Goal: Information Seeking & Learning: Learn about a topic

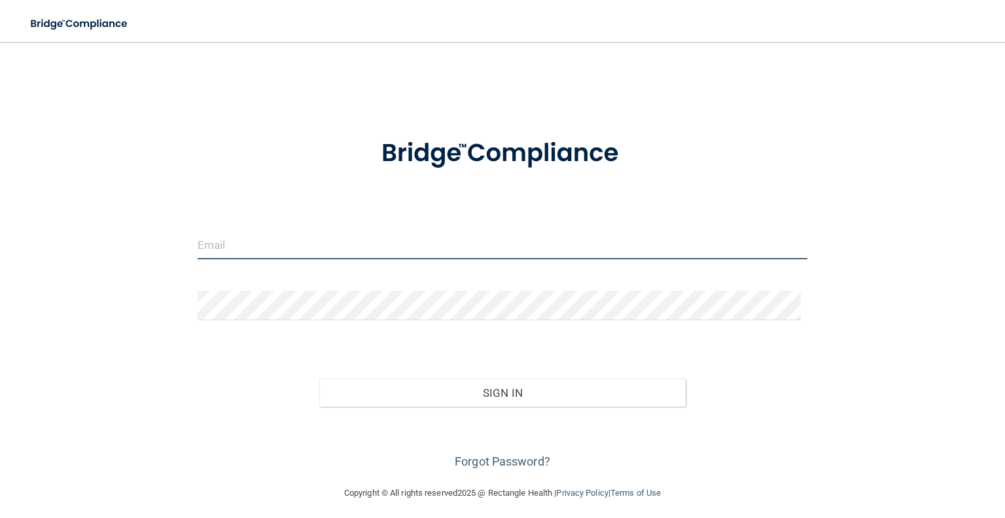
click at [238, 231] on input "email" at bounding box center [503, 244] width 610 height 29
click at [211, 238] on input "email" at bounding box center [503, 244] width 610 height 29
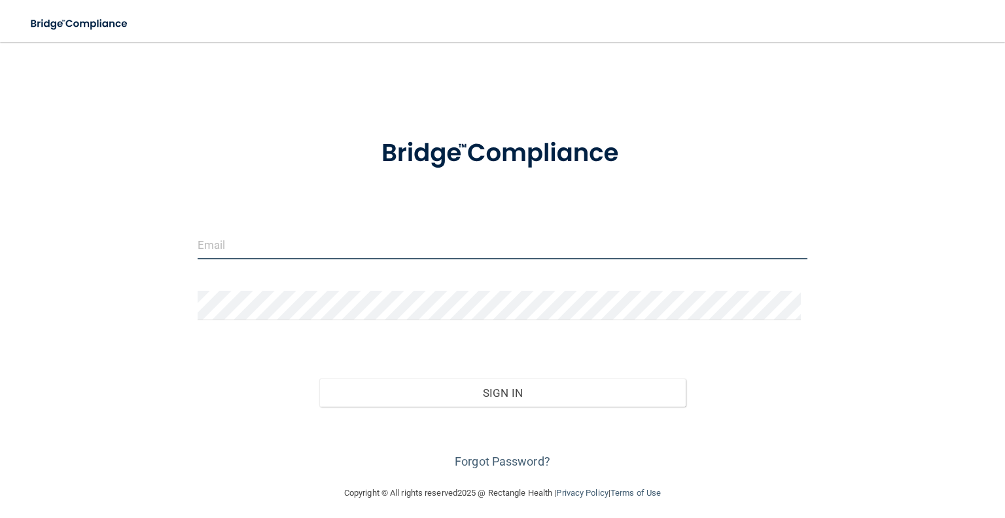
click at [211, 238] on input "email" at bounding box center [503, 244] width 610 height 29
type input "[EMAIL_ADDRESS][PERSON_NAME][DOMAIN_NAME]"
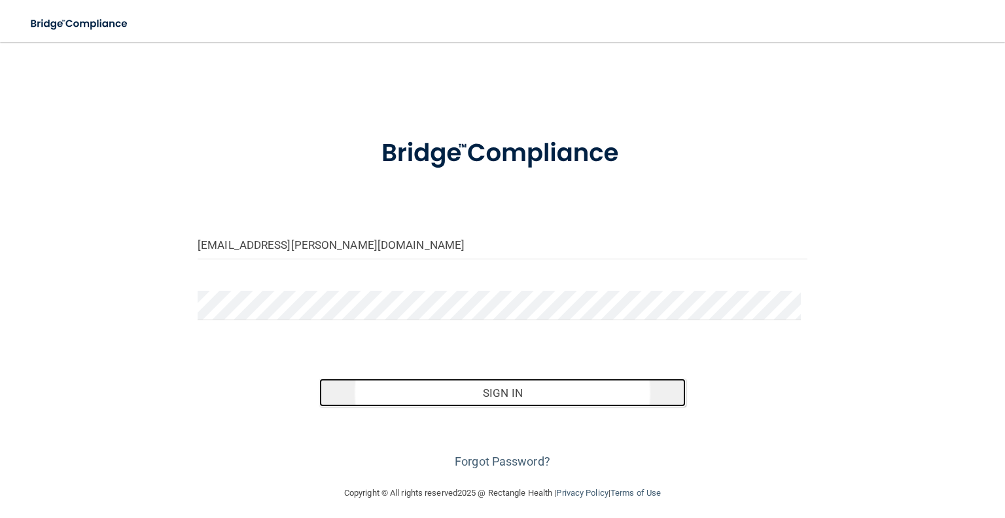
click at [460, 387] on button "Sign In" at bounding box center [502, 392] width 366 height 29
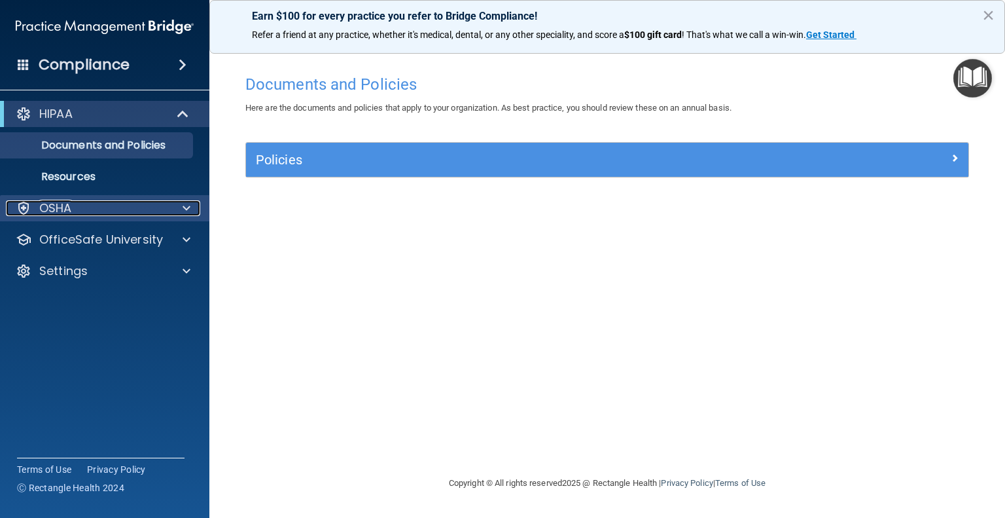
click at [183, 206] on span at bounding box center [187, 208] width 8 height 16
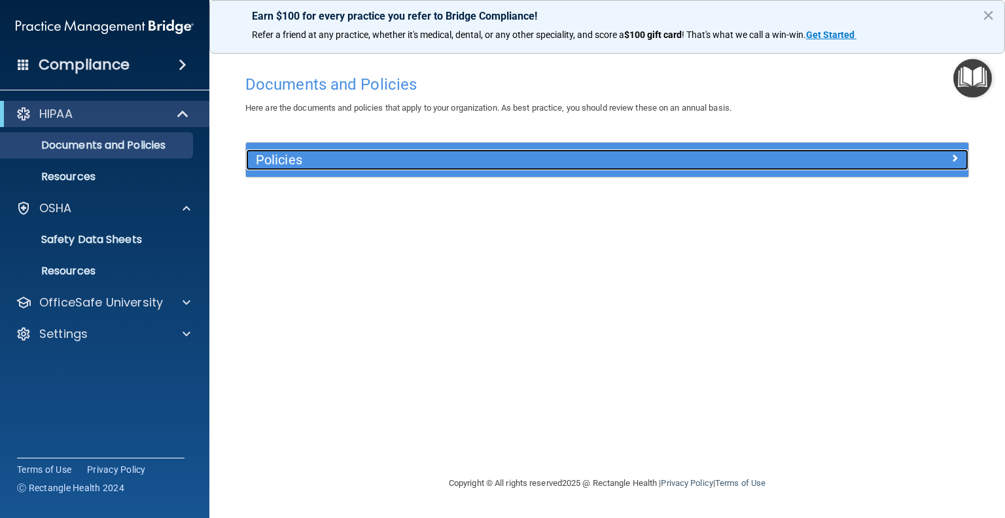
click at [270, 150] on div "Policies" at bounding box center [517, 159] width 542 height 21
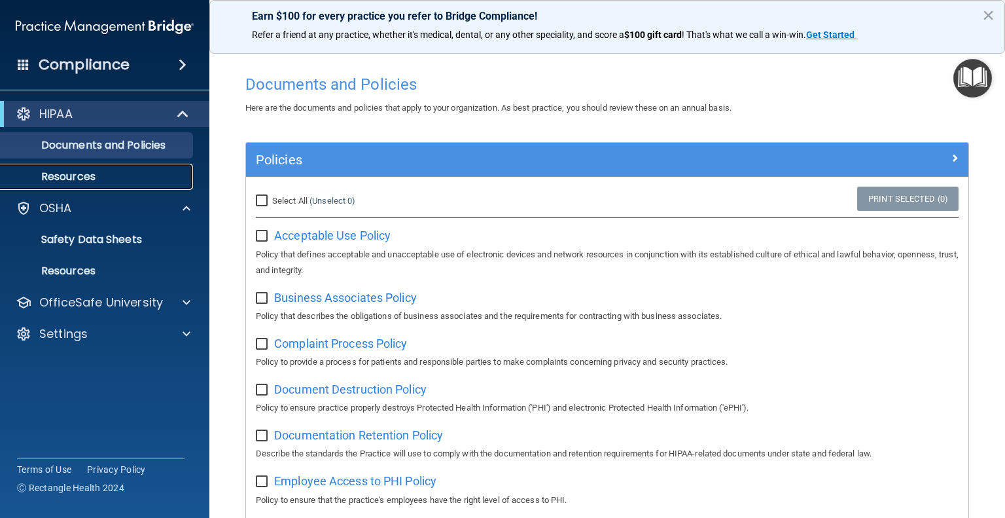
click at [67, 179] on p "Resources" at bounding box center [98, 176] width 179 height 13
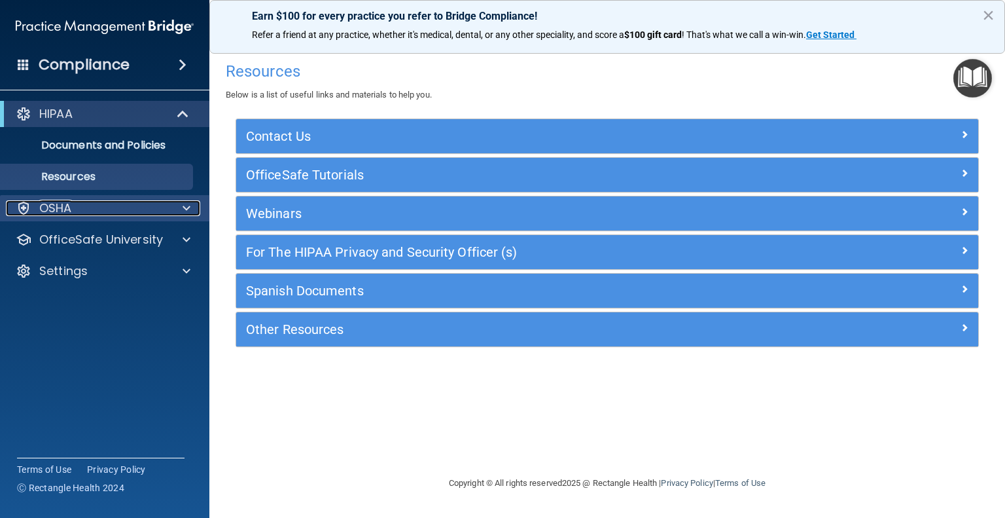
click at [57, 213] on p "OSHA" at bounding box center [55, 208] width 33 height 16
click at [54, 211] on p "OSHA" at bounding box center [55, 208] width 33 height 16
click at [56, 211] on p "OSHA" at bounding box center [55, 208] width 33 height 16
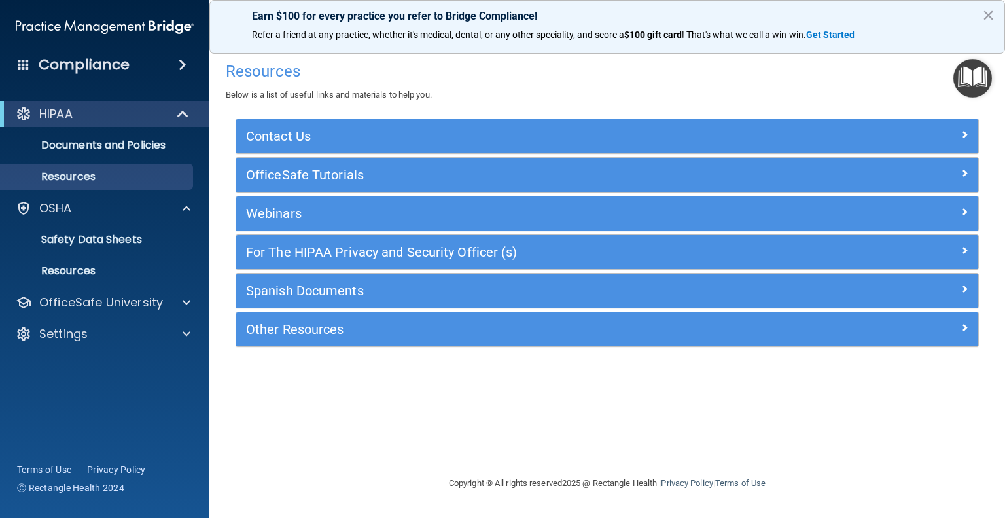
click at [136, 71] on div "Compliance" at bounding box center [104, 64] width 209 height 29
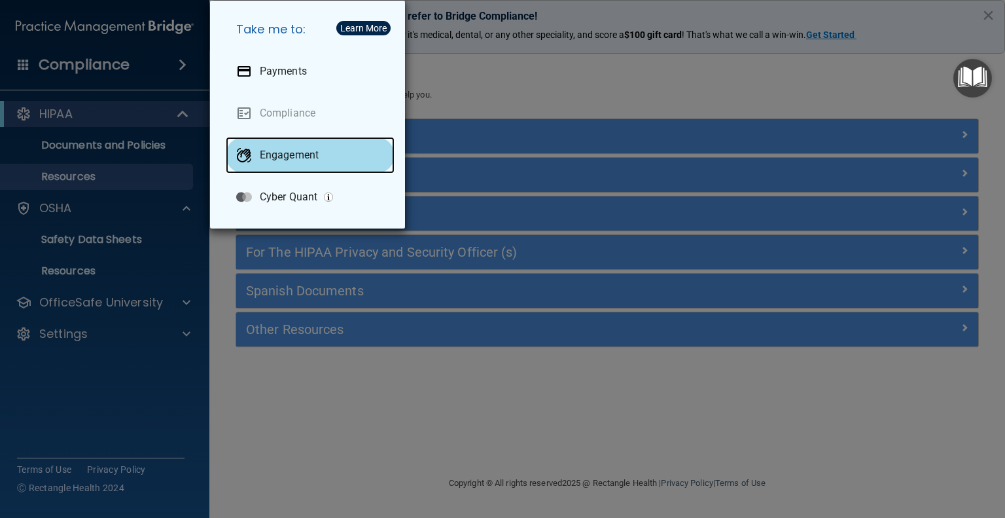
click at [278, 155] on p "Engagement" at bounding box center [289, 155] width 59 height 13
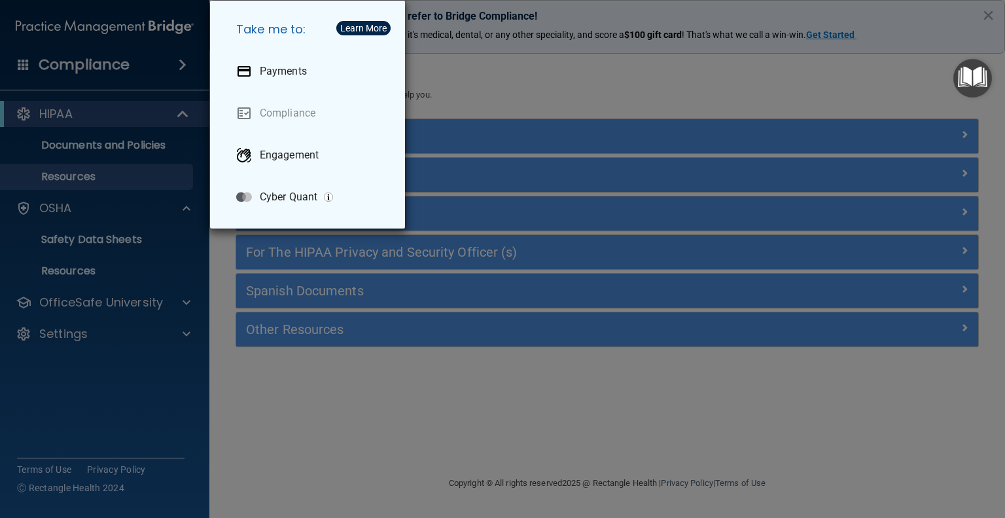
click at [163, 304] on div "Take me to: Payments Compliance Engagement Cyber Quant" at bounding box center [502, 259] width 1005 height 518
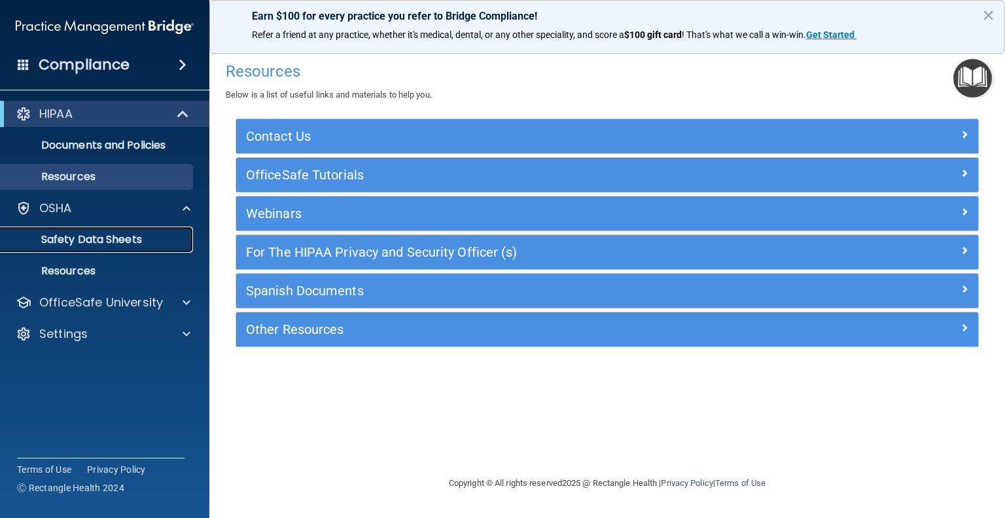
click at [68, 238] on p "Safety Data Sheets" at bounding box center [98, 239] width 179 height 13
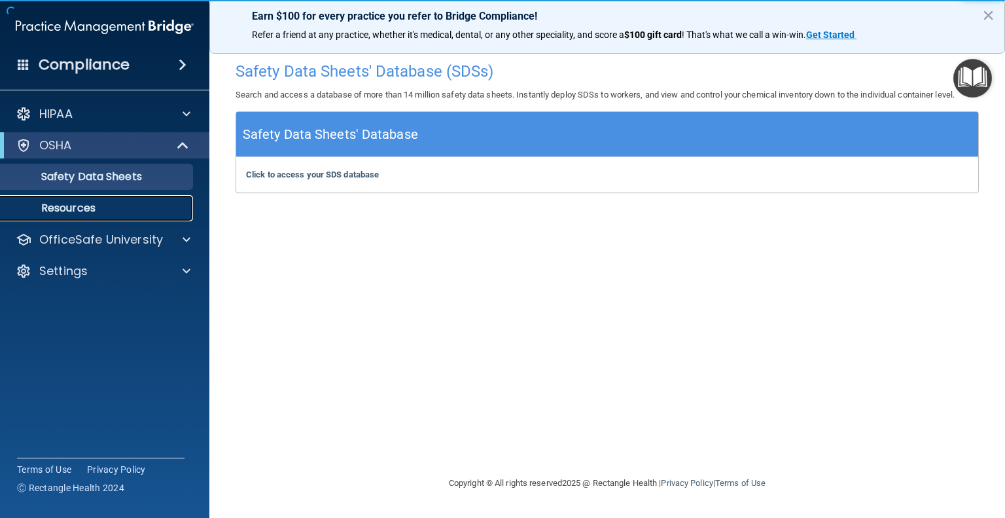
click at [73, 206] on p "Resources" at bounding box center [98, 208] width 179 height 13
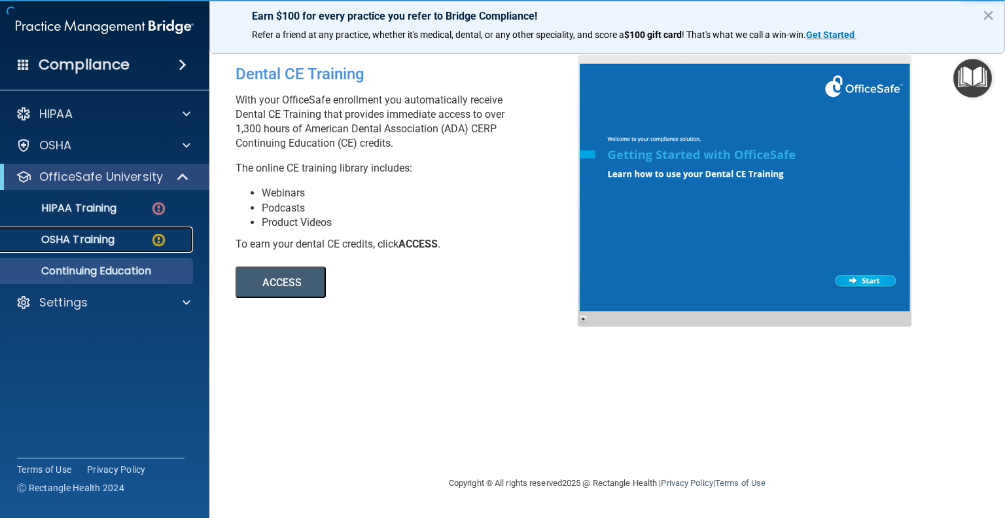
click at [73, 236] on p "OSHA Training" at bounding box center [62, 239] width 106 height 13
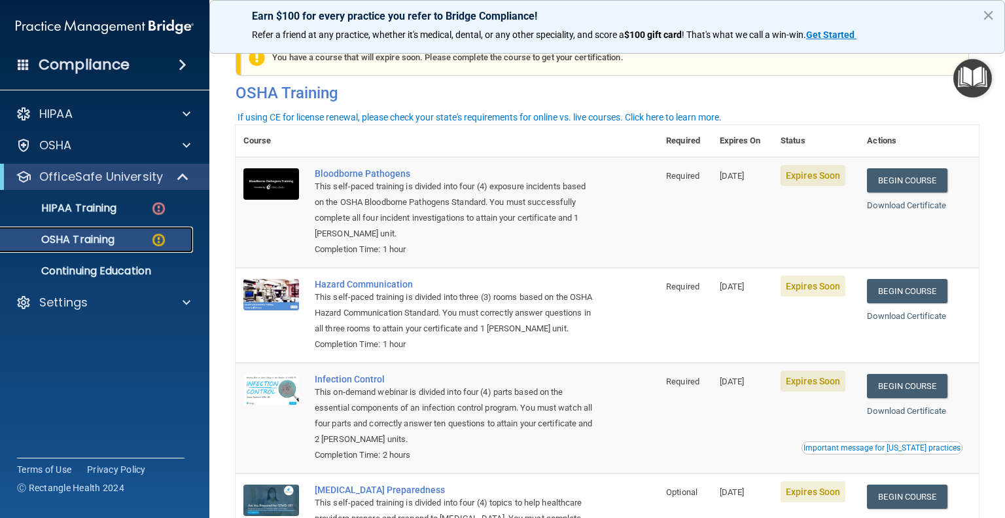
scroll to position [12, 0]
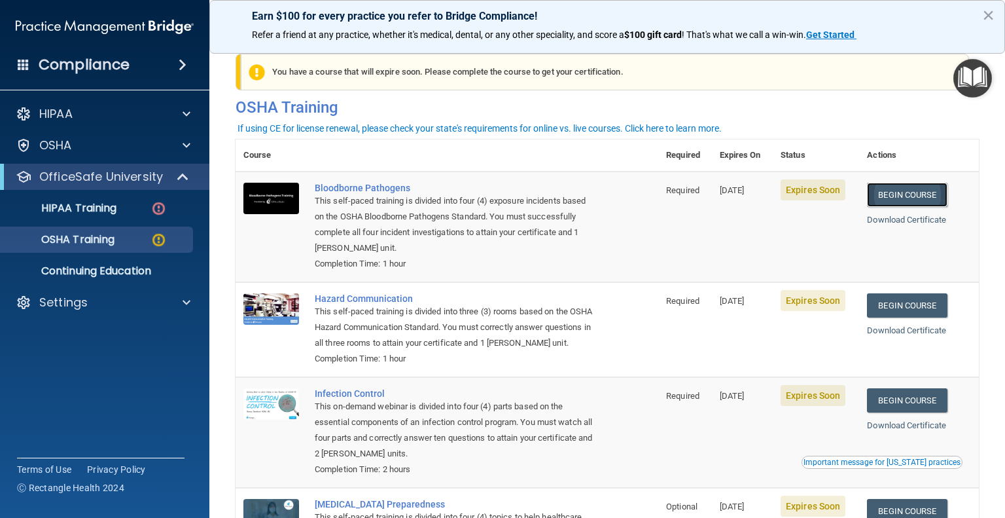
click at [885, 193] on link "Begin Course" at bounding box center [907, 195] width 80 height 24
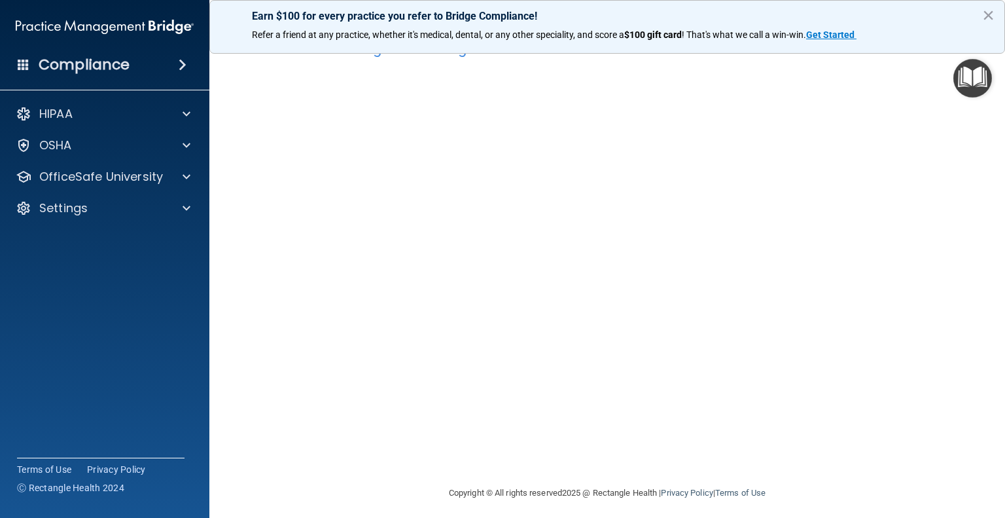
scroll to position [42, 0]
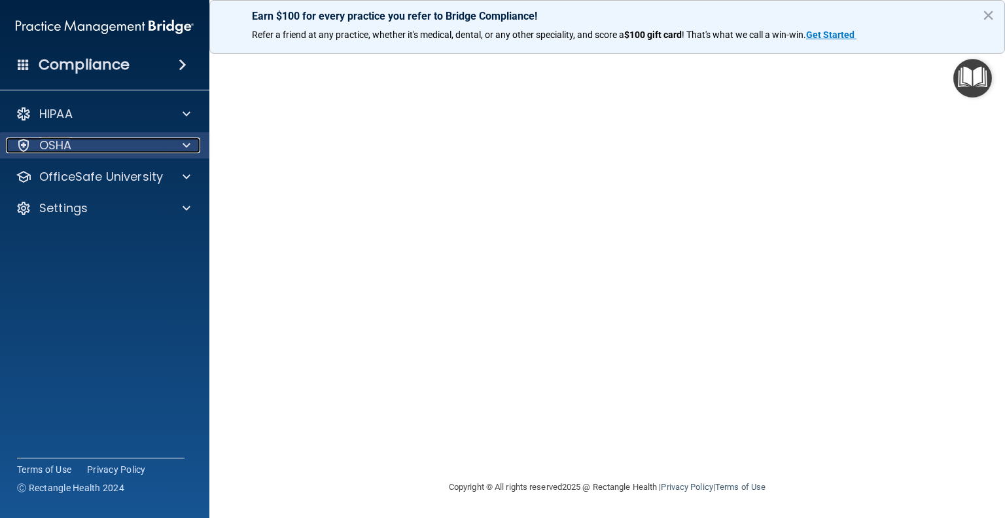
click at [188, 141] on span at bounding box center [187, 145] width 8 height 16
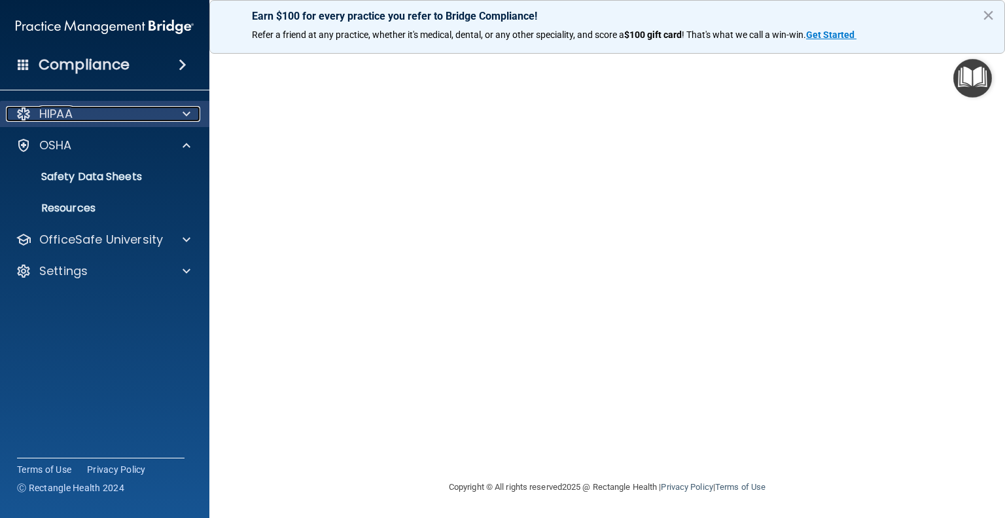
click at [116, 110] on div "HIPAA" at bounding box center [87, 114] width 162 height 16
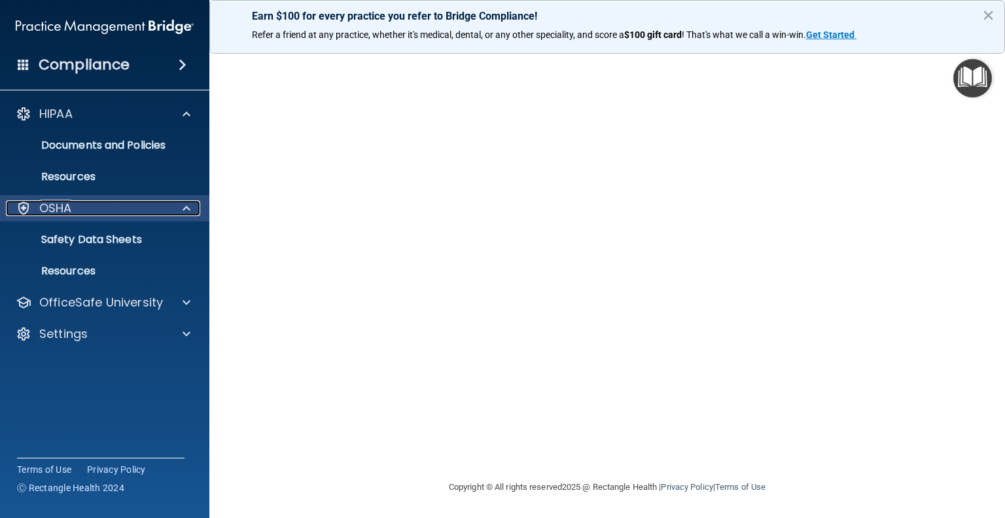
click at [86, 213] on div "OSHA" at bounding box center [87, 208] width 162 height 16
click at [186, 208] on span at bounding box center [187, 208] width 8 height 16
click at [63, 209] on p "OSHA" at bounding box center [55, 208] width 33 height 16
click at [61, 206] on p "OSHA" at bounding box center [55, 208] width 33 height 16
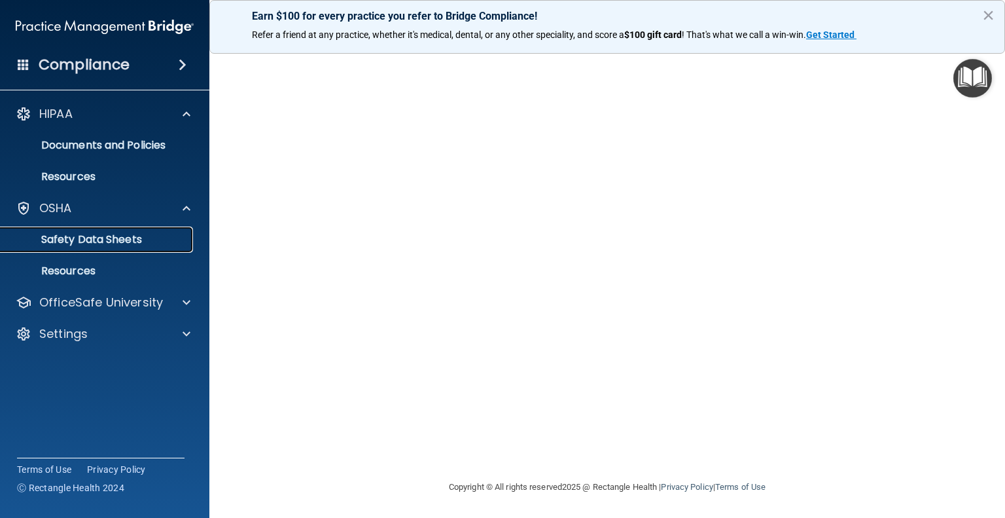
click at [90, 243] on p "Safety Data Sheets" at bounding box center [98, 239] width 179 height 13
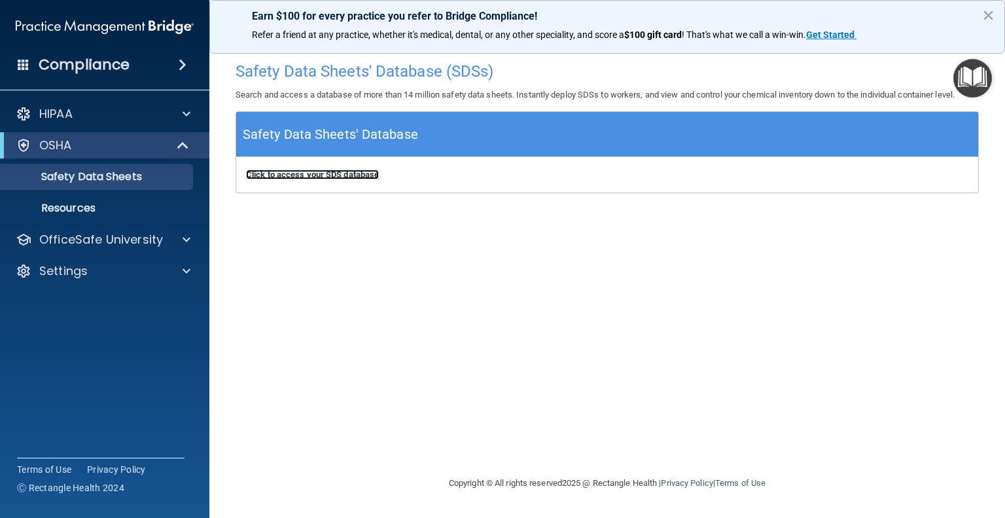
click at [327, 177] on b "Click to access your SDS database" at bounding box center [312, 174] width 133 height 10
click at [63, 141] on p "OSHA" at bounding box center [55, 145] width 33 height 16
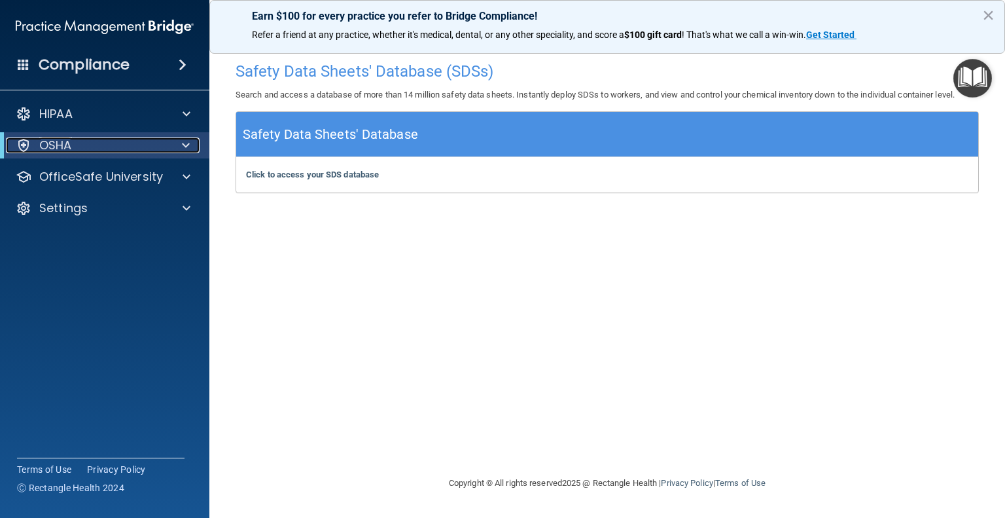
click at [63, 141] on p "OSHA" at bounding box center [55, 145] width 33 height 16
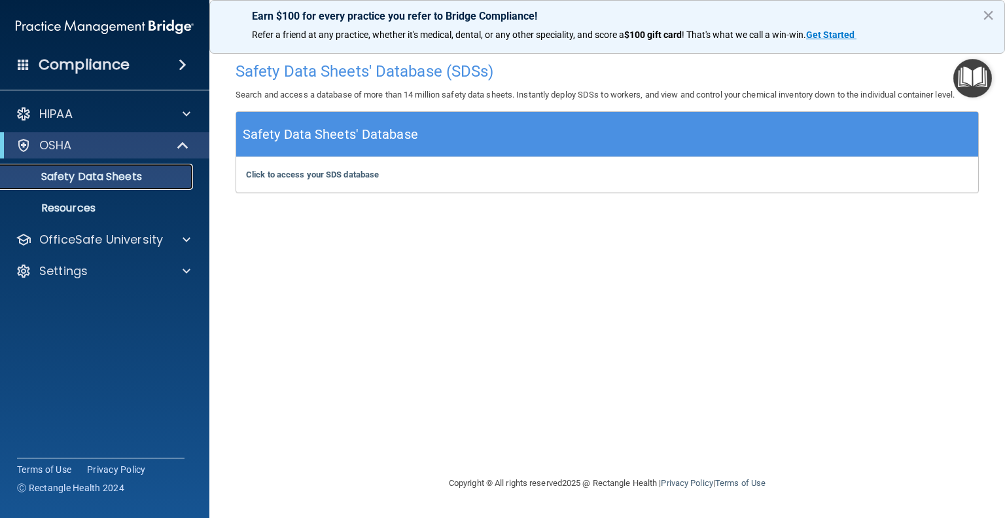
click at [71, 172] on p "Safety Data Sheets" at bounding box center [98, 176] width 179 height 13
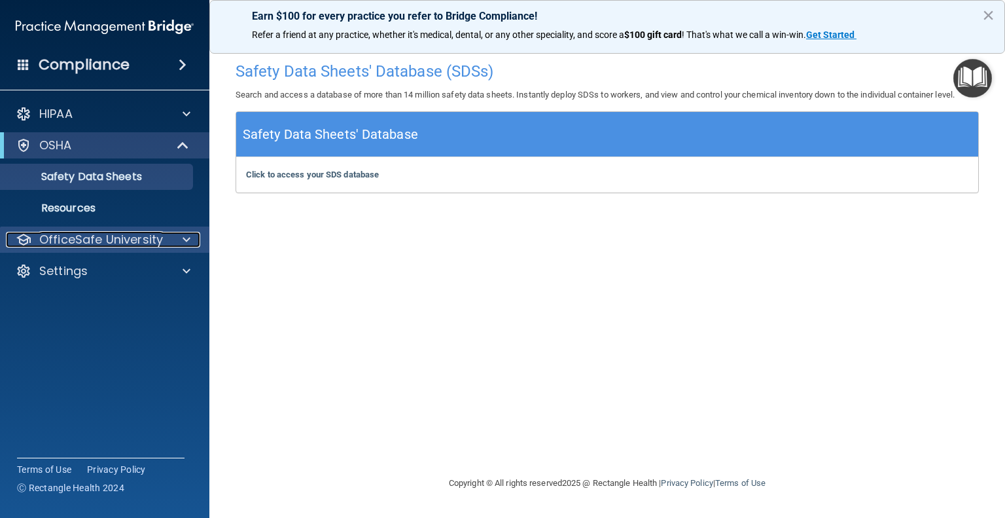
click at [58, 239] on p "OfficeSafe University" at bounding box center [101, 240] width 124 height 16
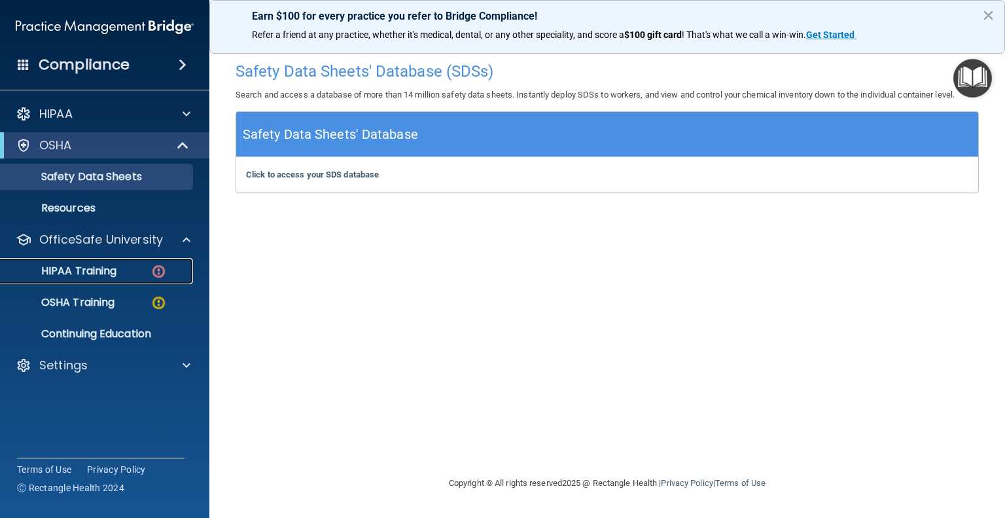
click at [86, 266] on p "HIPAA Training" at bounding box center [63, 270] width 108 height 13
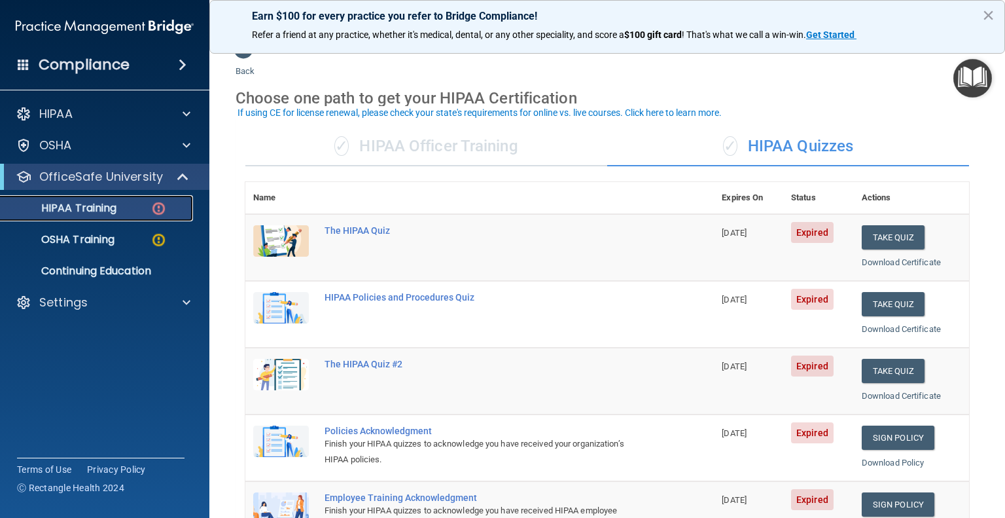
scroll to position [20, 0]
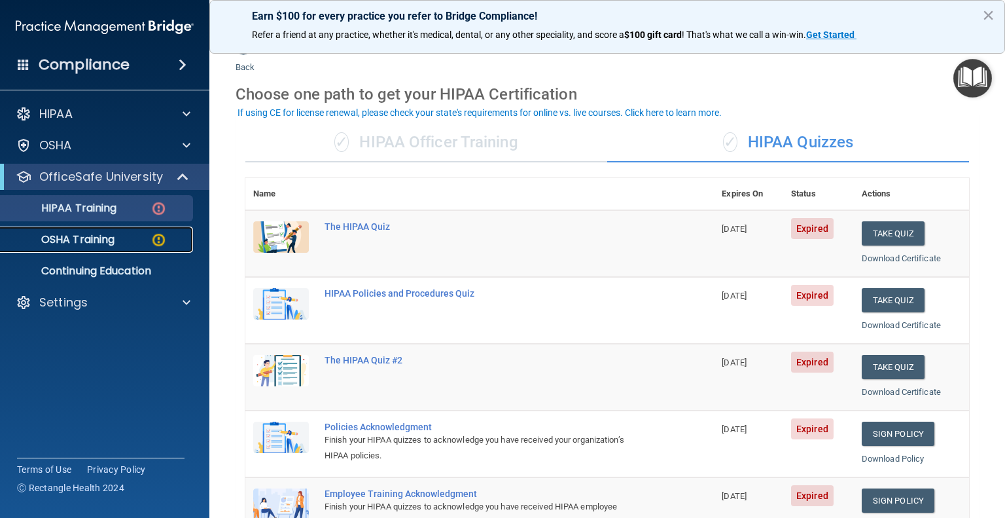
click at [159, 235] on img at bounding box center [158, 240] width 16 height 16
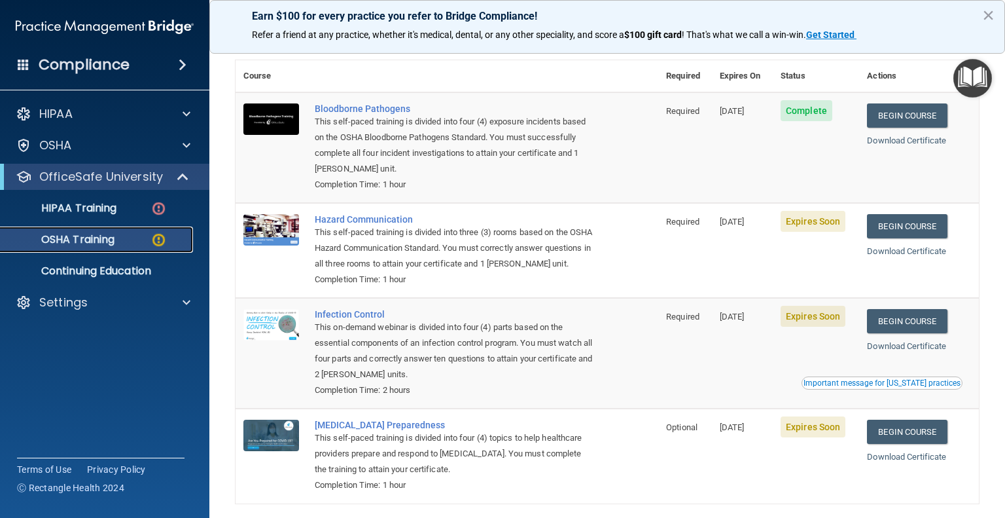
scroll to position [71, 0]
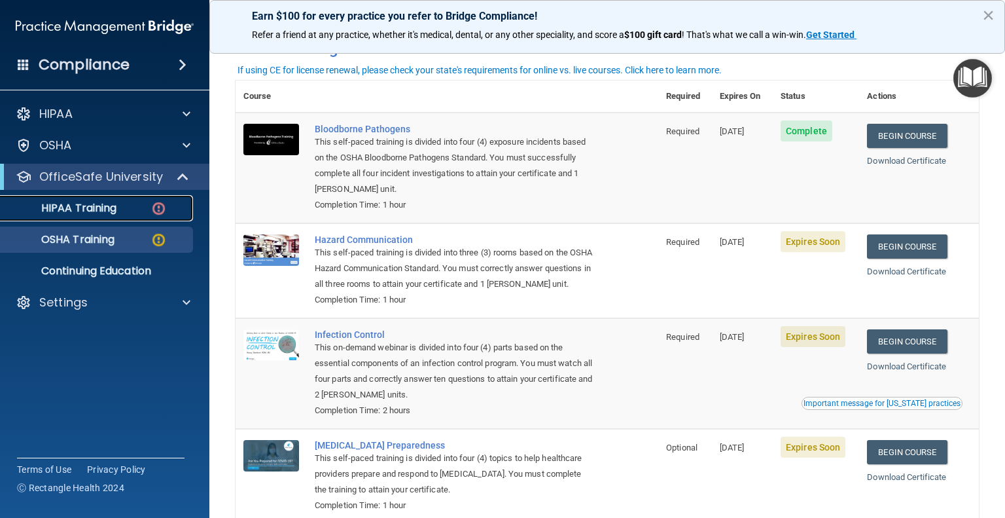
click at [94, 202] on p "HIPAA Training" at bounding box center [63, 208] width 108 height 13
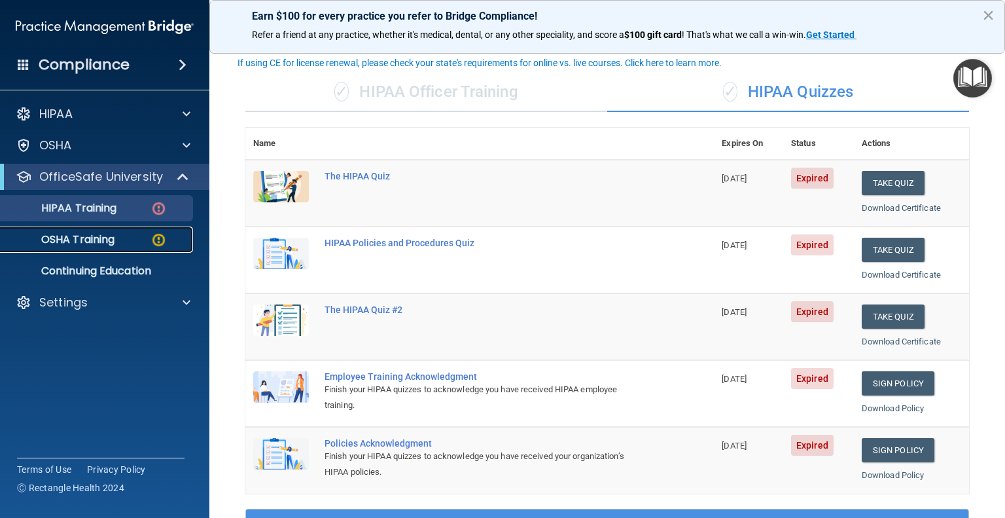
click at [157, 238] on img at bounding box center [158, 240] width 16 height 16
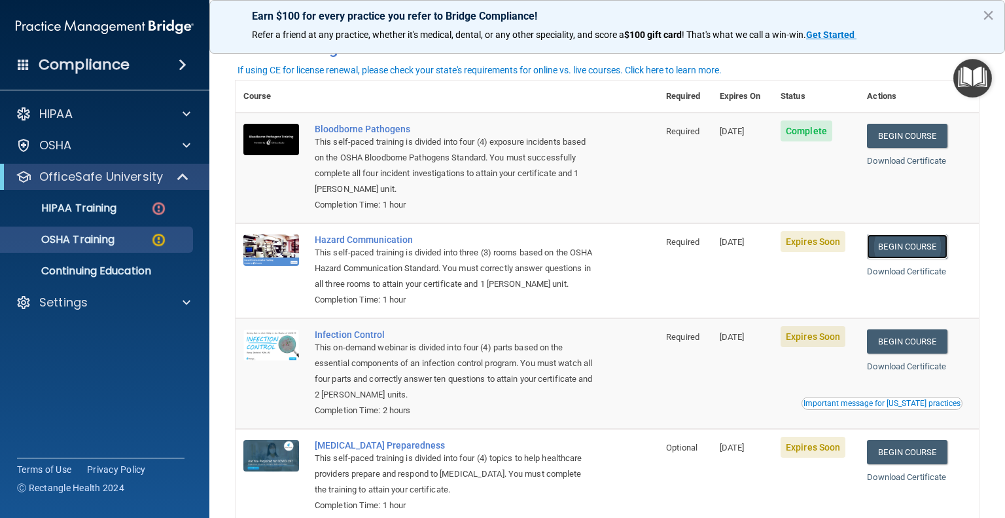
click at [897, 247] on link "Begin Course" at bounding box center [907, 246] width 80 height 24
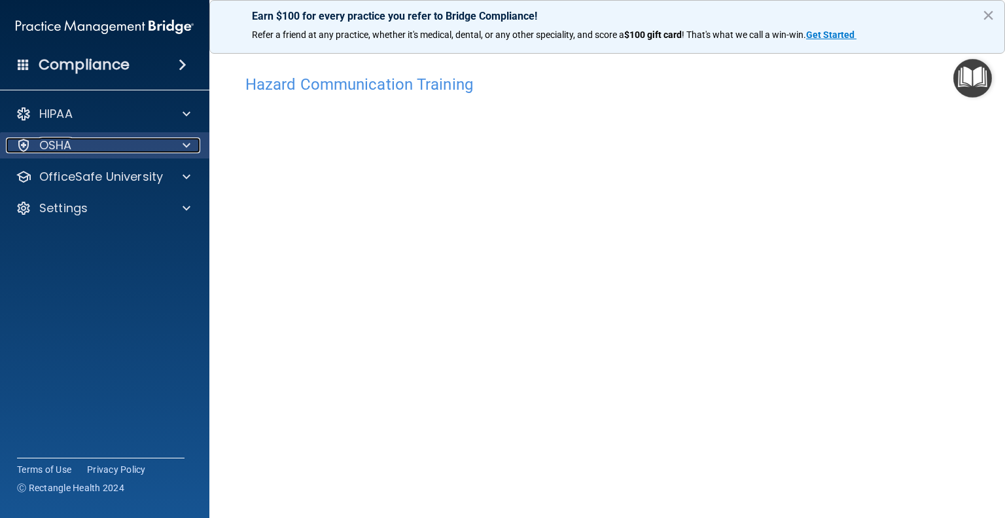
click at [186, 143] on span at bounding box center [187, 145] width 8 height 16
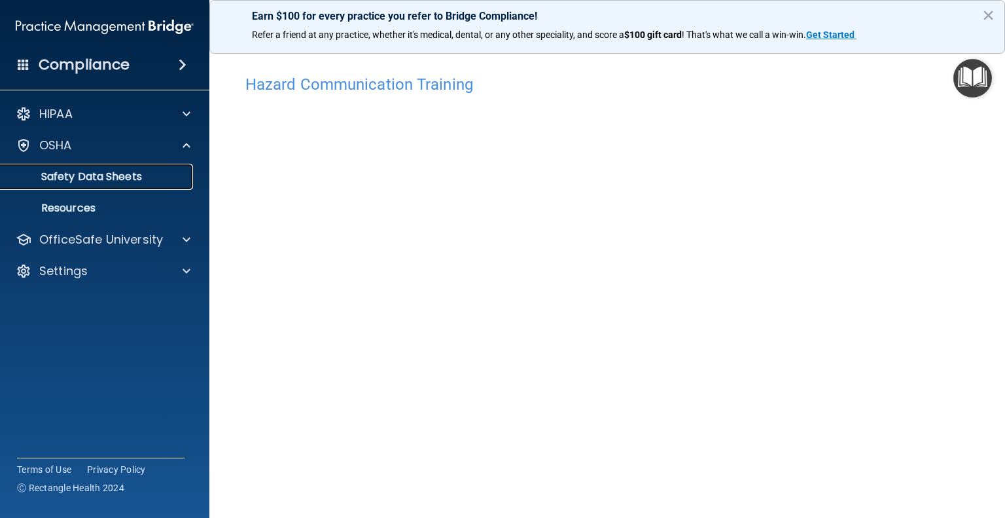
click at [102, 175] on p "Safety Data Sheets" at bounding box center [98, 176] width 179 height 13
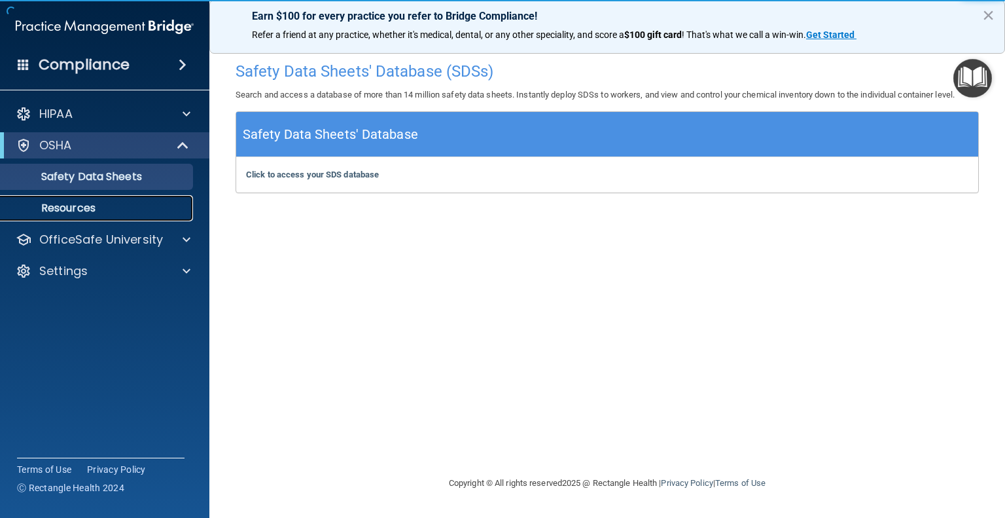
click at [61, 212] on p "Resources" at bounding box center [98, 208] width 179 height 13
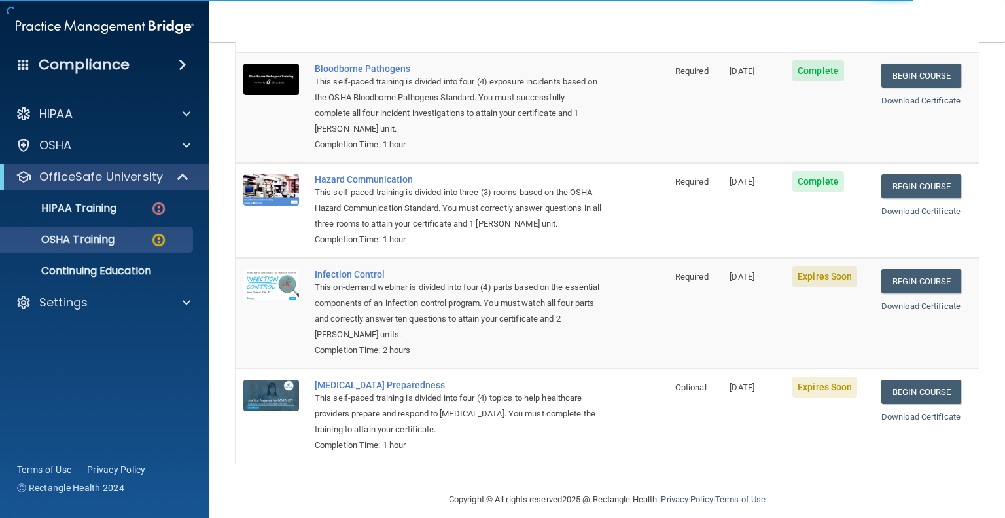
scroll to position [162, 0]
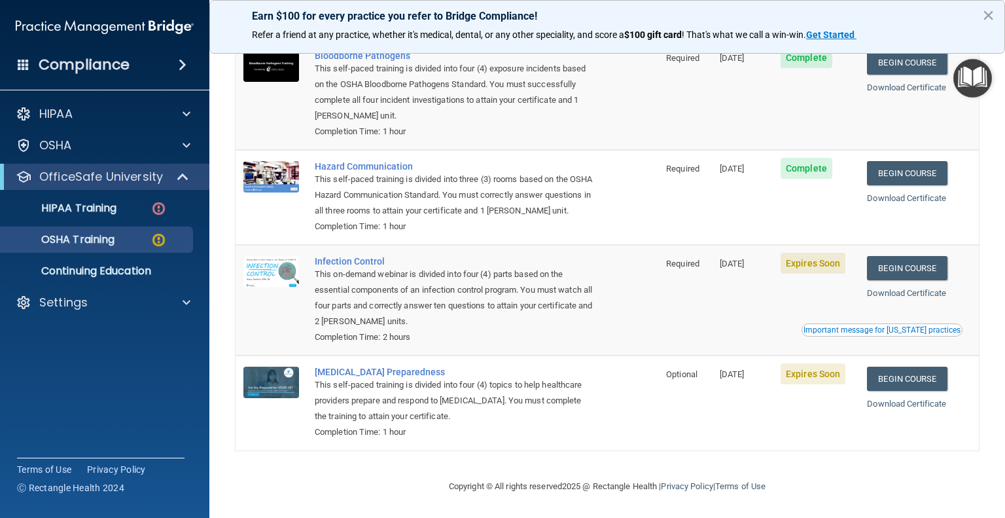
click at [811, 268] on span "Expires Soon" at bounding box center [813, 263] width 65 height 21
click at [900, 270] on link "Begin Course" at bounding box center [907, 268] width 80 height 24
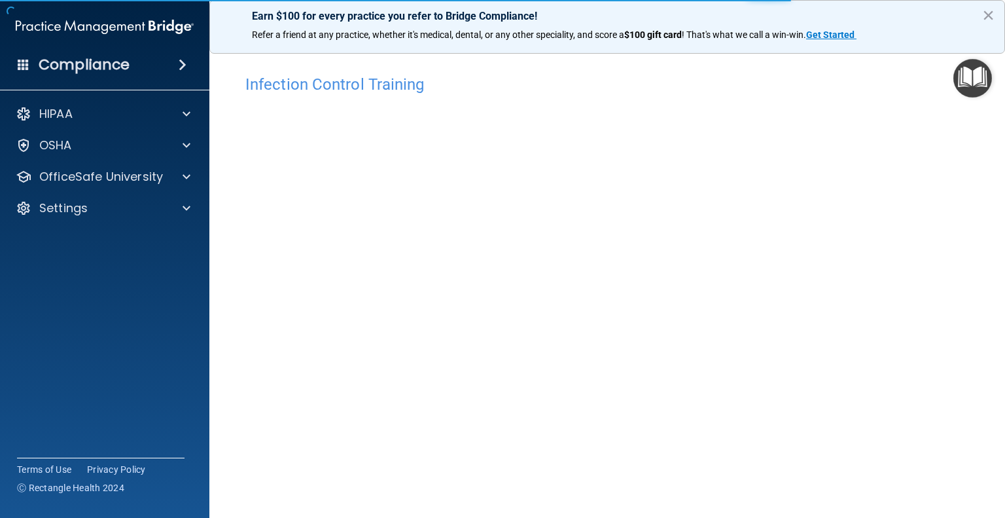
scroll to position [42, 0]
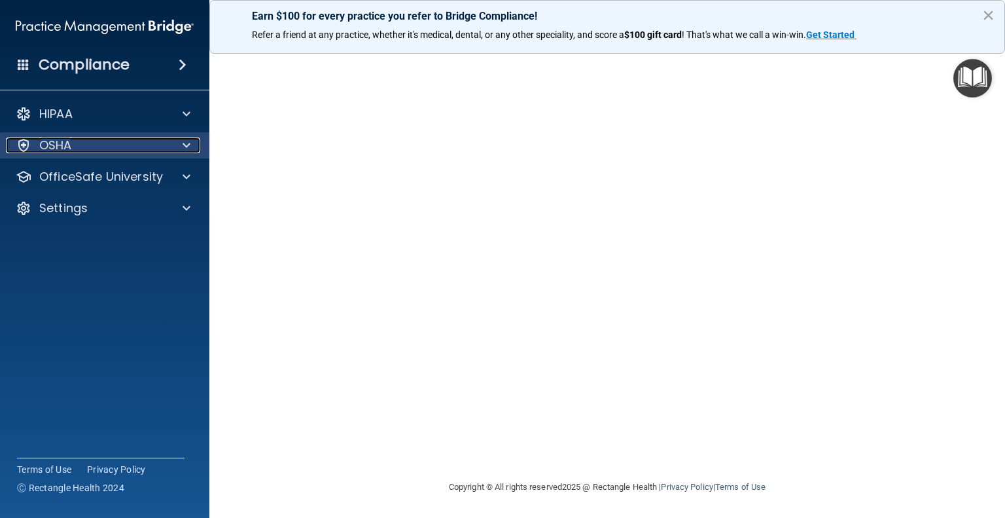
click at [186, 143] on span at bounding box center [187, 145] width 8 height 16
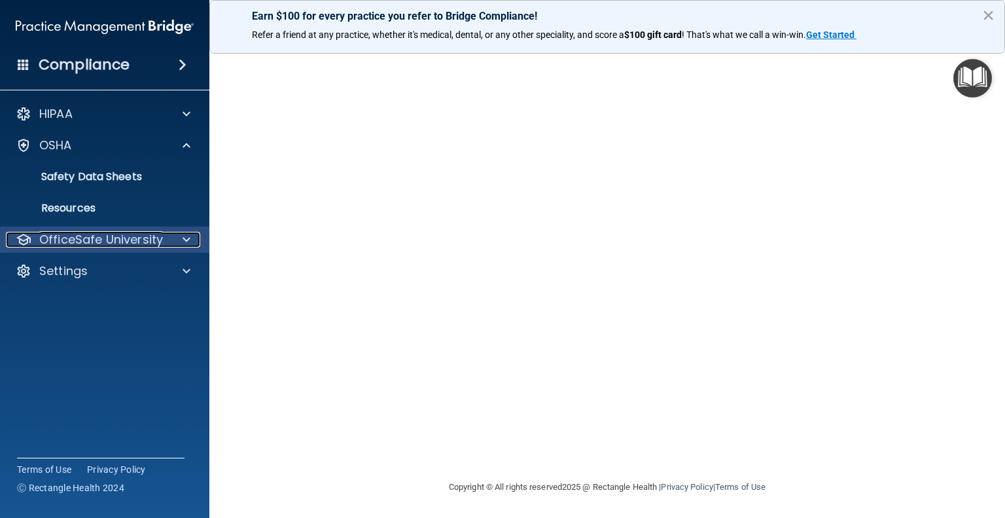
click at [102, 239] on p "OfficeSafe University" at bounding box center [101, 240] width 124 height 16
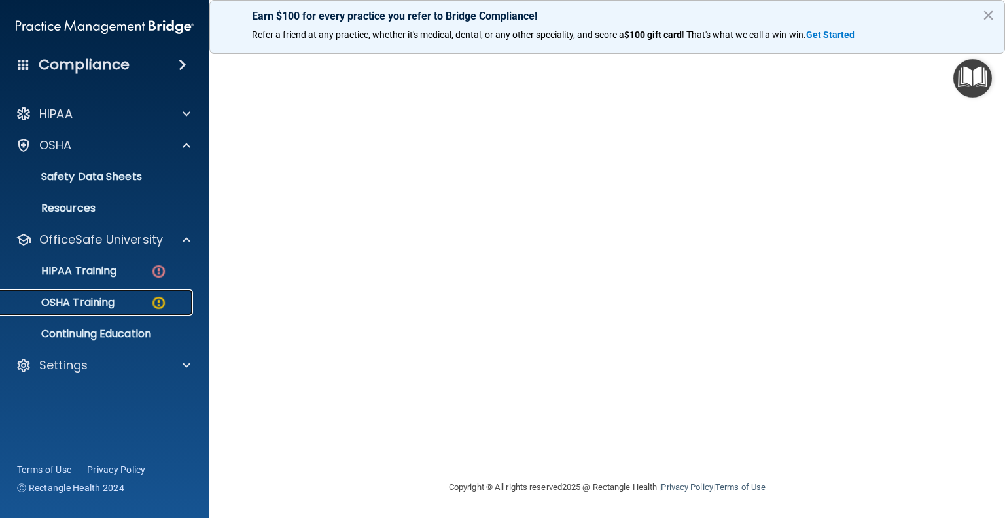
click at [160, 300] on img at bounding box center [158, 302] width 16 height 16
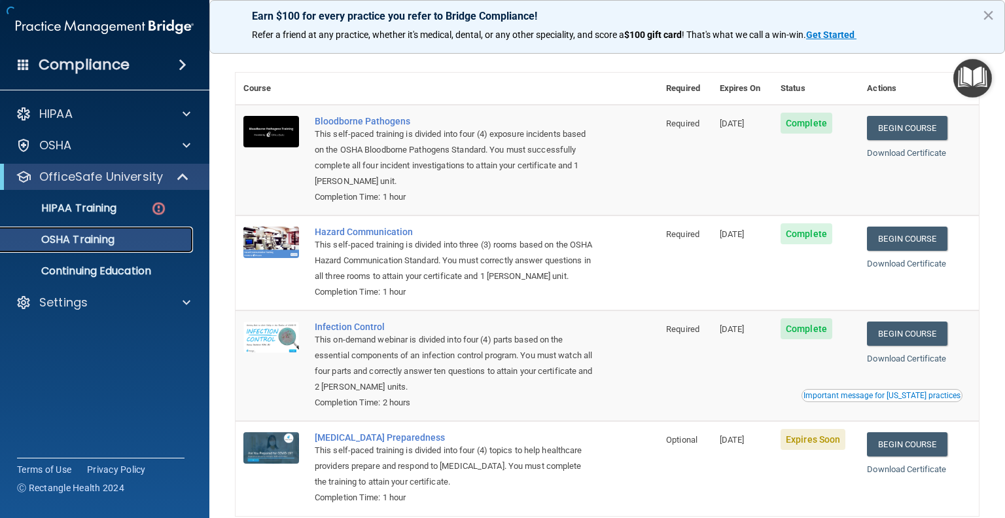
scroll to position [125, 0]
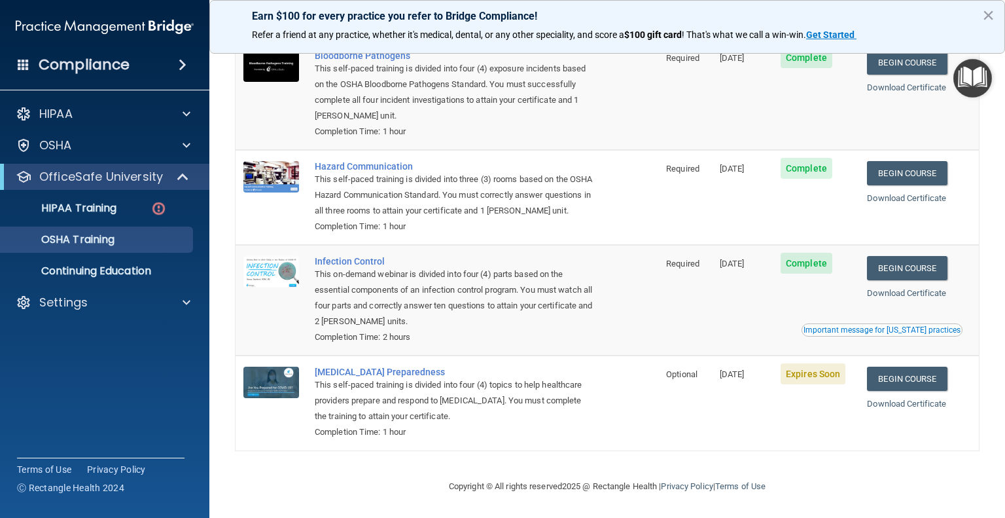
click at [915, 328] on div "Important message for [US_STATE] practices" at bounding box center [882, 330] width 157 height 8
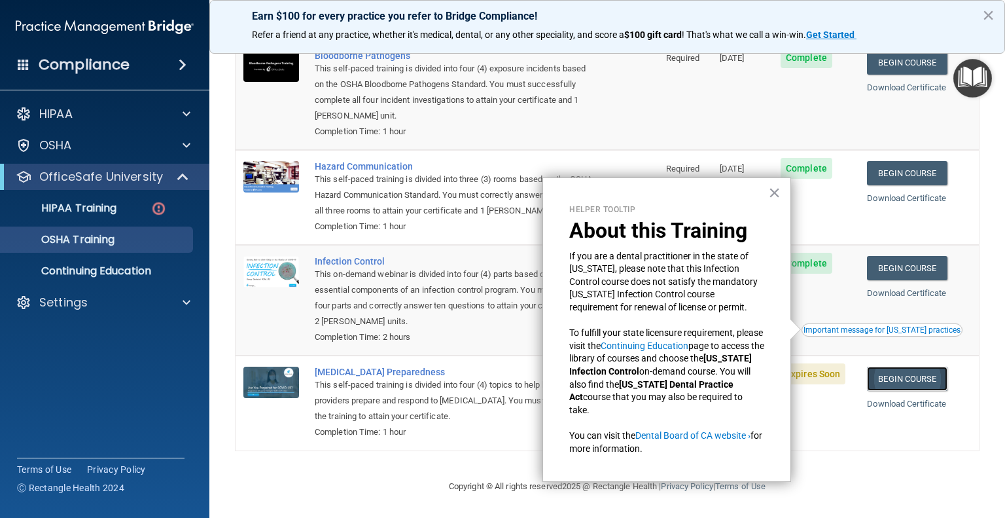
click at [900, 376] on link "Begin Course" at bounding box center [907, 378] width 80 height 24
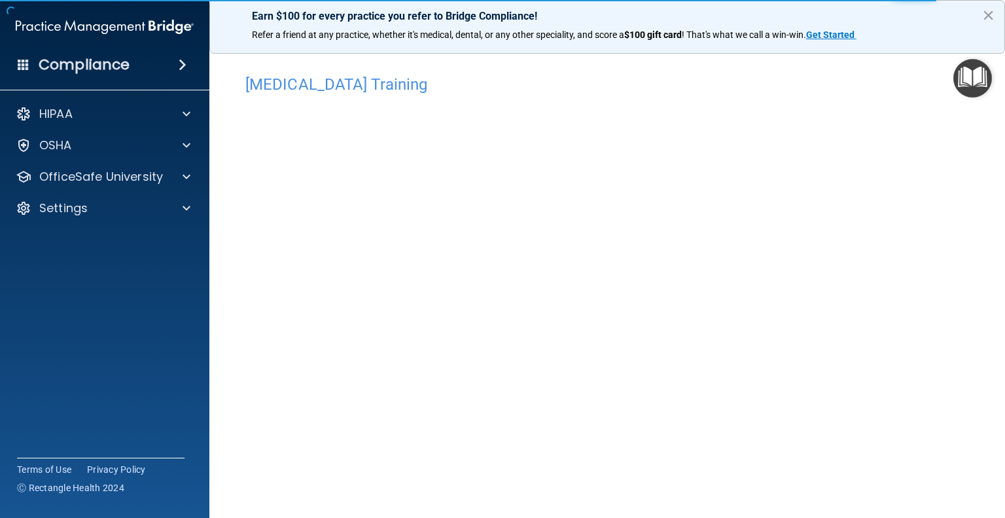
scroll to position [42, 0]
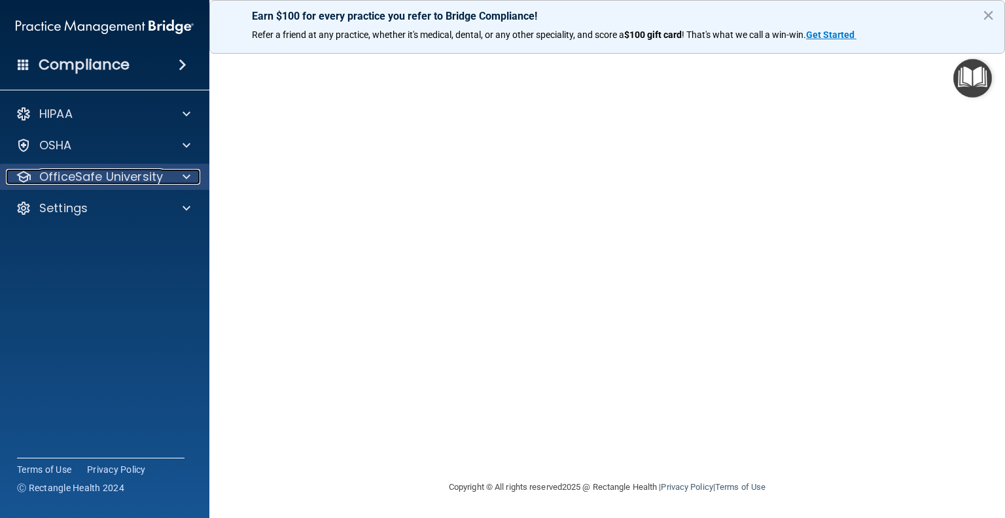
click at [152, 177] on p "OfficeSafe University" at bounding box center [101, 177] width 124 height 16
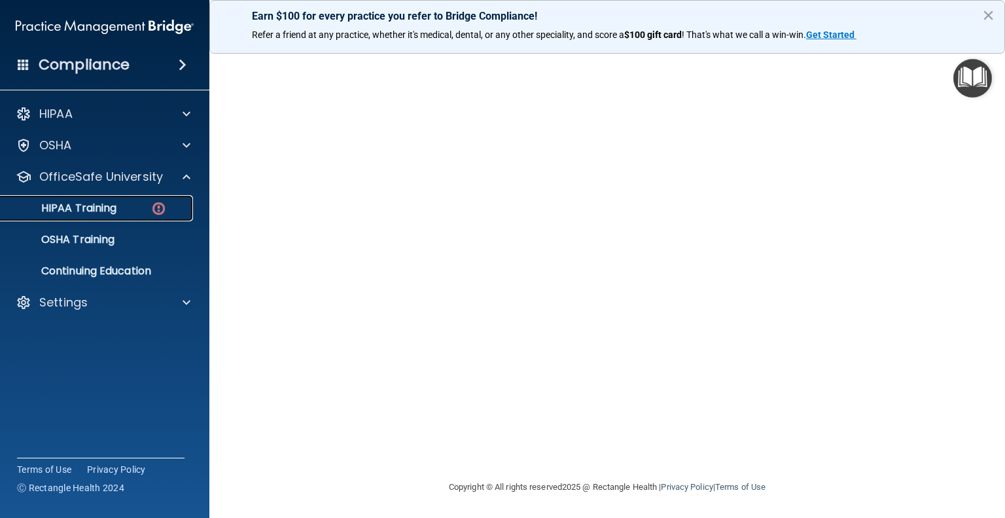
click at [106, 205] on p "HIPAA Training" at bounding box center [63, 208] width 108 height 13
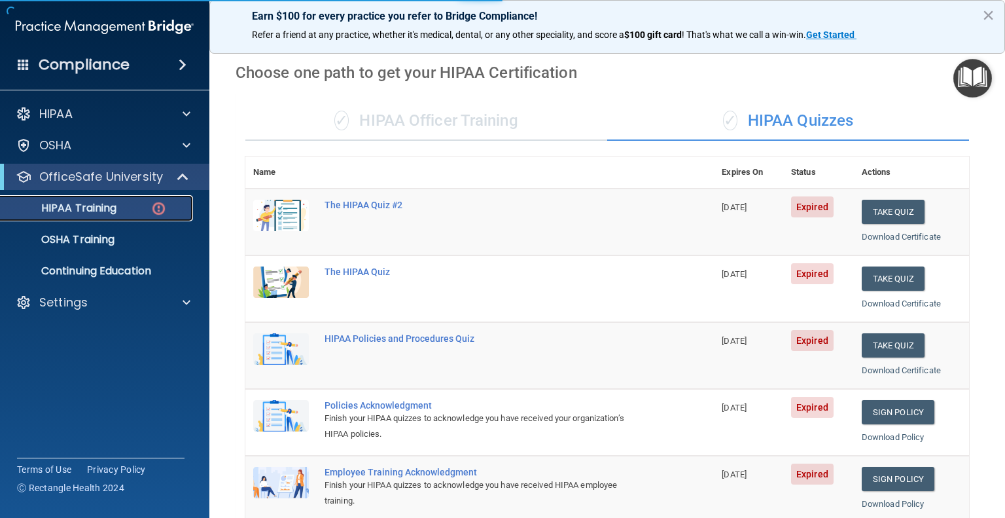
scroll to position [465, 0]
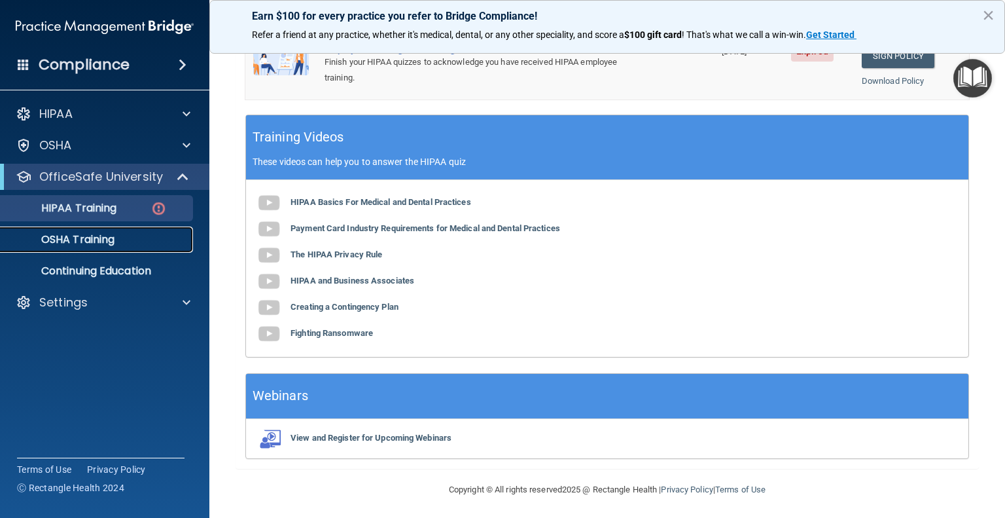
click at [97, 239] on p "OSHA Training" at bounding box center [62, 239] width 106 height 13
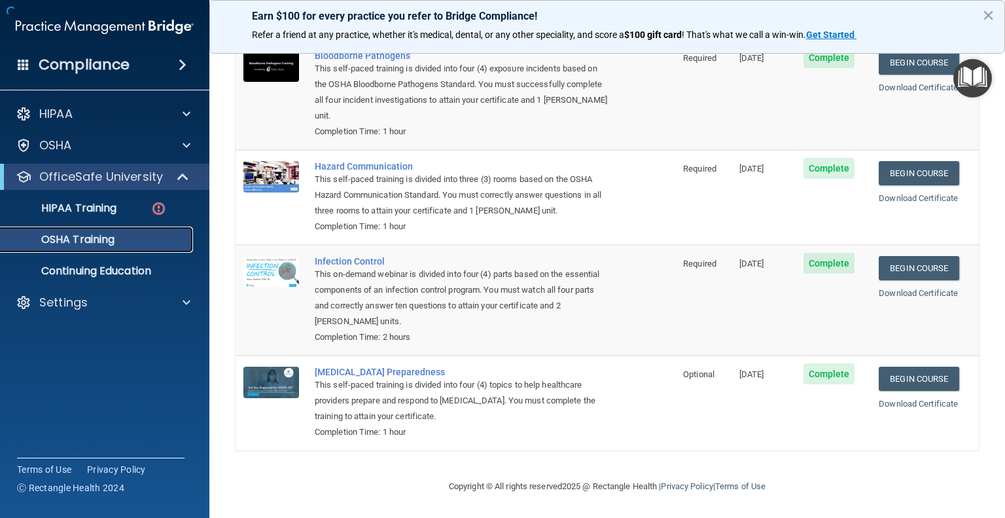
scroll to position [109, 0]
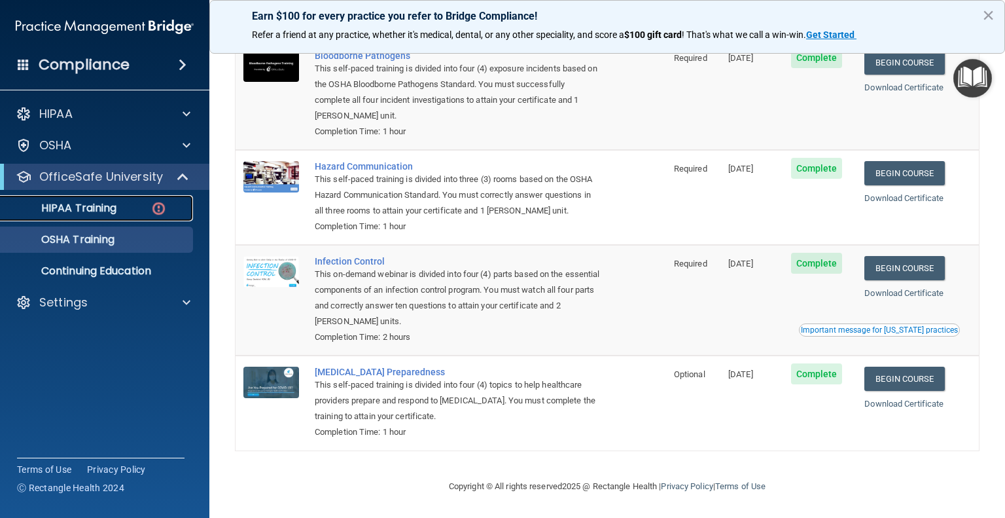
click at [80, 203] on p "HIPAA Training" at bounding box center [63, 208] width 108 height 13
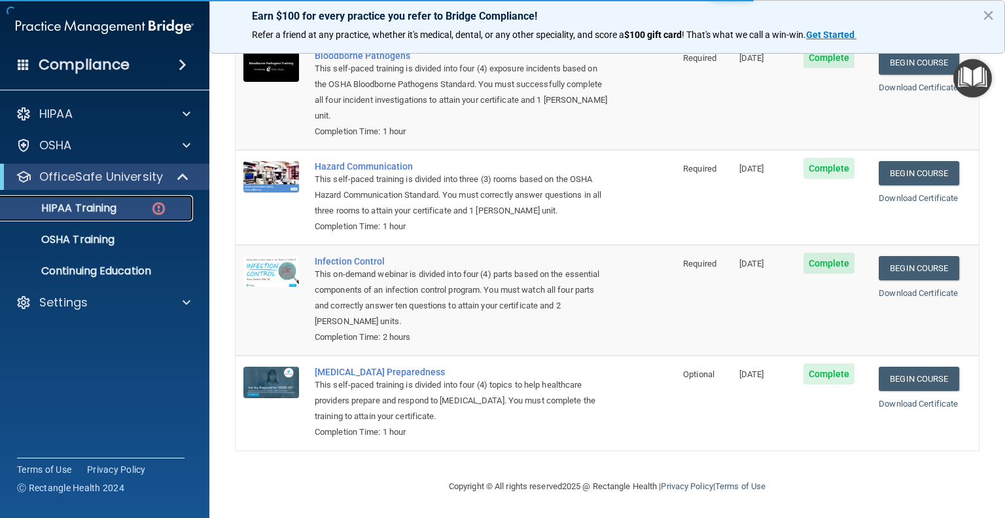
scroll to position [465, 0]
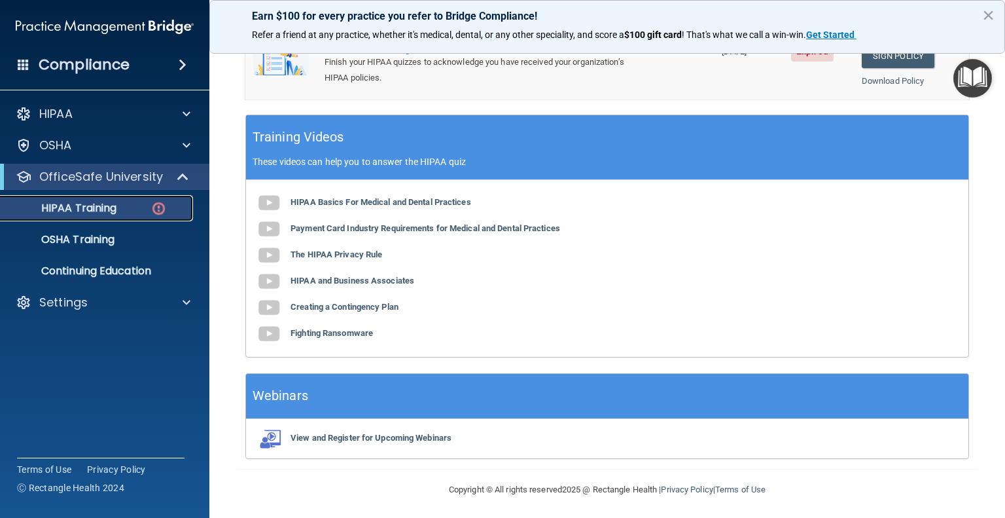
click at [158, 202] on img at bounding box center [158, 208] width 16 height 16
click at [160, 205] on img at bounding box center [158, 208] width 16 height 16
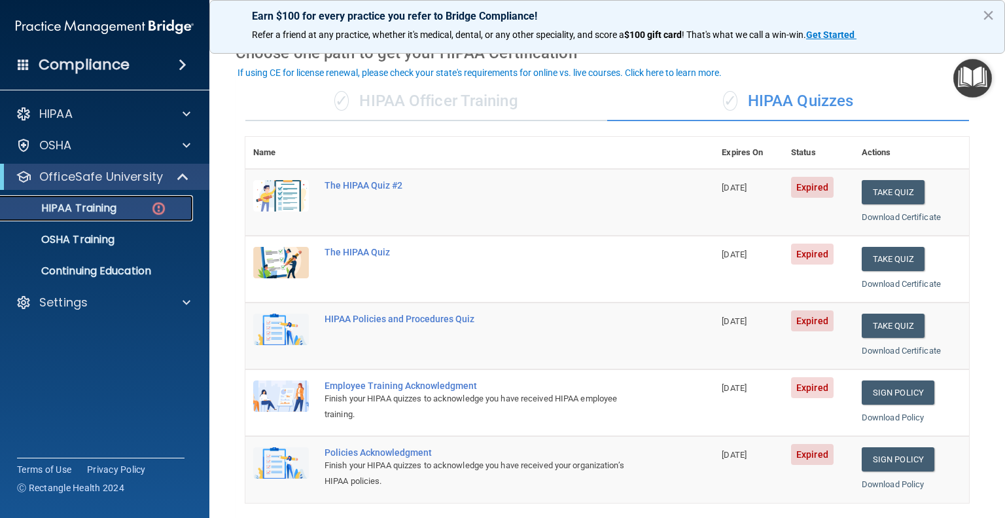
scroll to position [68, 0]
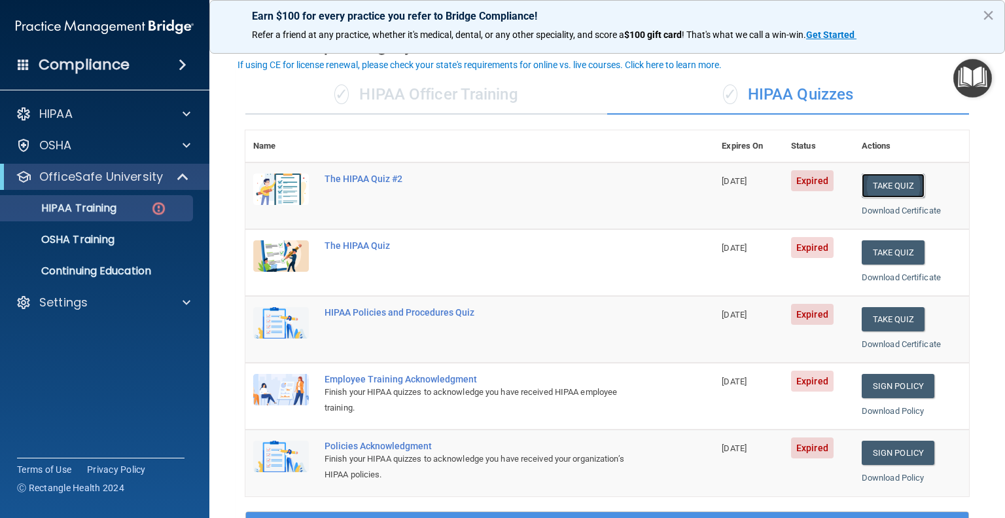
click at [874, 185] on button "Take Quiz" at bounding box center [893, 185] width 63 height 24
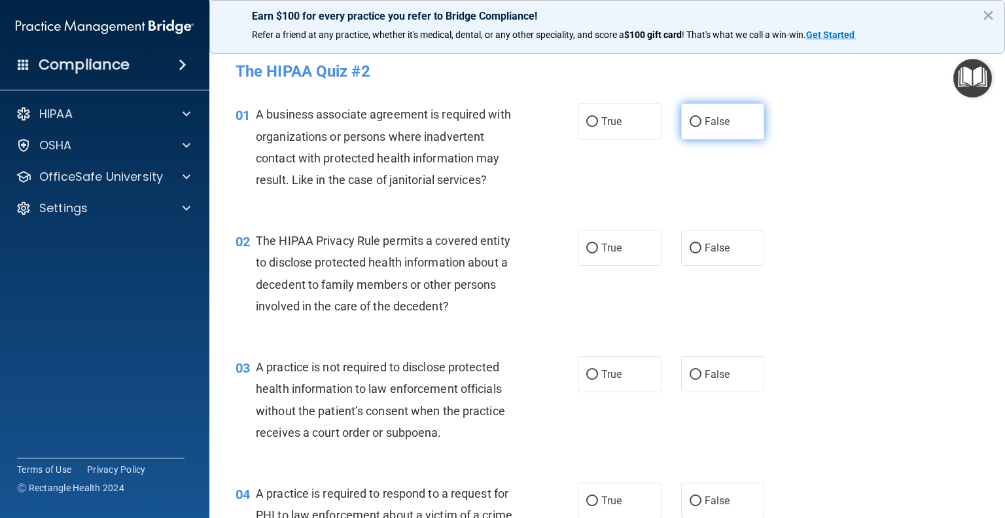
click at [690, 121] on input "False" at bounding box center [696, 122] width 12 height 10
radio input "true"
click at [588, 250] on input "True" at bounding box center [592, 248] width 12 height 10
radio input "true"
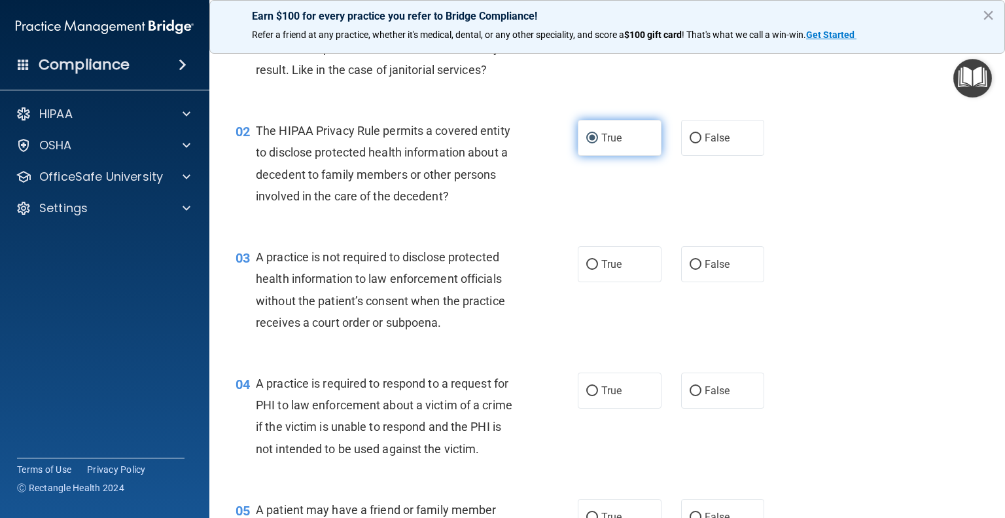
scroll to position [120, 0]
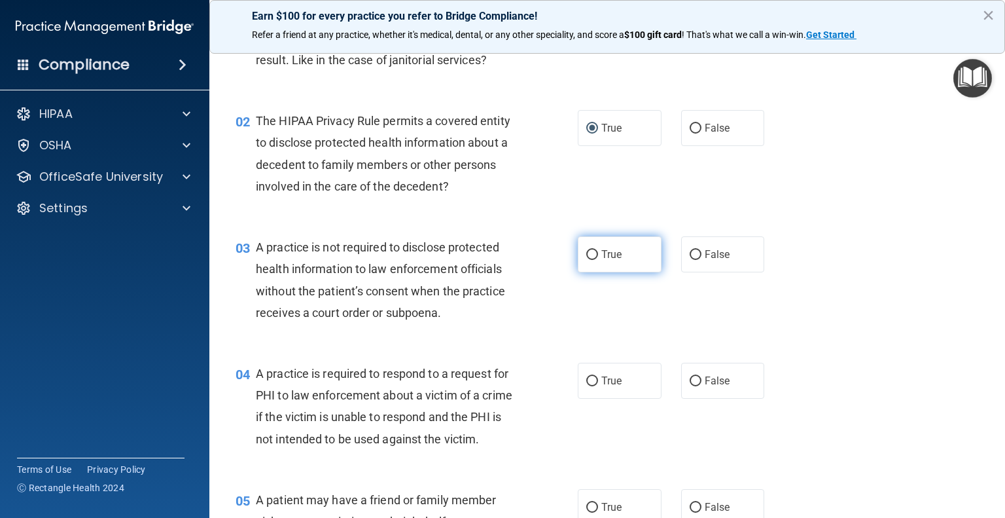
click at [586, 253] on input "True" at bounding box center [592, 255] width 12 height 10
radio input "true"
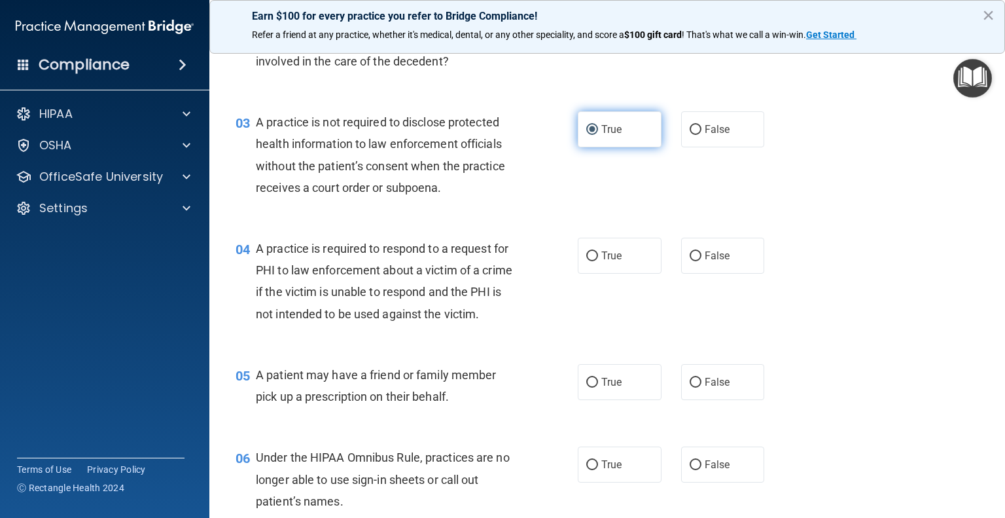
scroll to position [259, 0]
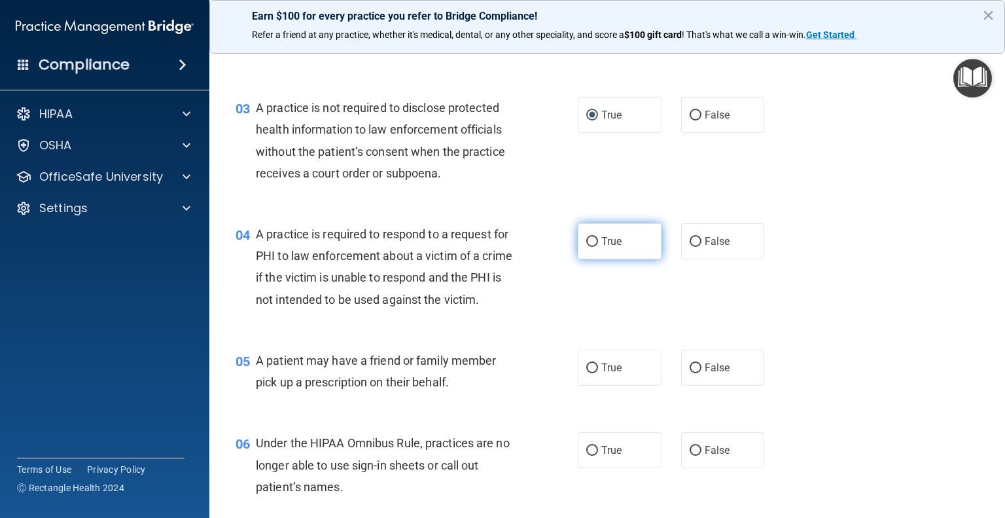
click at [588, 238] on input "True" at bounding box center [592, 242] width 12 height 10
radio input "true"
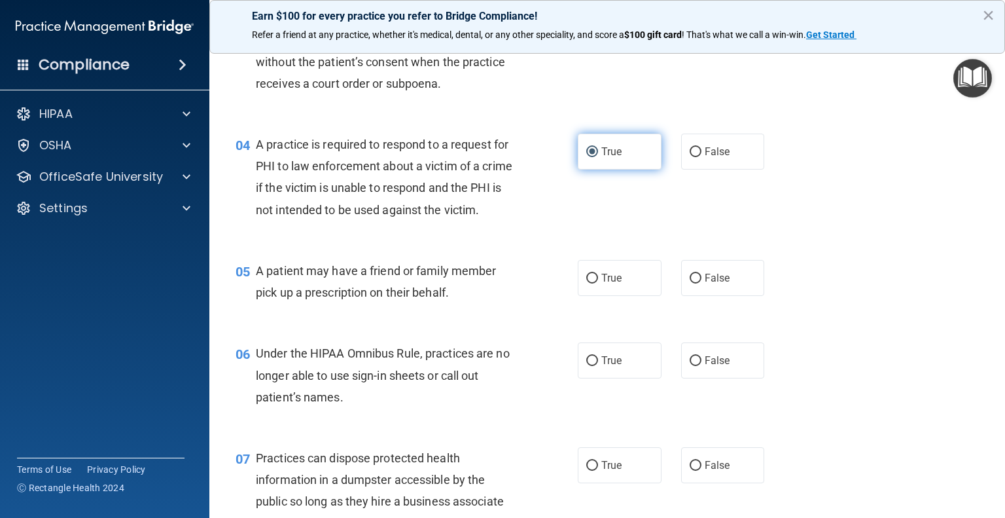
scroll to position [351, 0]
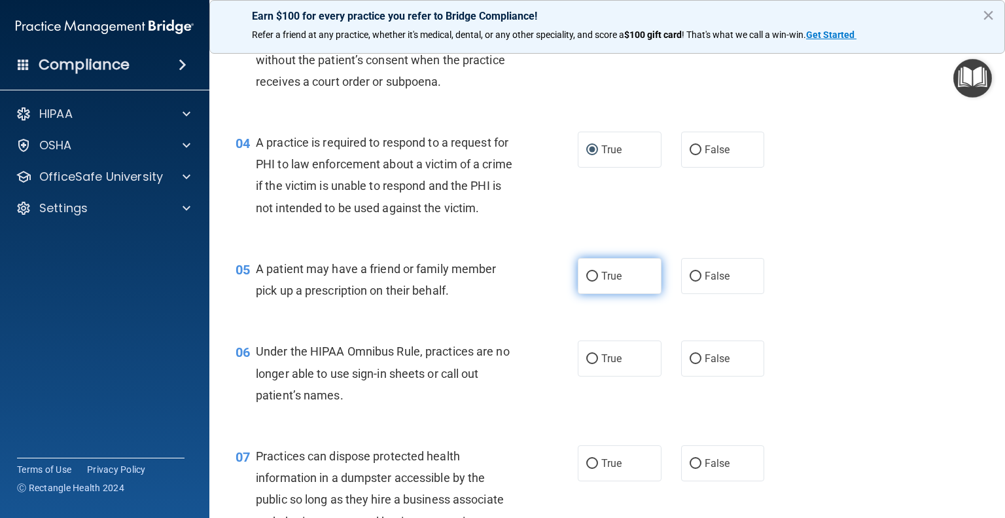
click at [590, 281] on input "True" at bounding box center [592, 277] width 12 height 10
radio input "true"
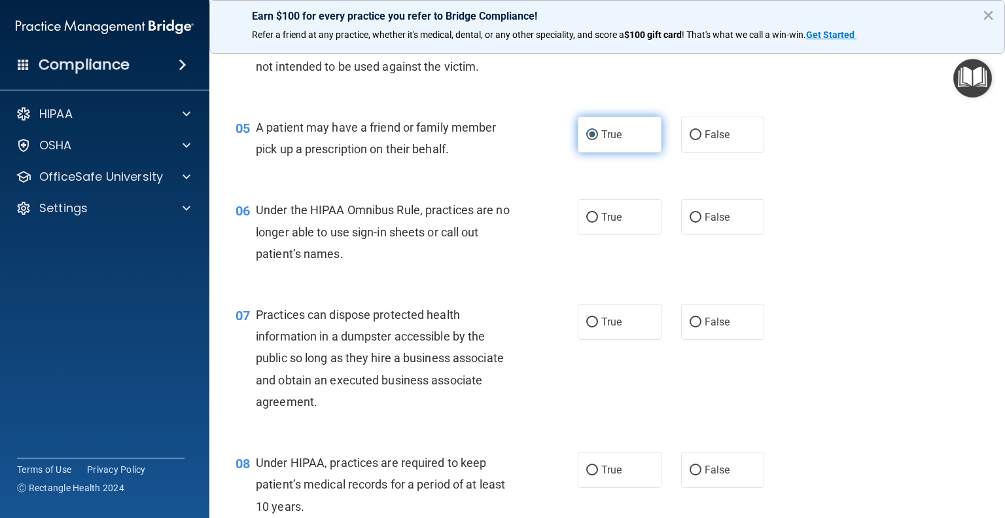
scroll to position [492, 0]
click at [690, 140] on input "False" at bounding box center [696, 135] width 12 height 10
radio input "true"
radio input "false"
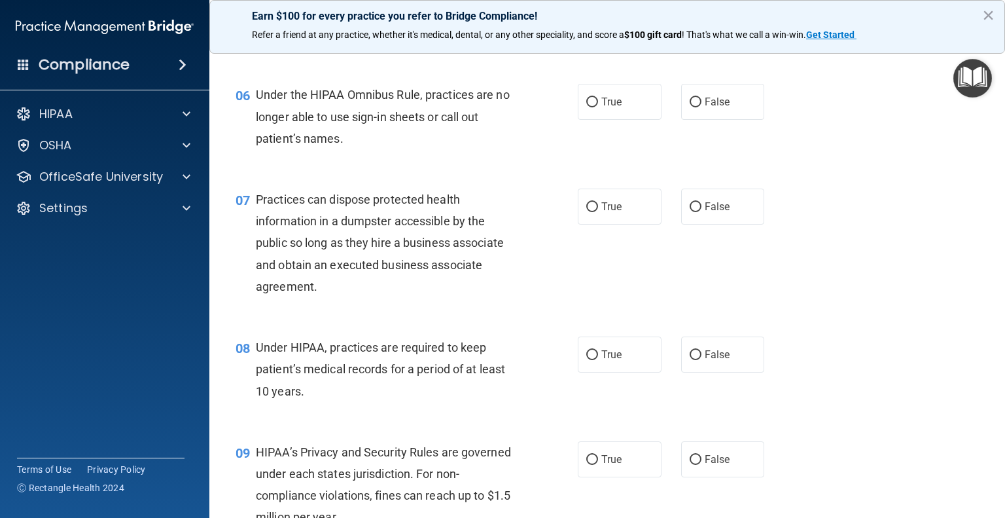
scroll to position [610, 0]
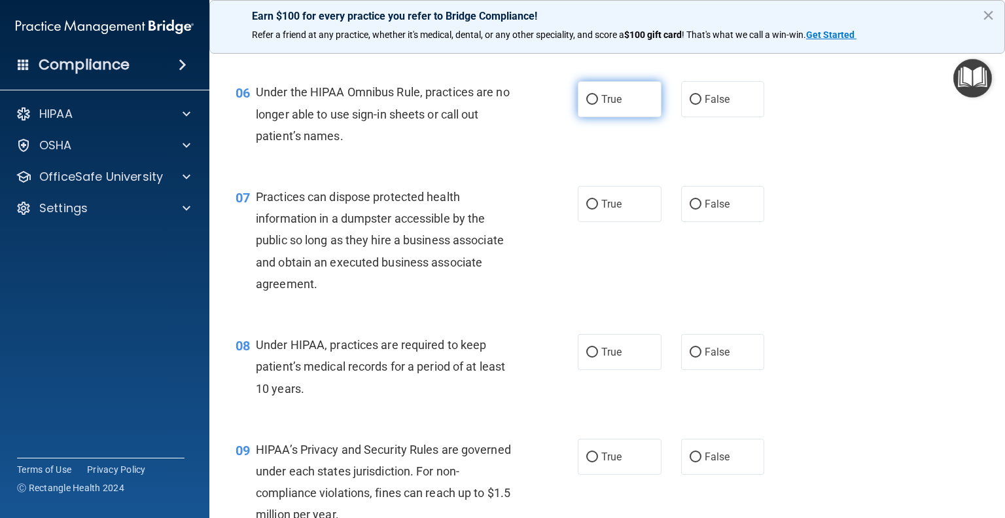
click at [588, 105] on input "True" at bounding box center [592, 100] width 12 height 10
radio input "true"
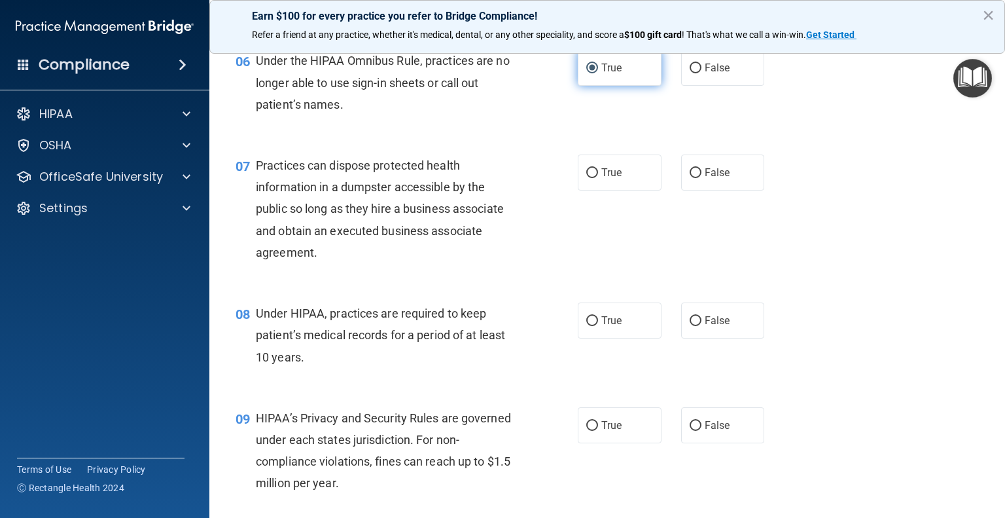
scroll to position [680, 0]
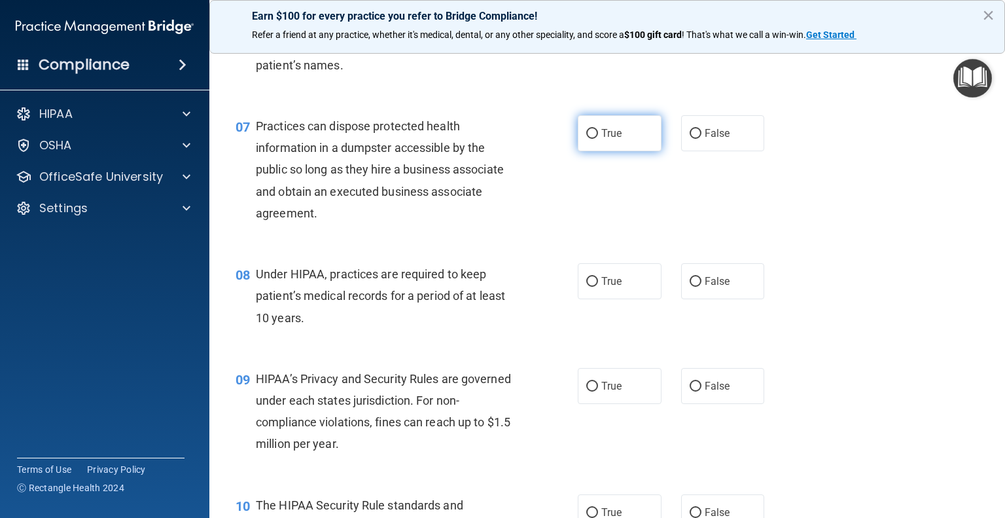
click at [592, 139] on input "True" at bounding box center [592, 134] width 12 height 10
radio input "true"
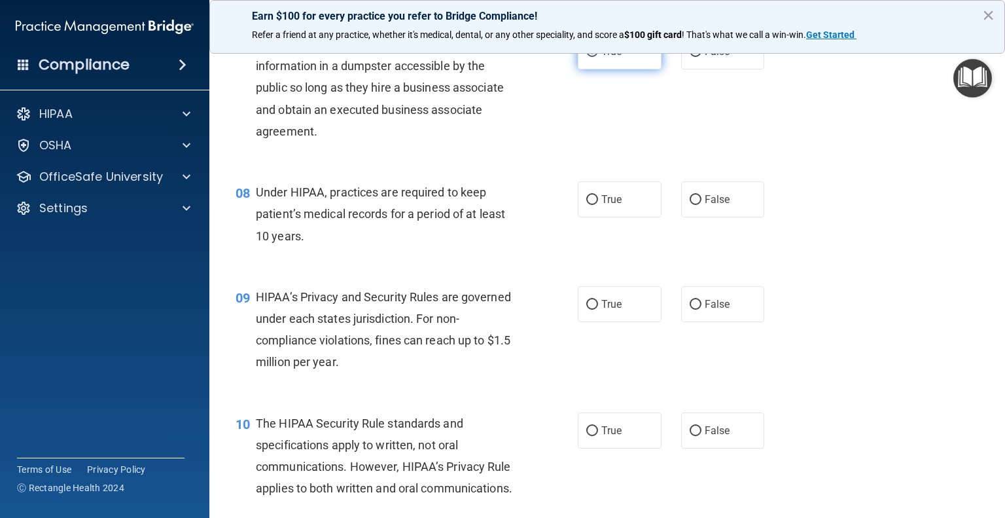
scroll to position [770, 0]
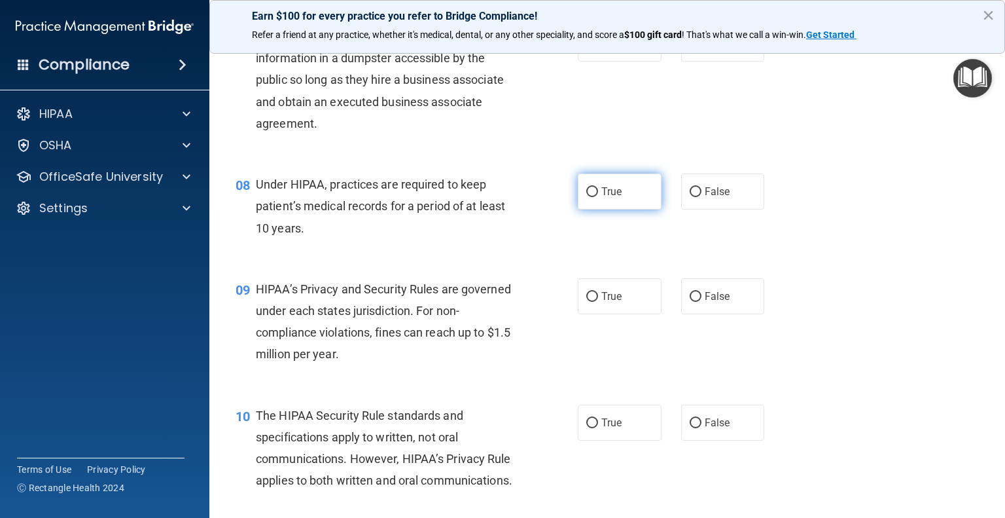
click at [586, 197] on input "True" at bounding box center [592, 192] width 12 height 10
radio input "true"
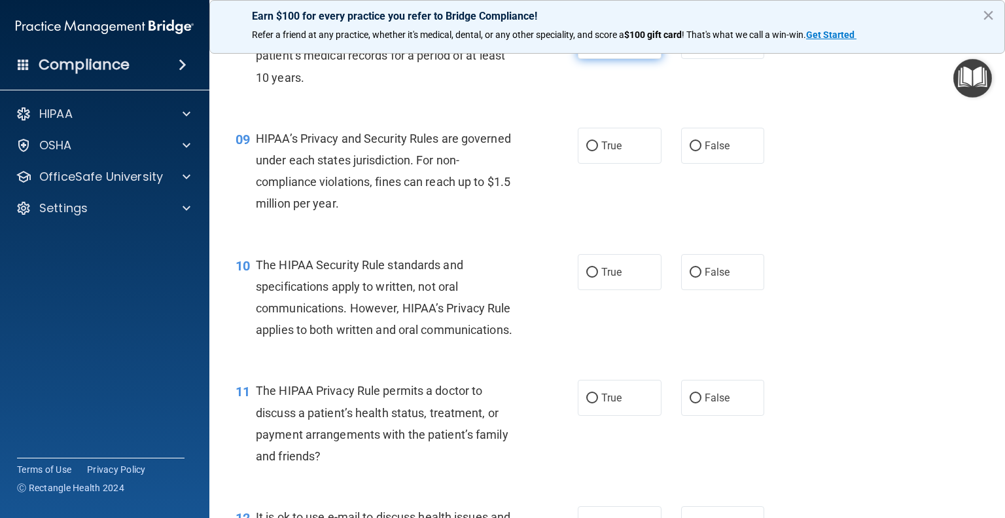
scroll to position [923, 0]
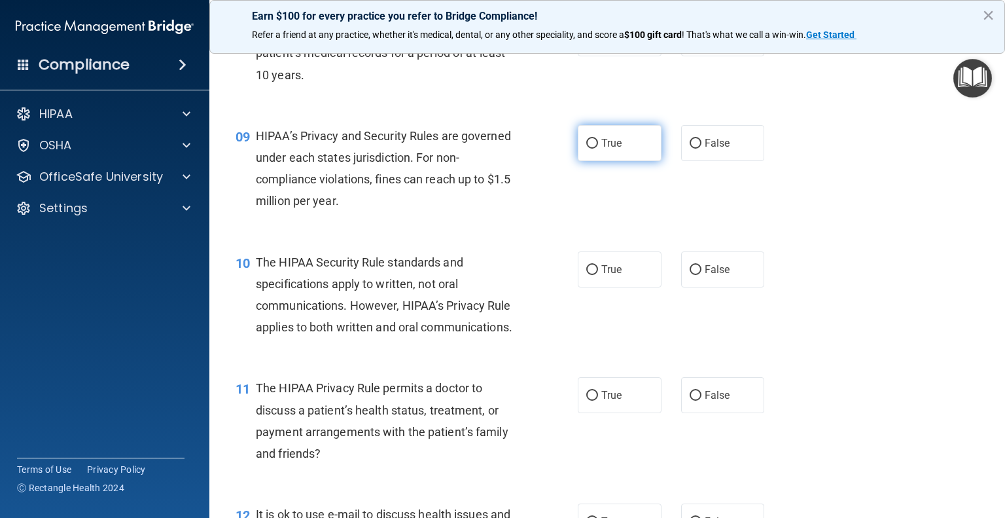
click at [592, 149] on input "True" at bounding box center [592, 144] width 12 height 10
radio input "true"
click at [603, 275] on span "True" at bounding box center [611, 269] width 20 height 12
click at [598, 275] on input "True" at bounding box center [592, 270] width 12 height 10
radio input "true"
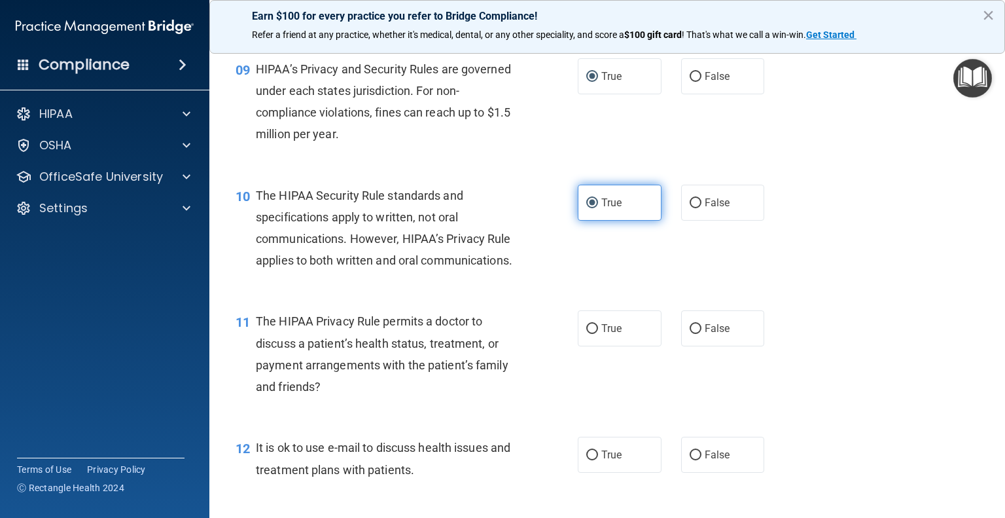
scroll to position [1074, 0]
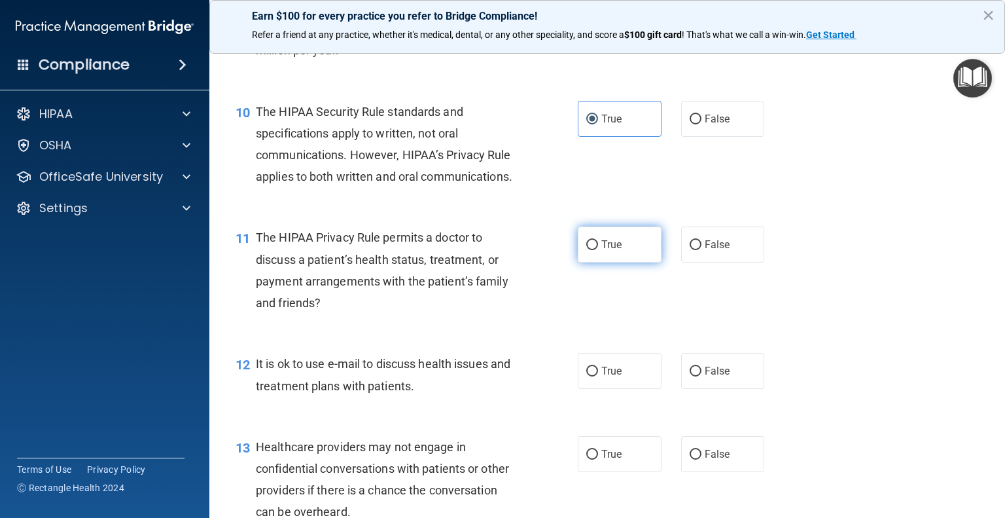
click at [589, 250] on input "True" at bounding box center [592, 245] width 12 height 10
radio input "true"
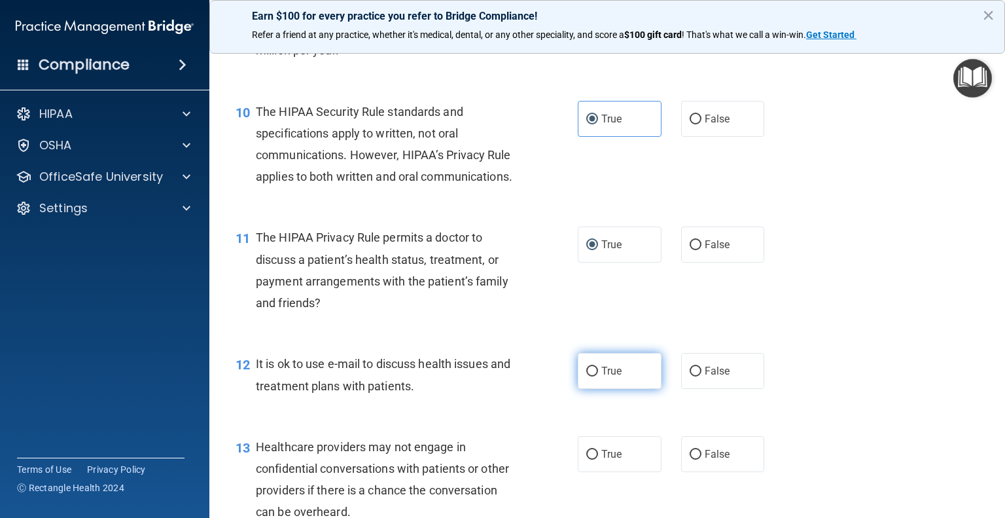
click at [586, 376] on input "True" at bounding box center [592, 371] width 12 height 10
radio input "true"
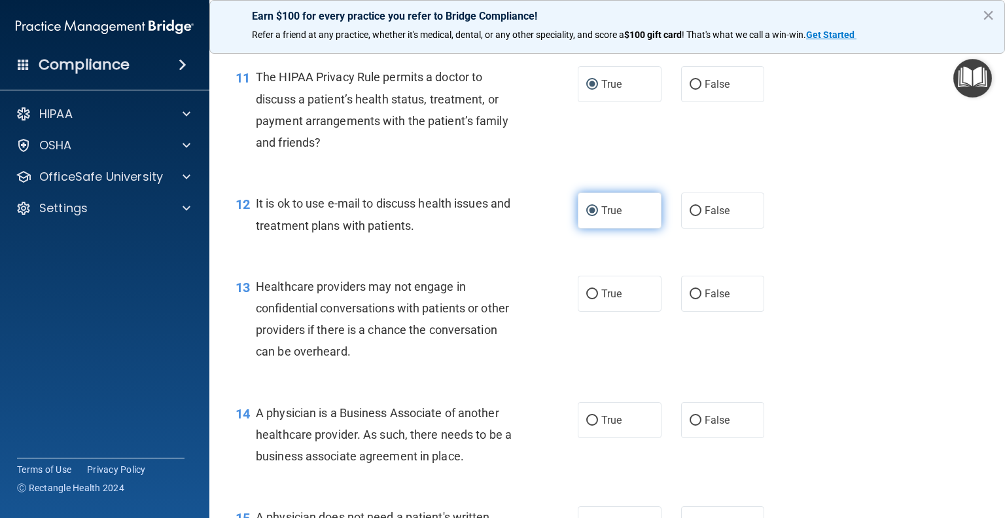
scroll to position [1254, 0]
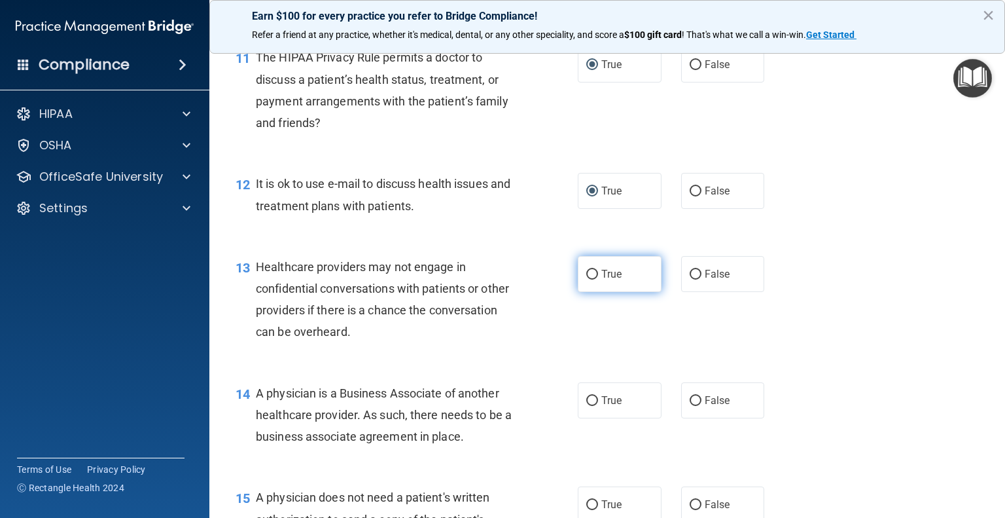
click at [590, 279] on input "True" at bounding box center [592, 275] width 12 height 10
radio input "true"
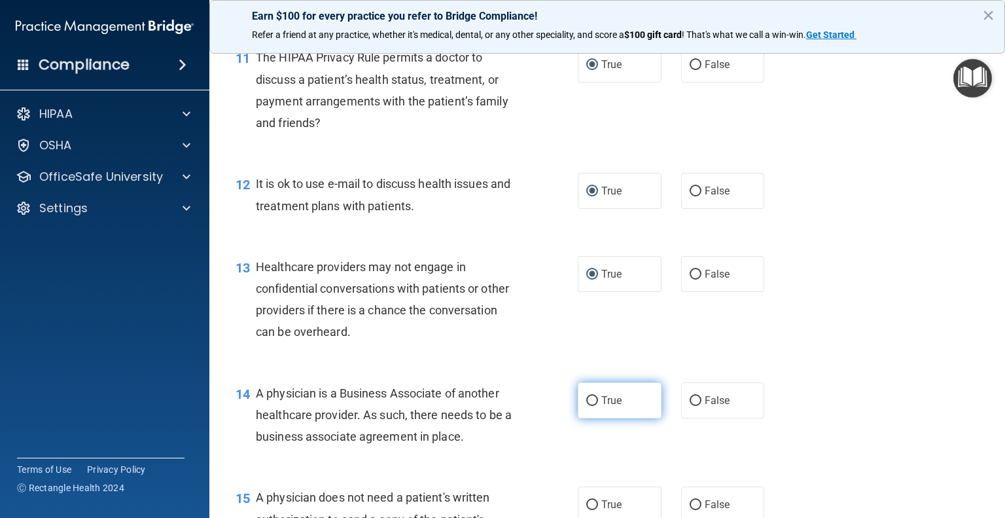
click at [586, 406] on input "True" at bounding box center [592, 401] width 12 height 10
radio input "true"
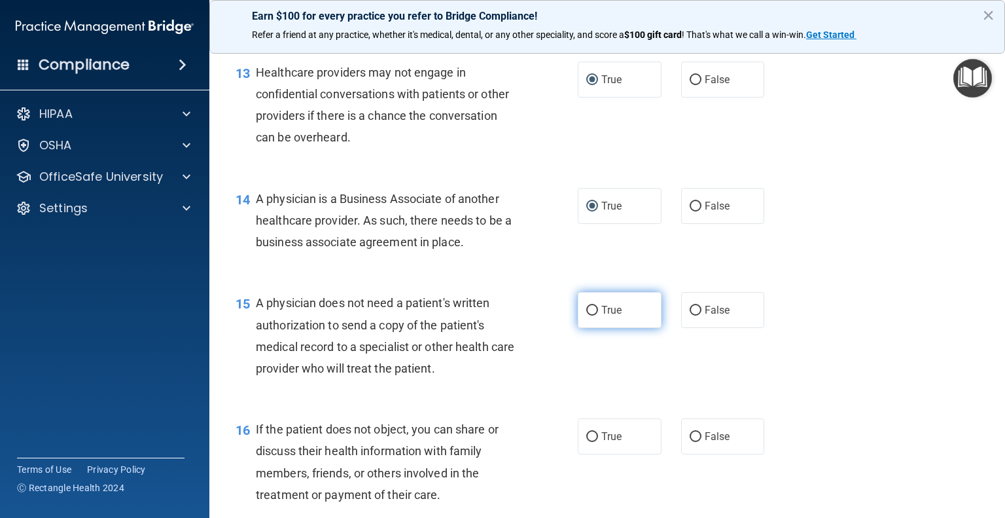
click at [592, 315] on input "True" at bounding box center [592, 311] width 12 height 10
radio input "true"
click at [610, 454] on label "True" at bounding box center [620, 436] width 84 height 36
click at [598, 442] on input "True" at bounding box center [592, 437] width 12 height 10
radio input "true"
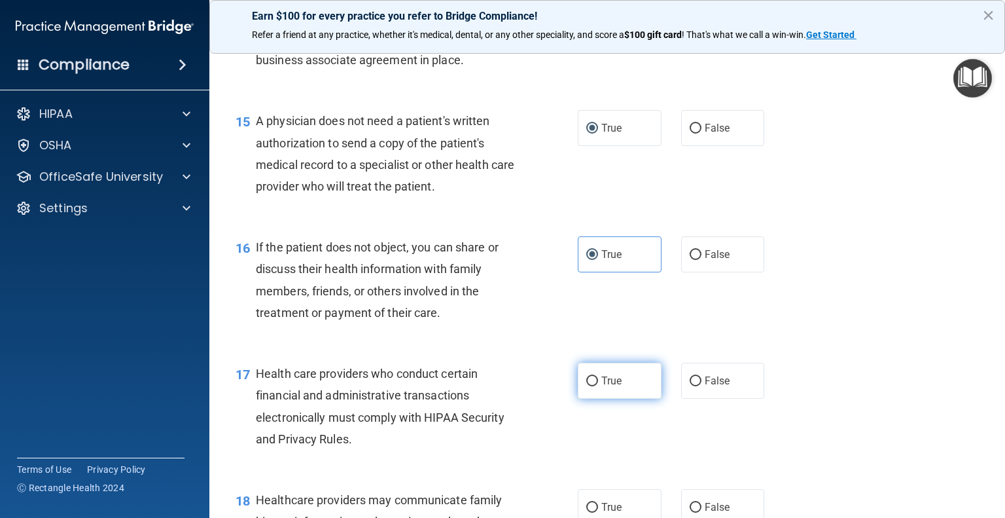
click at [614, 387] on span "True" at bounding box center [611, 380] width 20 height 12
click at [598, 386] on input "True" at bounding box center [592, 381] width 12 height 10
radio input "true"
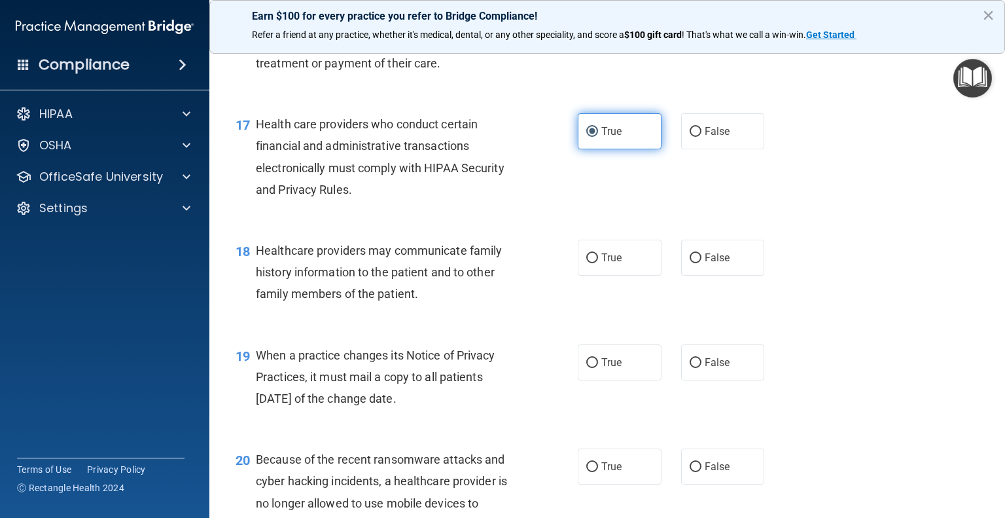
scroll to position [1890, 0]
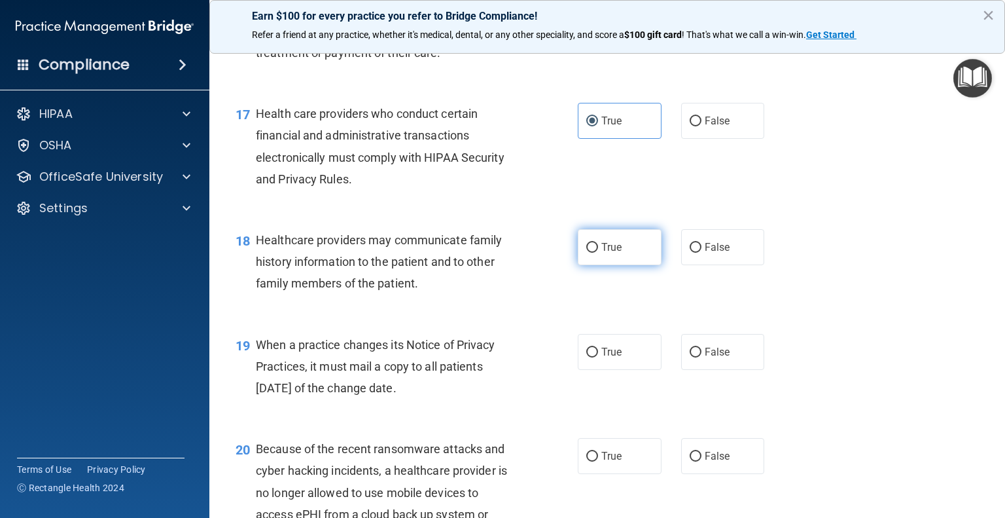
click at [606, 253] on span "True" at bounding box center [611, 247] width 20 height 12
click at [598, 253] on input "True" at bounding box center [592, 248] width 12 height 10
radio input "true"
click at [607, 358] on span "True" at bounding box center [611, 351] width 20 height 12
click at [598, 357] on input "True" at bounding box center [592, 352] width 12 height 10
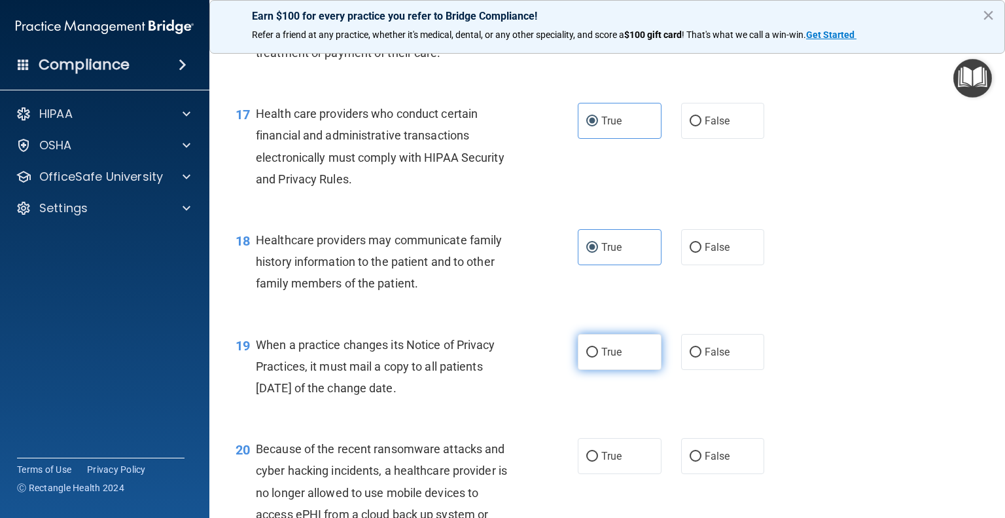
radio input "true"
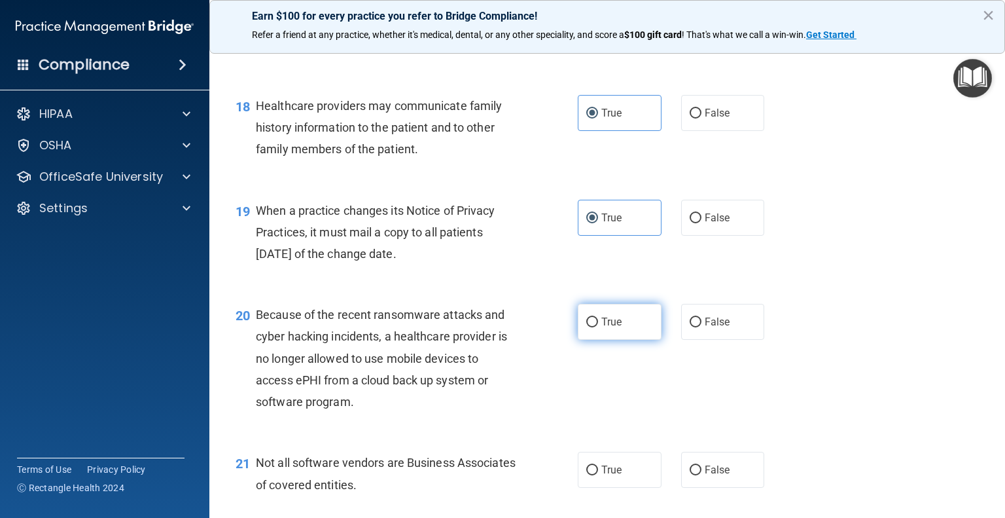
click at [592, 327] on input "True" at bounding box center [592, 322] width 12 height 10
radio input "true"
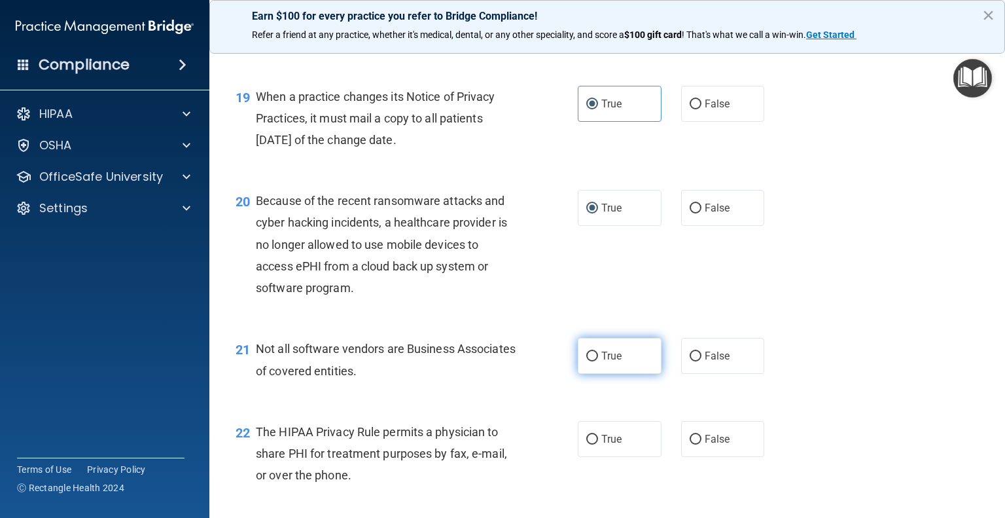
click at [609, 362] on span "True" at bounding box center [611, 355] width 20 height 12
click at [598, 361] on input "True" at bounding box center [592, 356] width 12 height 10
radio input "true"
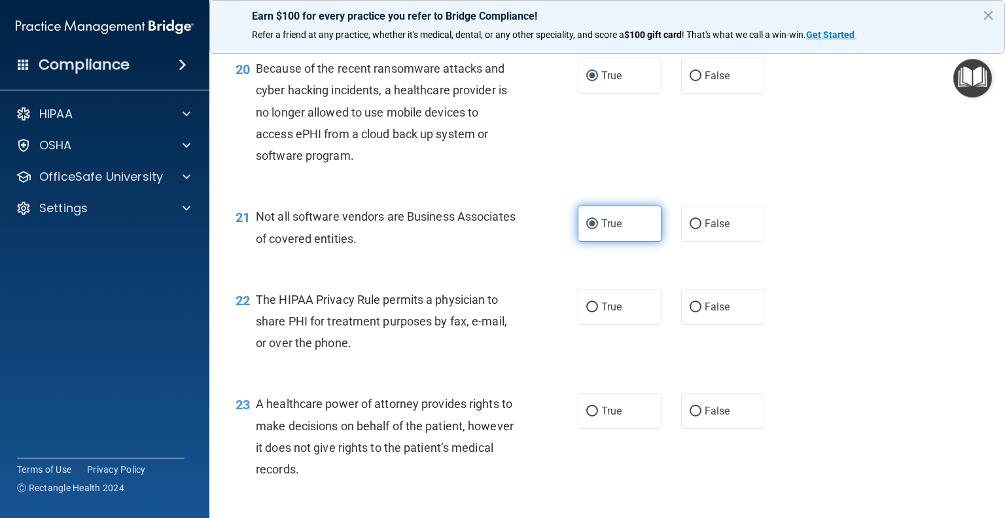
scroll to position [2277, 0]
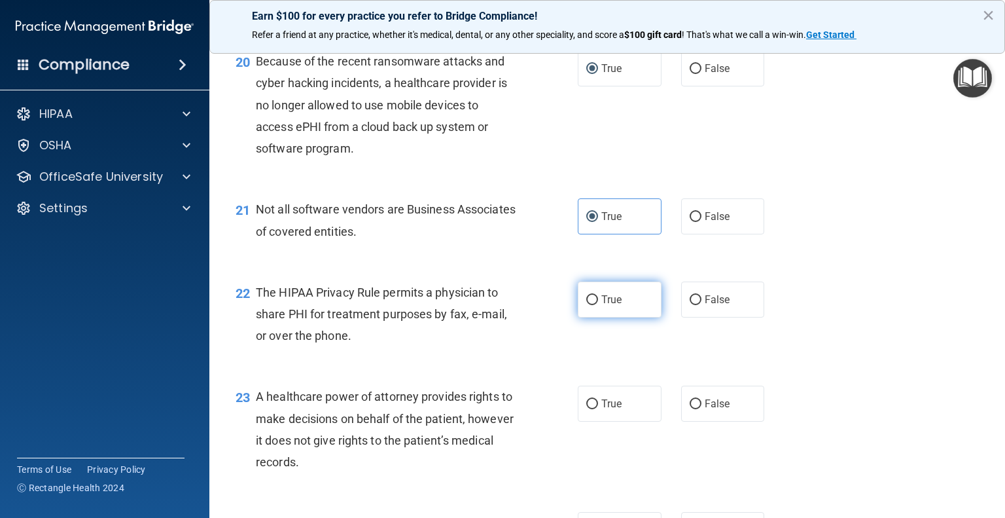
click at [607, 306] on span "True" at bounding box center [611, 299] width 20 height 12
click at [598, 305] on input "True" at bounding box center [592, 300] width 12 height 10
radio input "true"
click at [592, 409] on input "True" at bounding box center [592, 404] width 12 height 10
radio input "true"
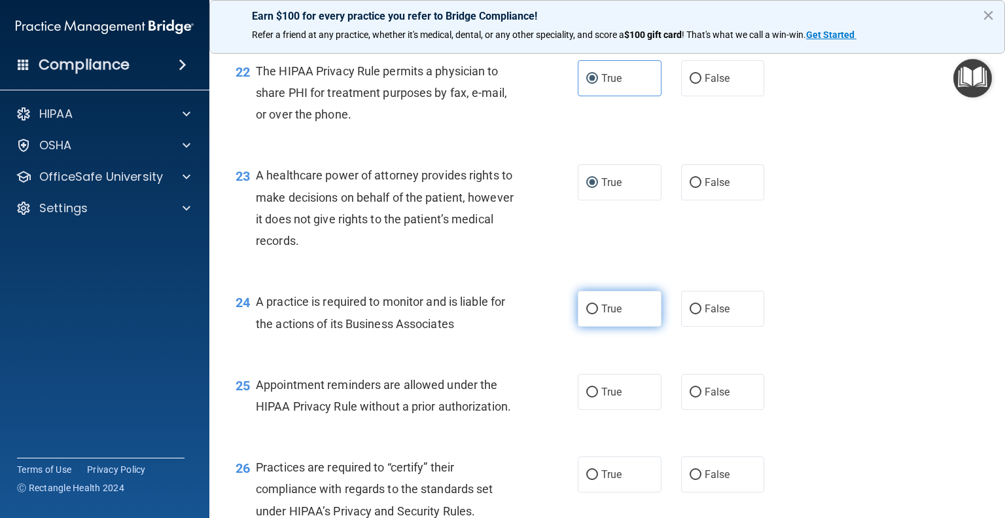
click at [597, 327] on label "True" at bounding box center [620, 309] width 84 height 36
click at [597, 314] on input "True" at bounding box center [592, 309] width 12 height 10
radio input "true"
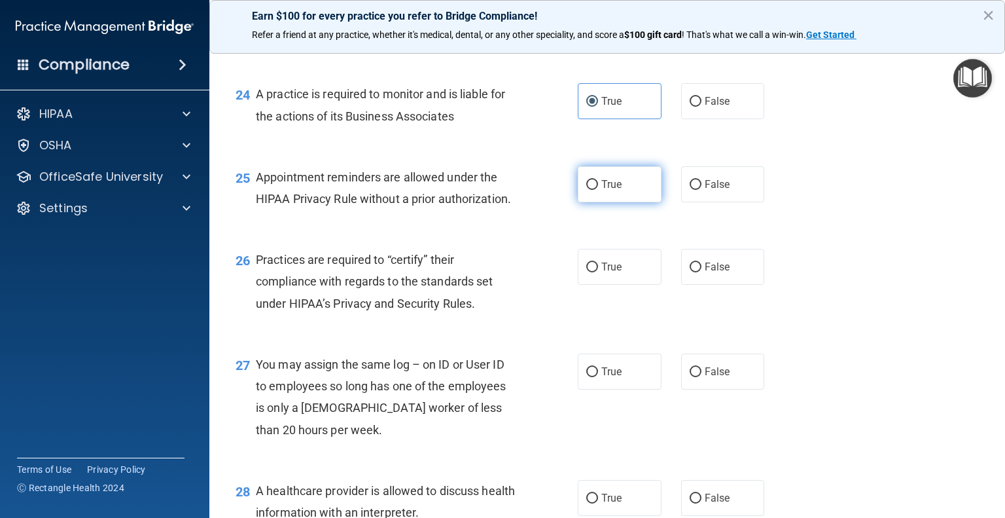
click at [611, 190] on span "True" at bounding box center [611, 184] width 20 height 12
click at [598, 190] on input "True" at bounding box center [592, 185] width 12 height 10
radio input "true"
click at [607, 285] on label "True" at bounding box center [620, 267] width 84 height 36
click at [598, 272] on input "True" at bounding box center [592, 267] width 12 height 10
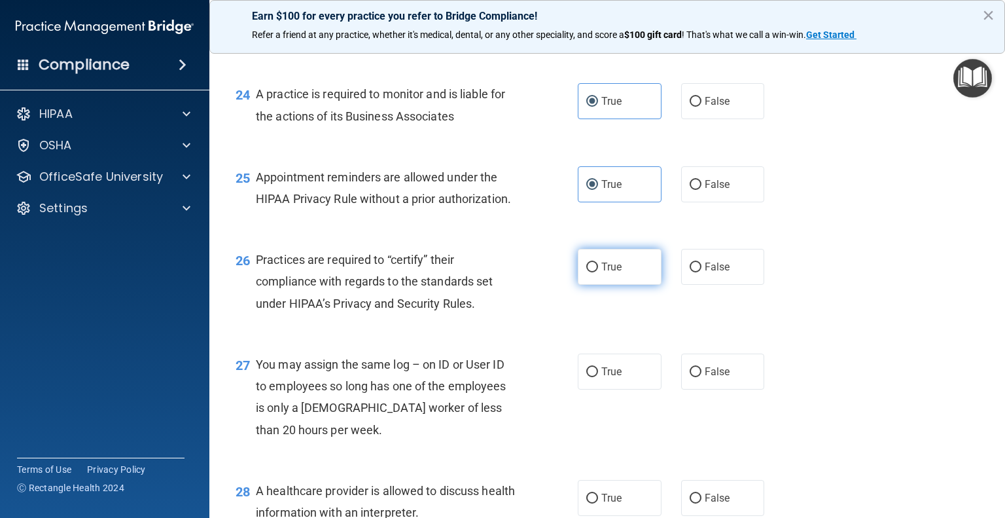
radio input "true"
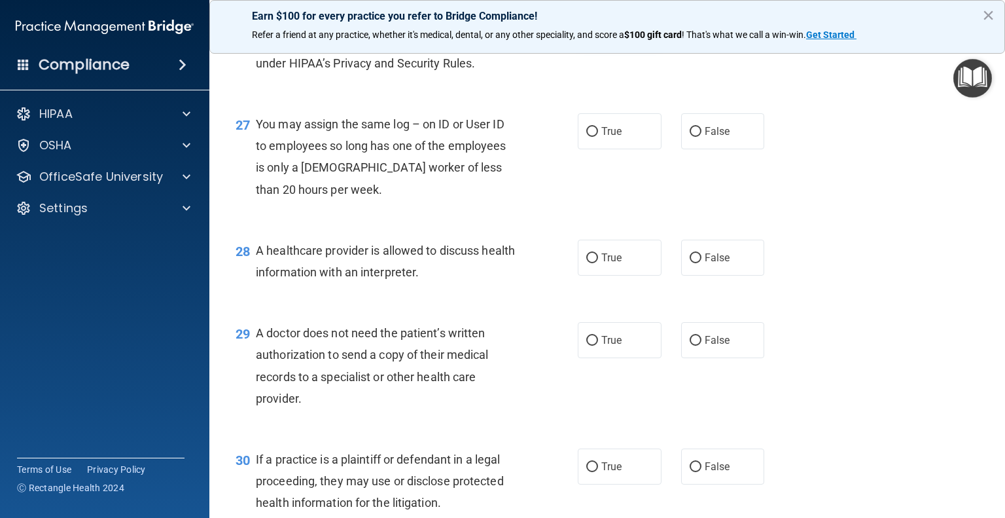
scroll to position [2947, 0]
click at [591, 135] on input "True" at bounding box center [592, 131] width 12 height 10
radio input "true"
click at [586, 262] on input "True" at bounding box center [592, 257] width 12 height 10
radio input "true"
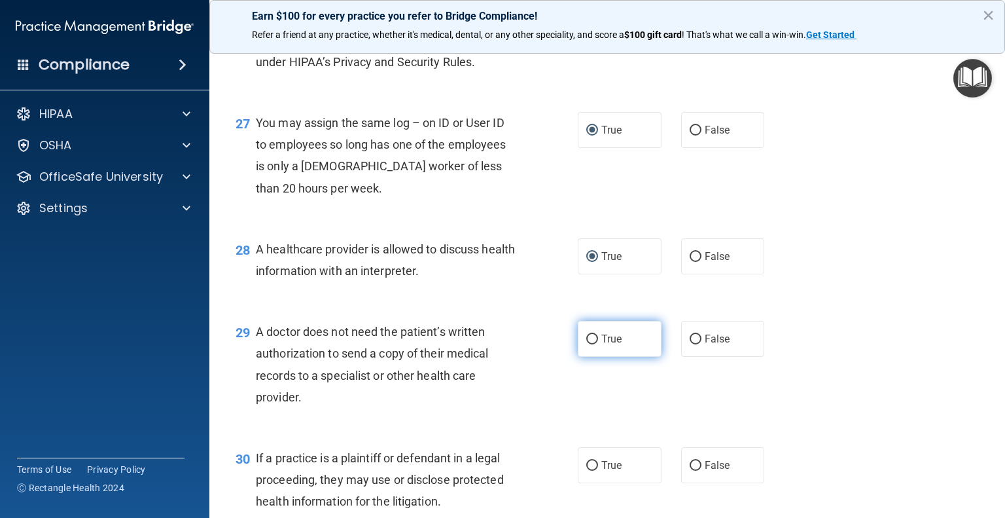
click at [592, 344] on input "True" at bounding box center [592, 339] width 12 height 10
radio input "true"
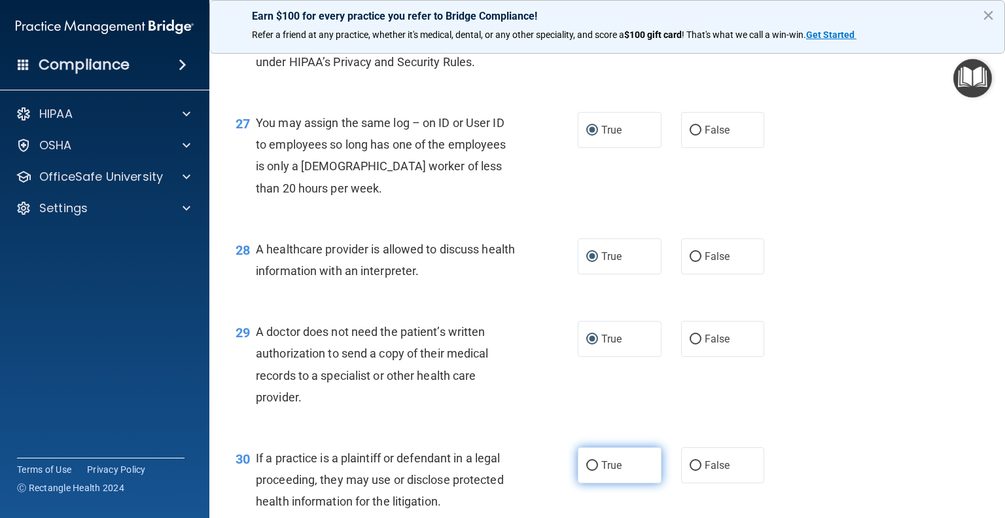
click at [616, 471] on span "True" at bounding box center [611, 465] width 20 height 12
click at [598, 470] on input "True" at bounding box center [592, 466] width 12 height 10
radio input "true"
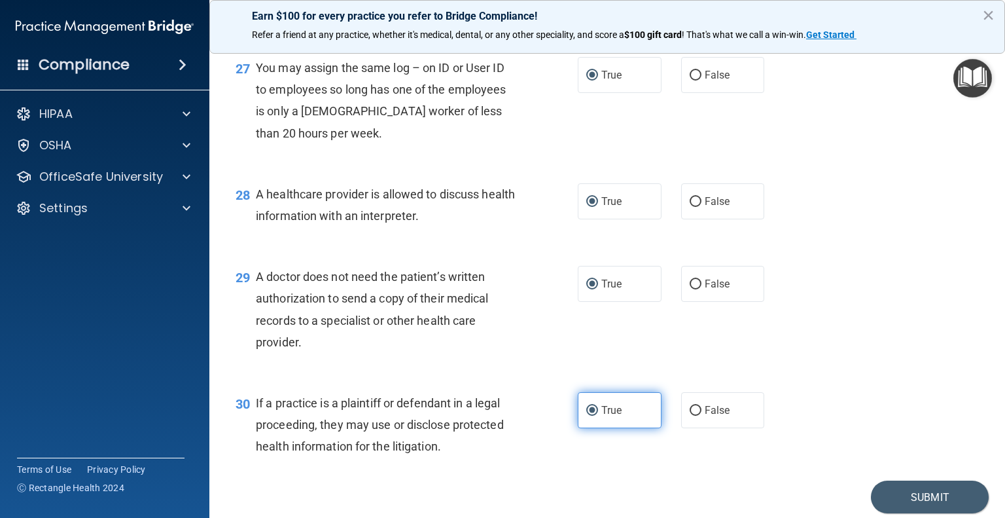
scroll to position [3094, 0]
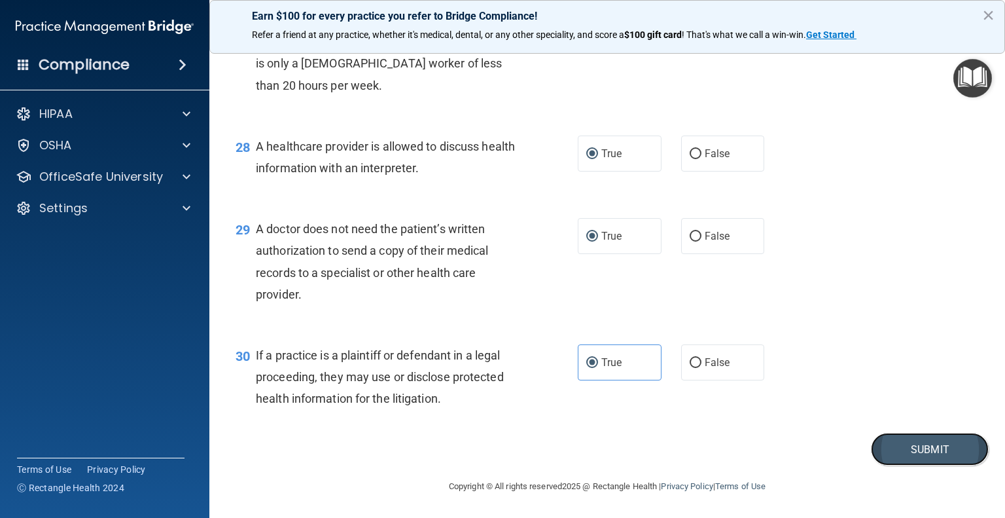
click at [895, 441] on button "Submit" at bounding box center [930, 449] width 118 height 33
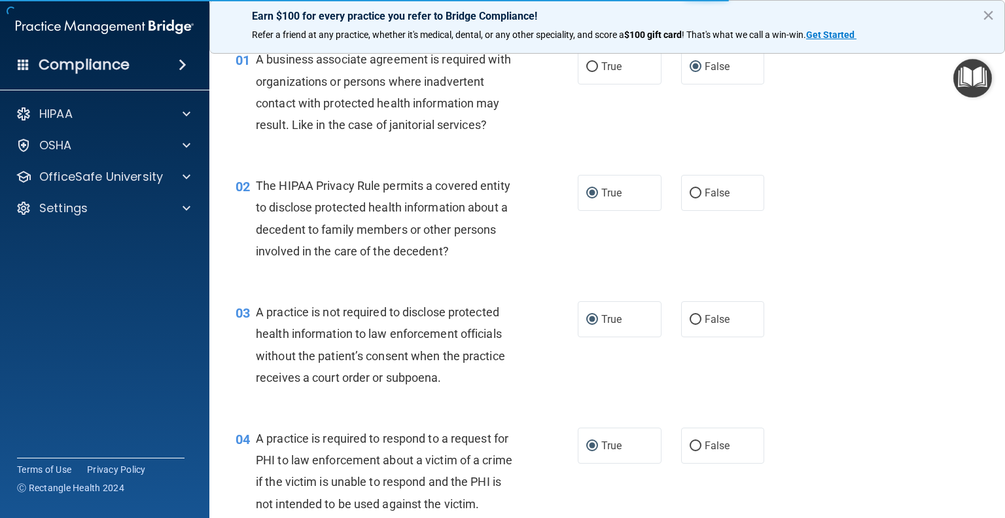
scroll to position [0, 0]
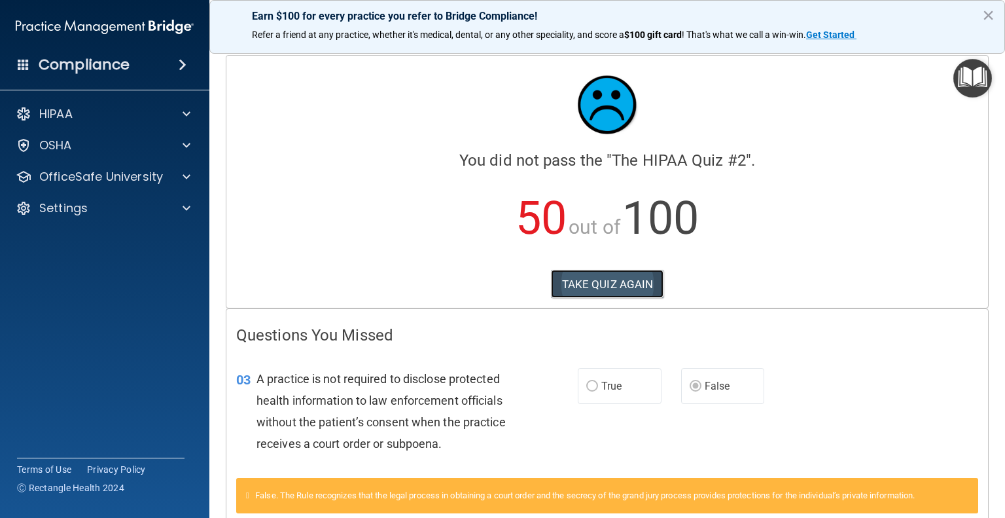
click at [590, 274] on button "TAKE QUIZ AGAIN" at bounding box center [607, 284] width 113 height 29
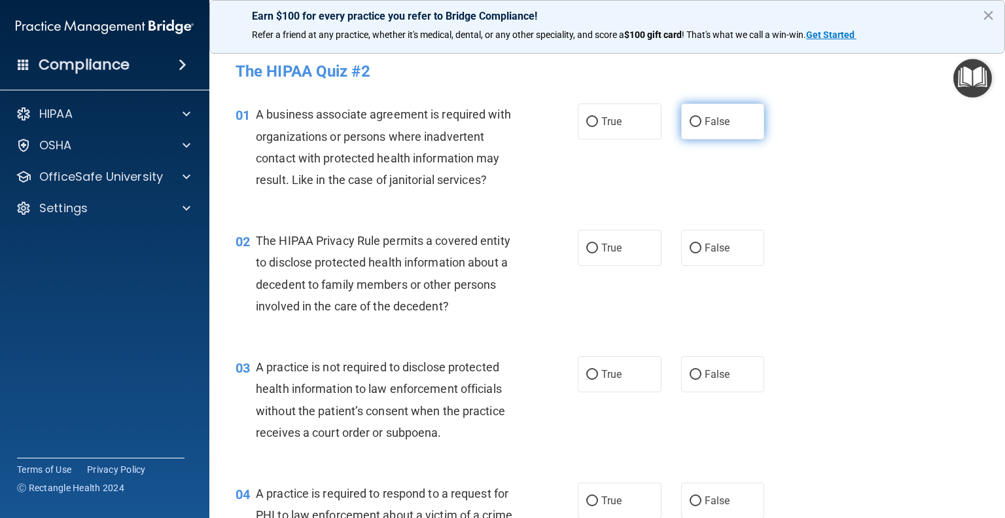
click at [690, 119] on input "False" at bounding box center [696, 122] width 12 height 10
radio input "true"
click at [708, 124] on span "False" at bounding box center [718, 121] width 26 height 12
click at [701, 124] on input "False" at bounding box center [696, 122] width 12 height 10
click at [589, 122] on input "True" at bounding box center [592, 122] width 12 height 10
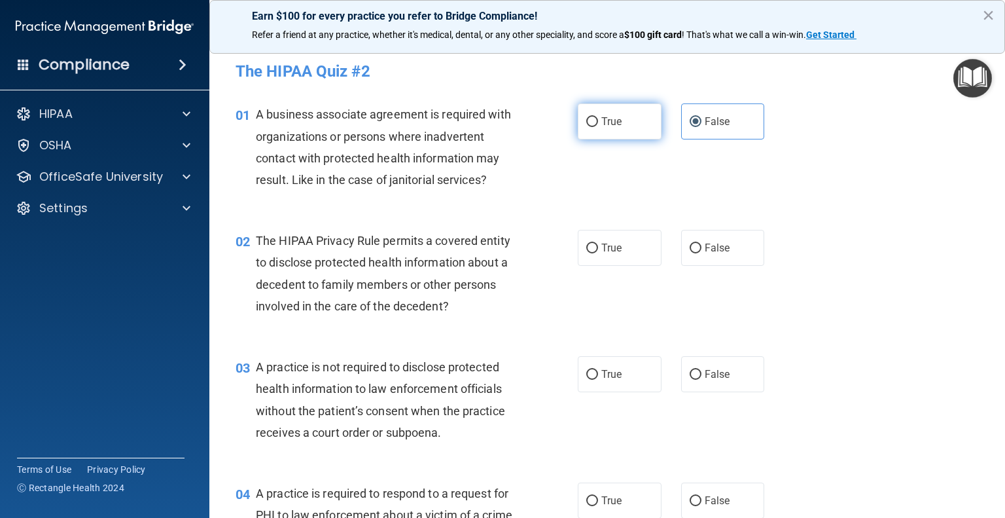
radio input "true"
radio input "false"
click at [690, 374] on input "False" at bounding box center [696, 375] width 12 height 10
radio input "true"
click at [591, 249] on input "True" at bounding box center [592, 248] width 12 height 10
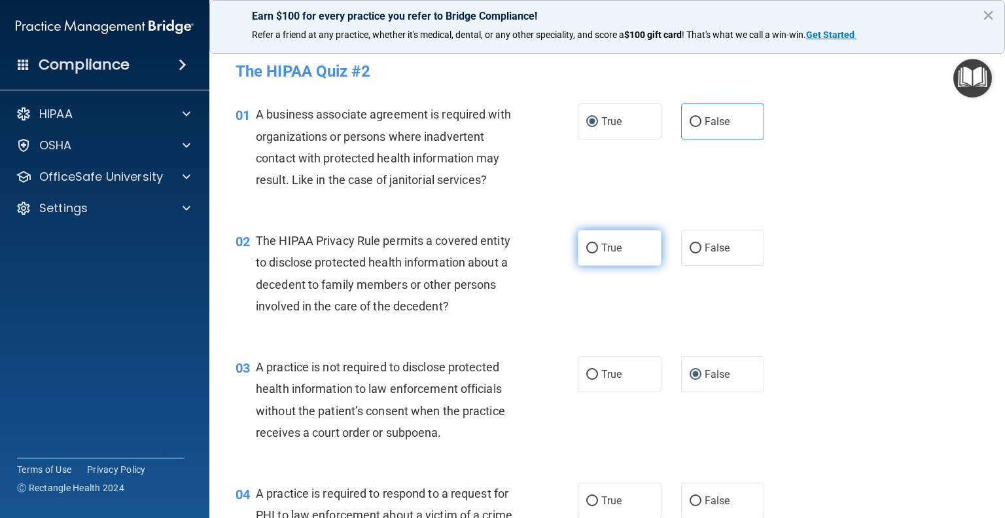
radio input "true"
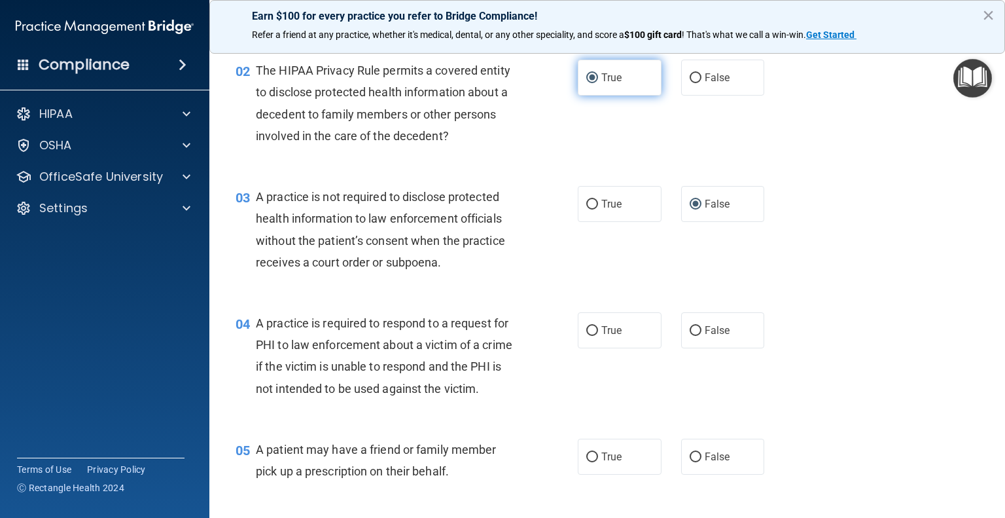
scroll to position [172, 0]
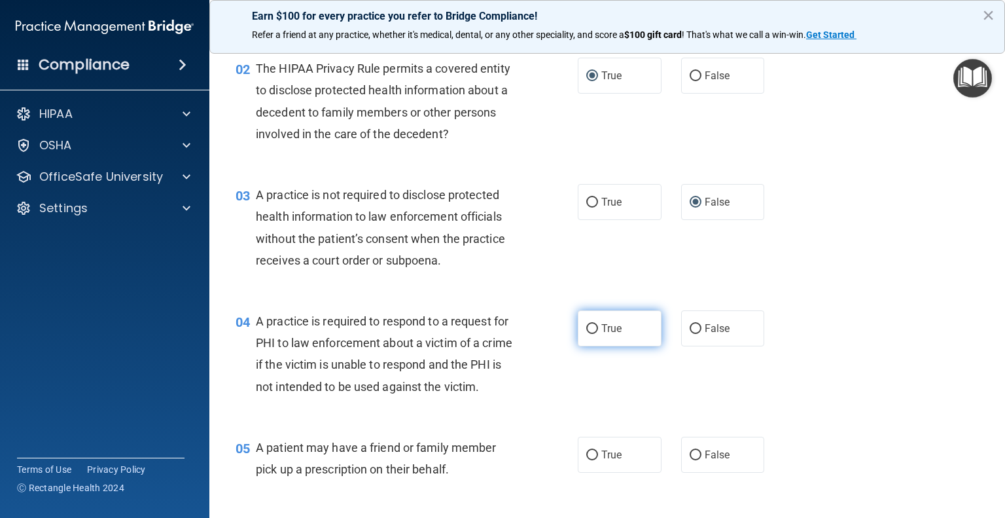
click at [586, 325] on input "True" at bounding box center [592, 329] width 12 height 10
radio input "true"
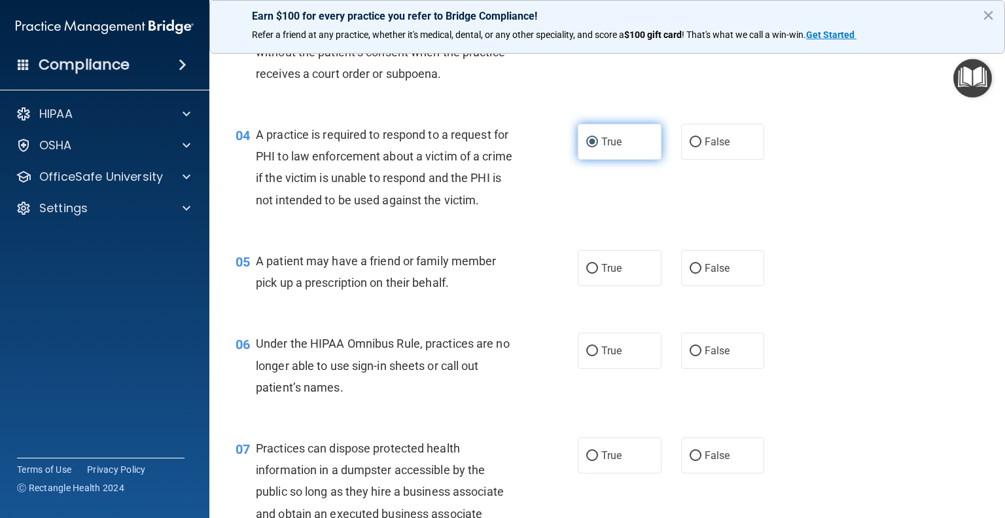
scroll to position [363, 0]
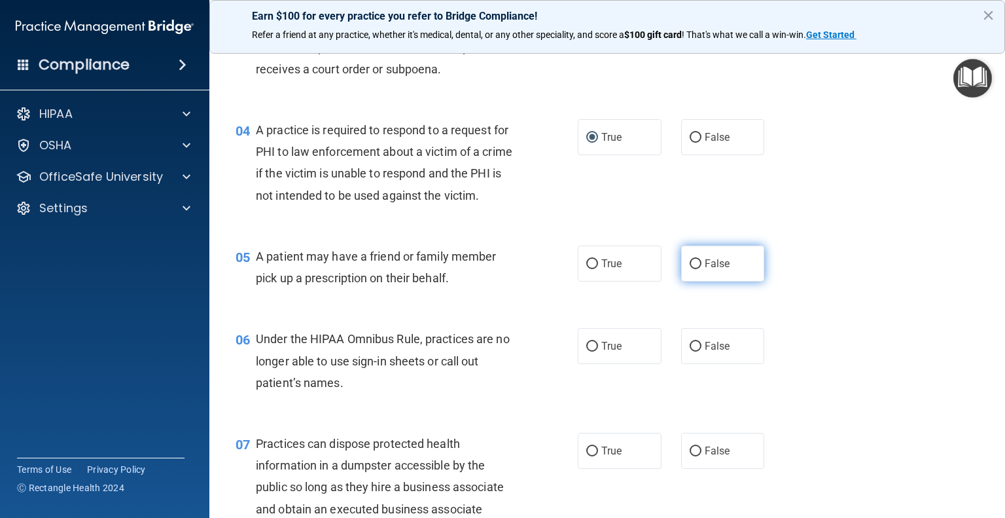
click at [690, 269] on input "False" at bounding box center [696, 264] width 12 height 10
radio input "true"
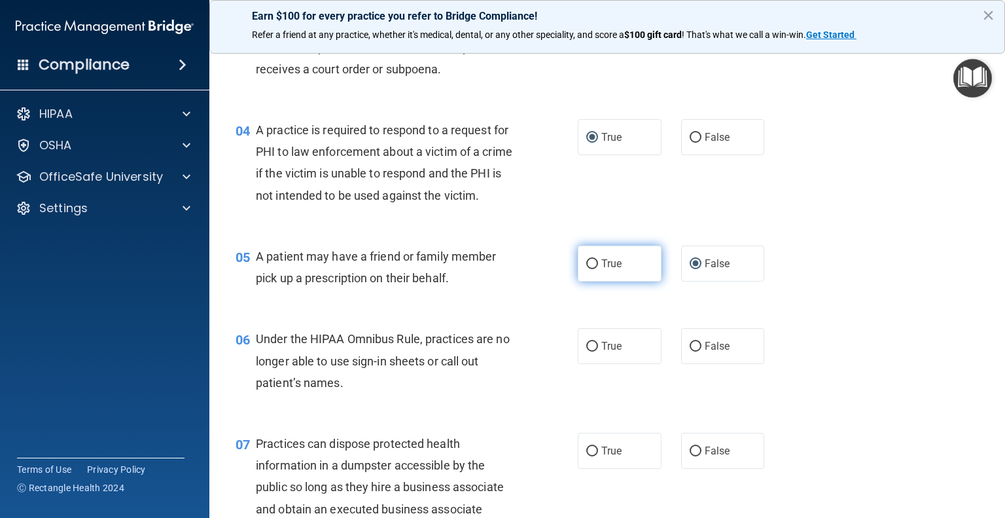
click at [586, 269] on input "True" at bounding box center [592, 264] width 12 height 10
radio input "true"
radio input "false"
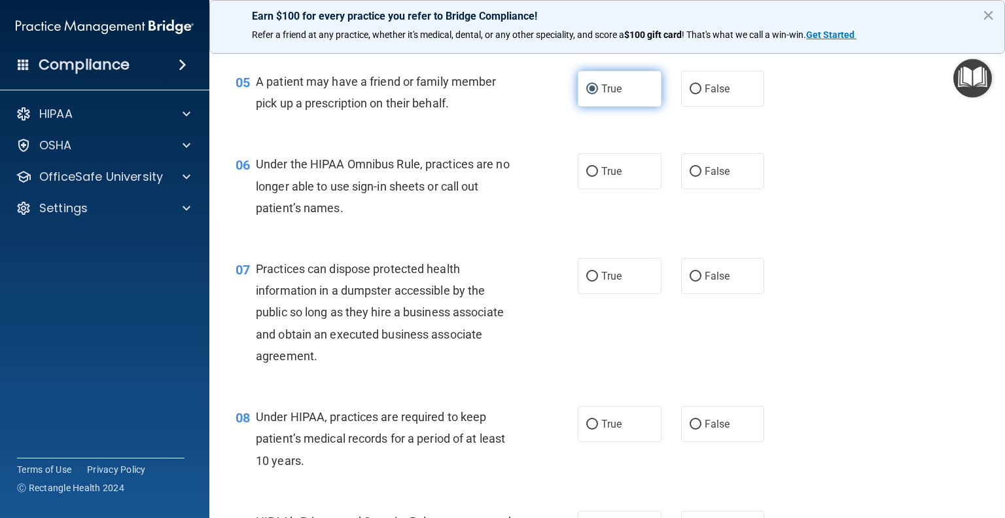
scroll to position [546, 0]
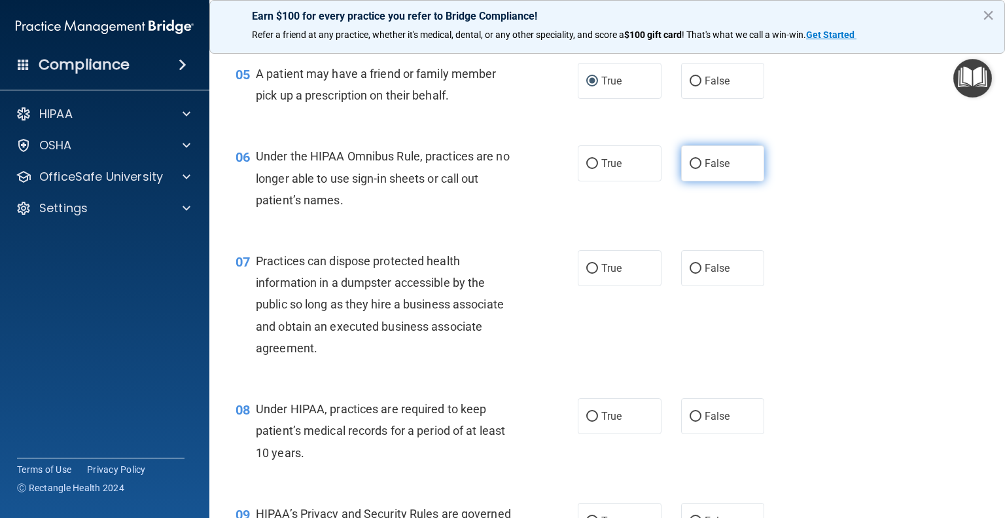
click at [727, 181] on label "False" at bounding box center [723, 163] width 84 height 36
click at [701, 169] on input "False" at bounding box center [696, 164] width 12 height 10
radio input "true"
click at [691, 274] on input "False" at bounding box center [696, 269] width 12 height 10
radio input "true"
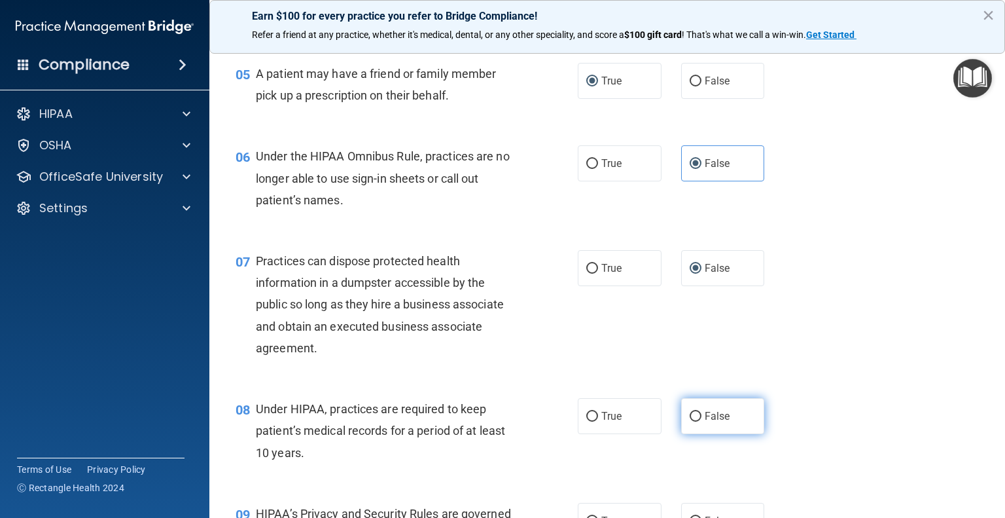
click at [694, 421] on input "False" at bounding box center [696, 417] width 12 height 10
radio input "true"
click at [724, 234] on div "06 Under the HIPAA Omnibus Rule, practices are no longer able to use sign-in sh…" at bounding box center [607, 181] width 763 height 105
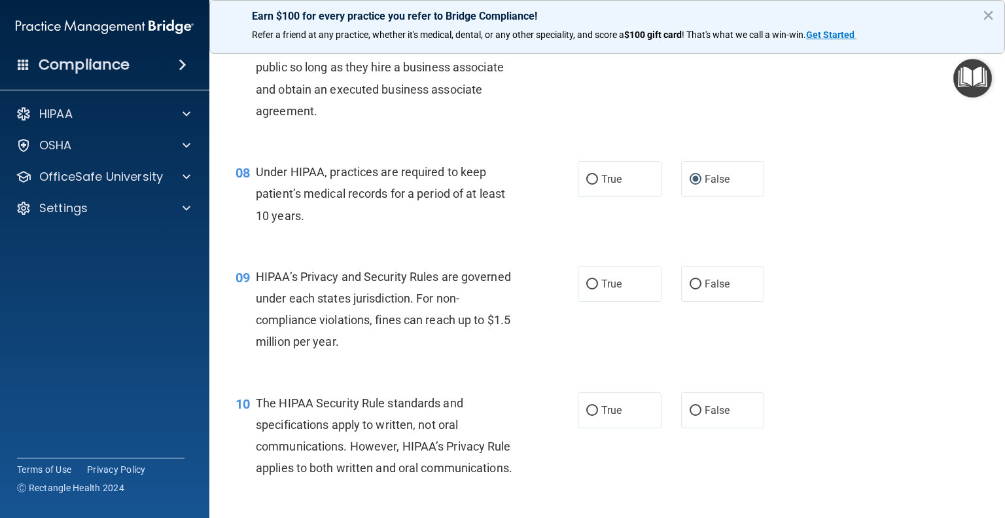
scroll to position [787, 0]
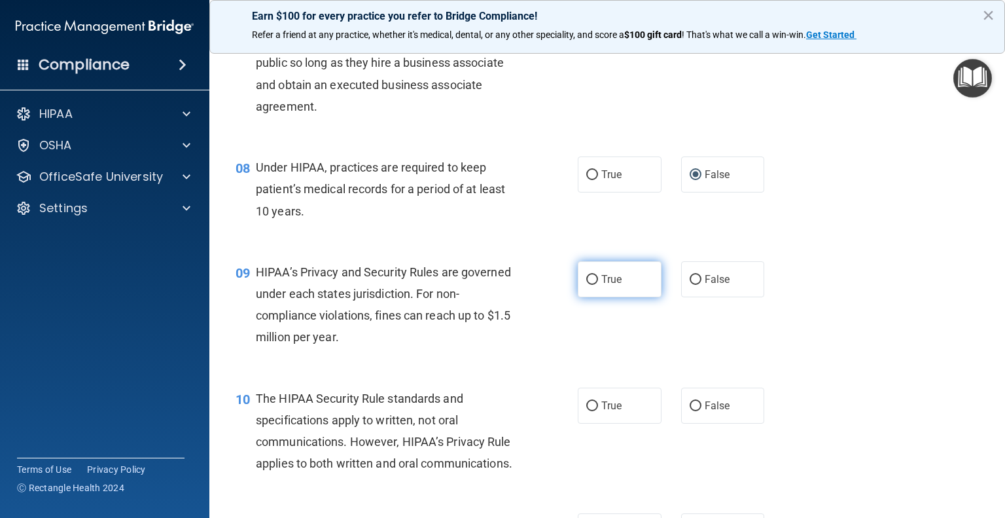
click at [586, 285] on input "True" at bounding box center [592, 280] width 12 height 10
radio input "true"
click at [586, 411] on input "True" at bounding box center [592, 406] width 12 height 10
radio input "true"
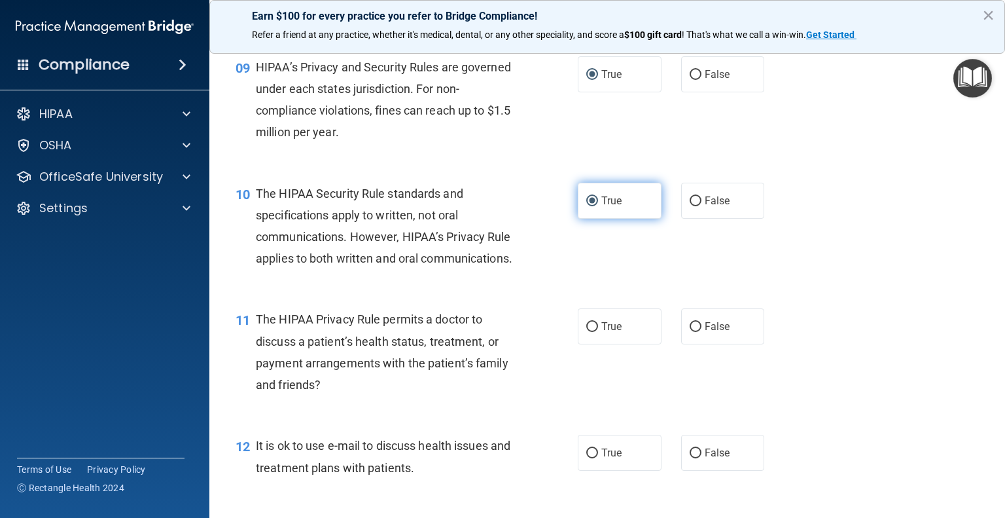
scroll to position [997, 0]
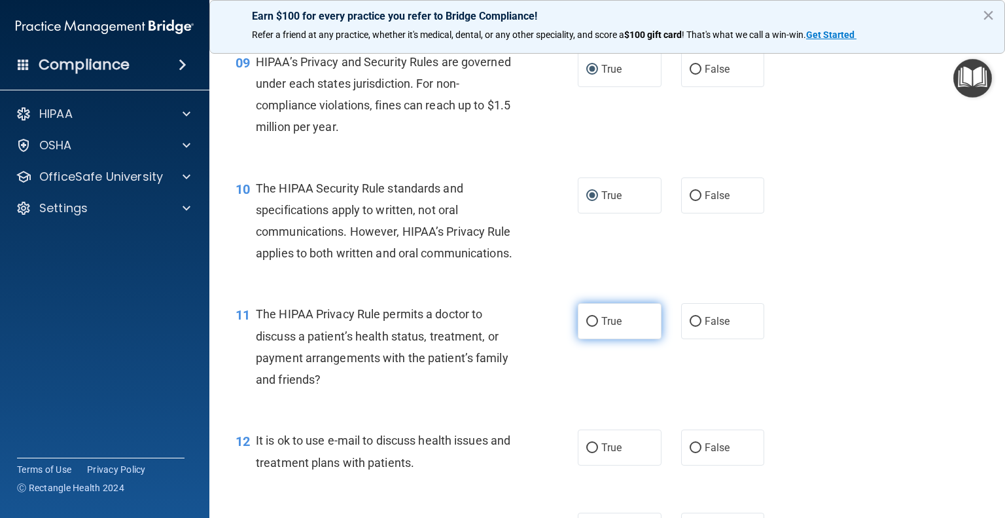
click at [586, 327] on input "True" at bounding box center [592, 322] width 12 height 10
radio input "true"
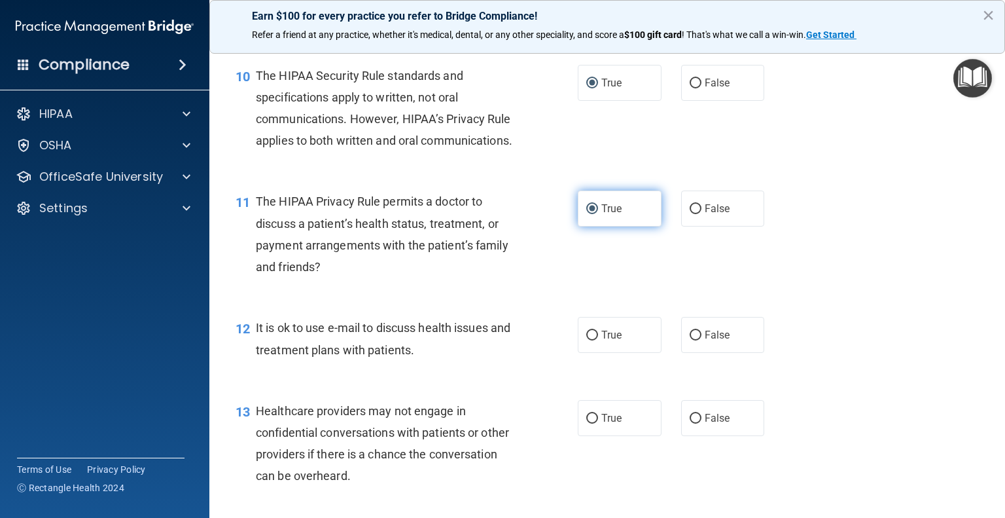
scroll to position [1112, 0]
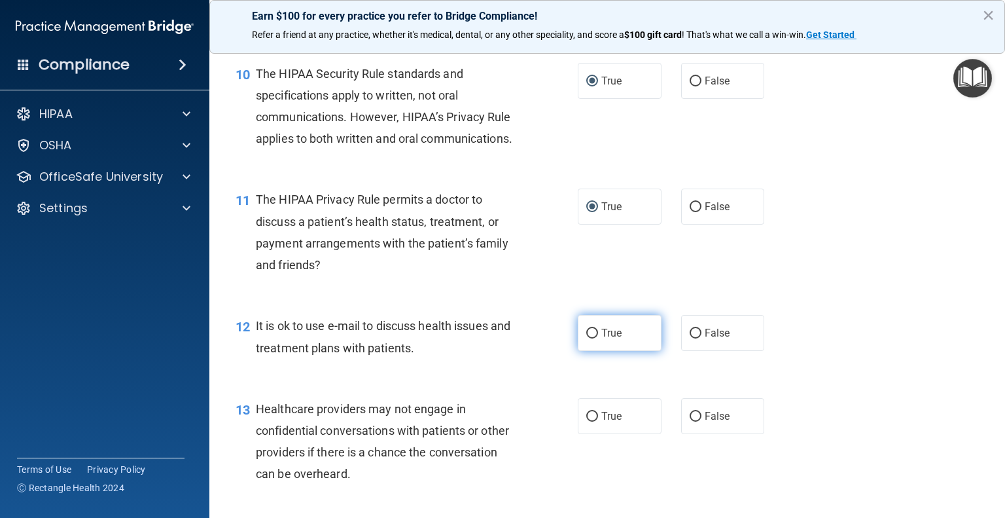
click at [586, 338] on input "True" at bounding box center [592, 333] width 12 height 10
radio input "true"
click at [690, 421] on input "False" at bounding box center [696, 417] width 12 height 10
radio input "true"
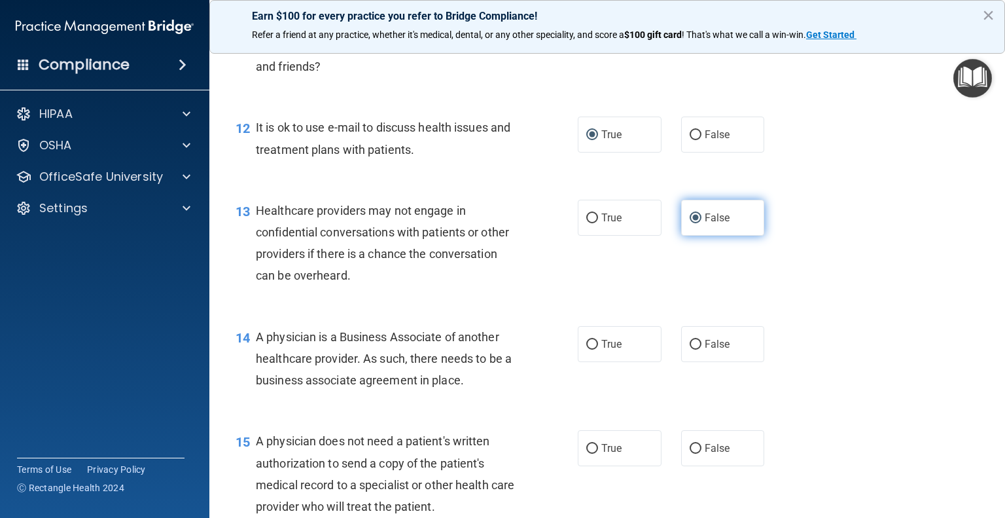
scroll to position [1322, 0]
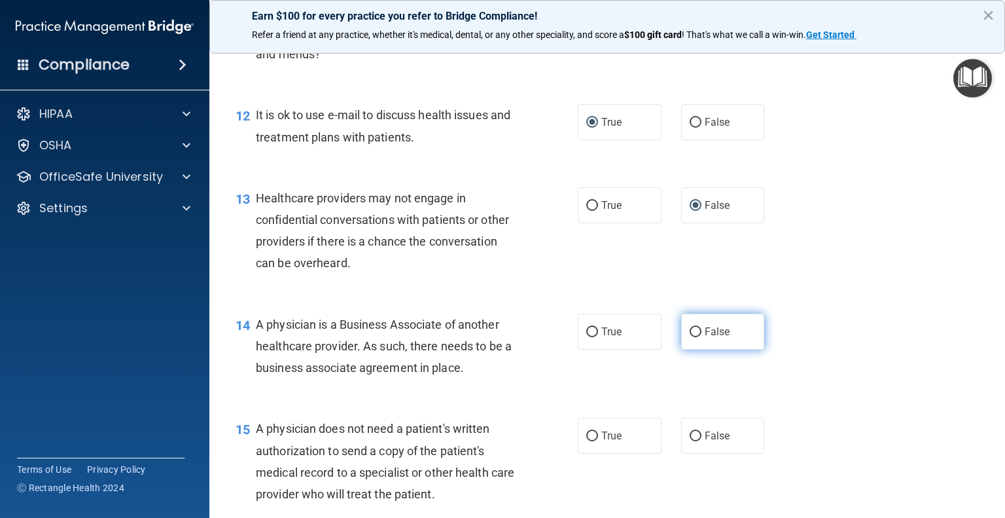
click at [692, 337] on input "False" at bounding box center [696, 332] width 12 height 10
radio input "true"
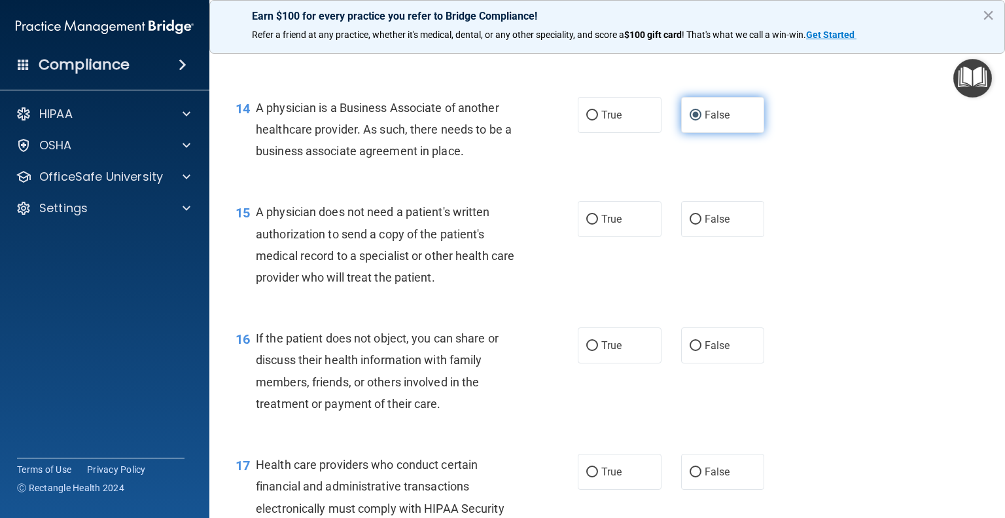
scroll to position [1544, 0]
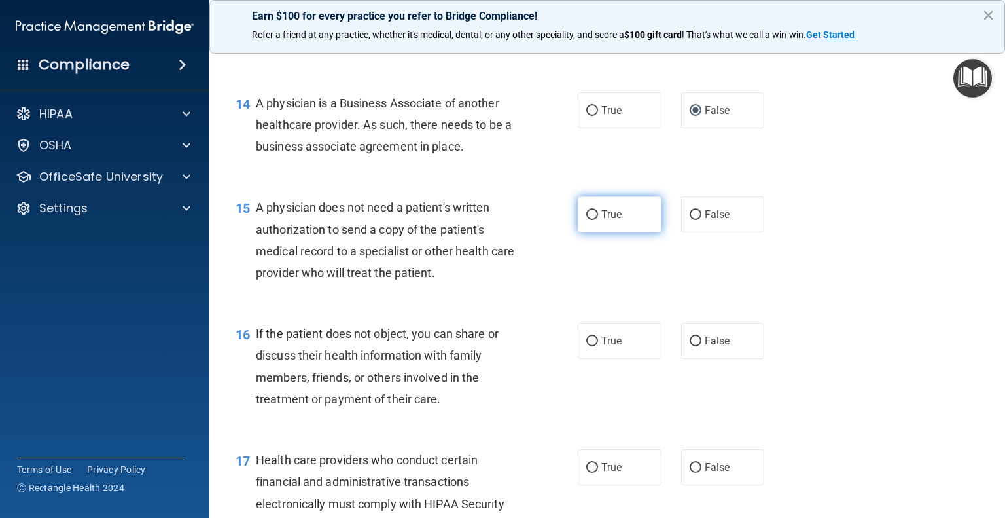
click at [581, 232] on label "True" at bounding box center [620, 214] width 84 height 36
click at [586, 220] on input "True" at bounding box center [592, 215] width 12 height 10
radio input "true"
click at [592, 346] on input "True" at bounding box center [592, 341] width 12 height 10
radio input "true"
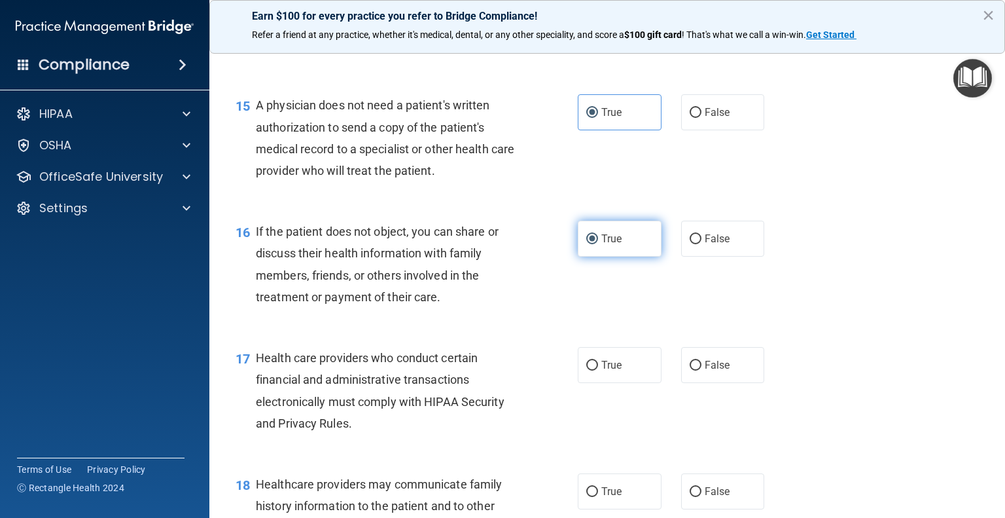
scroll to position [1654, 0]
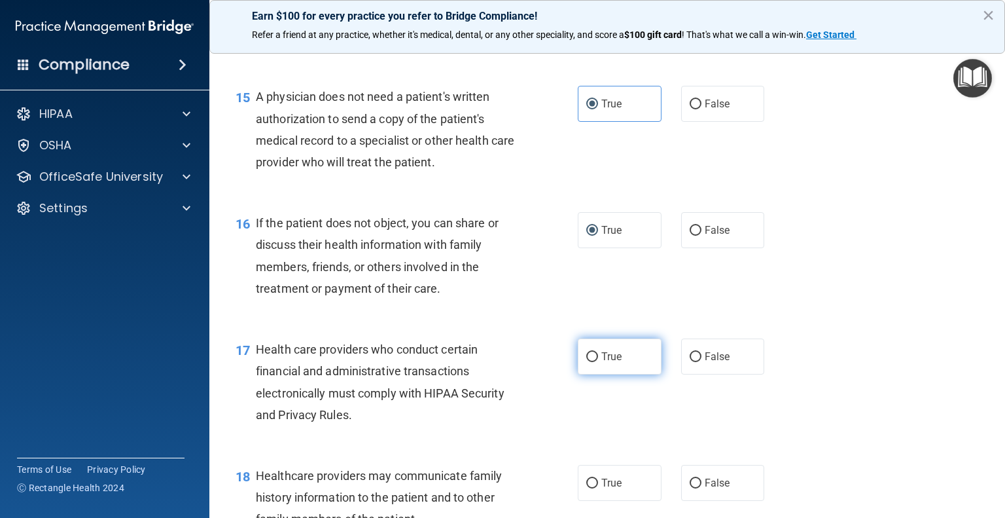
click at [590, 362] on input "True" at bounding box center [592, 357] width 12 height 10
radio input "true"
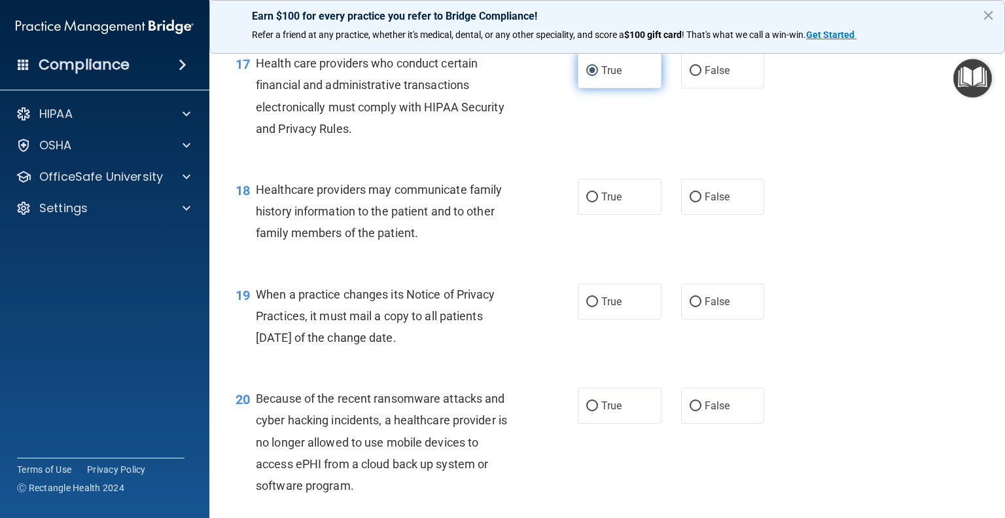
scroll to position [1945, 0]
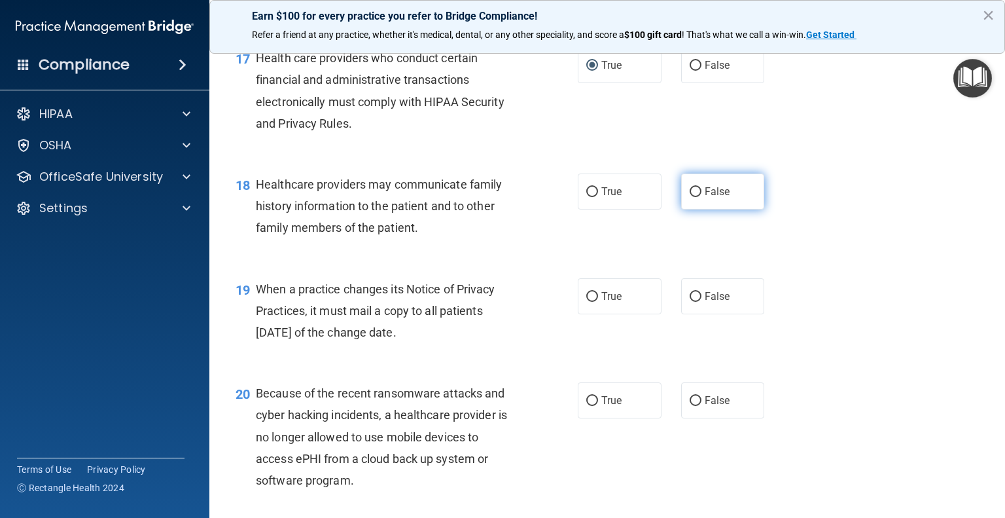
click at [690, 197] on input "False" at bounding box center [696, 192] width 12 height 10
radio input "true"
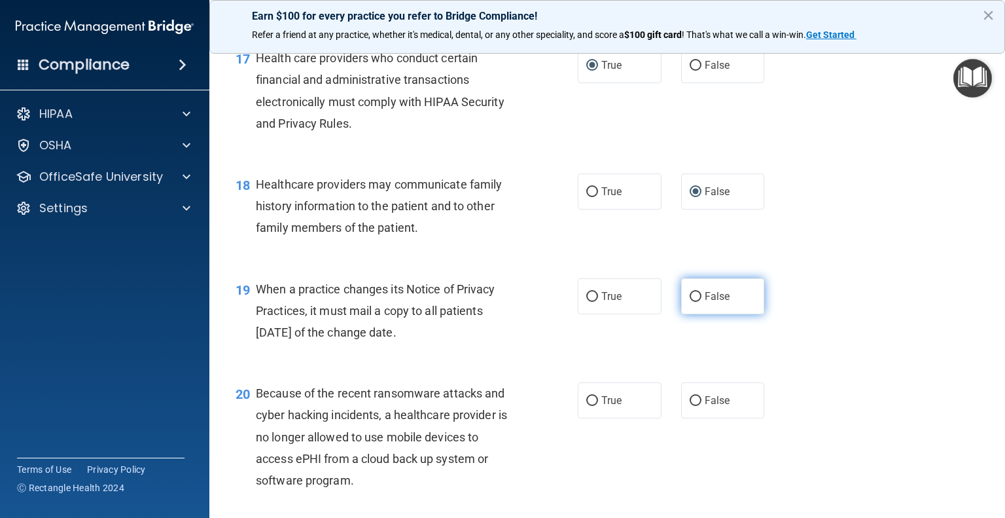
click at [690, 302] on input "False" at bounding box center [696, 297] width 12 height 10
radio input "true"
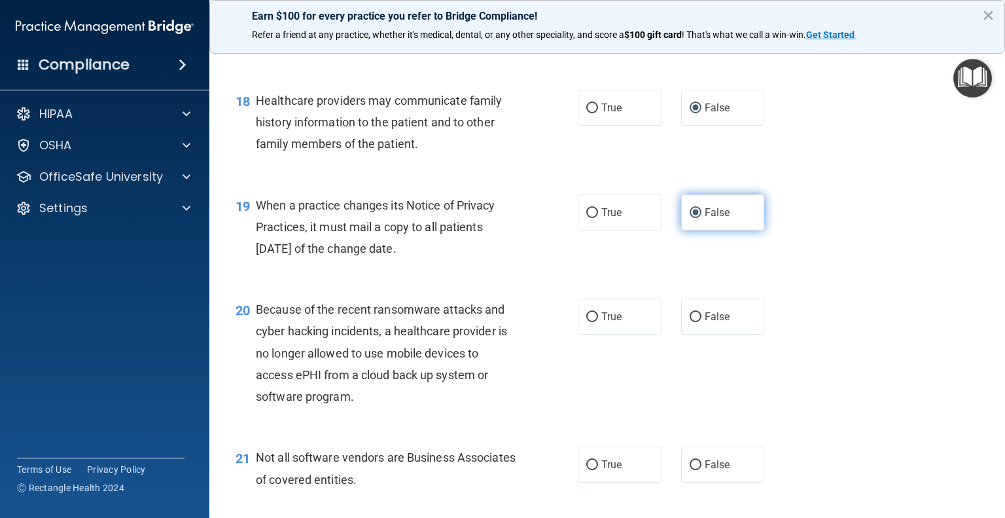
scroll to position [2051, 0]
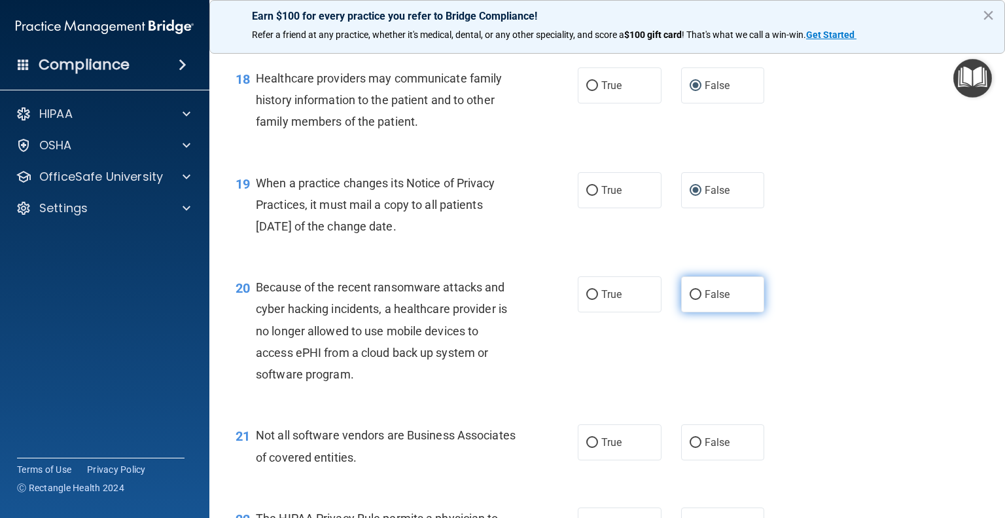
click at [690, 300] on input "False" at bounding box center [696, 295] width 12 height 10
radio input "true"
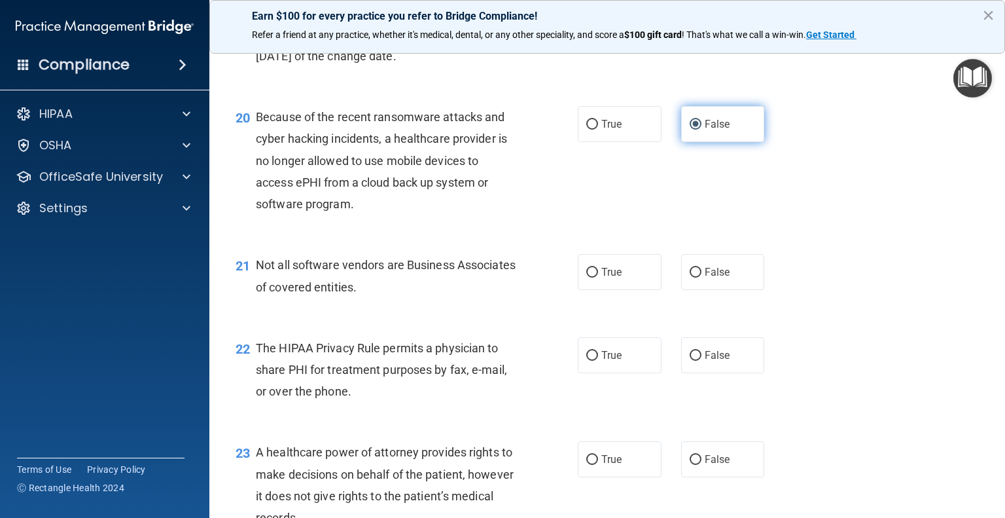
scroll to position [2234, 0]
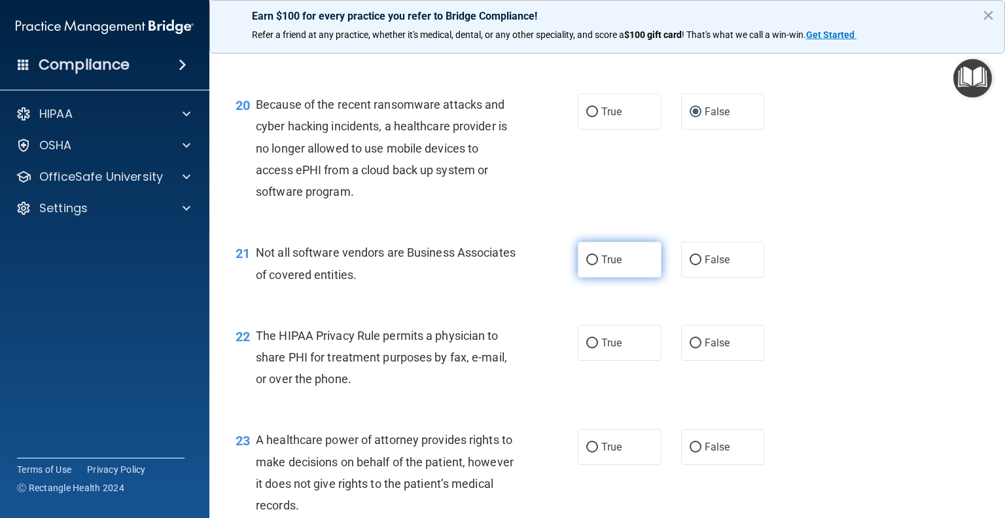
click at [588, 265] on input "True" at bounding box center [592, 260] width 12 height 10
radio input "true"
click at [588, 348] on input "True" at bounding box center [592, 343] width 12 height 10
radio input "true"
click at [590, 452] on input "True" at bounding box center [592, 447] width 12 height 10
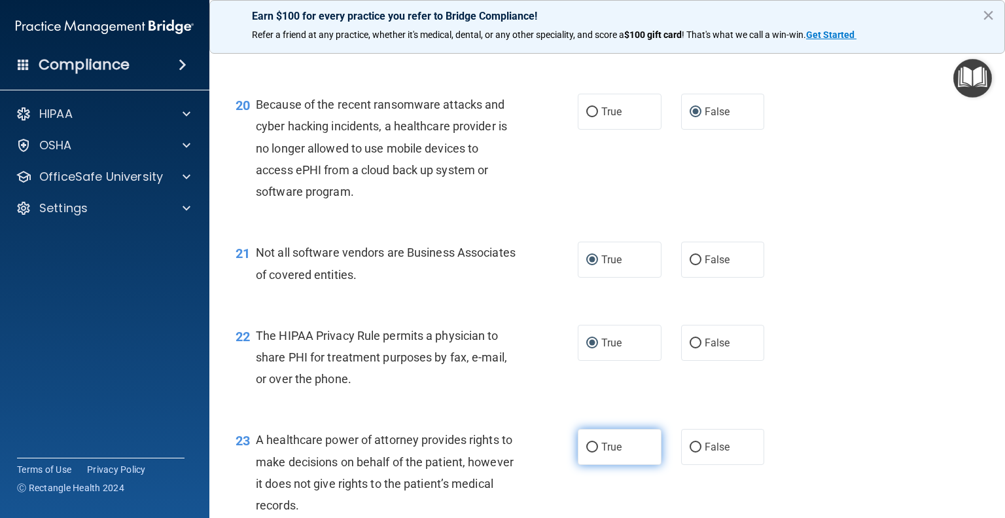
radio input "true"
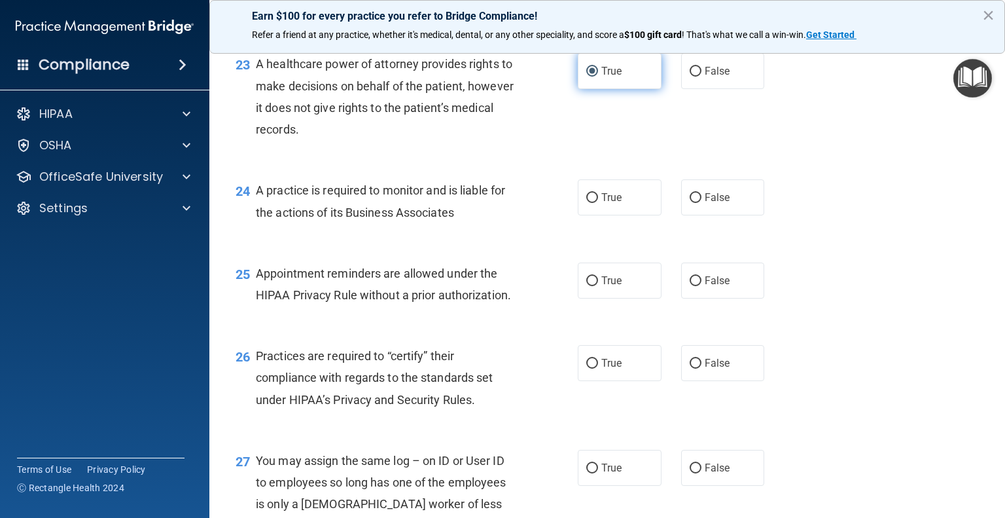
scroll to position [2612, 0]
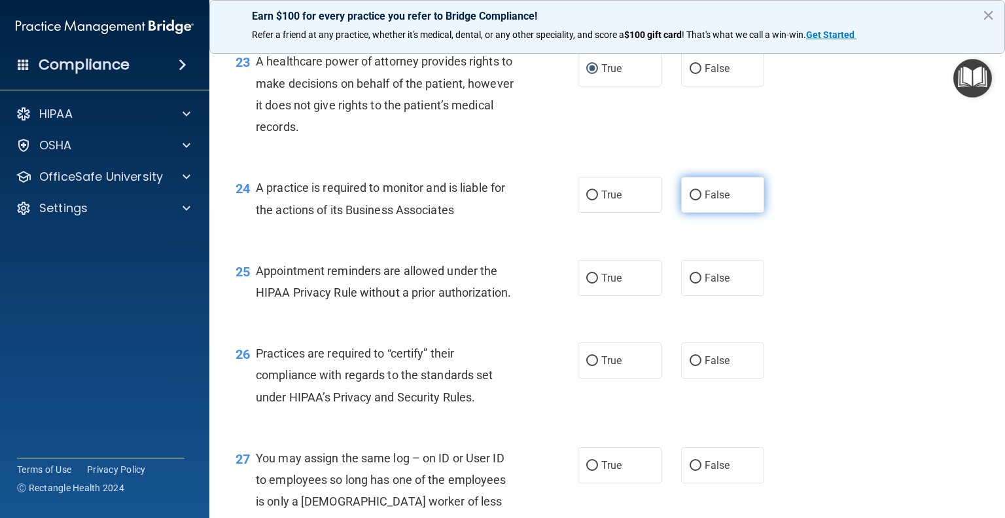
click at [690, 200] on input "False" at bounding box center [696, 195] width 12 height 10
radio input "true"
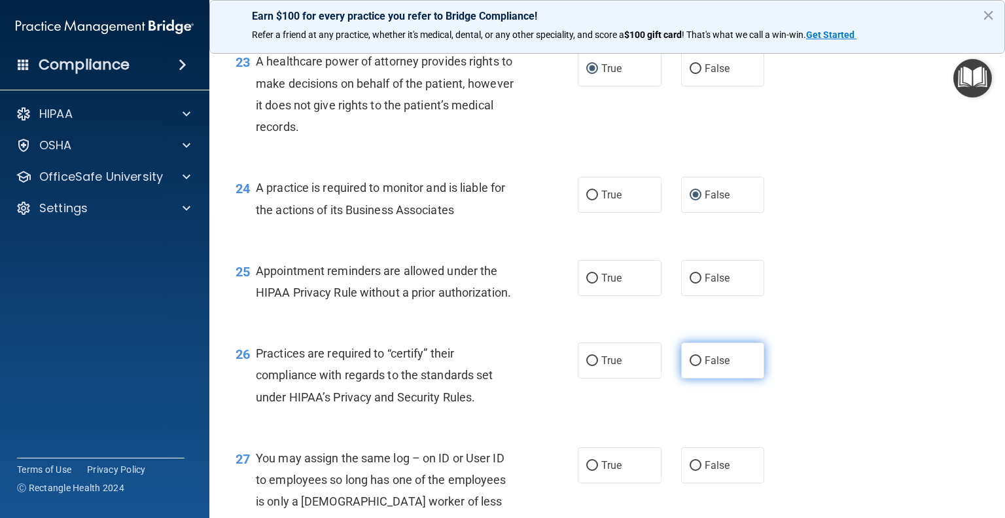
click at [690, 366] on input "False" at bounding box center [696, 361] width 12 height 10
radio input "true"
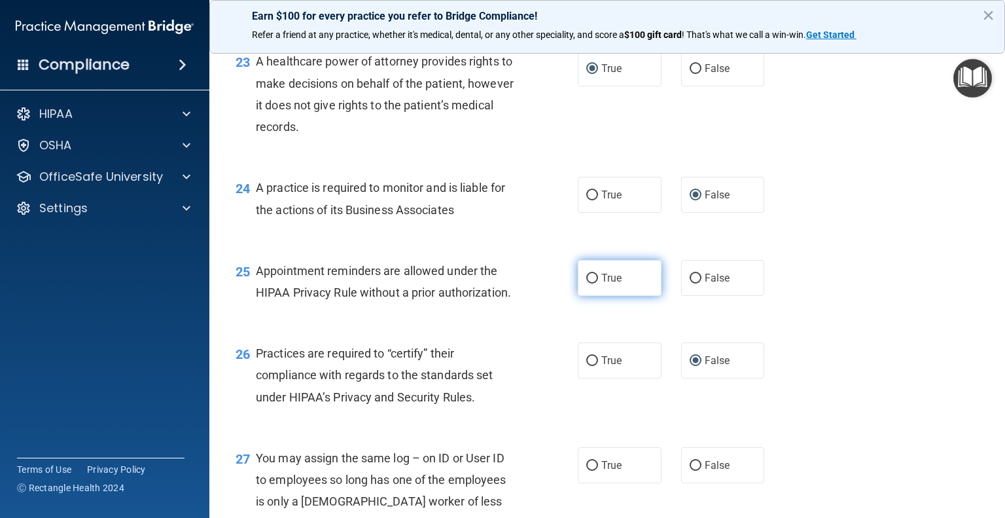
click at [588, 283] on input "True" at bounding box center [592, 279] width 12 height 10
radio input "true"
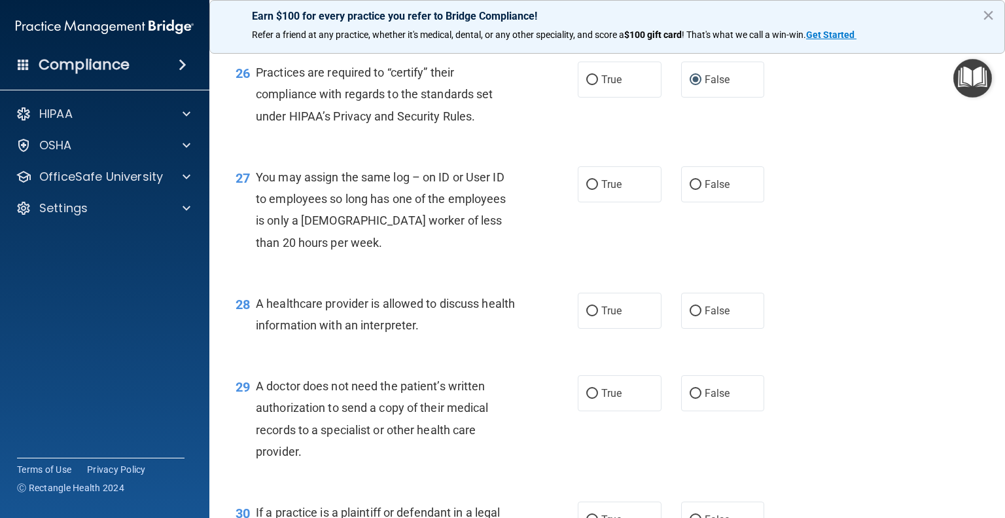
scroll to position [2893, 0]
click at [690, 189] on input "False" at bounding box center [696, 184] width 12 height 10
radio input "true"
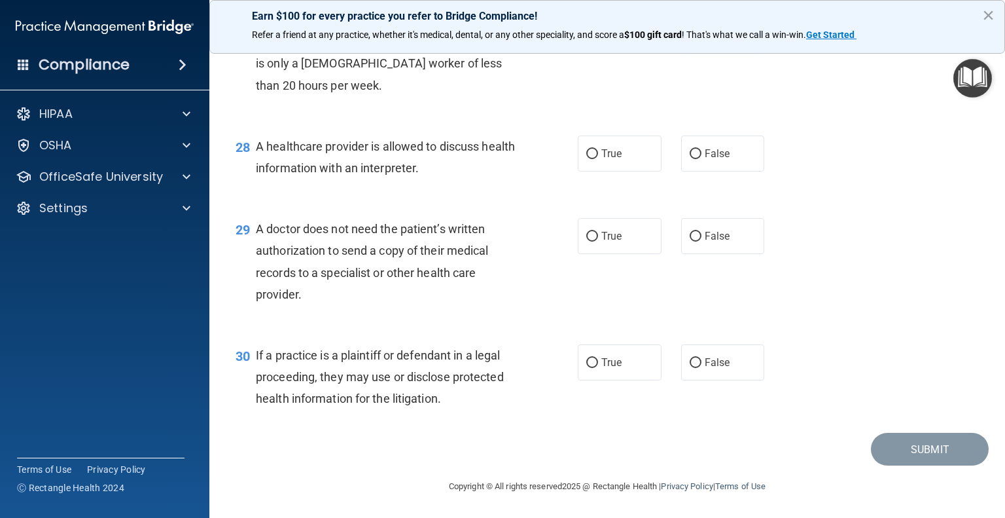
scroll to position [3094, 0]
click at [586, 235] on input "True" at bounding box center [592, 237] width 12 height 10
radio input "true"
click at [589, 378] on label "True" at bounding box center [620, 362] width 84 height 36
click at [589, 368] on input "True" at bounding box center [592, 363] width 12 height 10
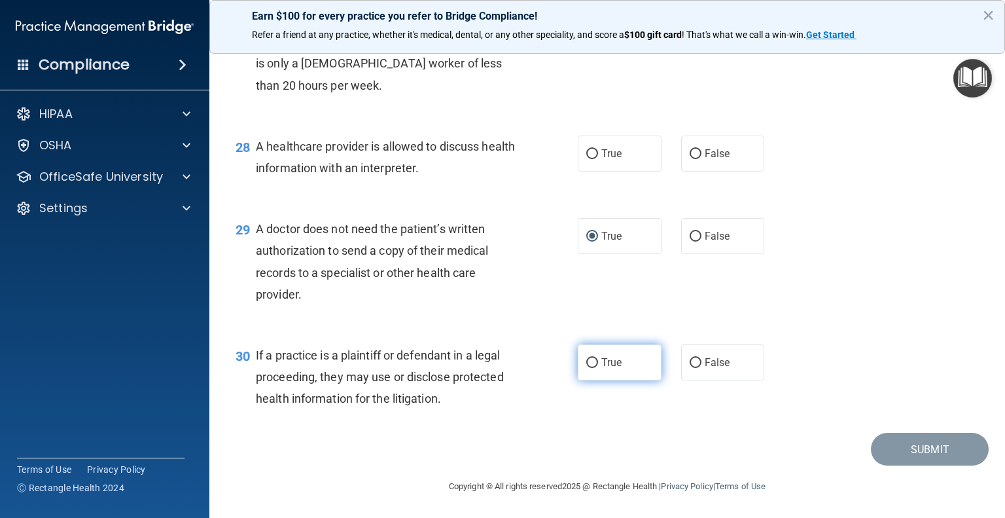
radio input "true"
click at [586, 159] on input "True" at bounding box center [592, 154] width 12 height 10
radio input "true"
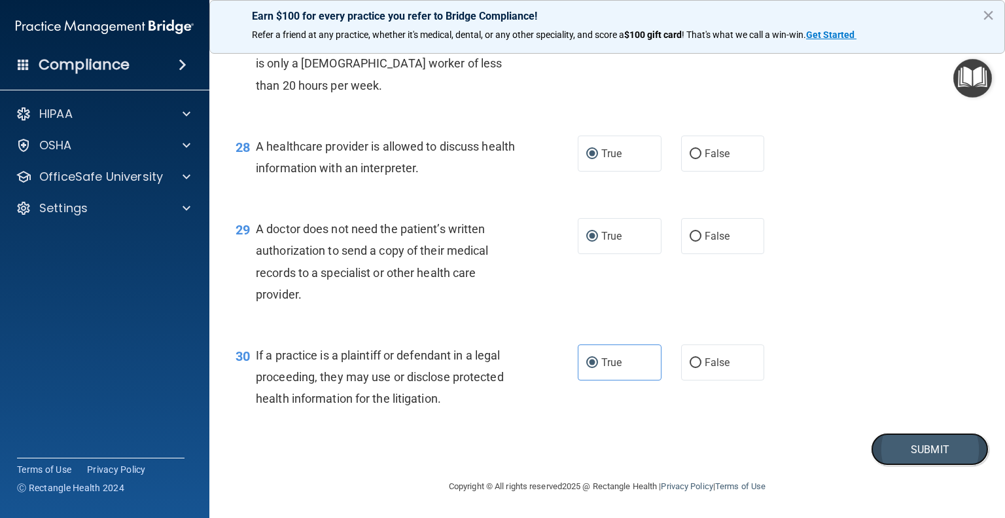
click at [898, 455] on button "Submit" at bounding box center [930, 449] width 118 height 33
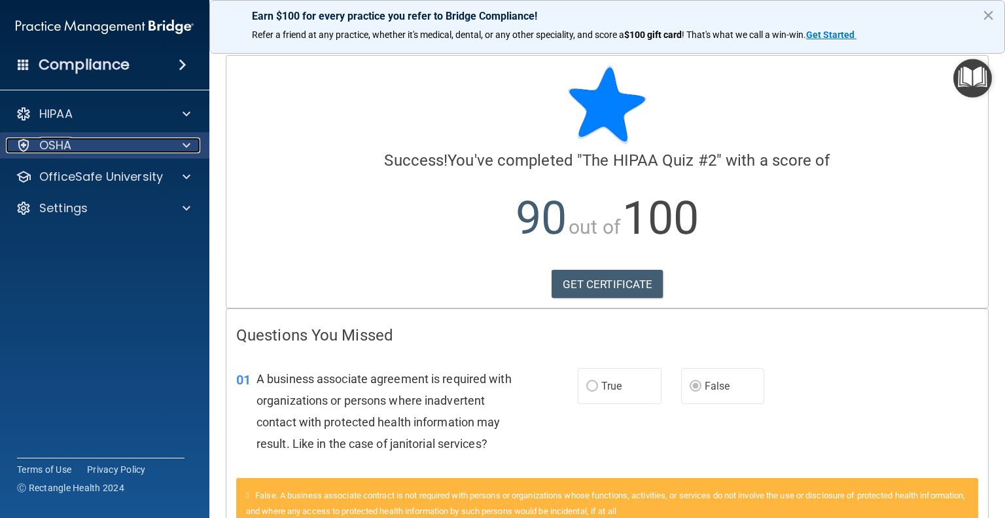
click at [177, 137] on div at bounding box center [184, 145] width 33 height 16
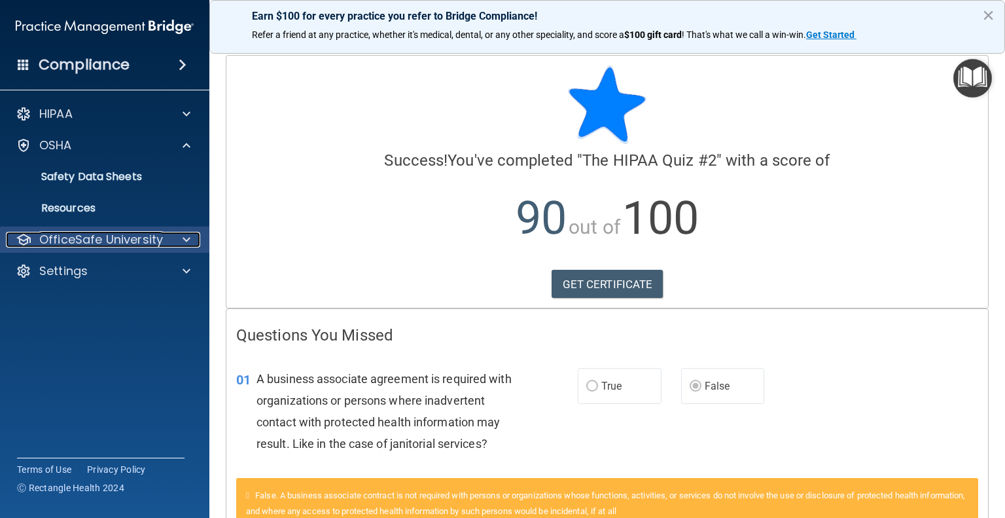
click at [186, 241] on span at bounding box center [187, 240] width 8 height 16
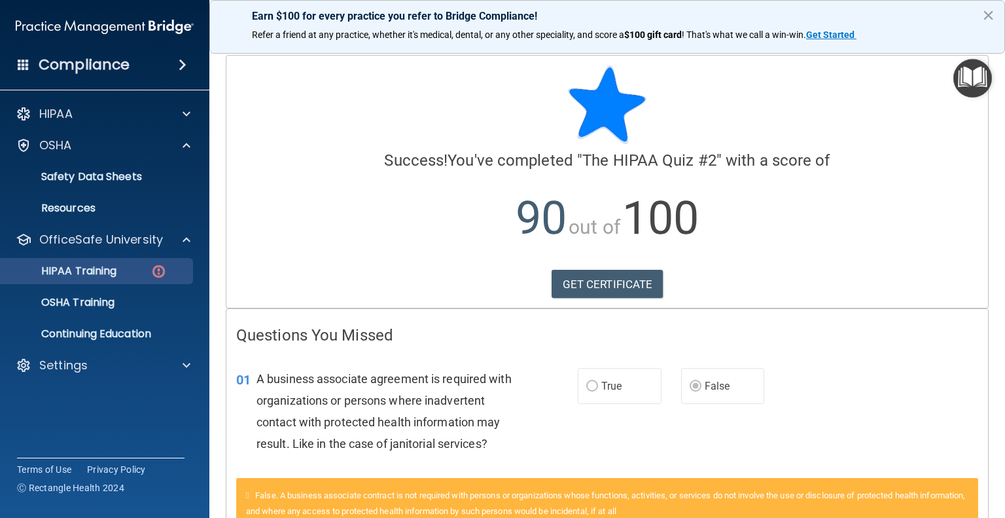
click at [158, 268] on img at bounding box center [158, 271] width 16 height 16
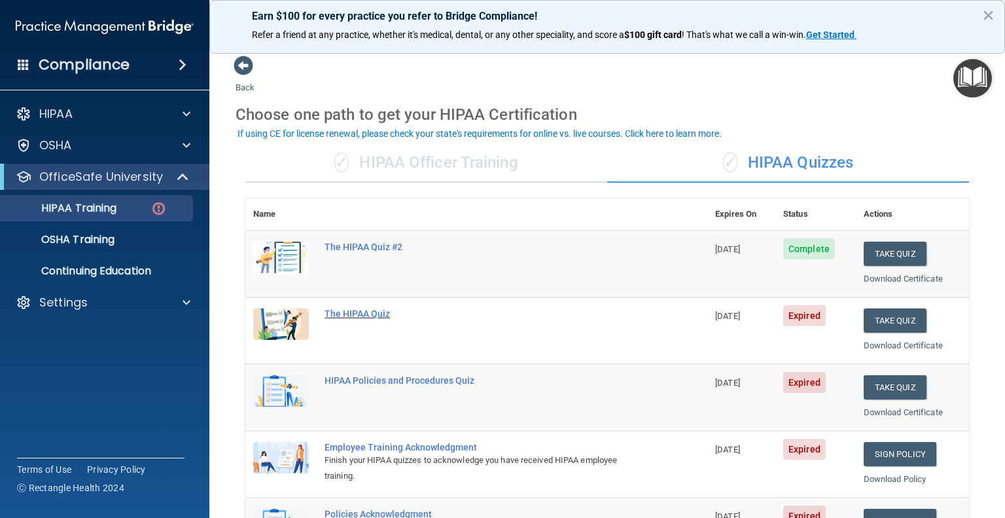
click at [344, 311] on div "The HIPAA Quiz" at bounding box center [483, 313] width 317 height 10
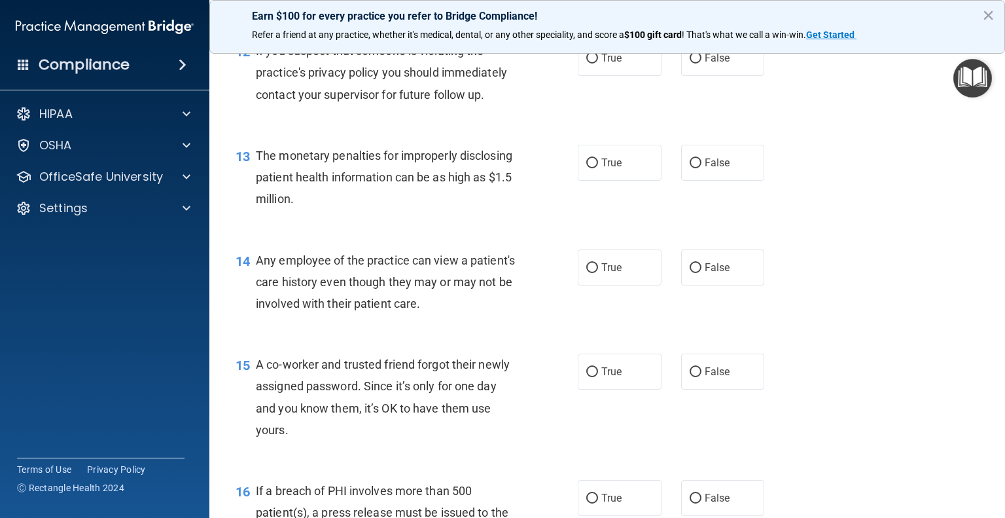
scroll to position [1277, 0]
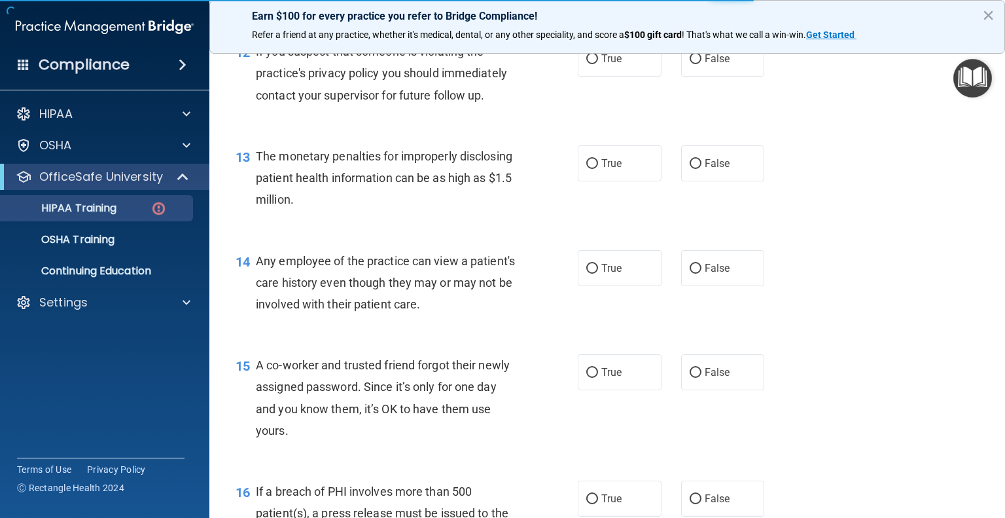
scroll to position [465, 0]
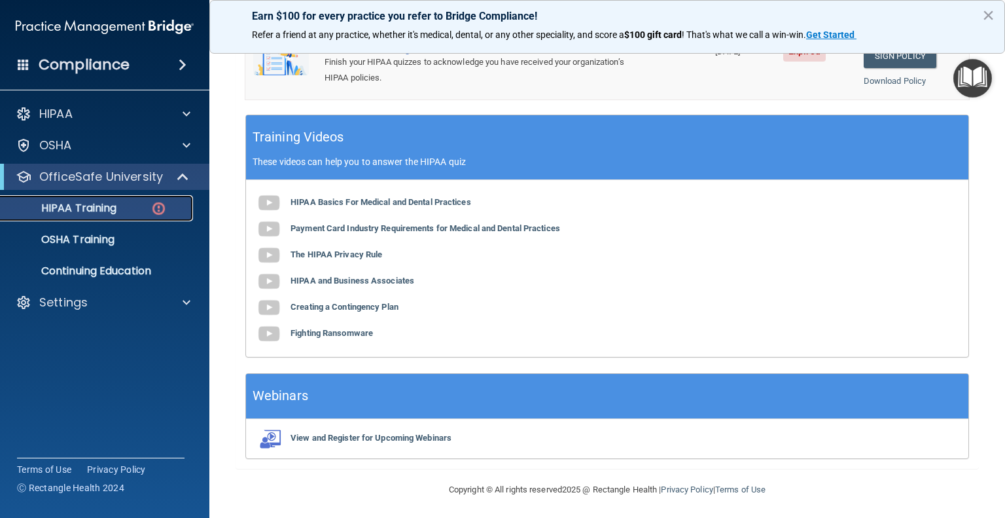
click at [152, 202] on img at bounding box center [158, 208] width 16 height 16
click at [164, 209] on img at bounding box center [158, 208] width 16 height 16
click at [154, 209] on img at bounding box center [158, 208] width 16 height 16
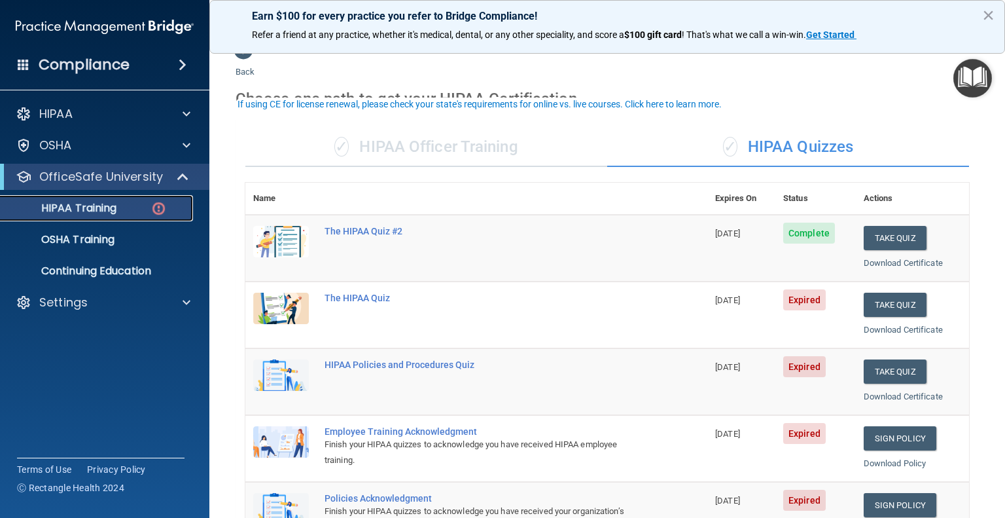
scroll to position [39, 0]
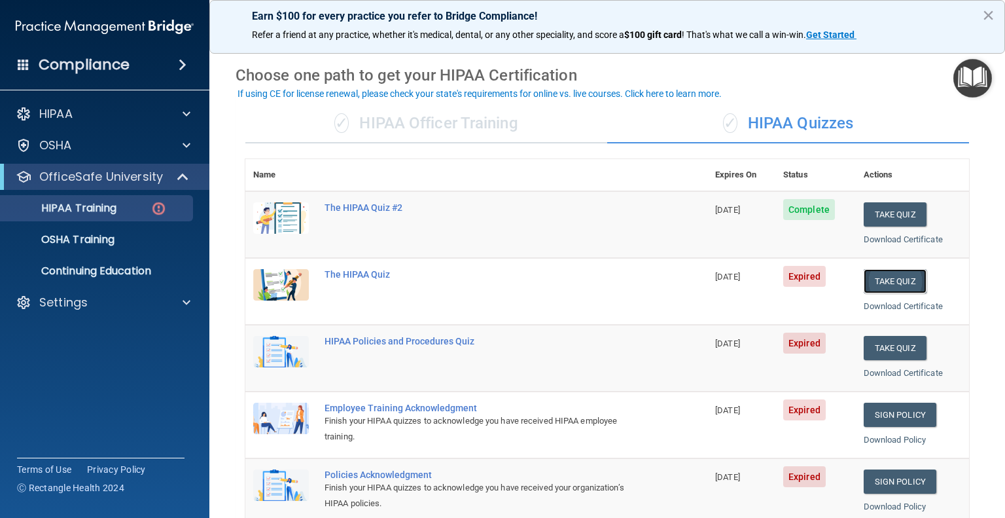
click at [870, 280] on button "Take Quiz" at bounding box center [895, 281] width 63 height 24
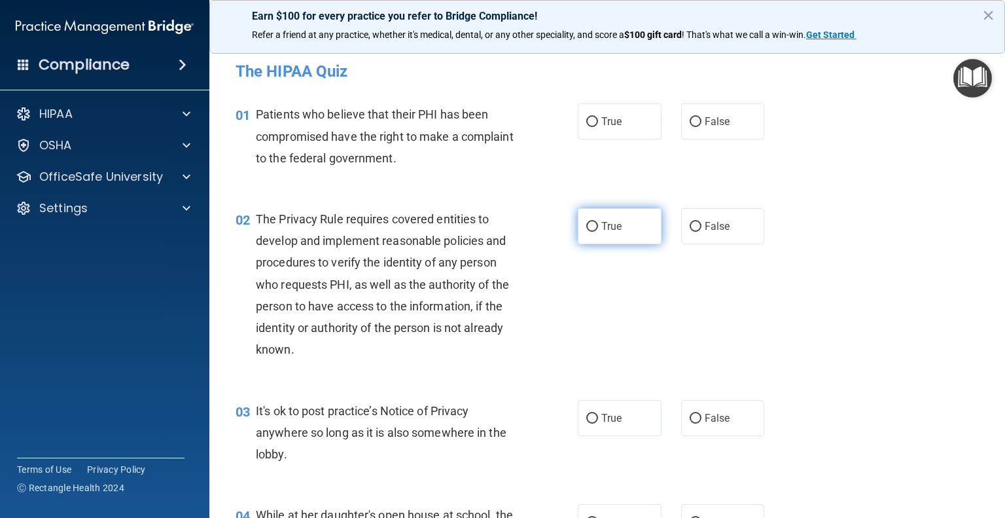
click at [592, 230] on input "True" at bounding box center [592, 227] width 12 height 10
radio input "true"
click at [586, 118] on input "True" at bounding box center [592, 122] width 12 height 10
radio input "true"
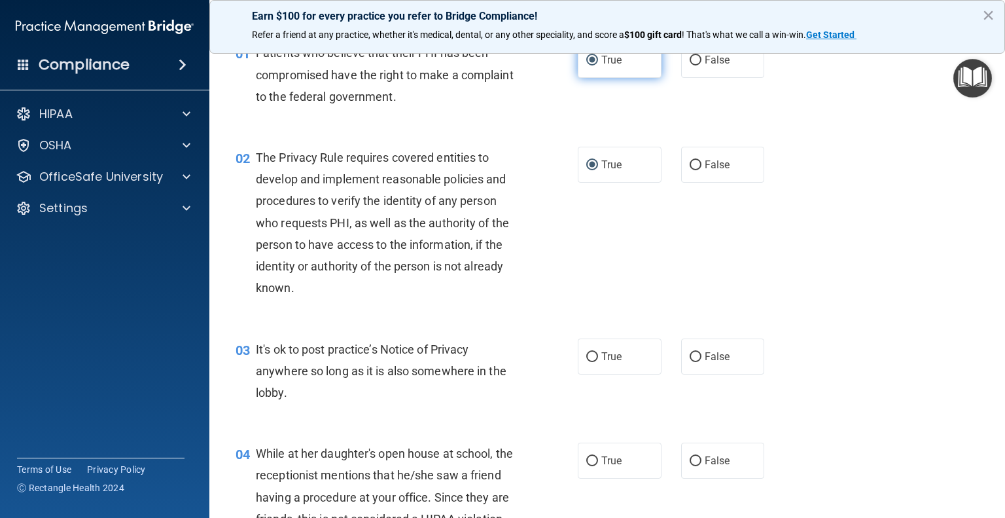
scroll to position [120, 0]
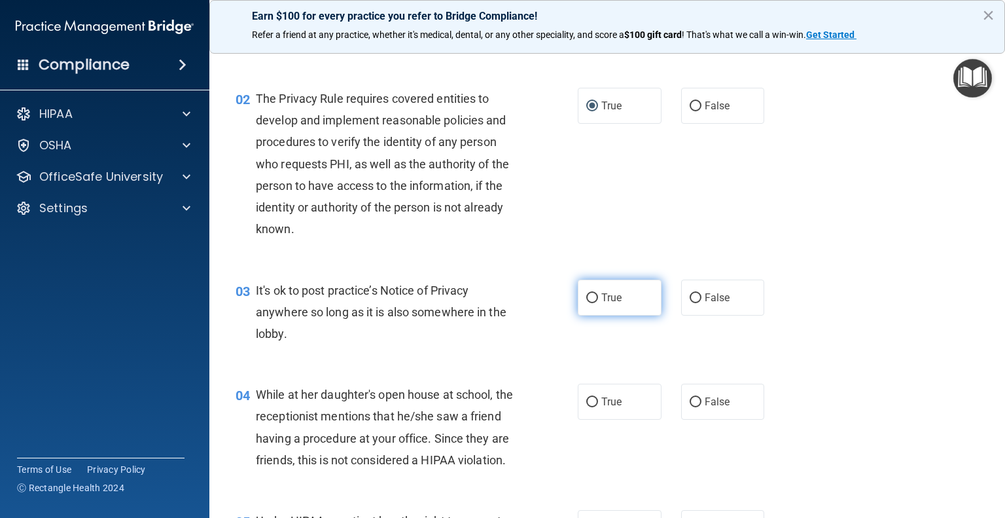
click at [589, 297] on input "True" at bounding box center [592, 298] width 12 height 10
radio input "true"
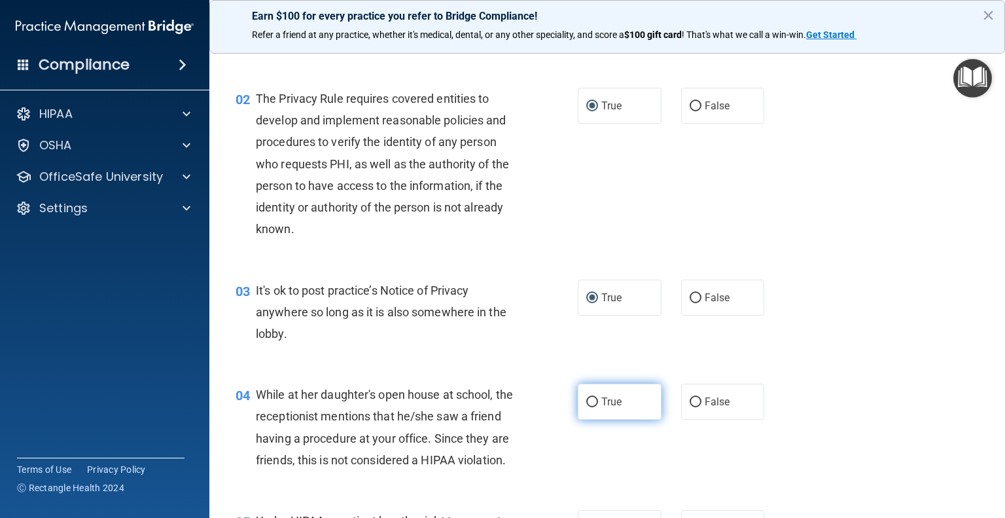
click at [589, 400] on input "True" at bounding box center [592, 402] width 12 height 10
radio input "true"
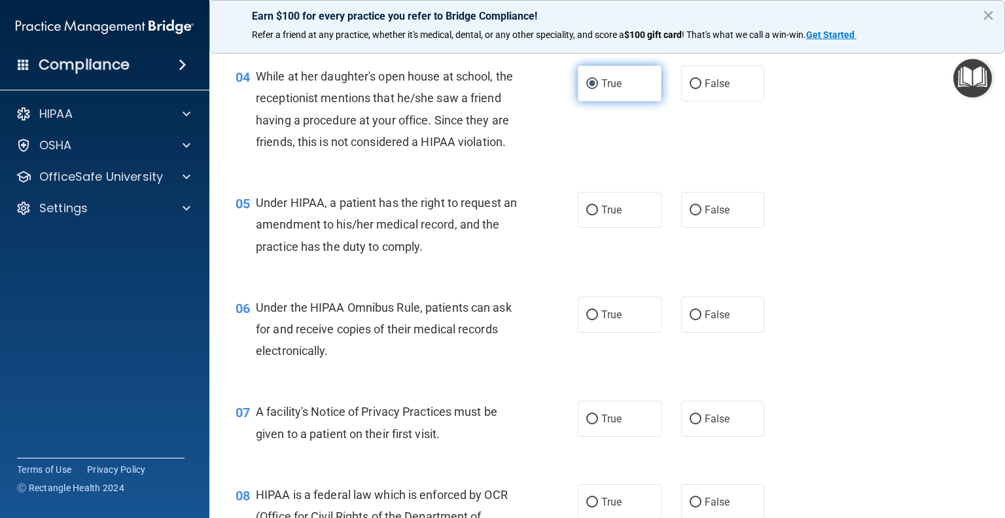
scroll to position [440, 0]
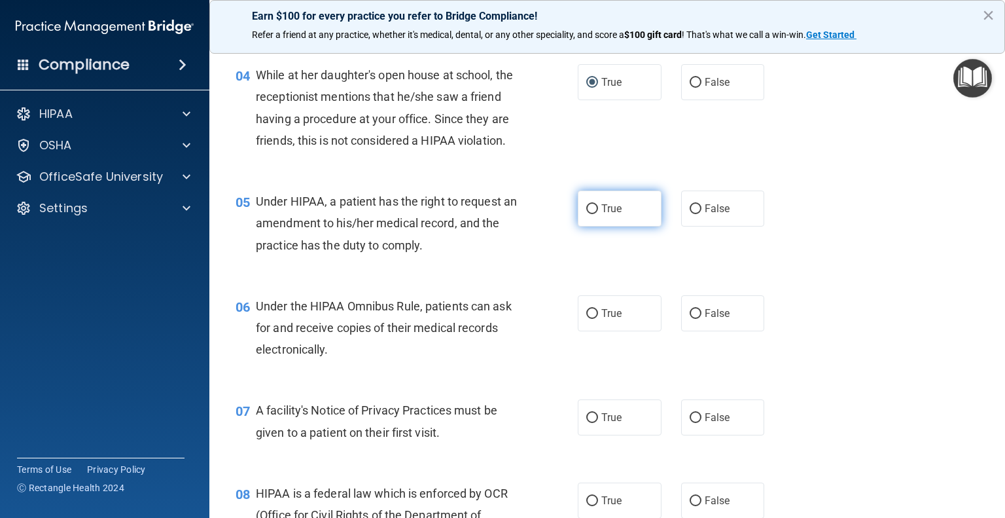
click at [588, 214] on input "True" at bounding box center [592, 209] width 12 height 10
radio input "true"
click at [588, 319] on input "True" at bounding box center [592, 314] width 12 height 10
radio input "true"
click at [610, 435] on label "True" at bounding box center [620, 417] width 84 height 36
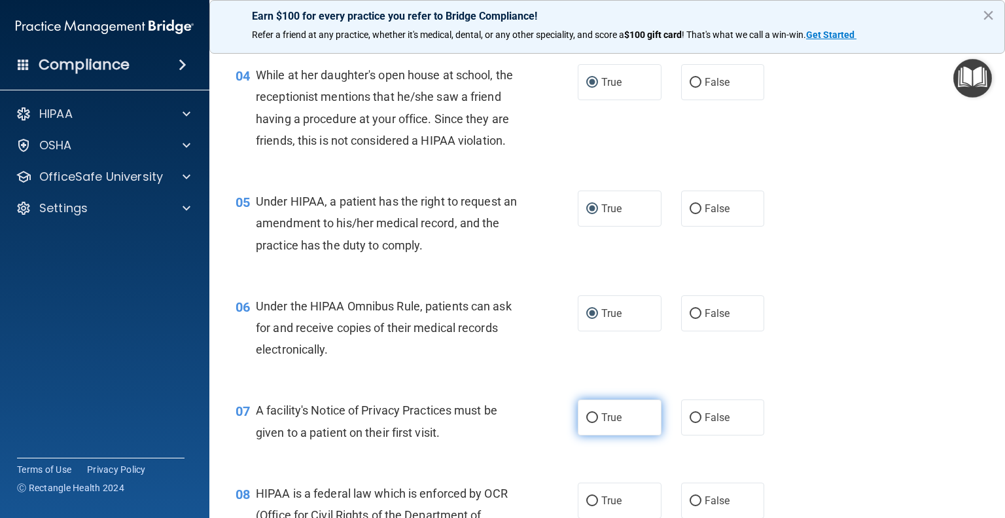
click at [598, 423] on input "True" at bounding box center [592, 418] width 12 height 10
radio input "true"
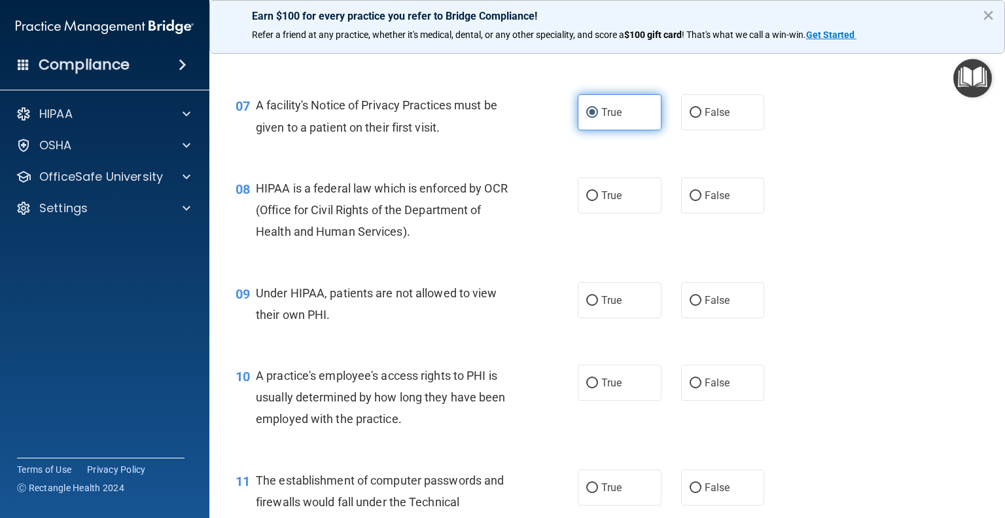
scroll to position [751, 0]
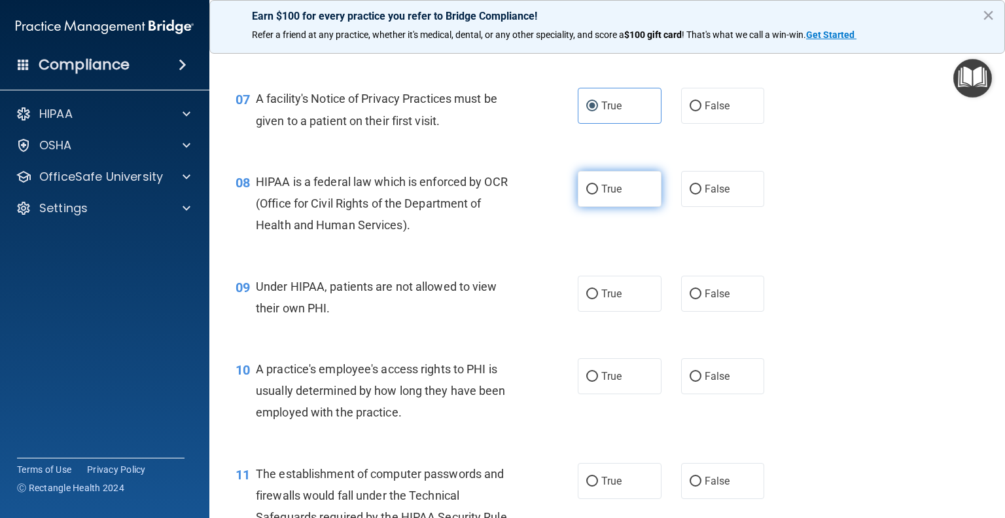
click at [588, 194] on input "True" at bounding box center [592, 190] width 12 height 10
radio input "true"
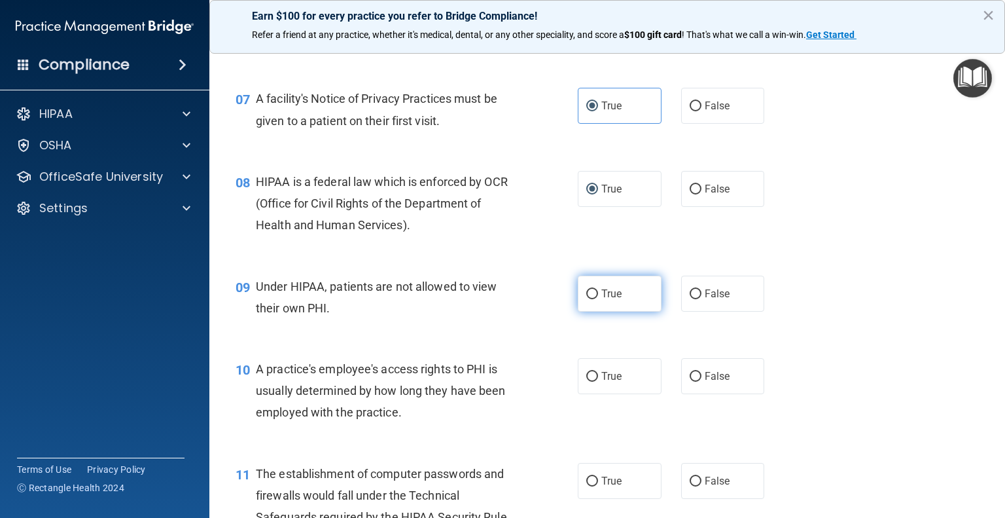
click at [586, 299] on input "True" at bounding box center [592, 294] width 12 height 10
radio input "true"
click at [604, 382] on span "True" at bounding box center [611, 376] width 20 height 12
click at [598, 381] on input "True" at bounding box center [592, 377] width 12 height 10
radio input "true"
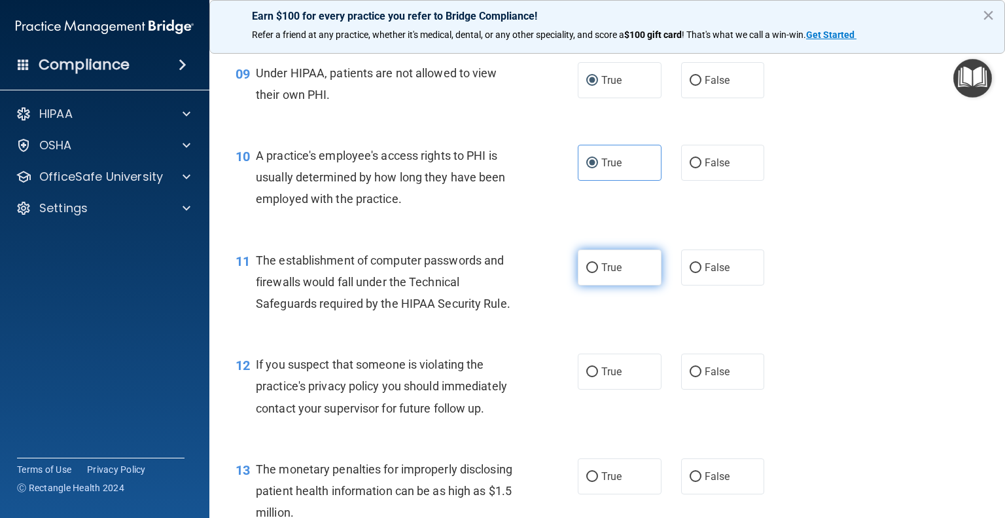
click at [586, 273] on input "True" at bounding box center [592, 268] width 12 height 10
radio input "true"
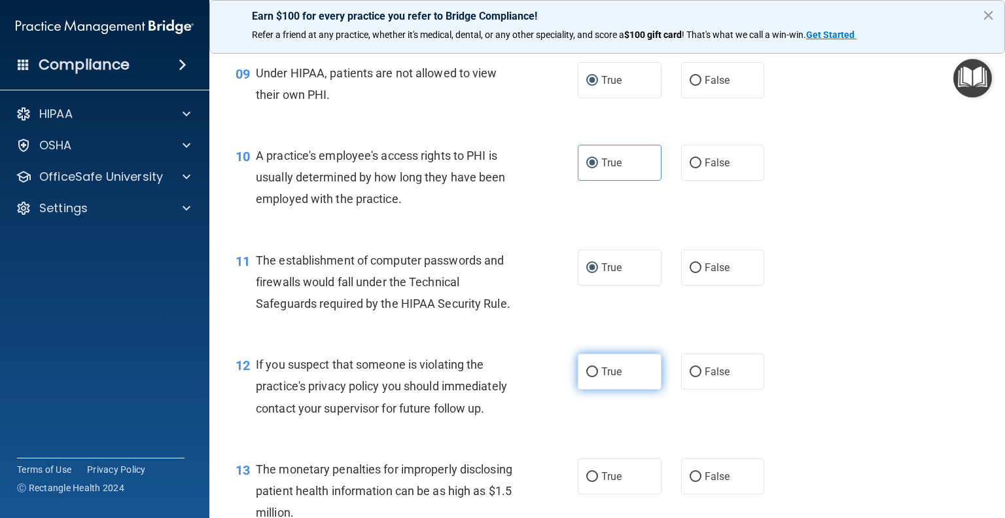
click at [589, 377] on input "True" at bounding box center [592, 372] width 12 height 10
radio input "true"
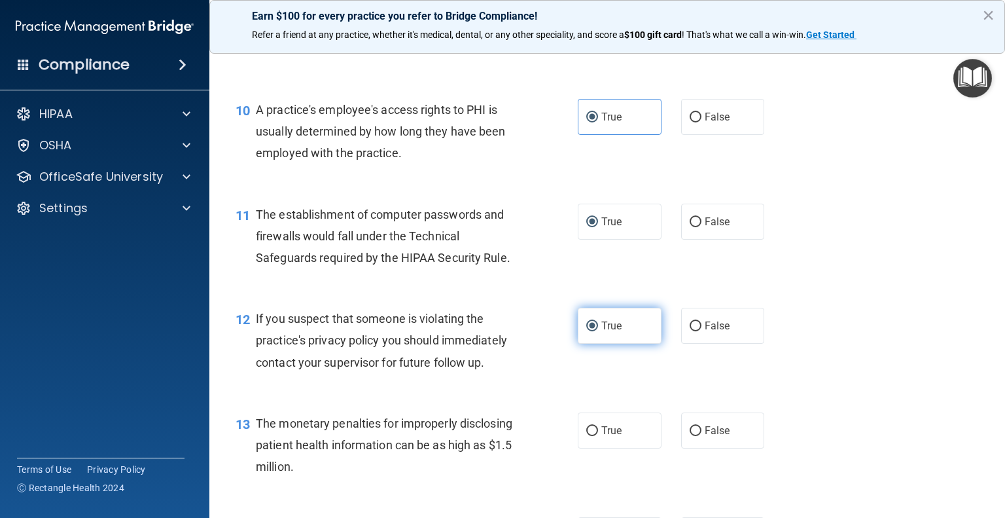
scroll to position [1123, 0]
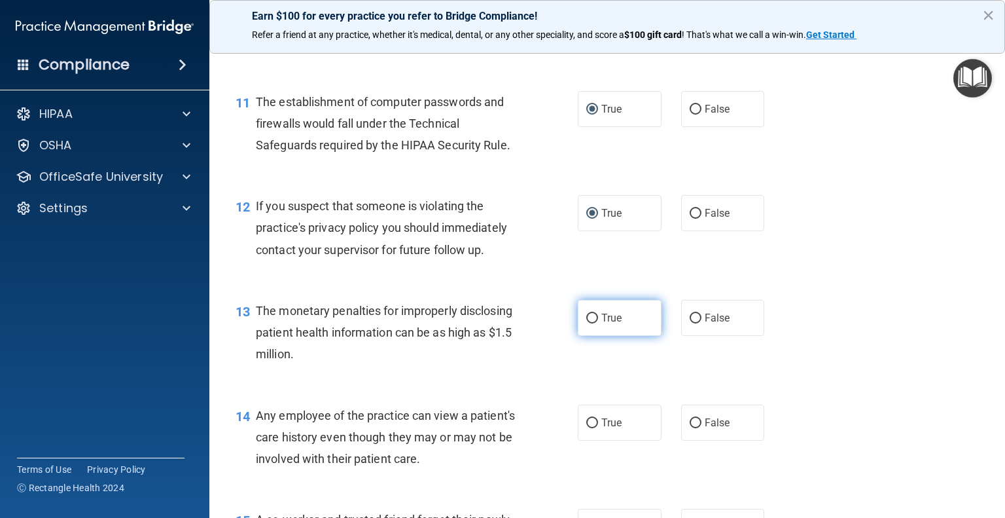
click at [586, 323] on input "True" at bounding box center [592, 318] width 12 height 10
radio input "true"
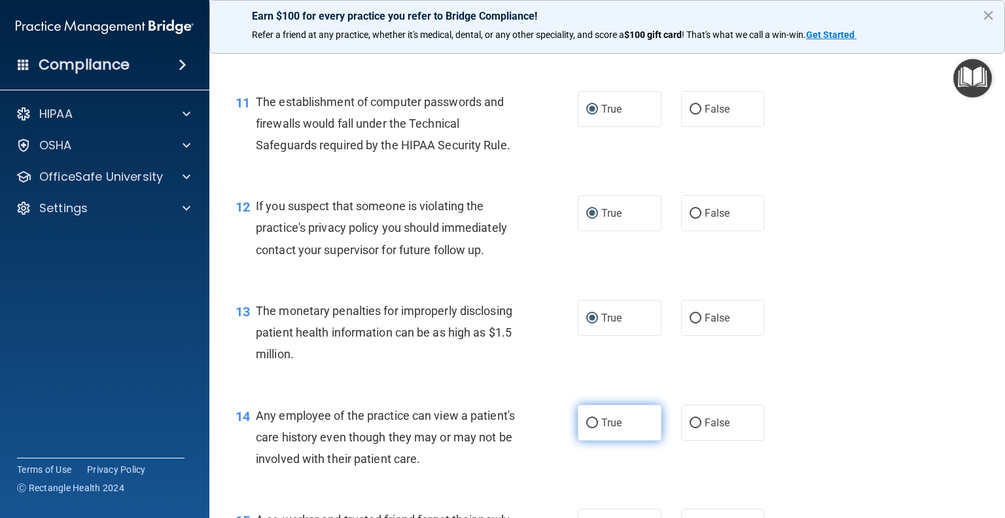
click at [588, 428] on input "True" at bounding box center [592, 423] width 12 height 10
radio input "true"
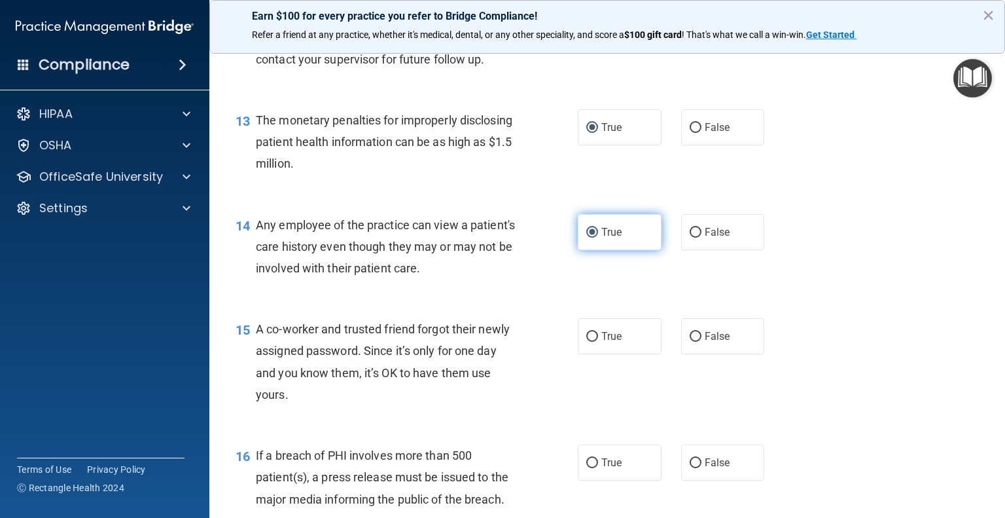
scroll to position [1332, 0]
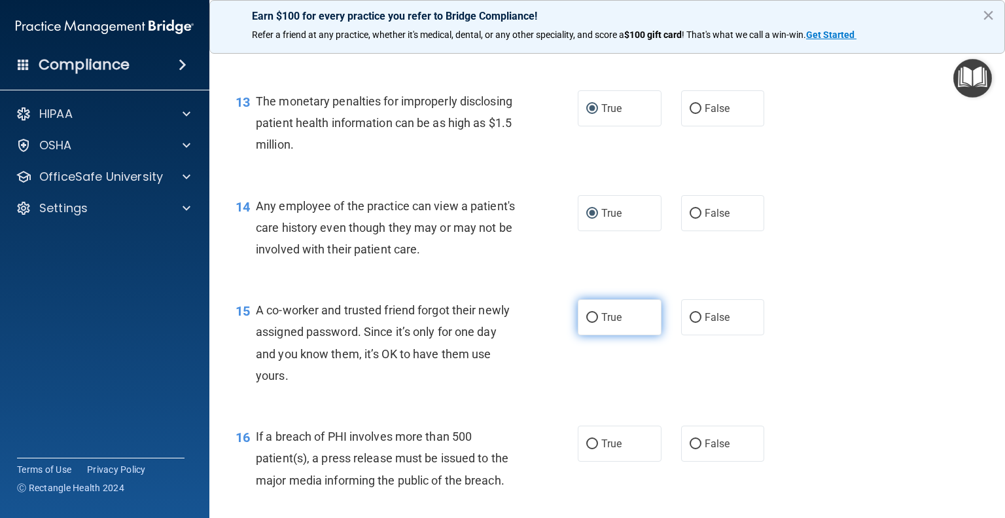
click at [588, 323] on input "True" at bounding box center [592, 318] width 12 height 10
radio input "true"
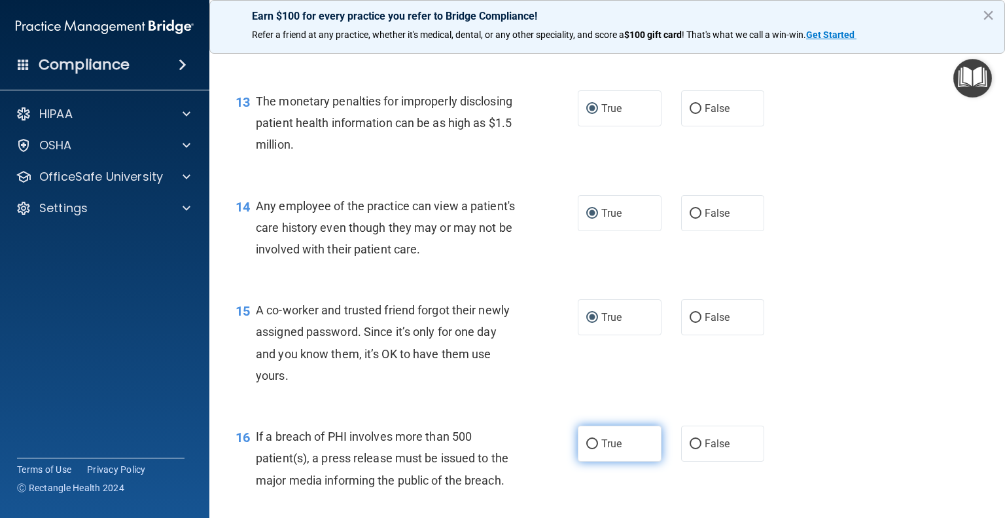
click at [587, 449] on input "True" at bounding box center [592, 444] width 12 height 10
radio input "true"
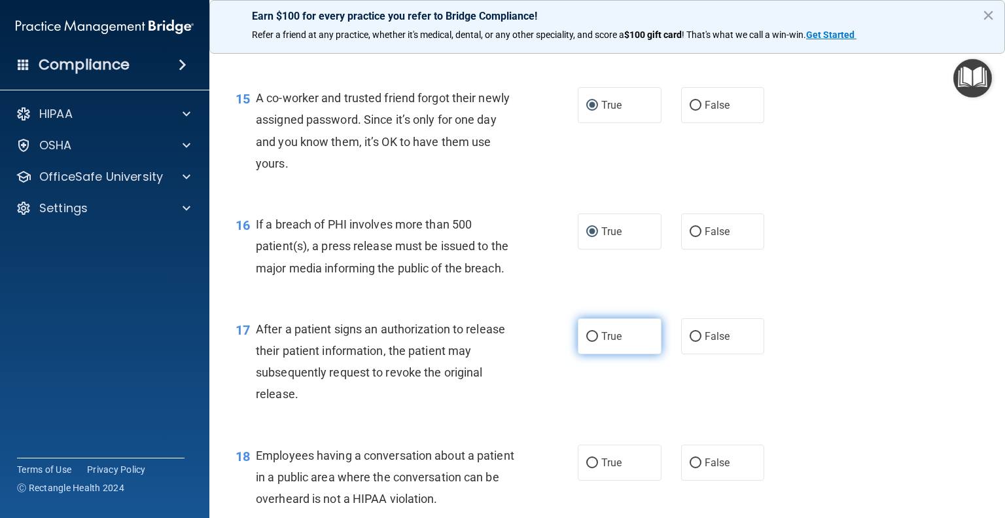
click at [588, 342] on input "True" at bounding box center [592, 337] width 12 height 10
radio input "true"
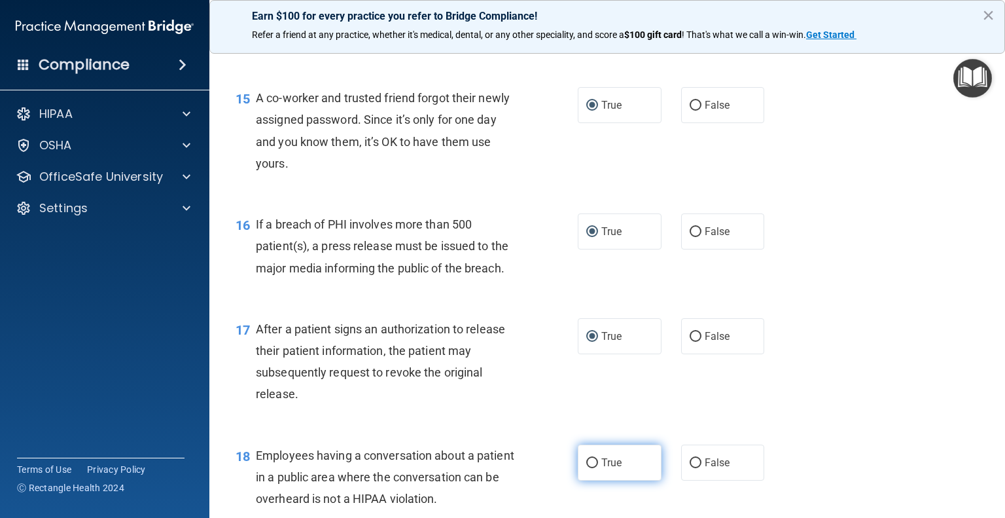
click at [589, 468] on input "True" at bounding box center [592, 463] width 12 height 10
radio input "true"
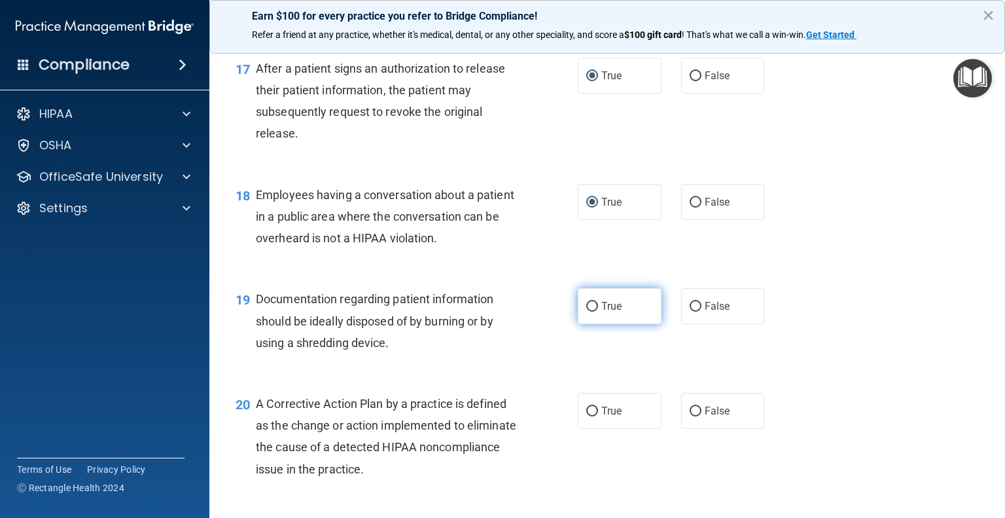
click at [586, 311] on input "True" at bounding box center [592, 307] width 12 height 10
radio input "true"
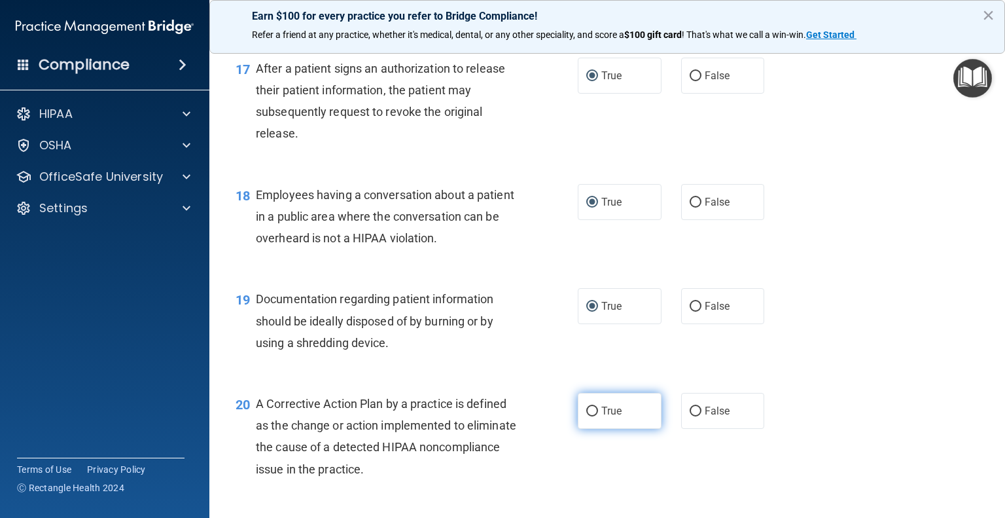
click at [586, 416] on input "True" at bounding box center [592, 411] width 12 height 10
radio input "true"
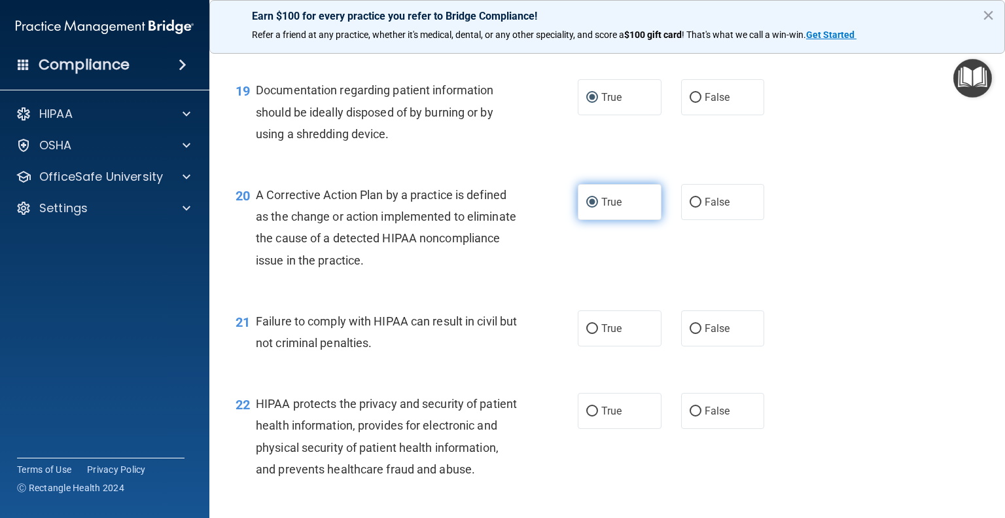
scroll to position [2019, 0]
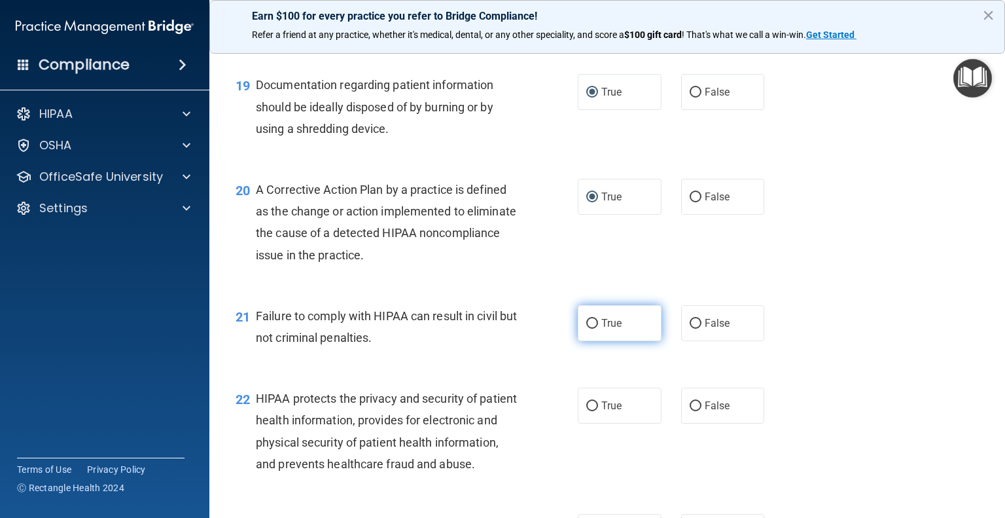
click at [588, 328] on input "True" at bounding box center [592, 324] width 12 height 10
radio input "true"
click at [586, 411] on input "True" at bounding box center [592, 406] width 12 height 10
radio input "true"
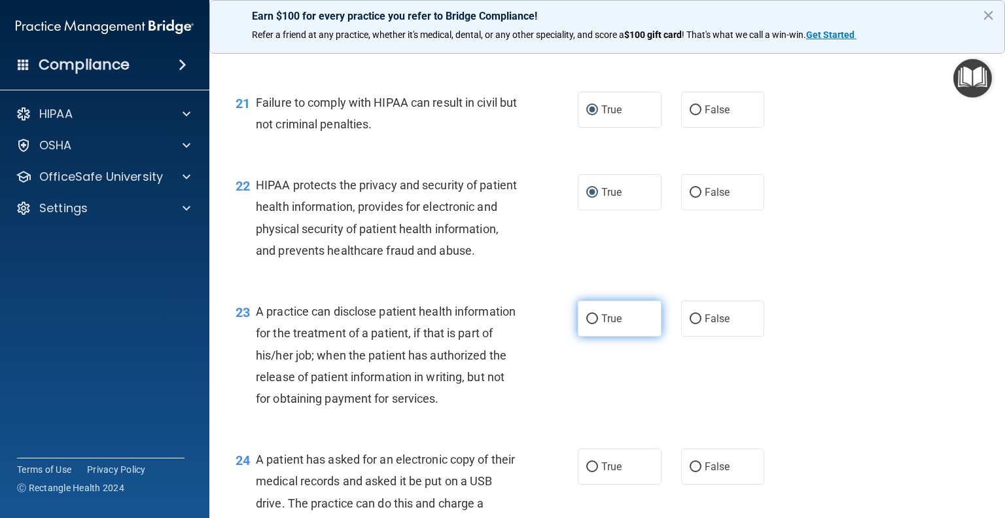
click at [589, 324] on input "True" at bounding box center [592, 319] width 12 height 10
radio input "true"
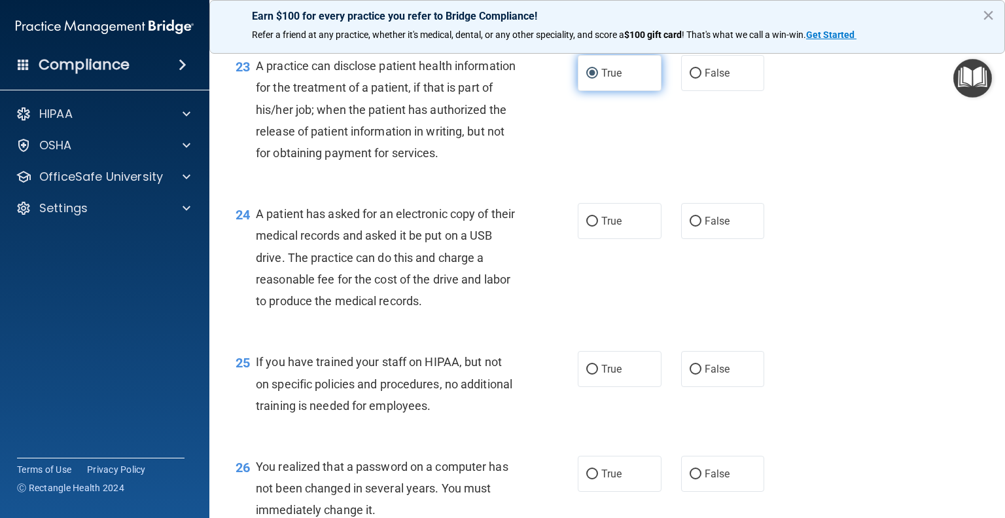
scroll to position [2478, 0]
click at [589, 226] on input "True" at bounding box center [592, 221] width 12 height 10
radio input "true"
click at [591, 374] on input "True" at bounding box center [592, 369] width 12 height 10
radio input "true"
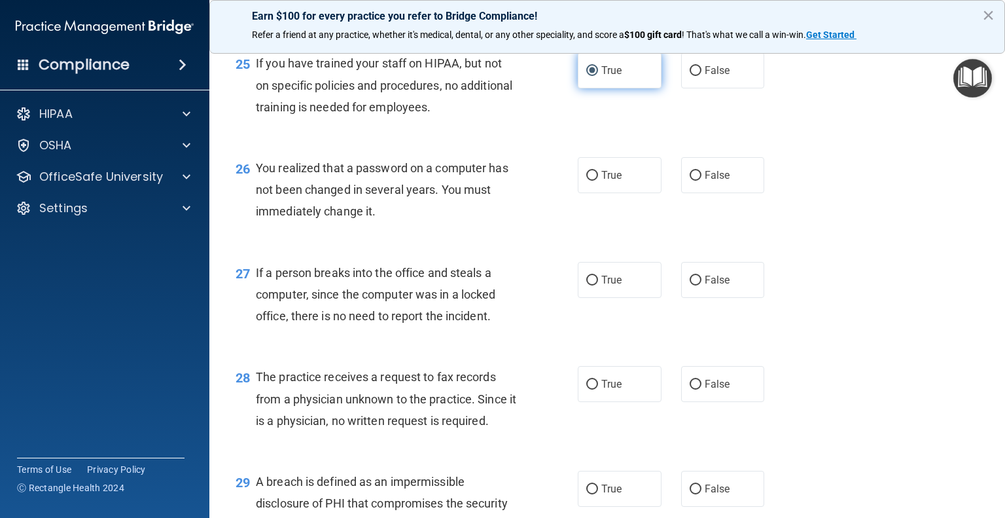
scroll to position [2776, 0]
click at [581, 192] on label "True" at bounding box center [620, 174] width 84 height 36
click at [586, 180] on input "True" at bounding box center [592, 175] width 12 height 10
radio input "true"
click at [586, 285] on input "True" at bounding box center [592, 280] width 12 height 10
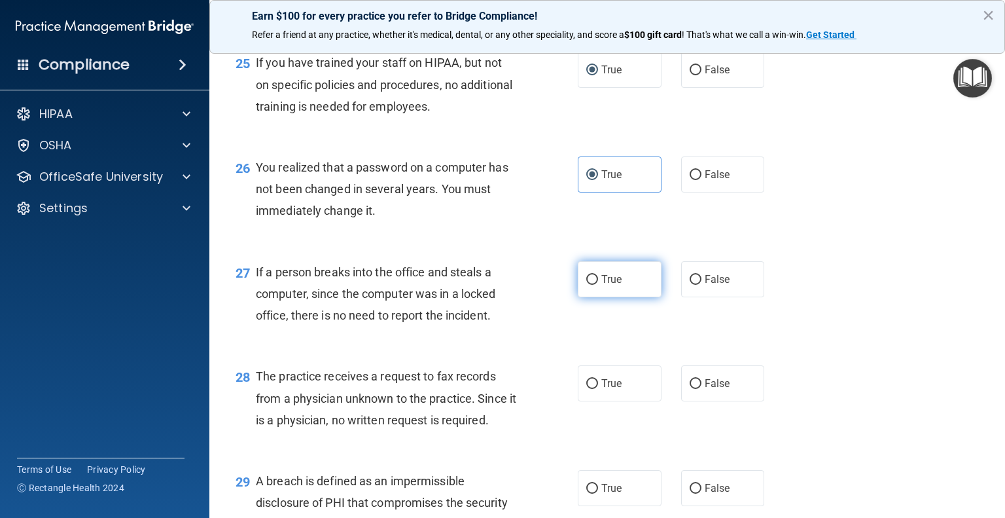
radio input "true"
click at [589, 389] on input "True" at bounding box center [592, 384] width 12 height 10
radio input "true"
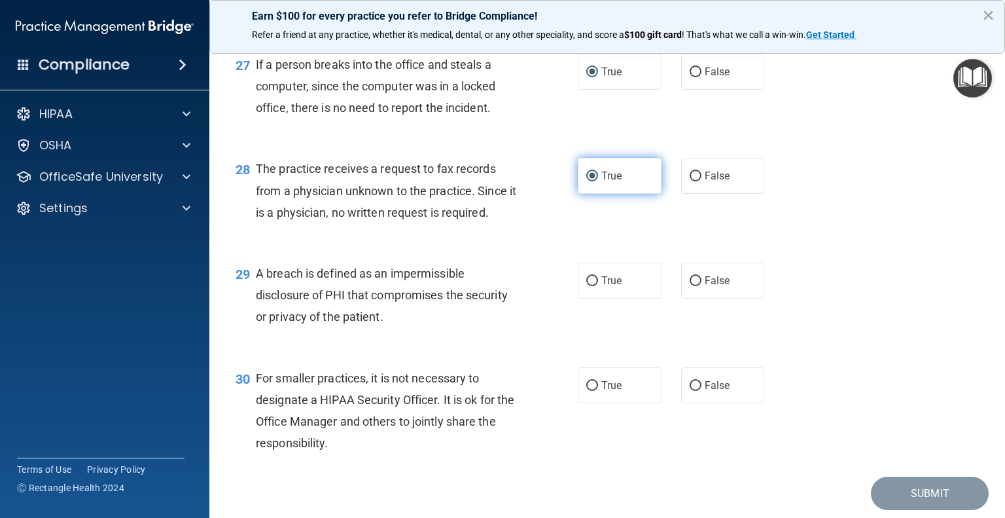
scroll to position [2989, 0]
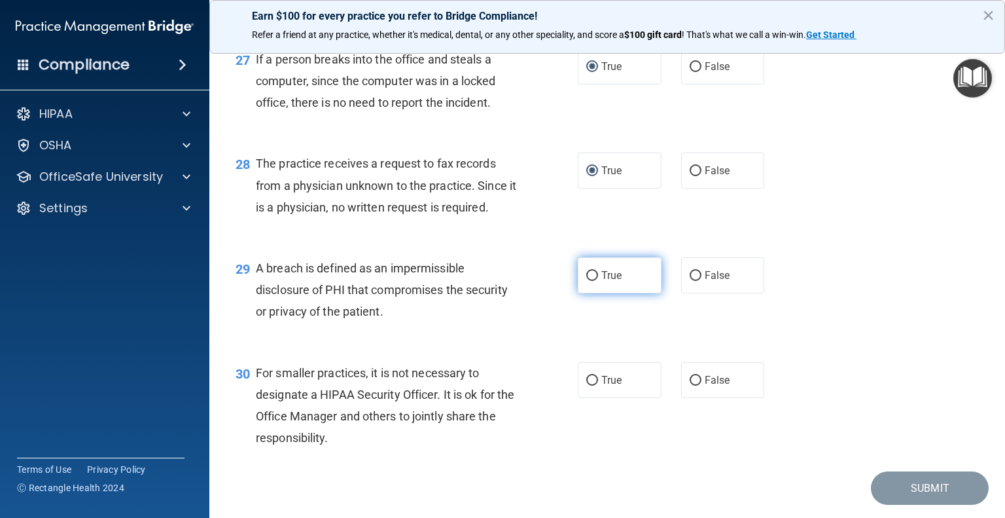
click at [589, 281] on input "True" at bounding box center [592, 276] width 12 height 10
radio input "true"
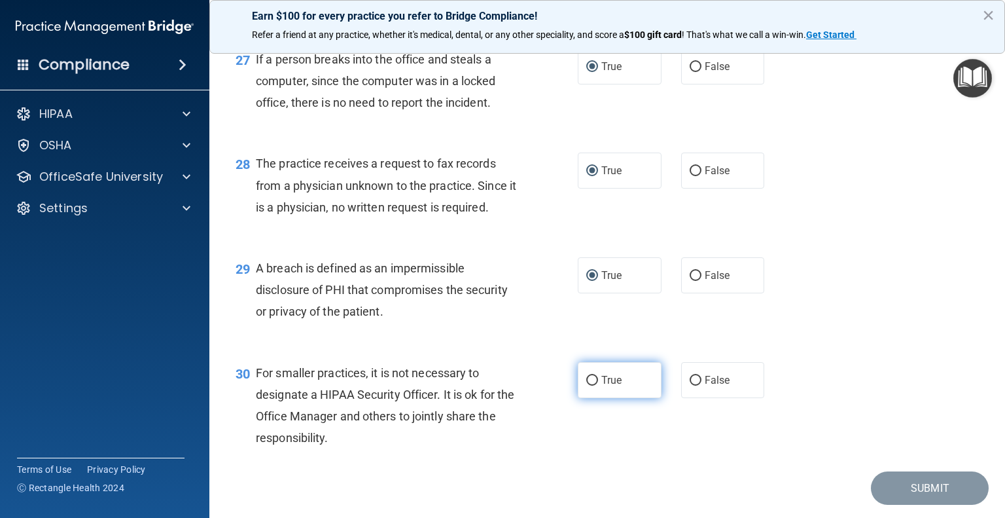
click at [590, 385] on input "True" at bounding box center [592, 381] width 12 height 10
radio input "true"
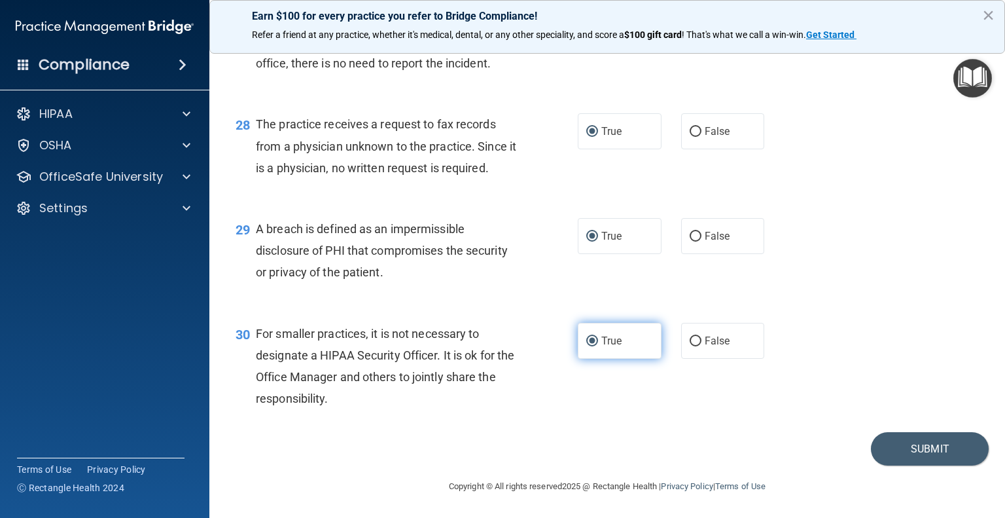
scroll to position [3094, 0]
click at [906, 455] on button "Submit" at bounding box center [930, 448] width 118 height 33
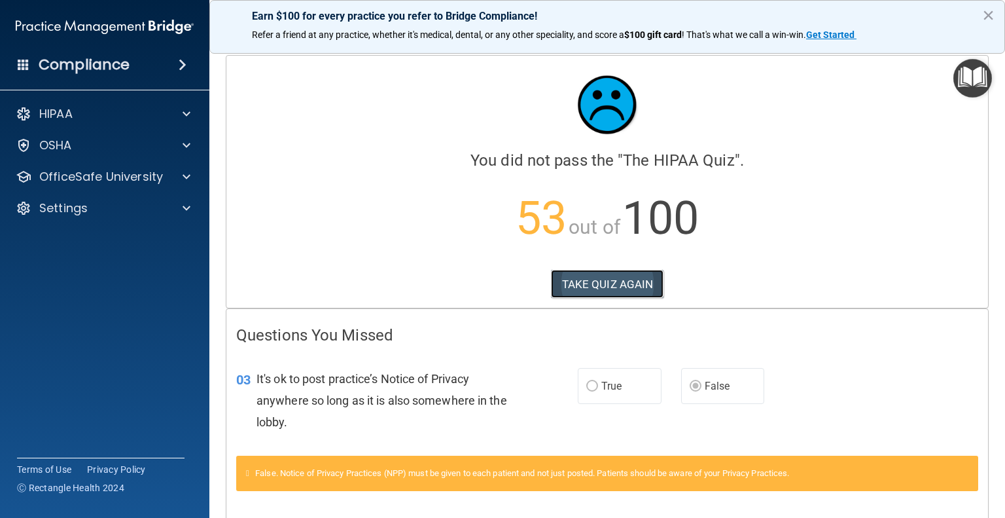
click at [614, 278] on button "TAKE QUIZ AGAIN" at bounding box center [607, 284] width 113 height 29
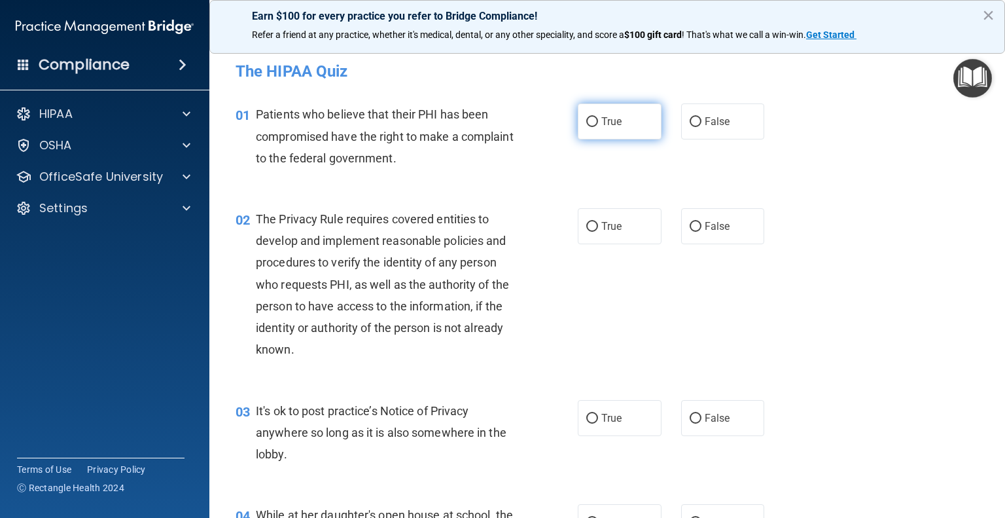
click at [591, 124] on input "True" at bounding box center [592, 122] width 12 height 10
radio input "true"
click at [589, 227] on input "True" at bounding box center [592, 227] width 12 height 10
radio input "true"
click at [691, 417] on input "False" at bounding box center [696, 419] width 12 height 10
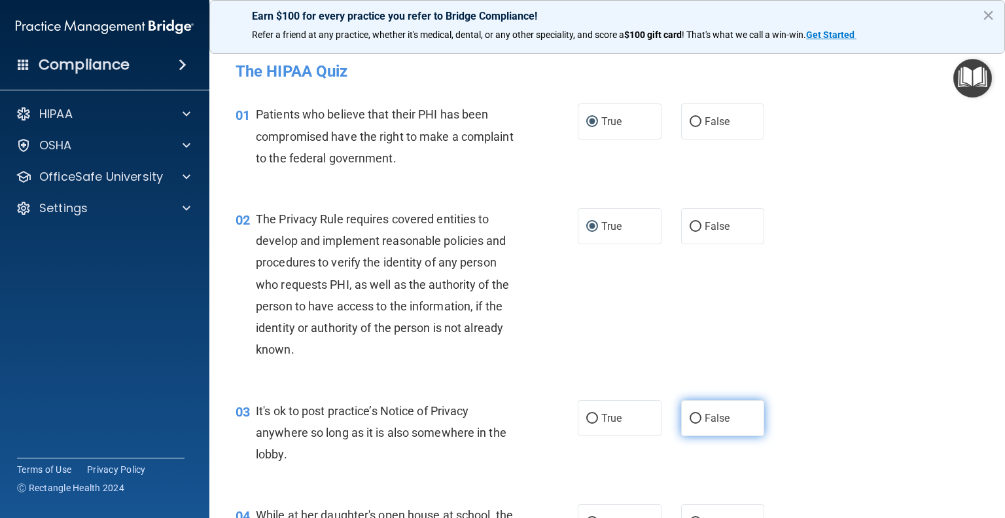
radio input "true"
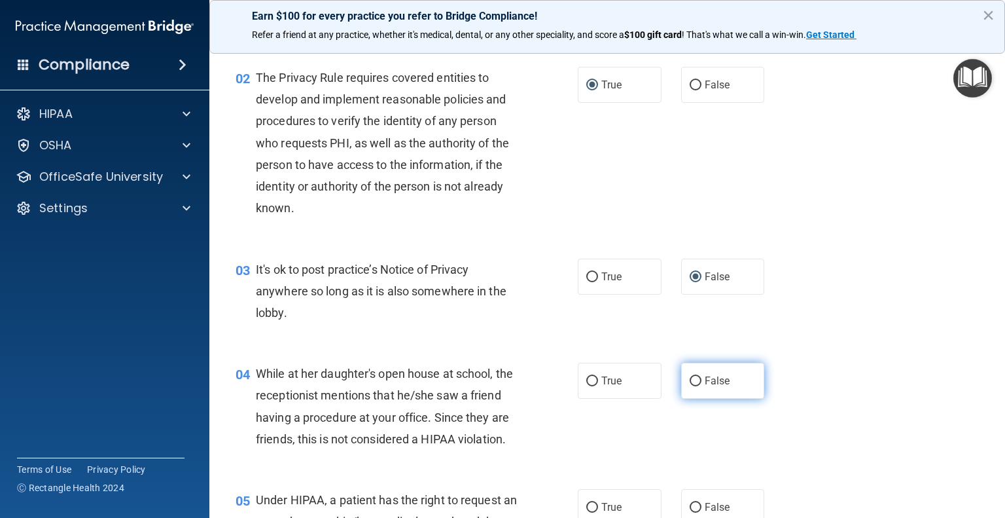
click at [690, 377] on input "False" at bounding box center [696, 381] width 12 height 10
radio input "true"
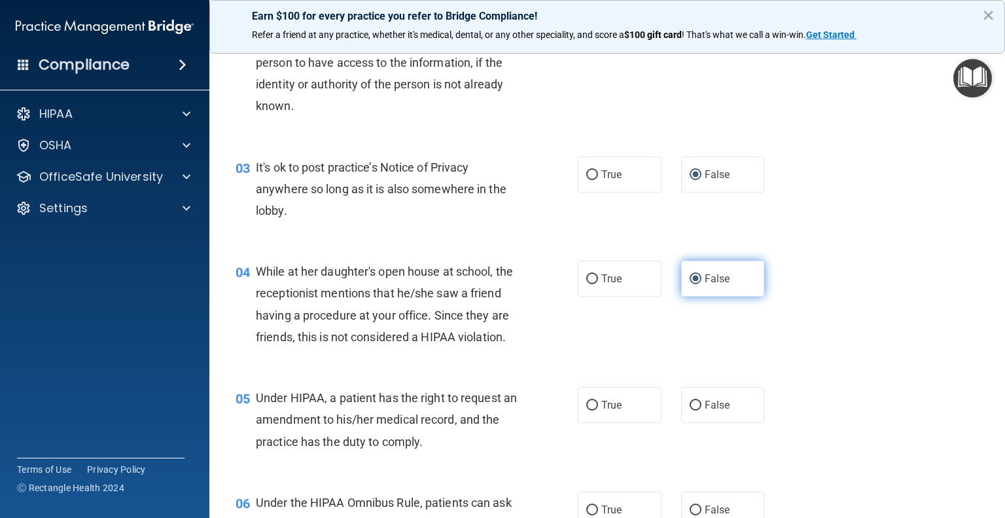
scroll to position [262, 0]
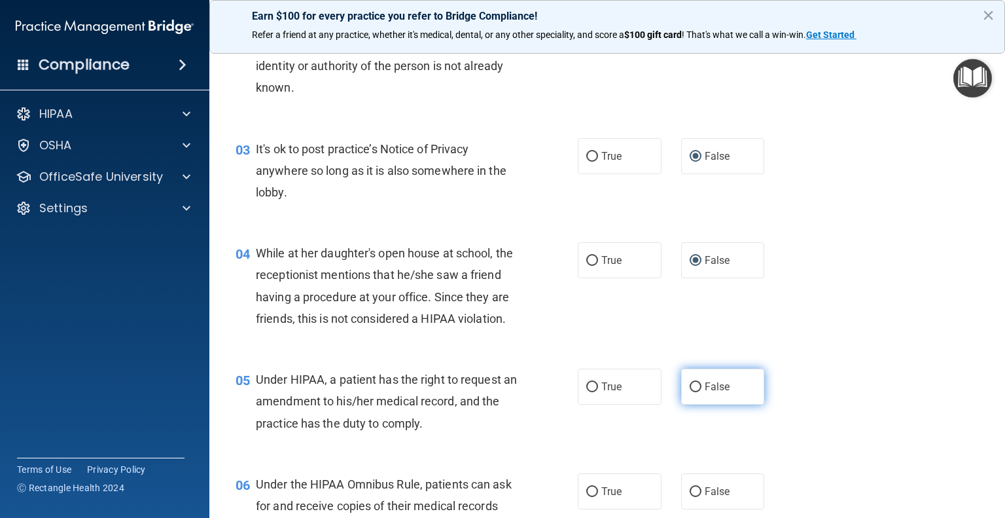
click at [692, 392] on input "False" at bounding box center [696, 387] width 12 height 10
radio input "true"
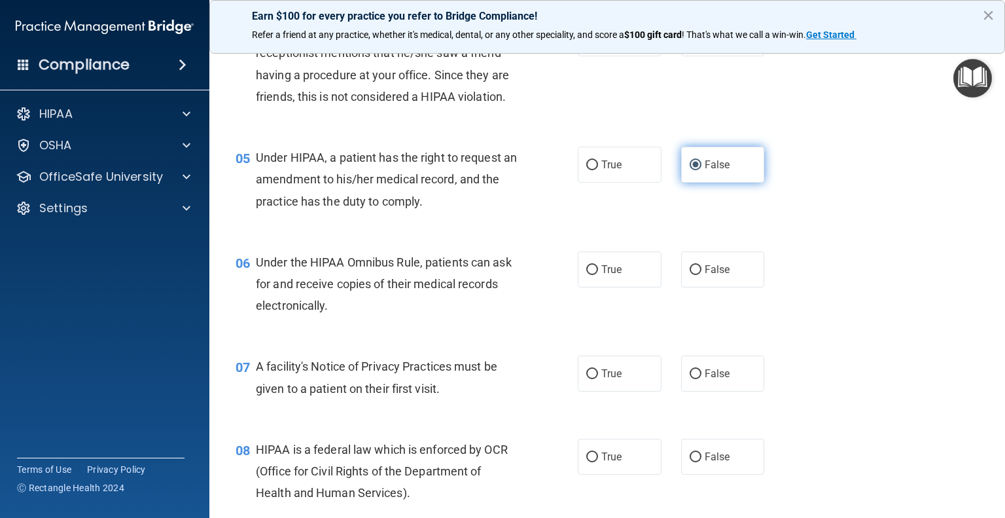
scroll to position [485, 0]
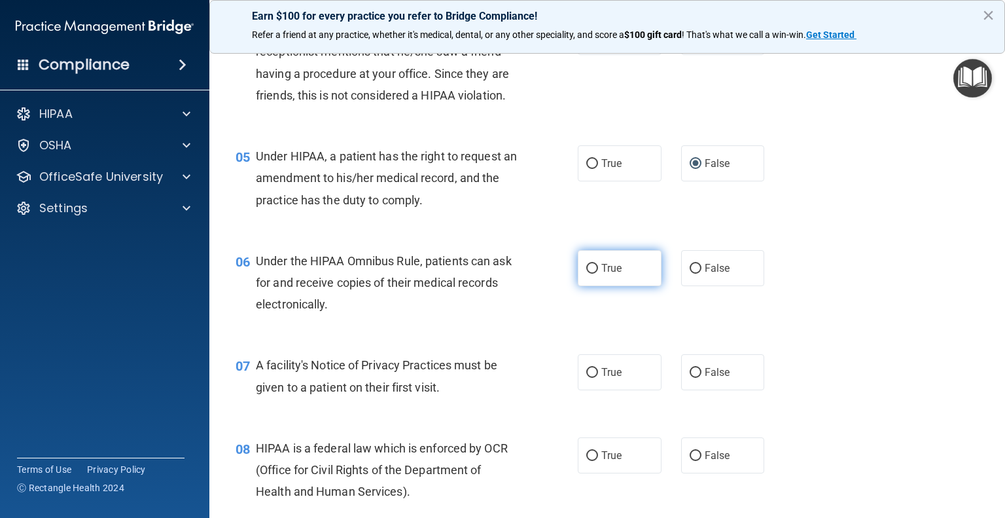
click at [586, 274] on input "True" at bounding box center [592, 269] width 12 height 10
radio input "true"
click at [586, 378] on input "True" at bounding box center [592, 373] width 12 height 10
radio input "true"
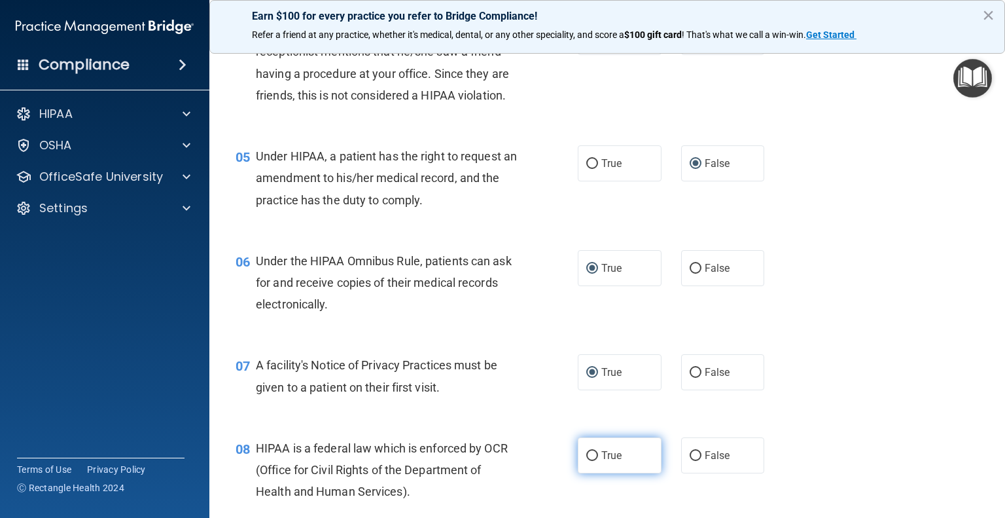
click at [586, 461] on input "True" at bounding box center [592, 456] width 12 height 10
radio input "true"
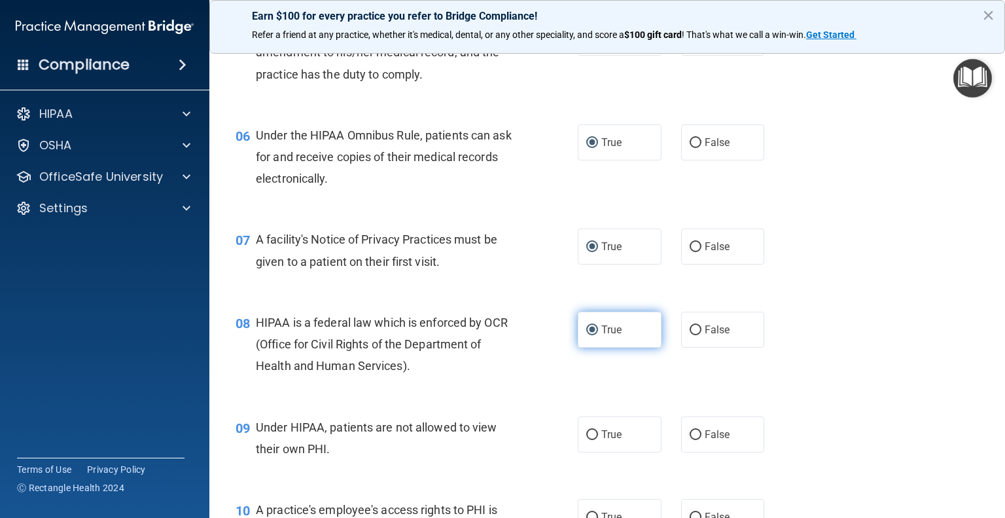
scroll to position [627, 0]
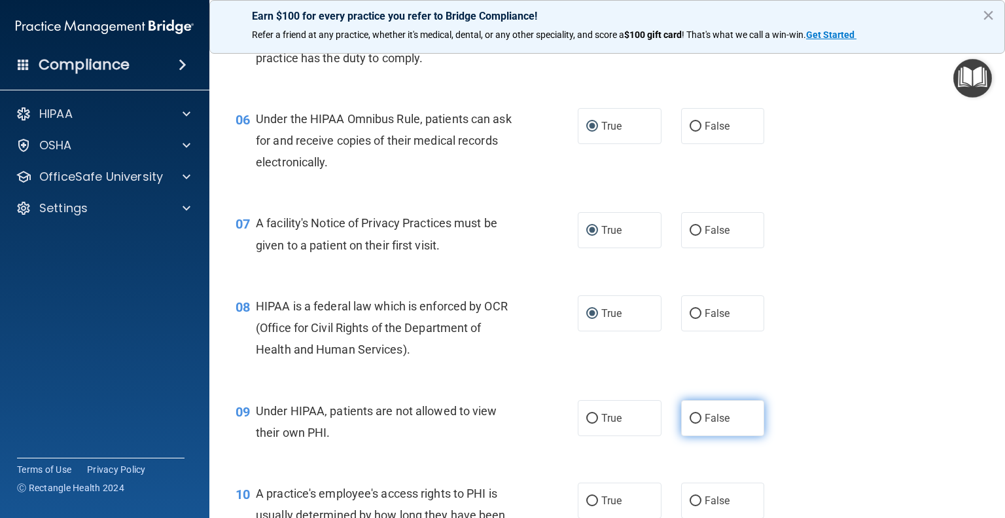
click at [690, 423] on input "False" at bounding box center [696, 419] width 12 height 10
radio input "true"
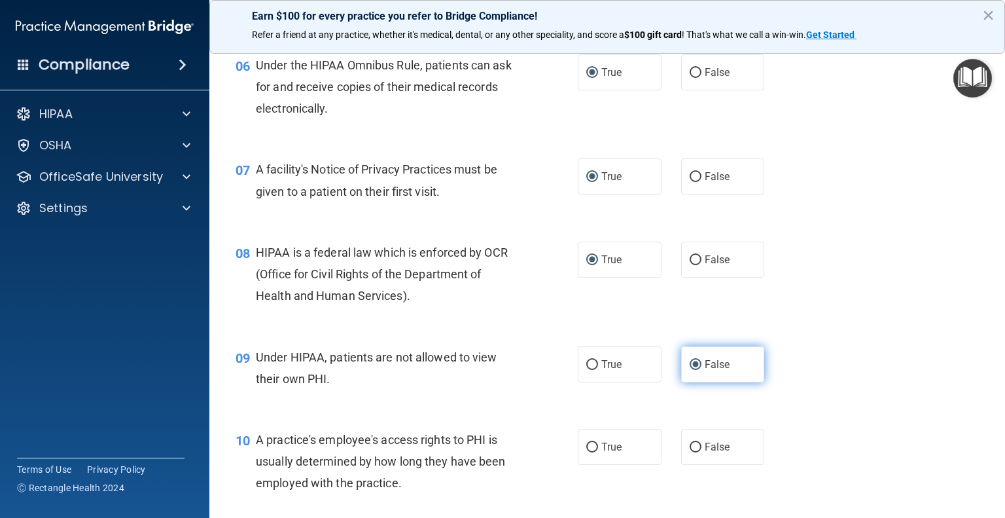
scroll to position [691, 0]
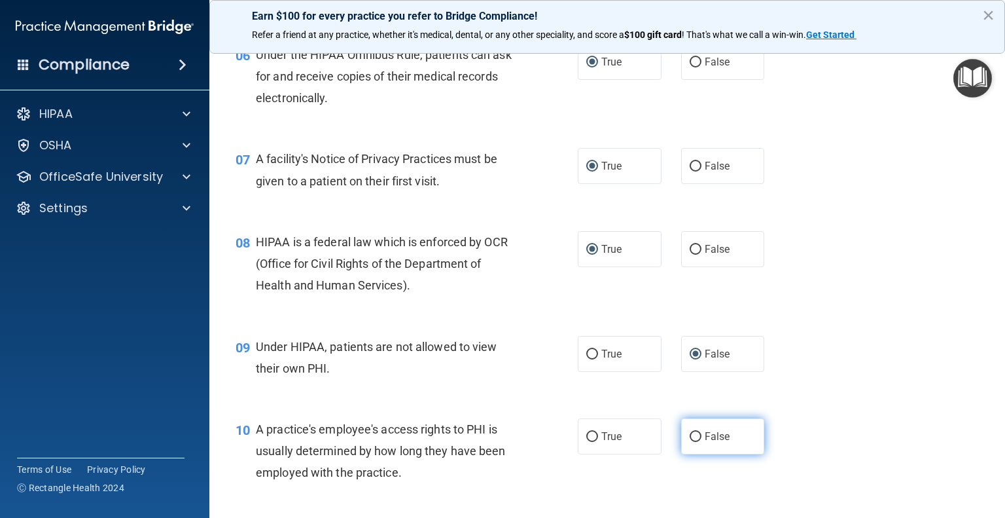
click at [690, 442] on input "False" at bounding box center [696, 437] width 12 height 10
radio input "true"
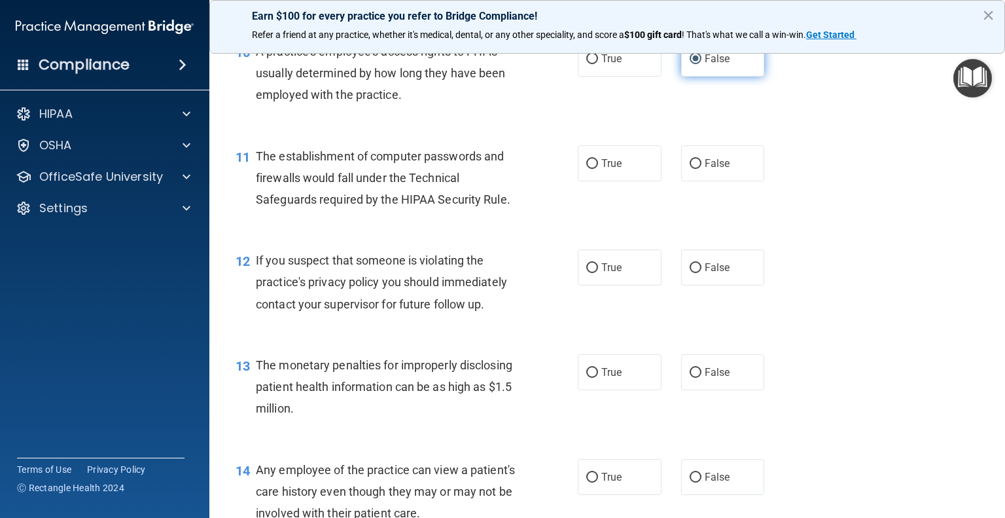
scroll to position [1070, 0]
click at [588, 167] on input "True" at bounding box center [592, 162] width 12 height 10
radio input "true"
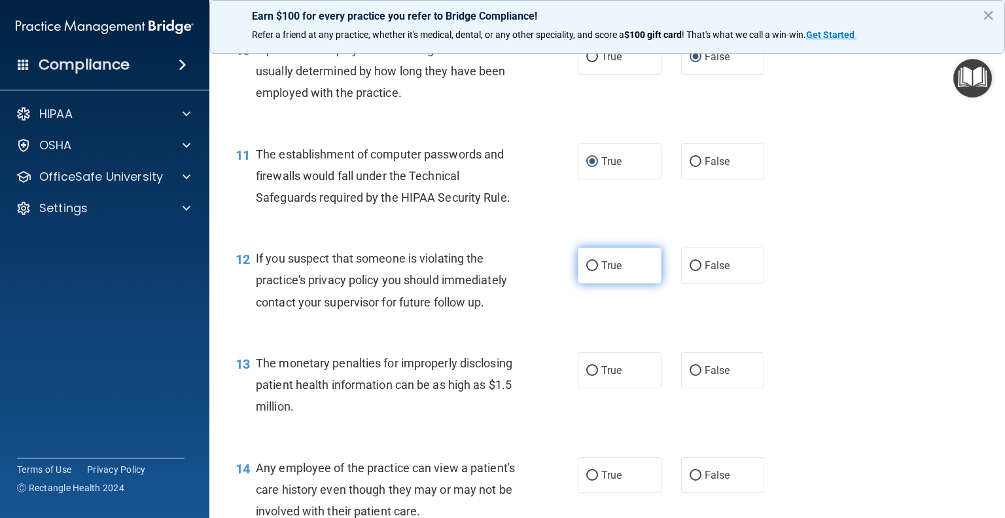
click at [589, 271] on input "True" at bounding box center [592, 266] width 12 height 10
radio input "true"
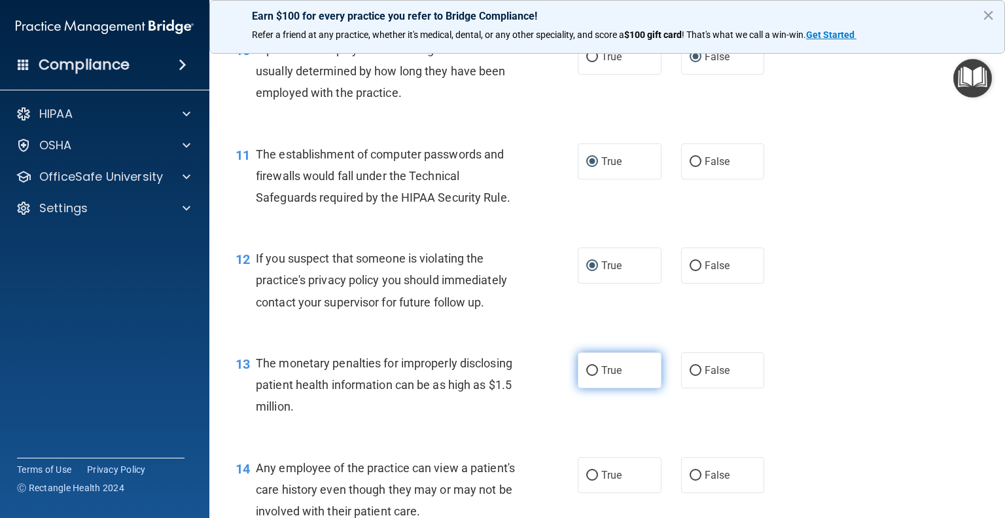
click at [586, 376] on input "True" at bounding box center [592, 371] width 12 height 10
radio input "true"
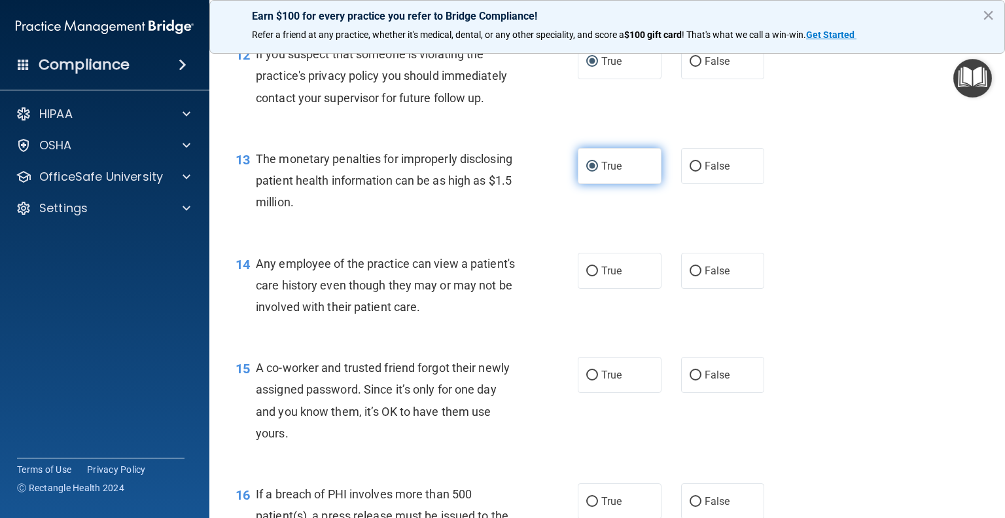
scroll to position [1276, 0]
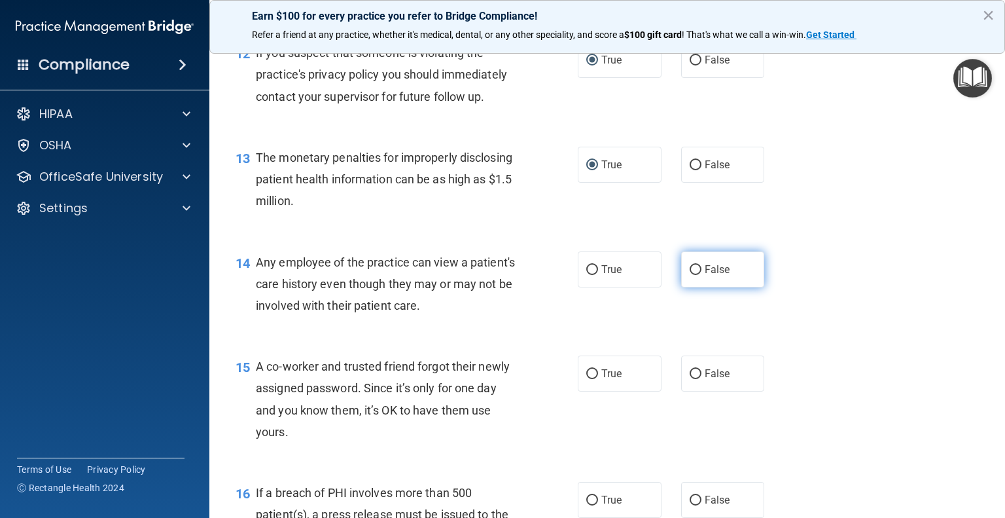
click at [690, 275] on input "False" at bounding box center [696, 270] width 12 height 10
radio input "true"
click at [690, 379] on input "False" at bounding box center [696, 374] width 12 height 10
radio input "true"
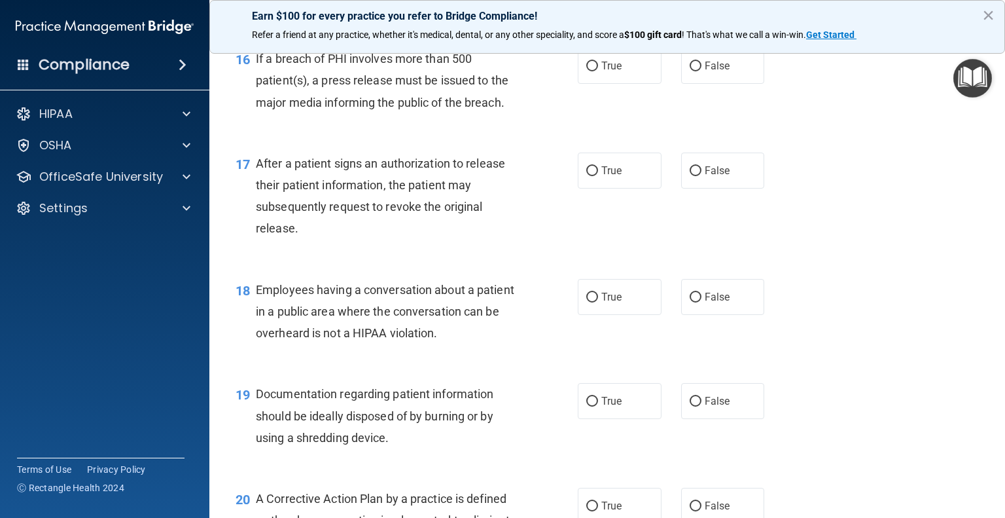
scroll to position [1716, 0]
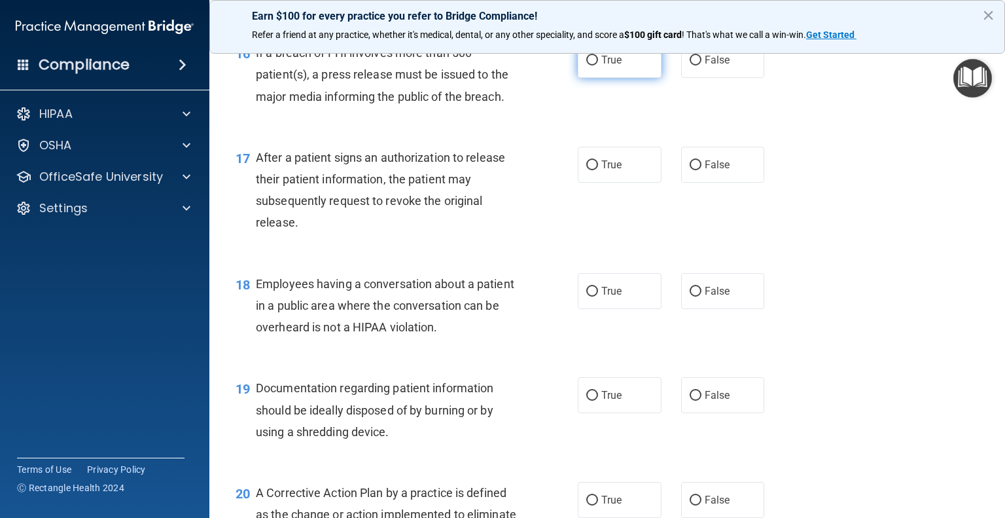
click at [586, 65] on input "True" at bounding box center [592, 61] width 12 height 10
radio input "true"
click at [586, 170] on input "True" at bounding box center [592, 165] width 12 height 10
radio input "true"
click at [690, 296] on input "False" at bounding box center [696, 292] width 12 height 10
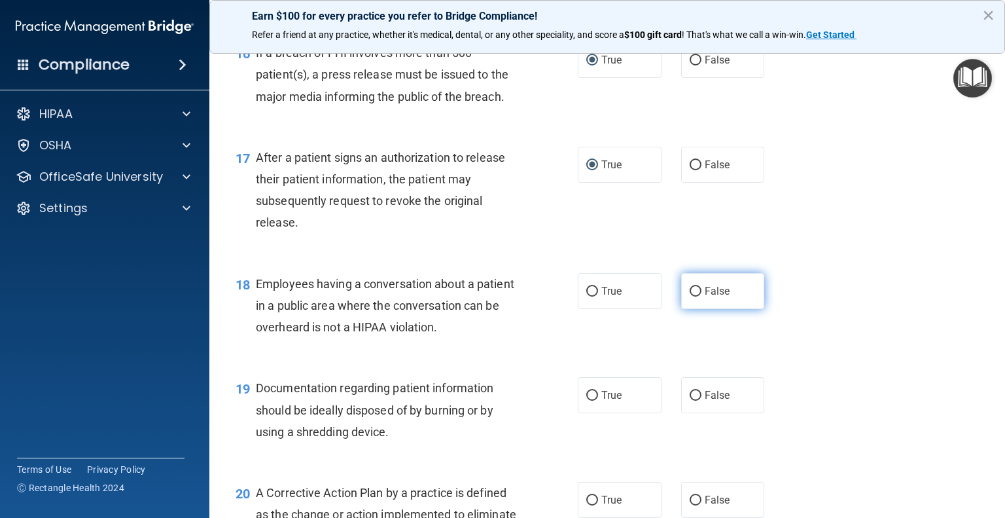
radio input "true"
click at [586, 400] on input "True" at bounding box center [592, 396] width 12 height 10
radio input "true"
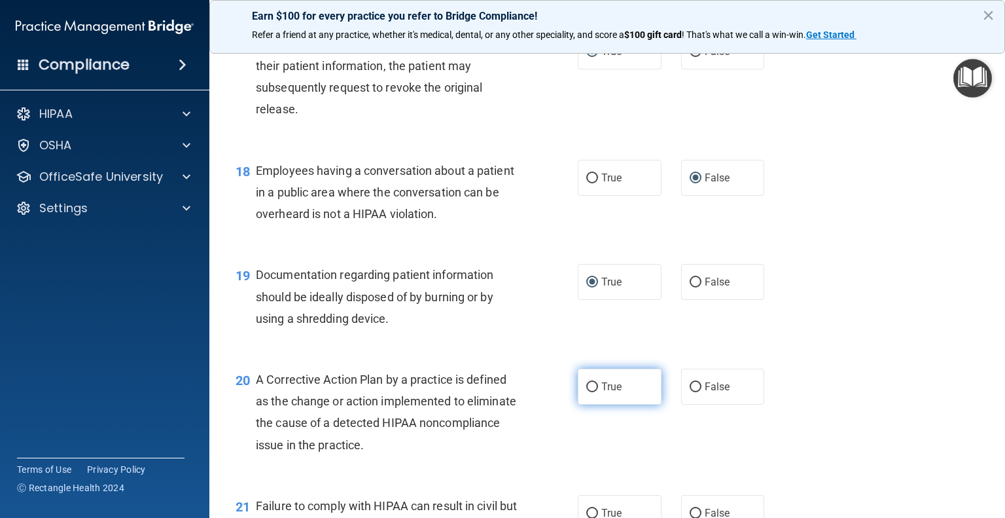
click at [586, 392] on input "True" at bounding box center [592, 387] width 12 height 10
radio input "true"
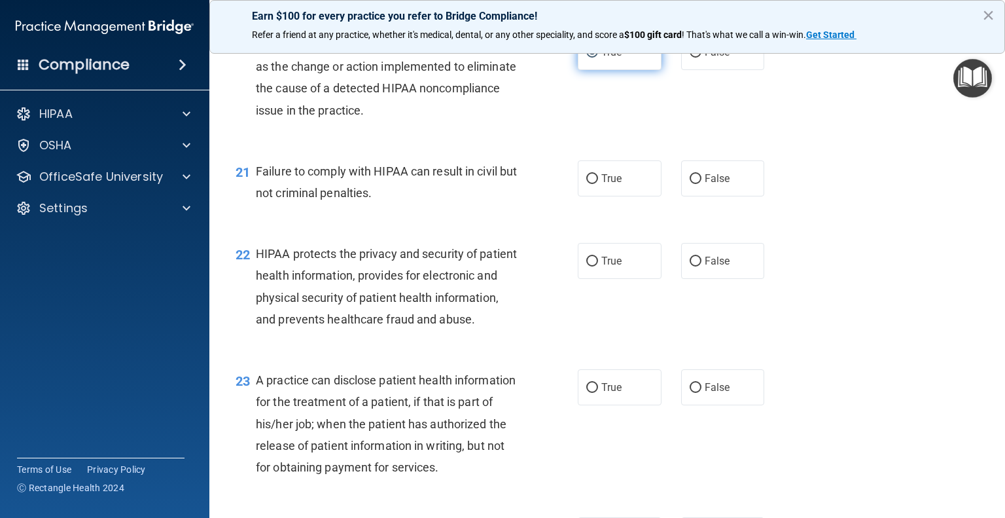
scroll to position [2164, 0]
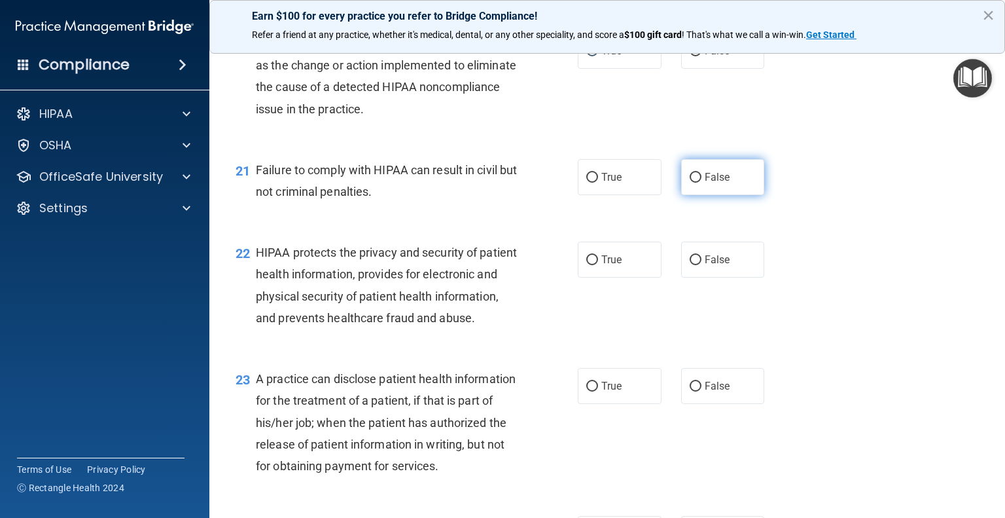
click at [690, 183] on input "False" at bounding box center [696, 178] width 12 height 10
radio input "true"
click at [588, 265] on input "True" at bounding box center [592, 260] width 12 height 10
radio input "true"
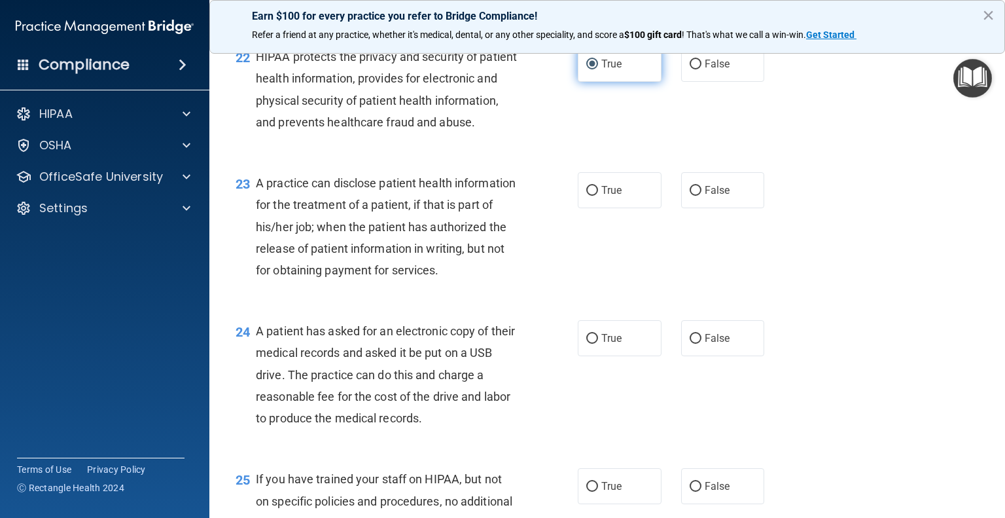
scroll to position [2364, 0]
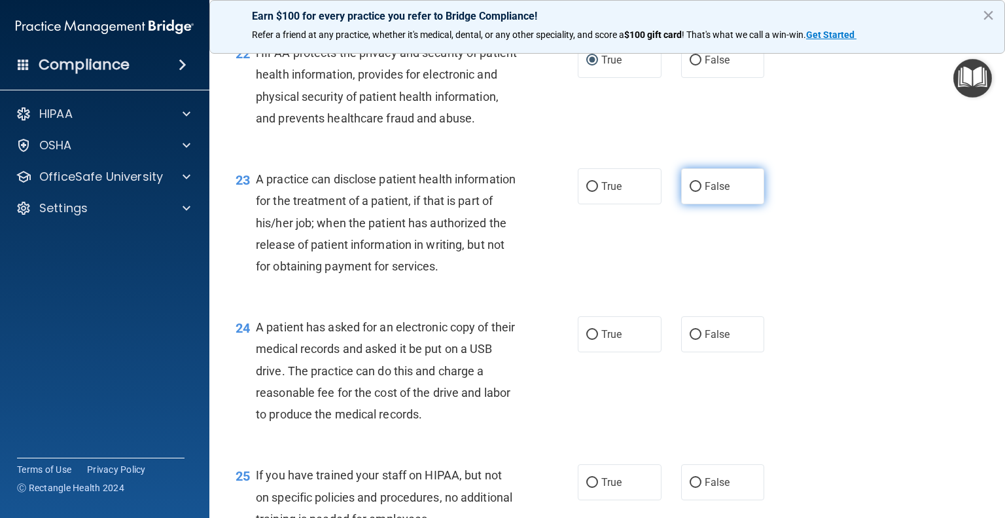
click at [690, 192] on input "False" at bounding box center [696, 187] width 12 height 10
radio input "true"
click at [588, 340] on input "True" at bounding box center [592, 335] width 12 height 10
radio input "true"
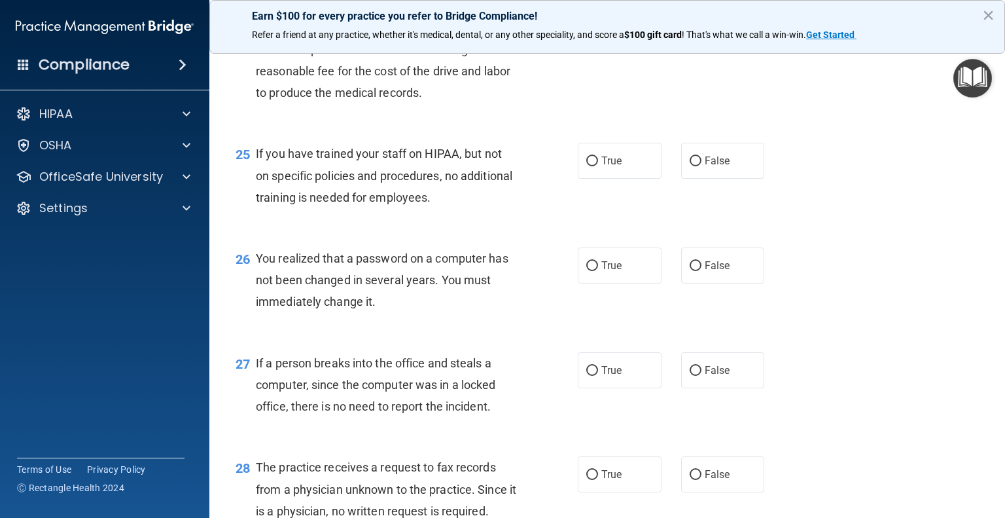
scroll to position [2689, 0]
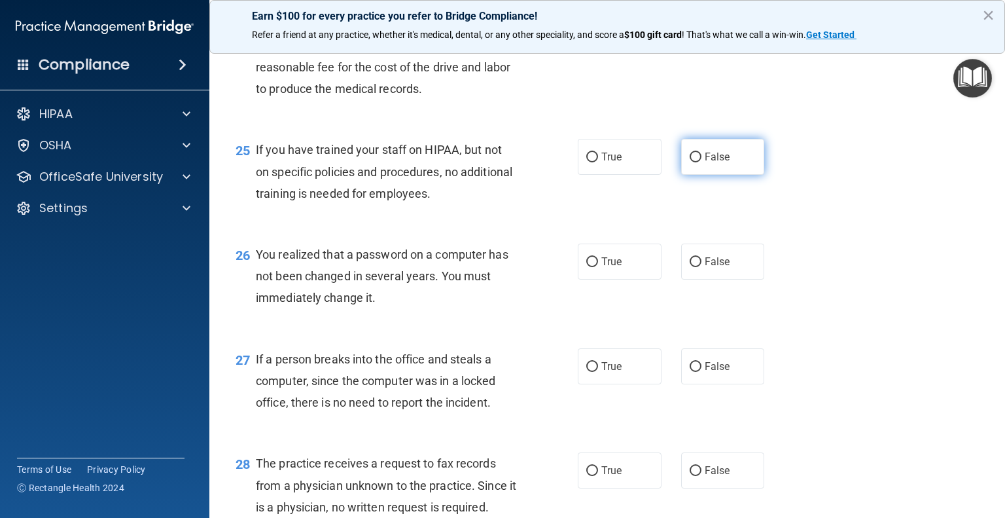
click at [690, 162] on input "False" at bounding box center [696, 157] width 12 height 10
radio input "true"
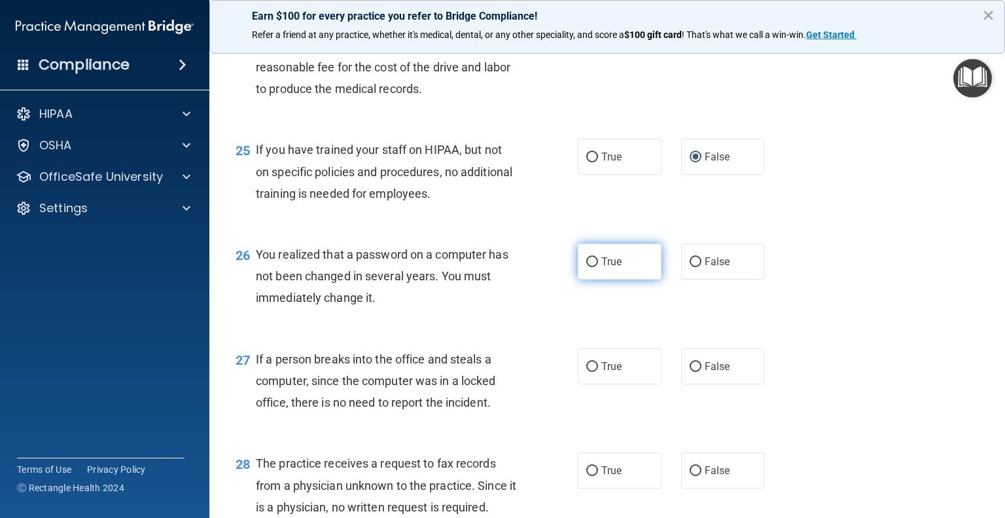
click at [586, 267] on input "True" at bounding box center [592, 262] width 12 height 10
radio input "true"
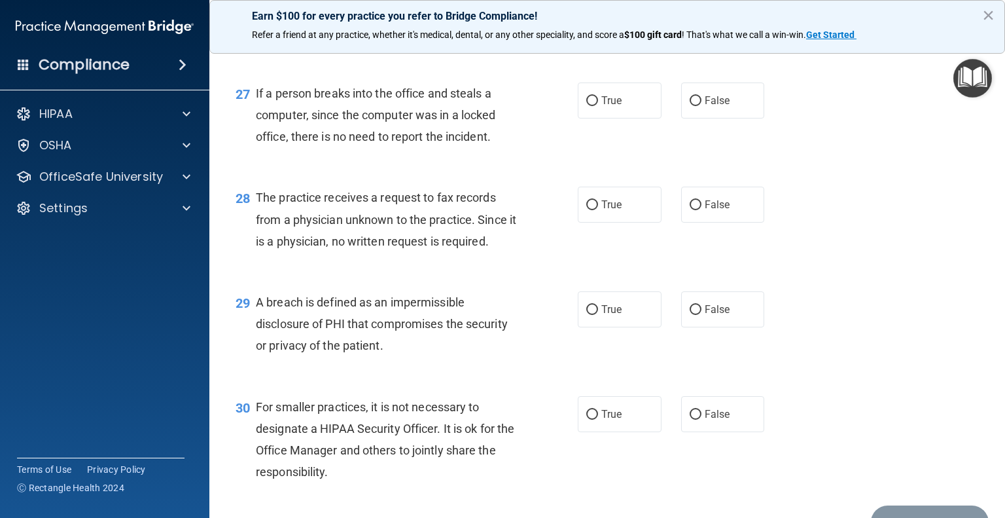
scroll to position [2937, 0]
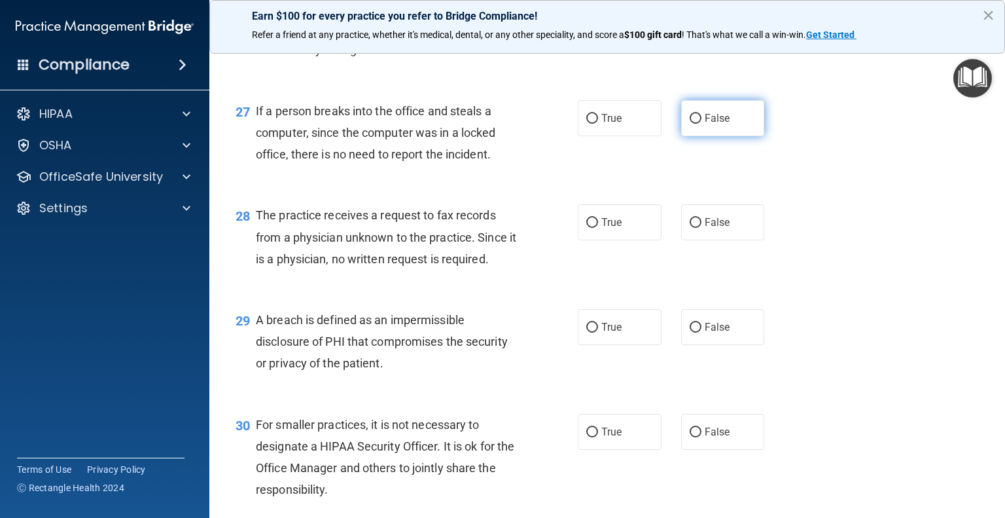
click at [690, 124] on input "False" at bounding box center [696, 119] width 12 height 10
radio input "true"
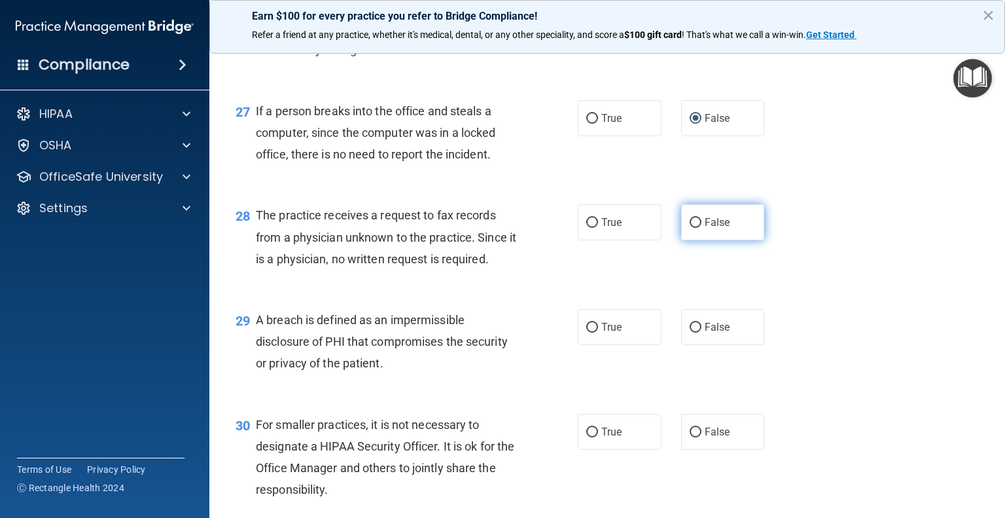
click at [692, 228] on input "False" at bounding box center [696, 223] width 12 height 10
radio input "true"
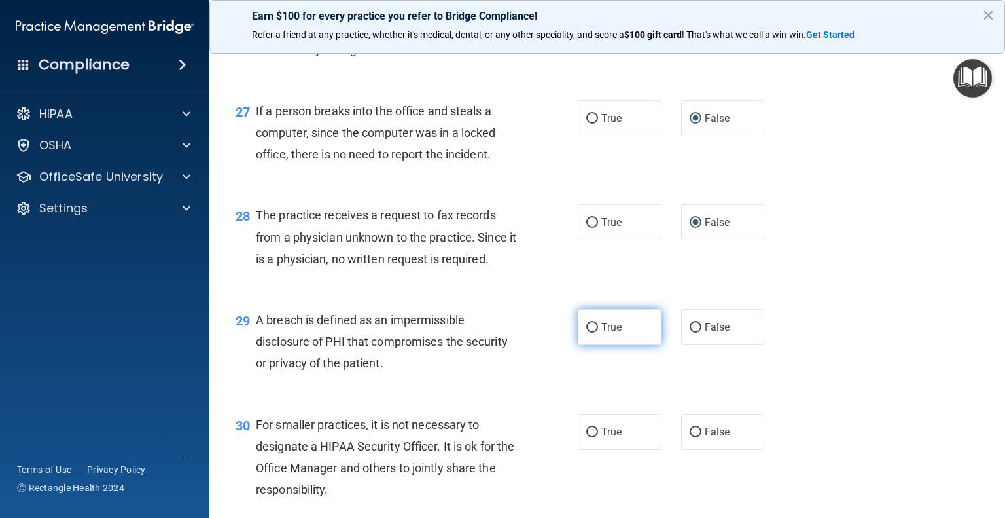
click at [586, 332] on input "True" at bounding box center [592, 328] width 12 height 10
radio input "true"
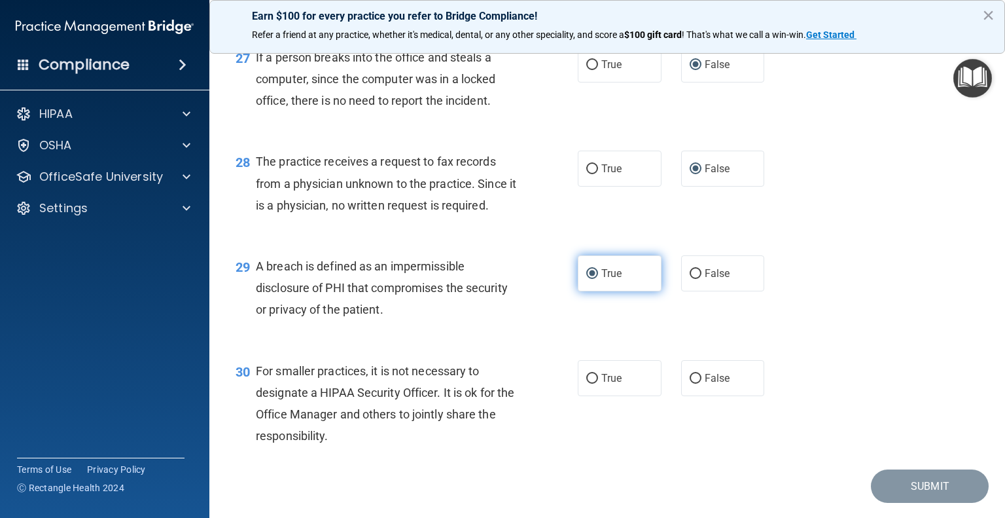
scroll to position [3094, 0]
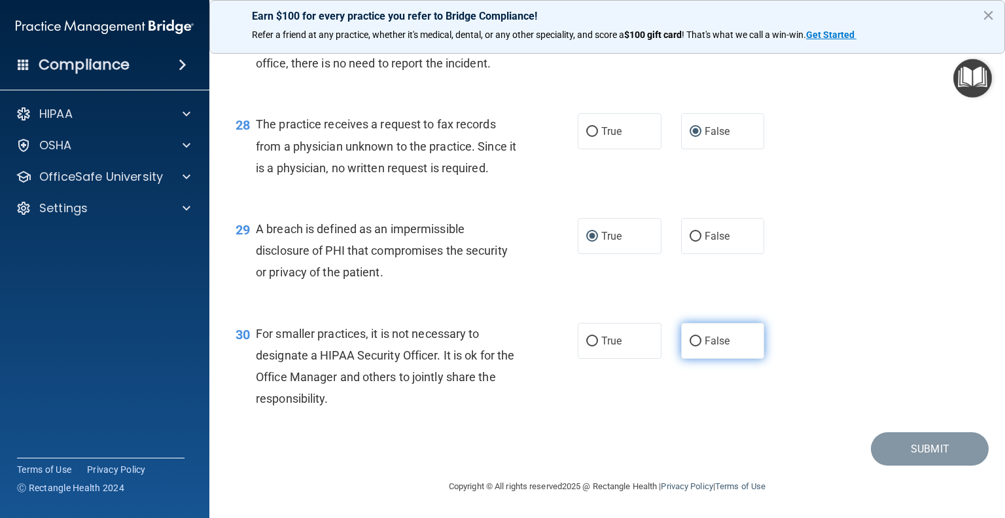
click at [690, 340] on input "False" at bounding box center [696, 341] width 12 height 10
radio input "true"
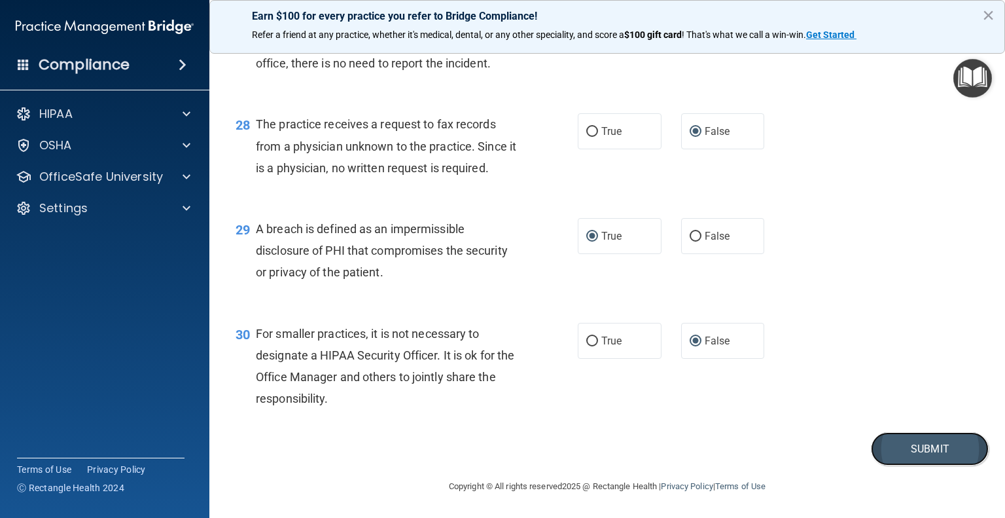
click at [901, 449] on button "Submit" at bounding box center [930, 448] width 118 height 33
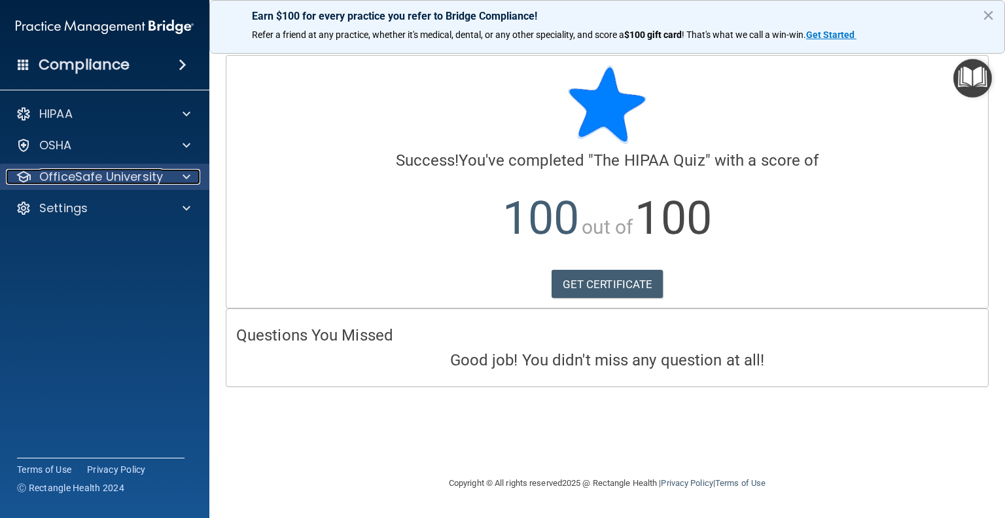
click at [184, 169] on span at bounding box center [187, 177] width 8 height 16
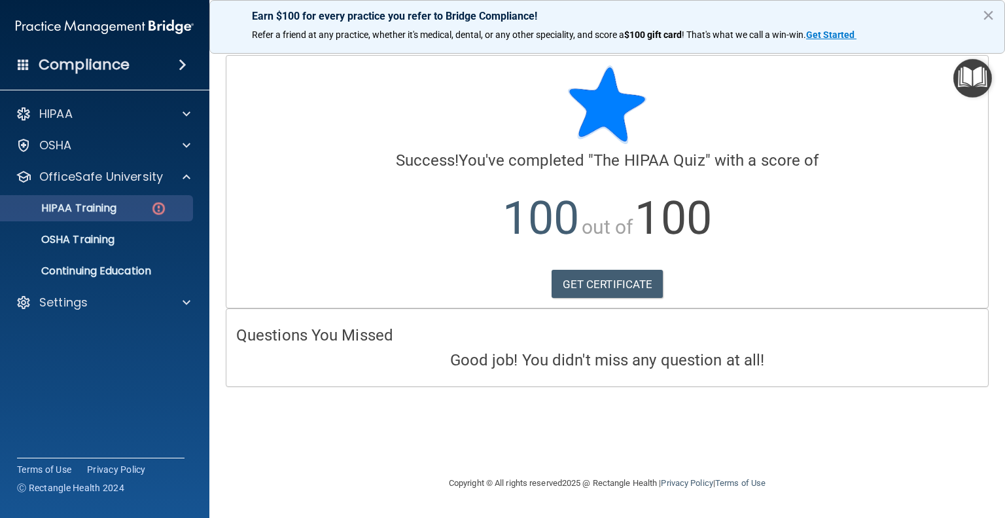
click at [159, 203] on img at bounding box center [158, 208] width 16 height 16
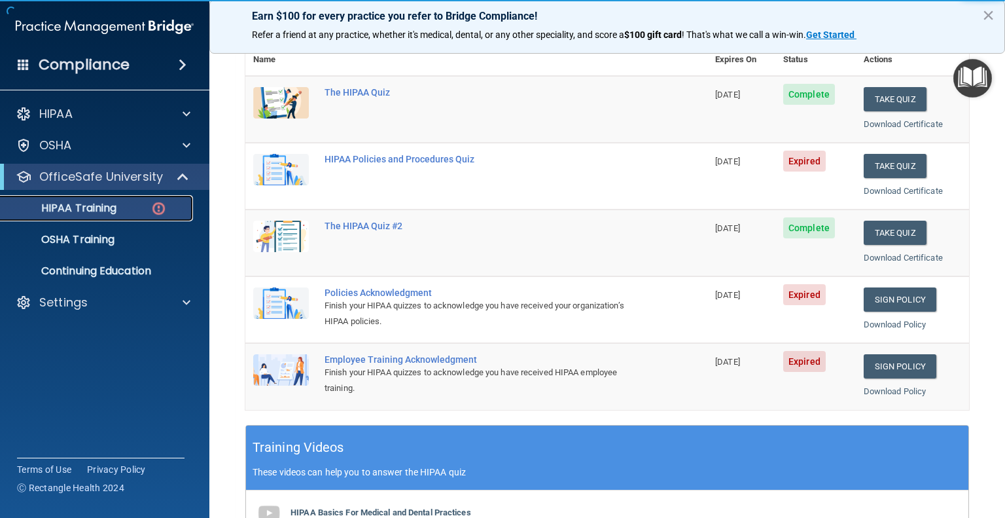
scroll to position [169, 0]
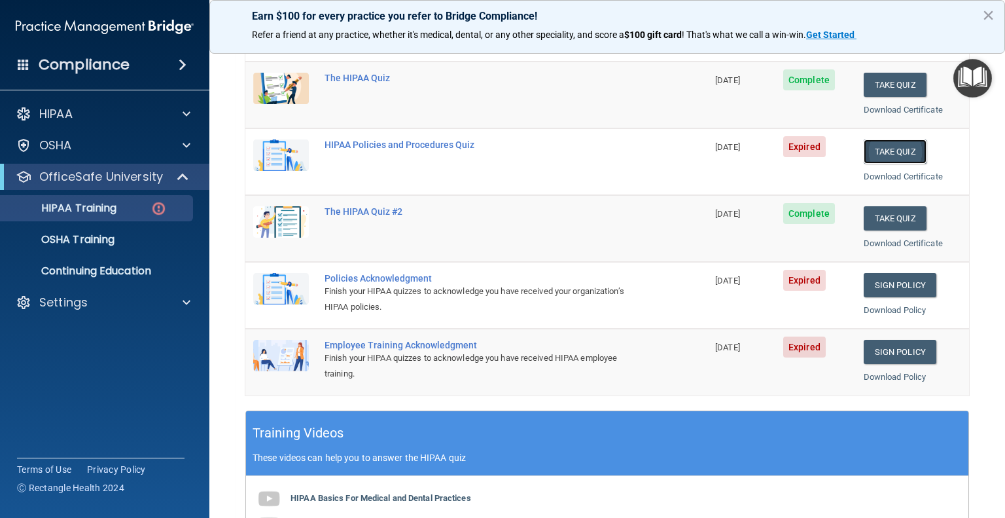
click at [884, 148] on button "Take Quiz" at bounding box center [895, 151] width 63 height 24
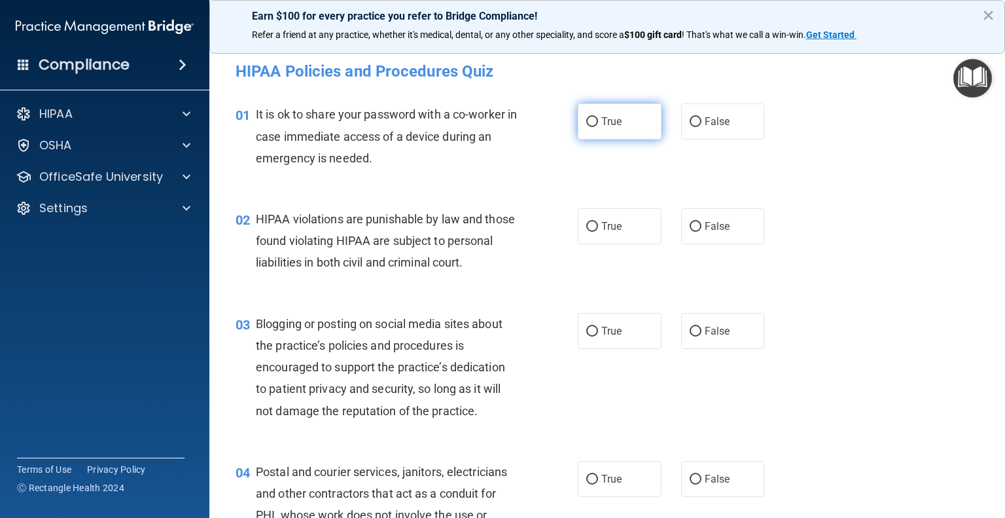
click at [586, 120] on input "True" at bounding box center [592, 122] width 12 height 10
radio input "true"
click at [589, 228] on input "True" at bounding box center [592, 227] width 12 height 10
radio input "true"
click at [588, 336] on input "True" at bounding box center [592, 332] width 12 height 10
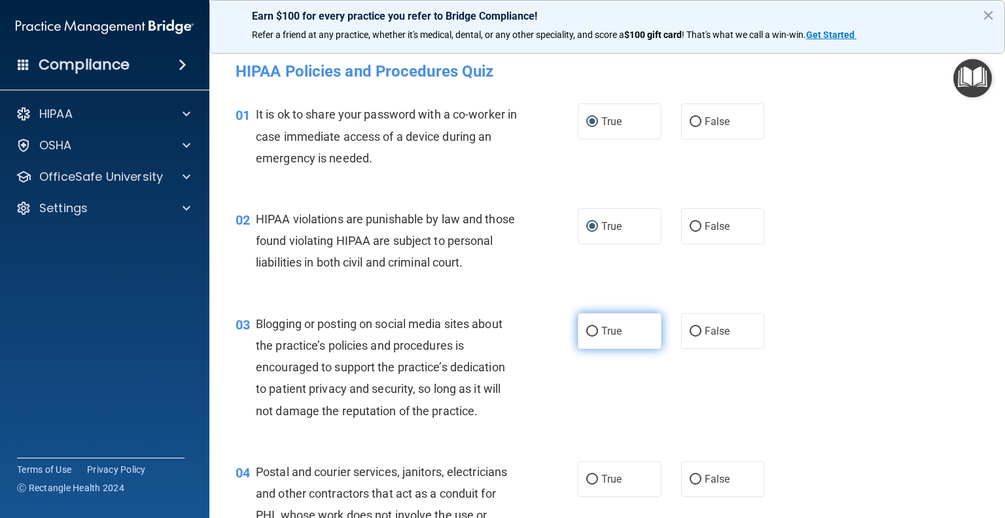
radio input "true"
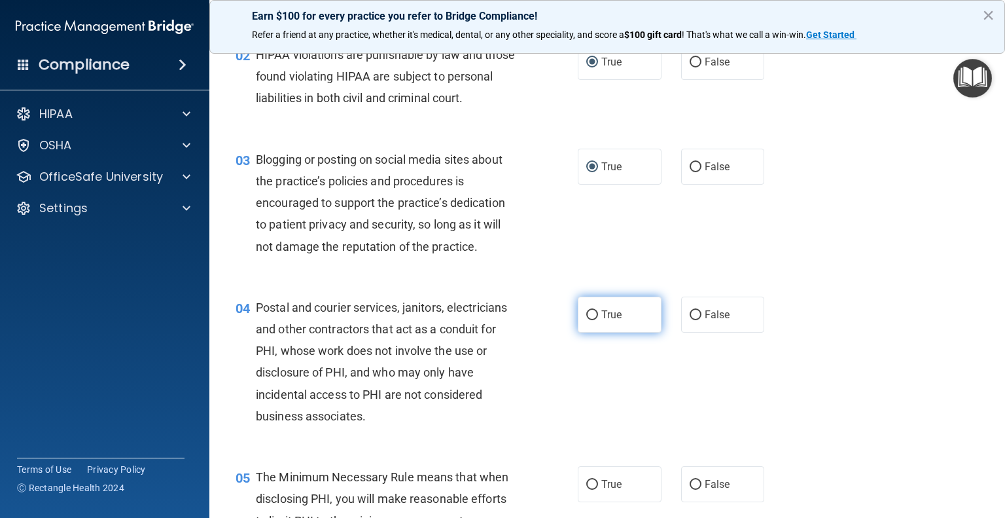
click at [592, 330] on label "True" at bounding box center [620, 314] width 84 height 36
click at [592, 320] on input "True" at bounding box center [592, 315] width 12 height 10
radio input "true"
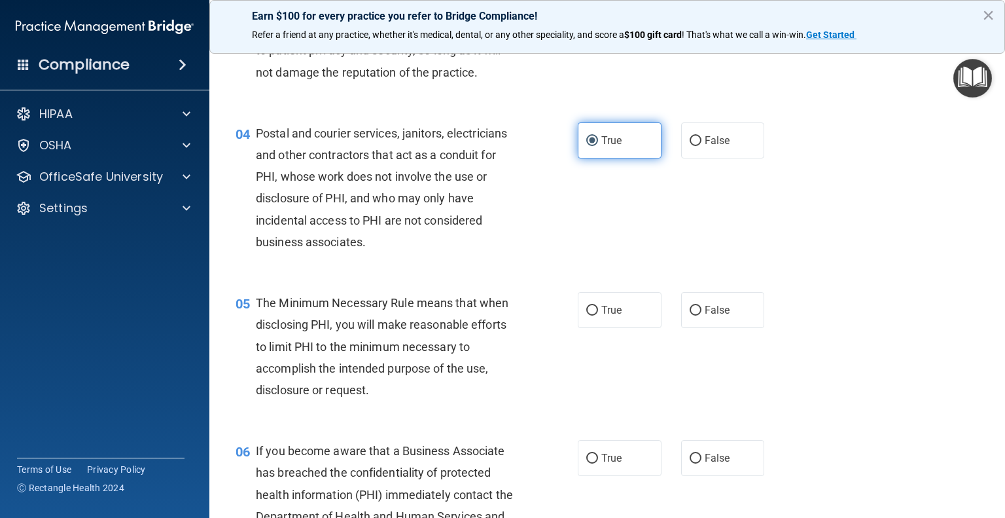
scroll to position [341, 0]
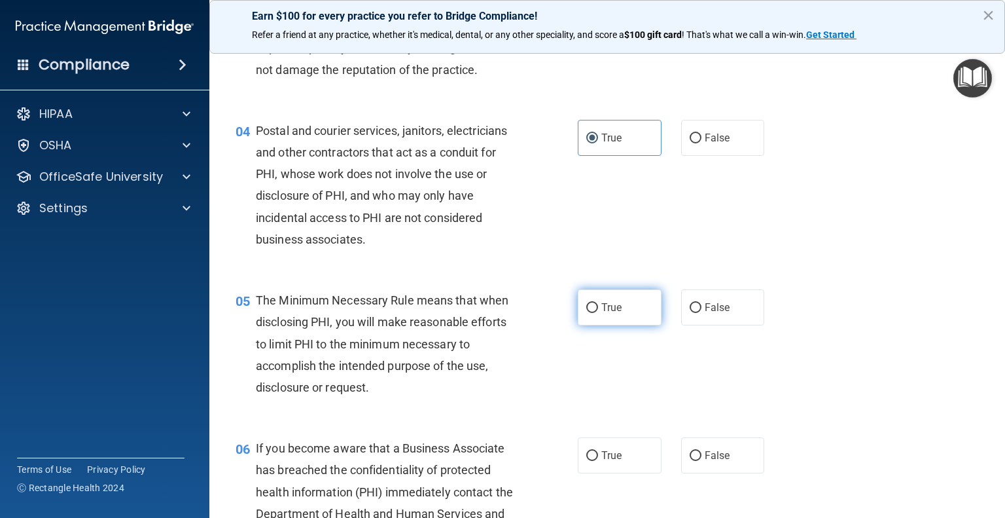
click at [586, 313] on input "True" at bounding box center [592, 308] width 12 height 10
radio input "true"
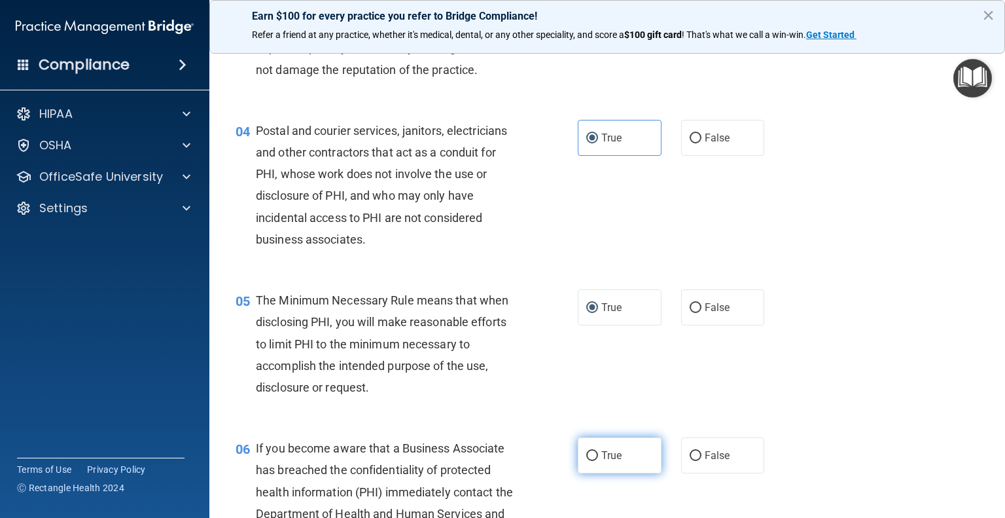
click at [590, 461] on input "True" at bounding box center [592, 456] width 12 height 10
radio input "true"
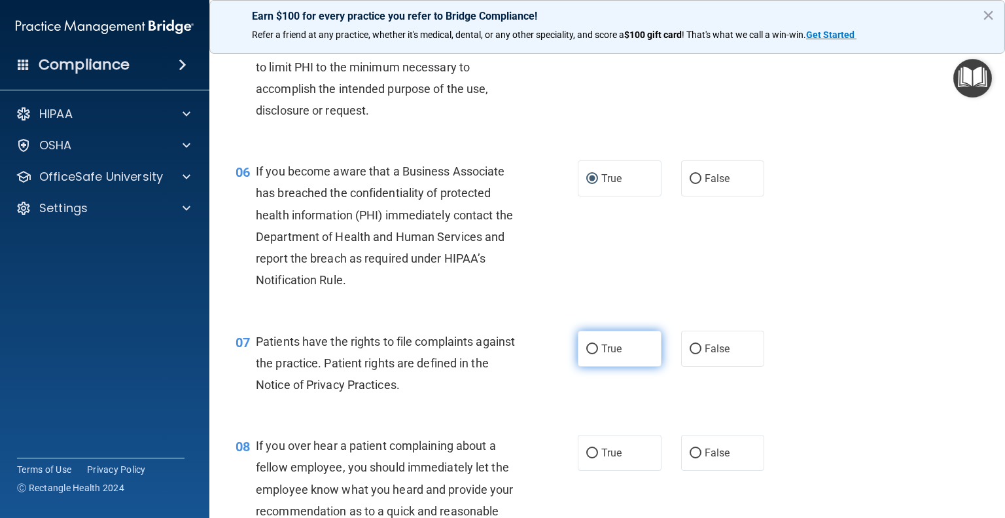
click at [588, 354] on input "True" at bounding box center [592, 349] width 12 height 10
radio input "true"
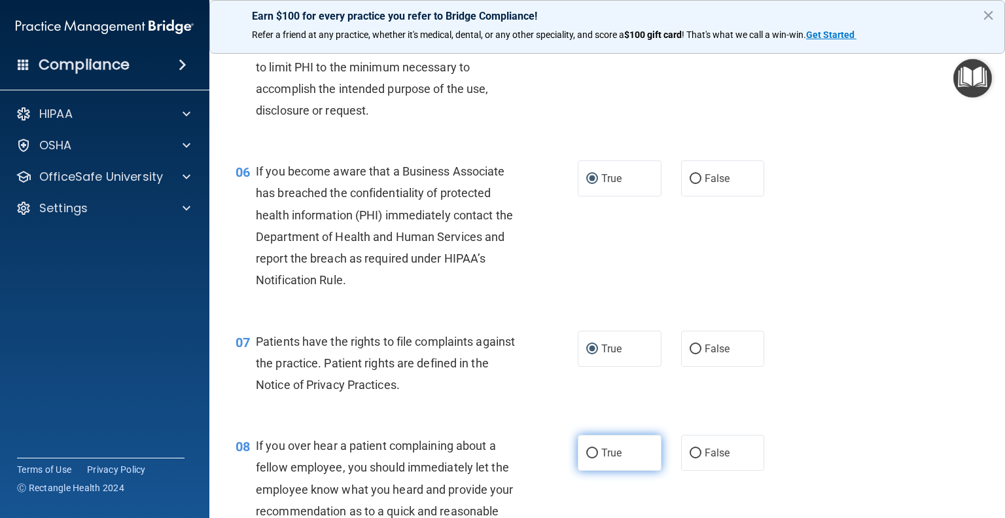
click at [612, 459] on span "True" at bounding box center [611, 452] width 20 height 12
click at [598, 458] on input "True" at bounding box center [592, 453] width 12 height 10
radio input "true"
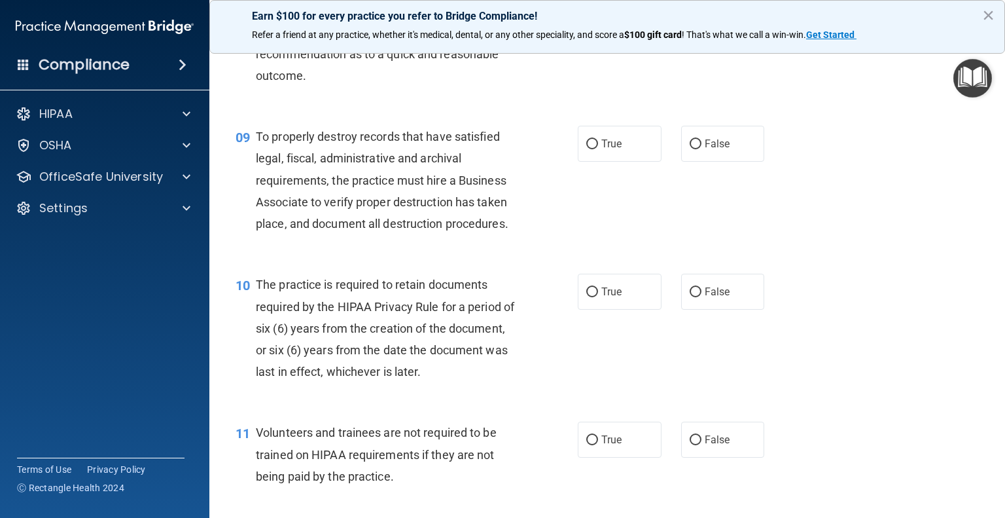
scroll to position [1062, 0]
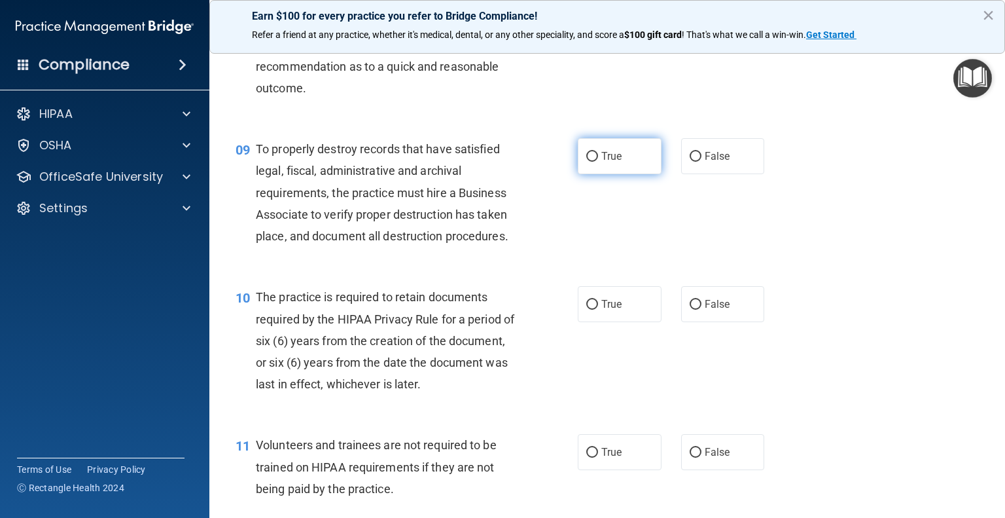
click at [590, 162] on input "True" at bounding box center [592, 157] width 12 height 10
radio input "true"
click at [588, 309] on input "True" at bounding box center [592, 305] width 12 height 10
radio input "true"
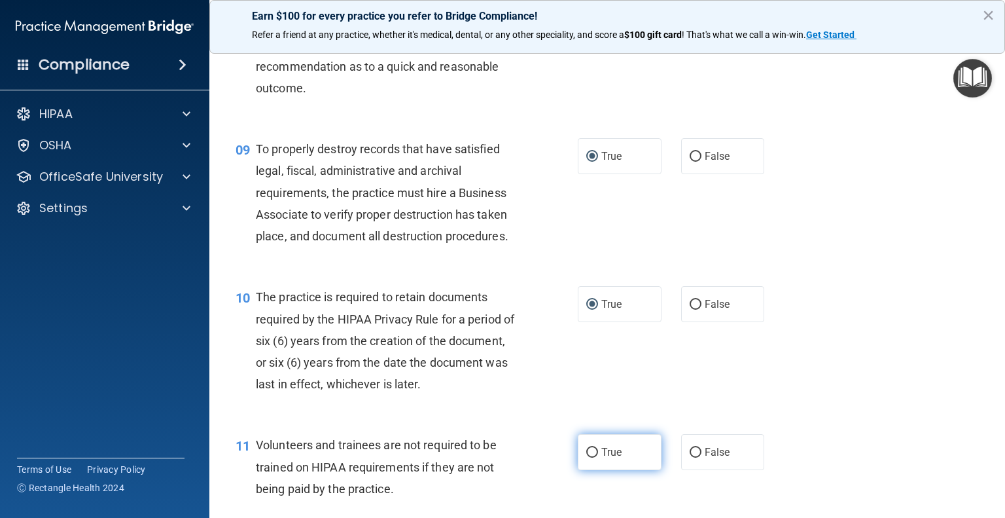
click at [592, 457] on input "True" at bounding box center [592, 453] width 12 height 10
radio input "true"
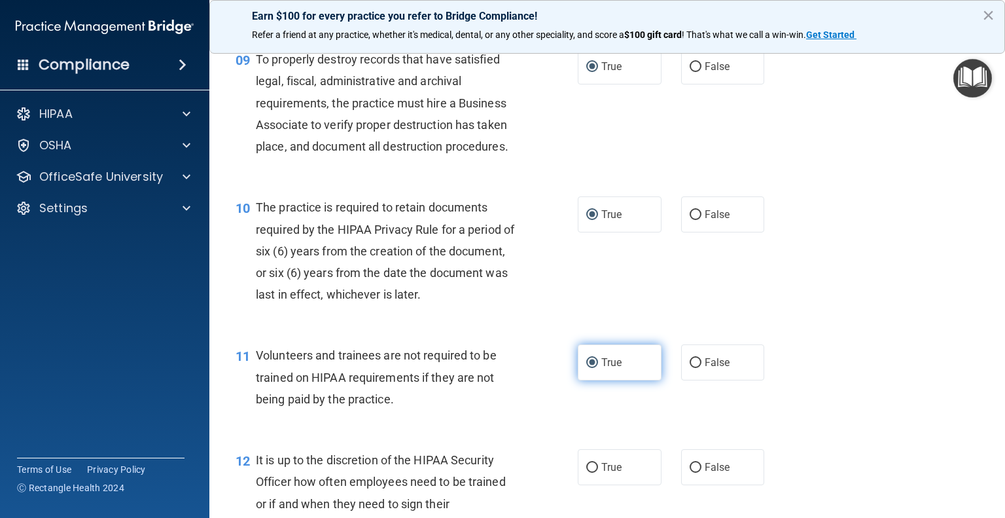
scroll to position [1286, 0]
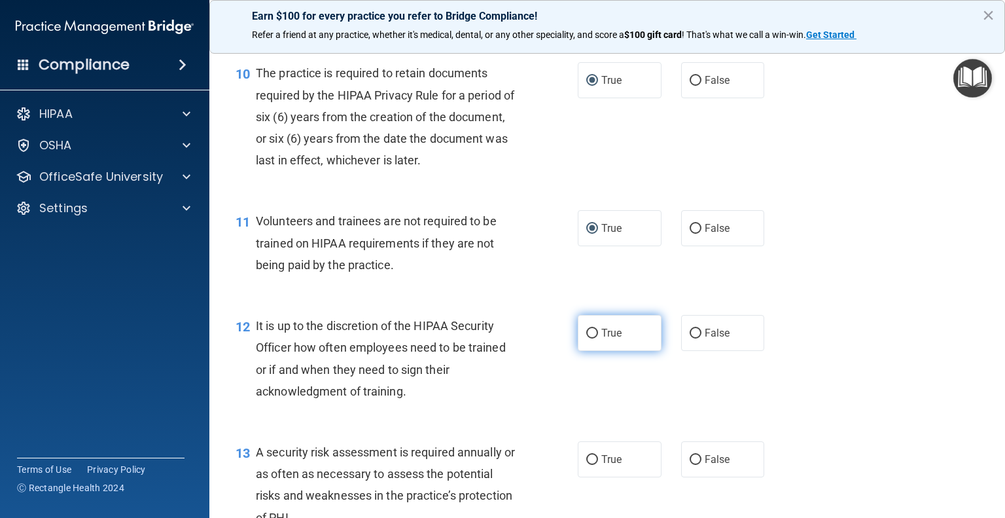
click at [588, 338] on input "True" at bounding box center [592, 333] width 12 height 10
radio input "true"
click at [592, 465] on input "True" at bounding box center [592, 460] width 12 height 10
radio input "true"
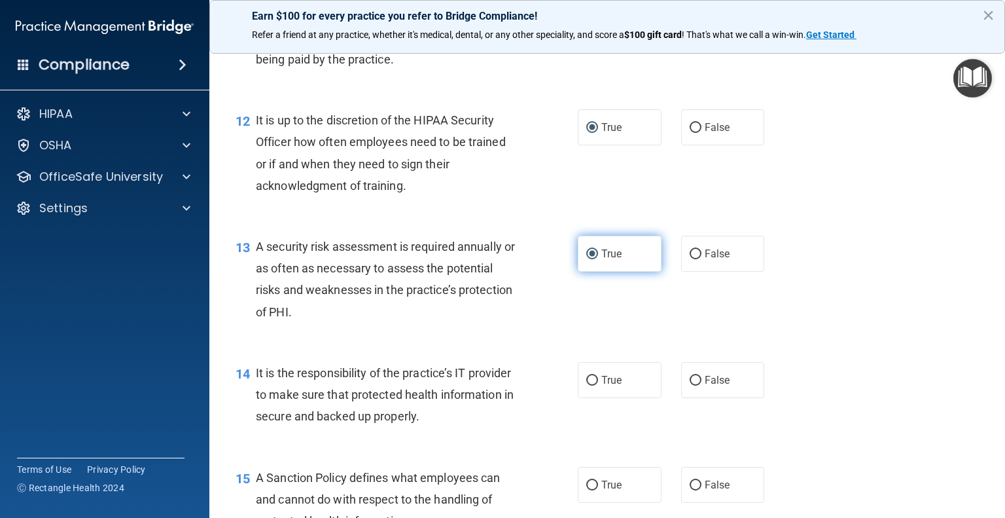
scroll to position [1517, 0]
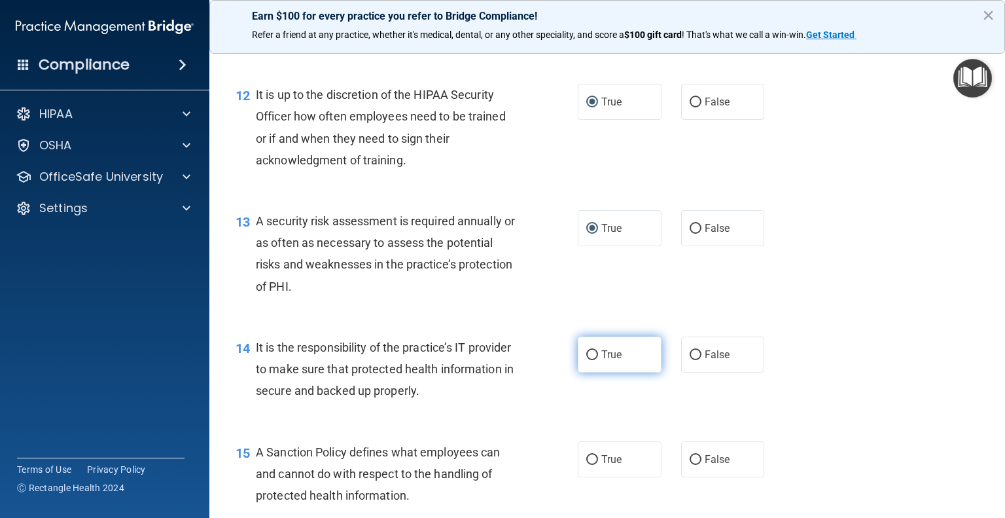
click at [586, 360] on input "True" at bounding box center [592, 355] width 12 height 10
radio input "true"
click at [589, 465] on input "True" at bounding box center [592, 460] width 12 height 10
radio input "true"
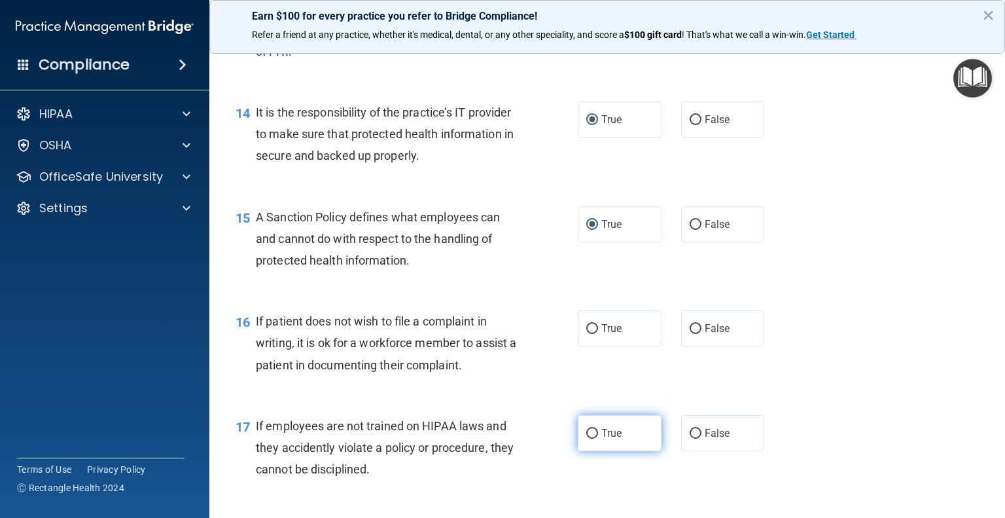
click at [586, 438] on input "True" at bounding box center [592, 434] width 12 height 10
radio input "true"
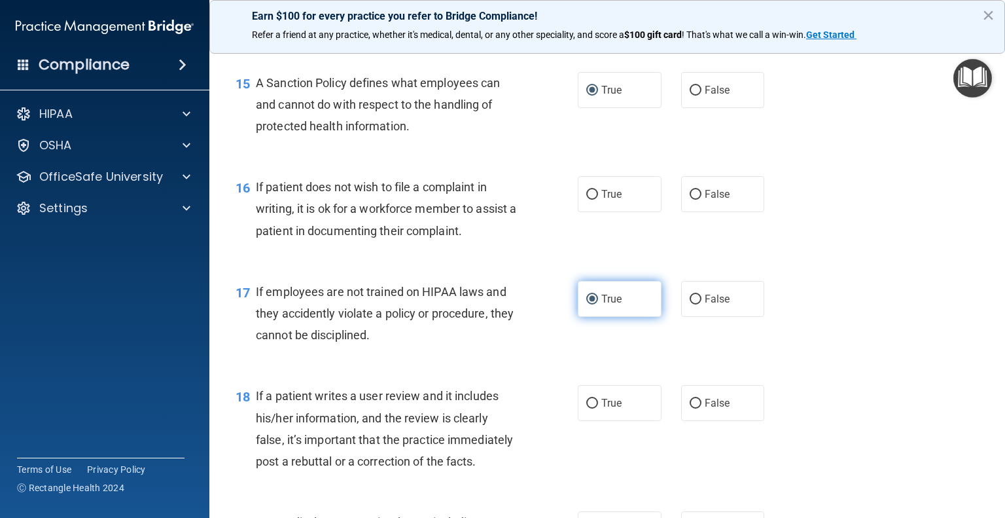
scroll to position [1887, 0]
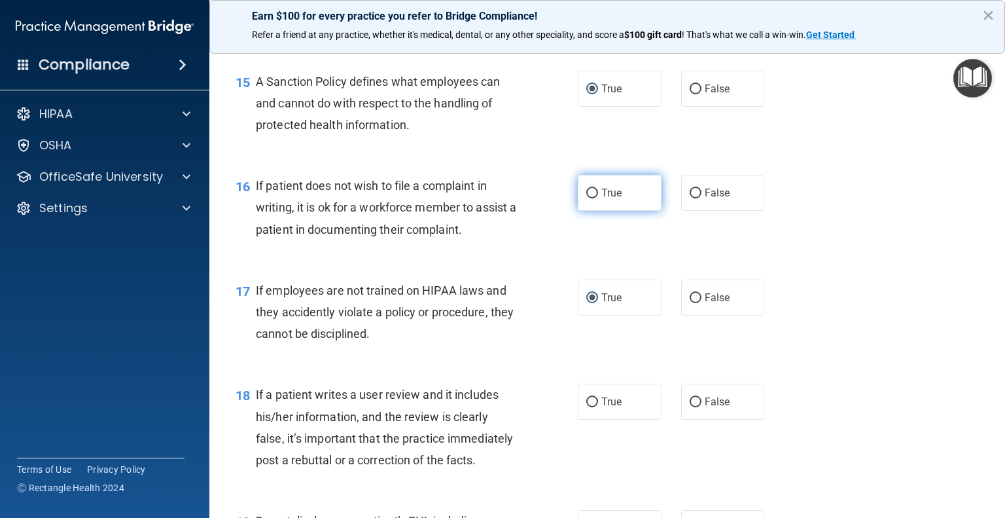
click at [587, 198] on input "True" at bounding box center [592, 193] width 12 height 10
radio input "true"
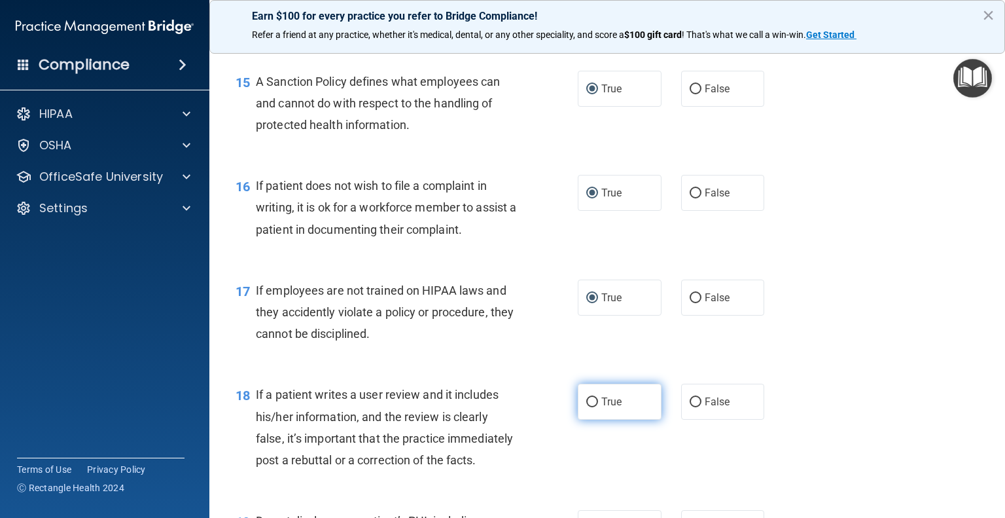
click at [587, 419] on label "True" at bounding box center [620, 401] width 84 height 36
click at [587, 407] on input "True" at bounding box center [592, 402] width 12 height 10
radio input "true"
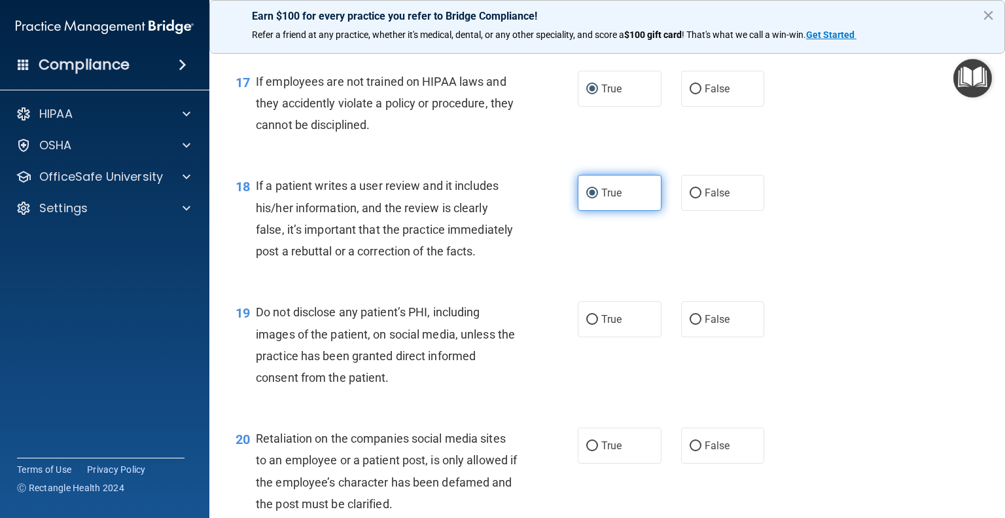
scroll to position [2098, 0]
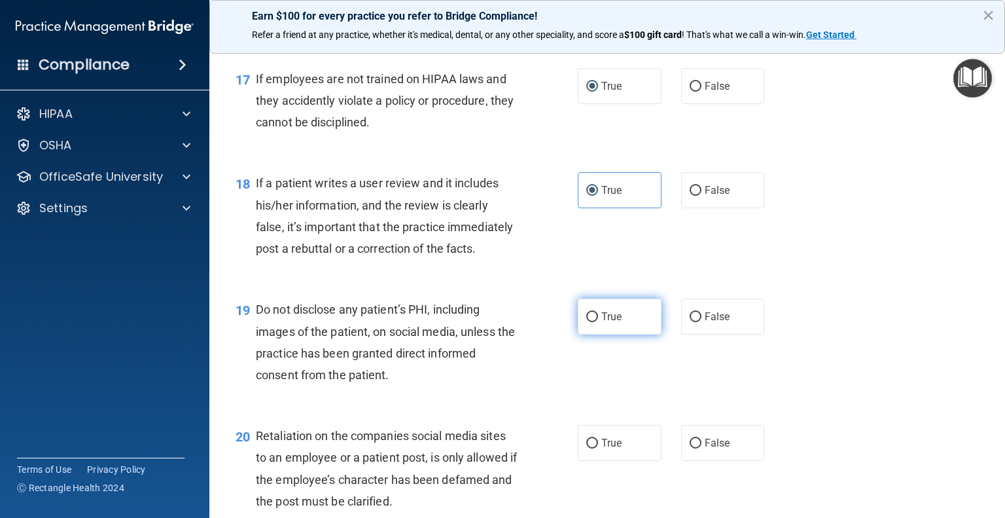
click at [590, 322] on input "True" at bounding box center [592, 317] width 12 height 10
radio input "true"
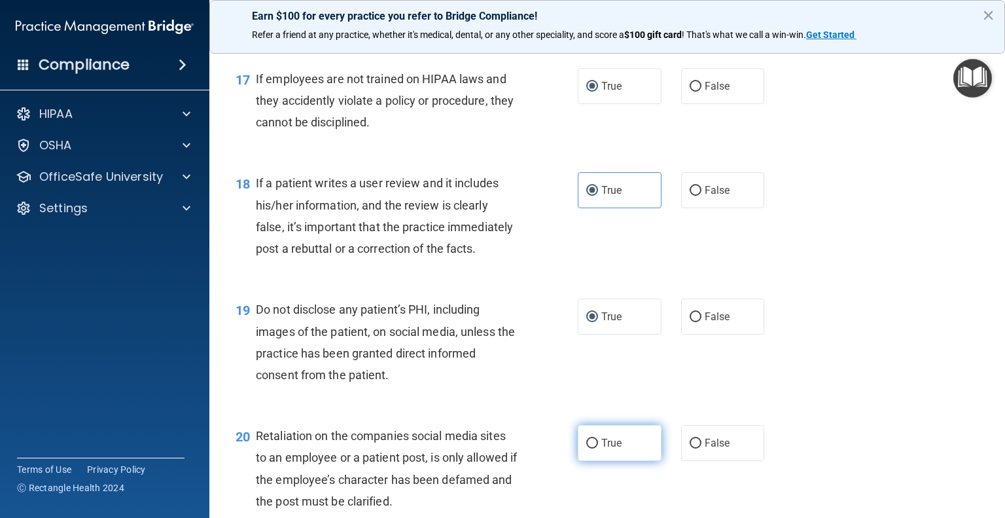
click at [586, 448] on input "True" at bounding box center [592, 443] width 12 height 10
radio input "true"
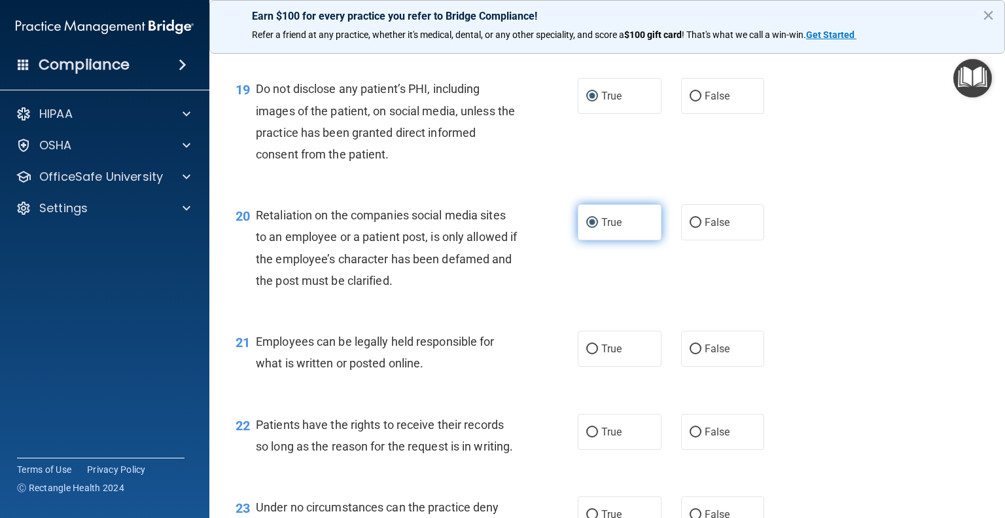
scroll to position [2329, 0]
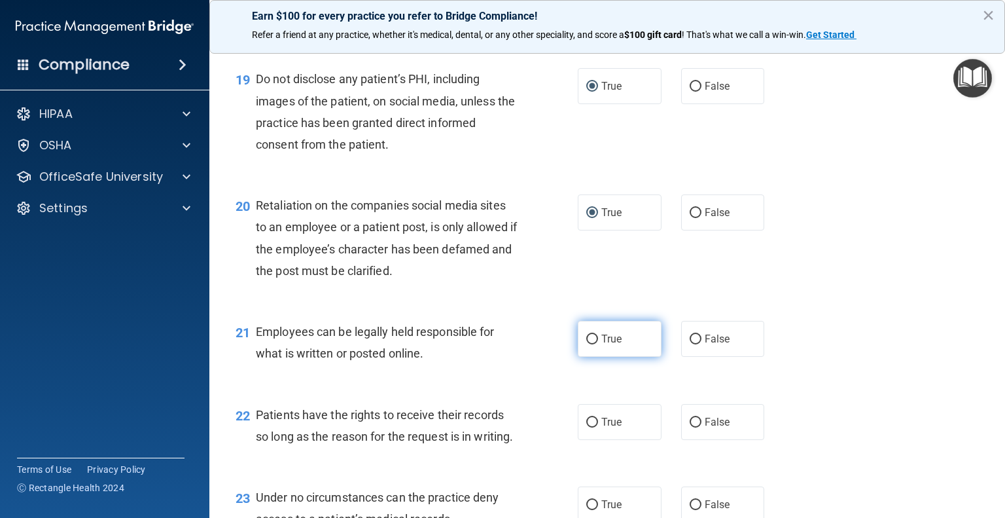
click at [587, 344] on input "True" at bounding box center [592, 339] width 12 height 10
radio input "true"
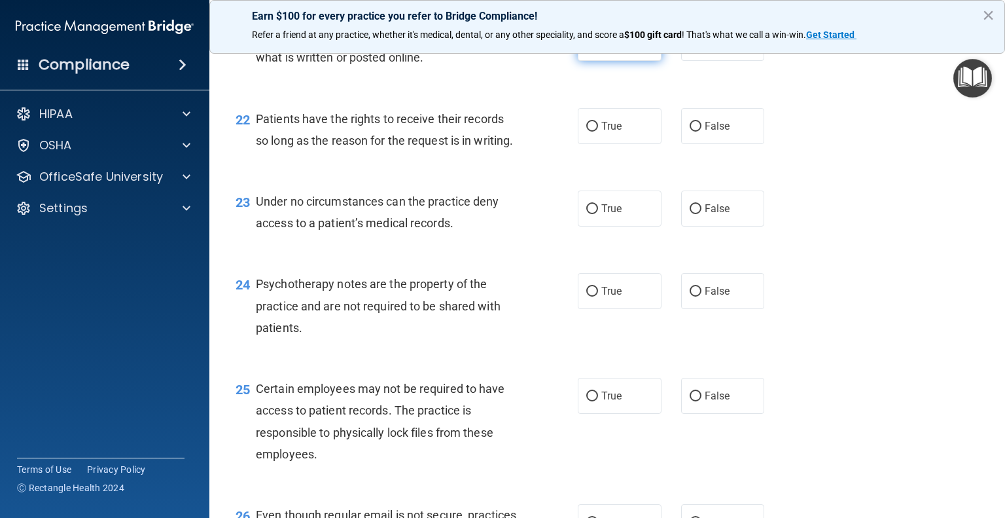
scroll to position [2618, 0]
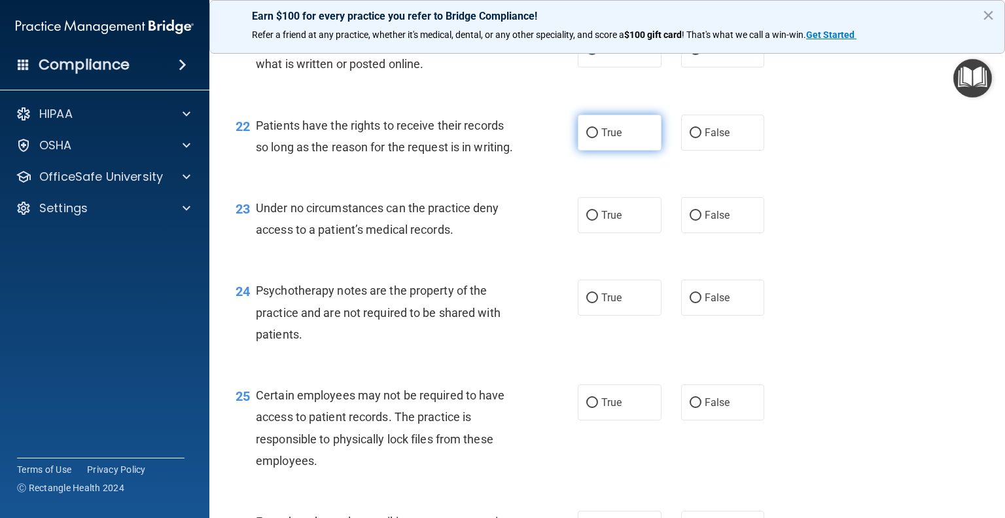
click at [596, 150] on label "True" at bounding box center [620, 133] width 84 height 36
click at [596, 138] on input "True" at bounding box center [592, 133] width 12 height 10
radio input "true"
click at [591, 221] on input "True" at bounding box center [592, 216] width 12 height 10
radio input "true"
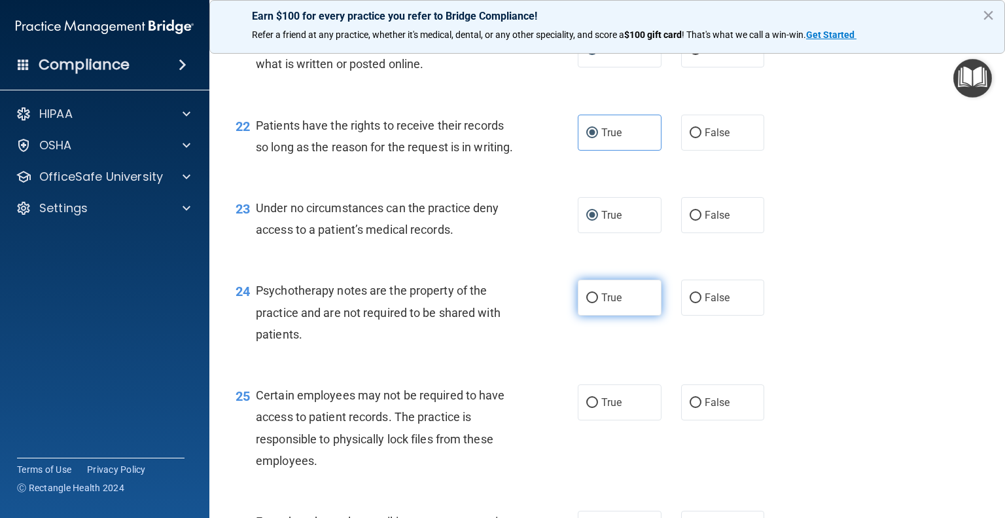
click at [586, 303] on input "True" at bounding box center [592, 298] width 12 height 10
radio input "true"
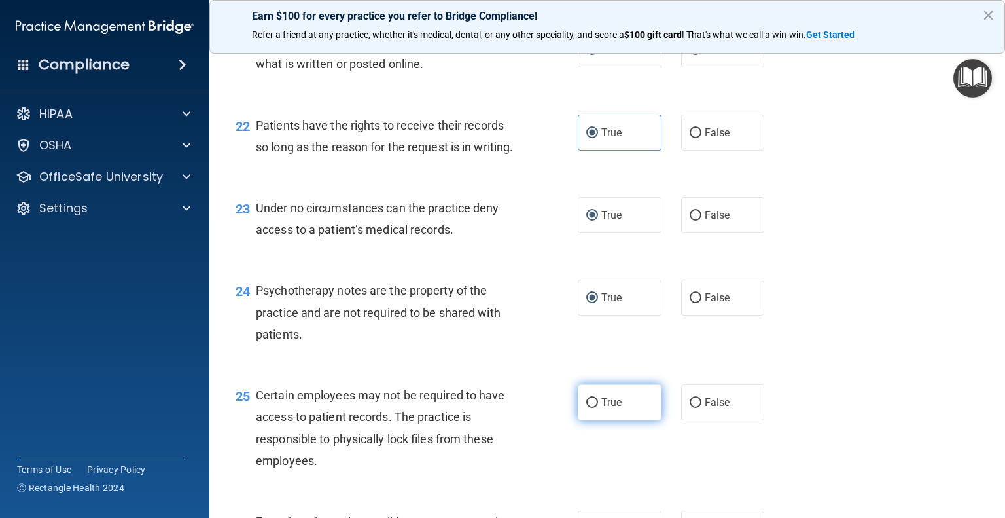
click at [588, 408] on input "True" at bounding box center [592, 403] width 12 height 10
radio input "true"
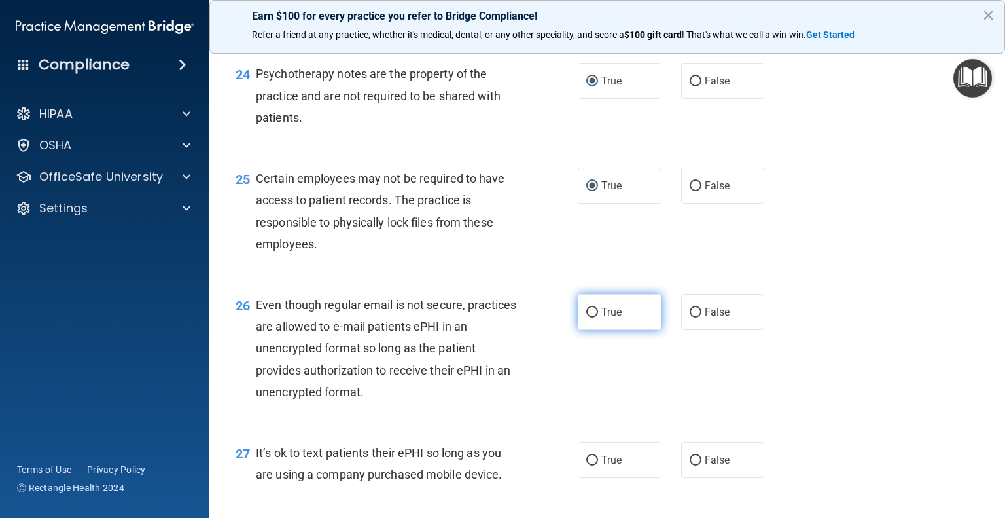
click at [590, 317] on input "True" at bounding box center [592, 313] width 12 height 10
radio input "true"
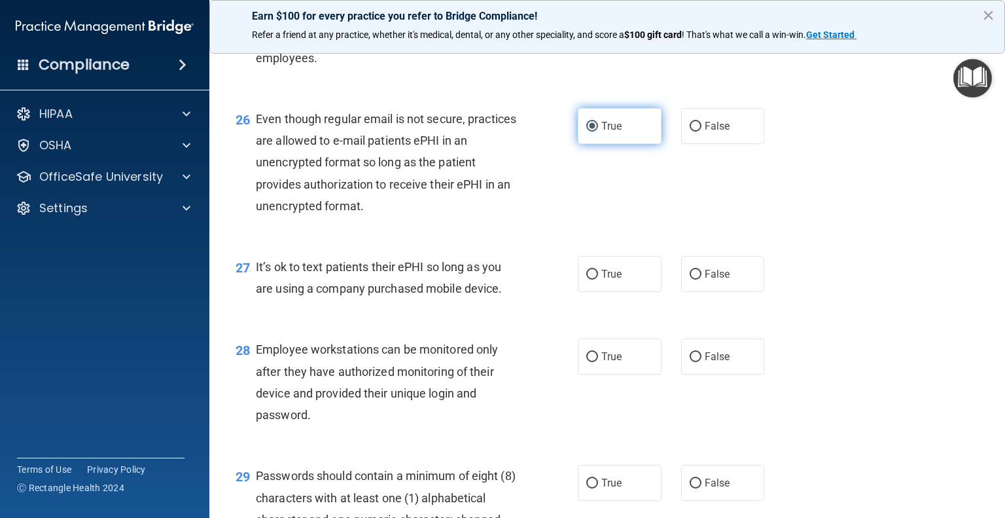
scroll to position [3028, 0]
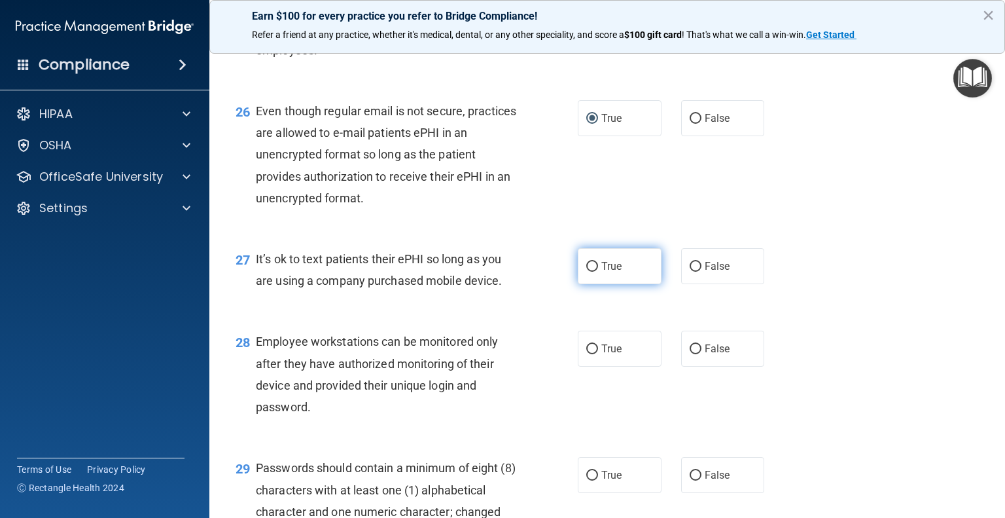
click at [589, 272] on input "True" at bounding box center [592, 267] width 12 height 10
radio input "true"
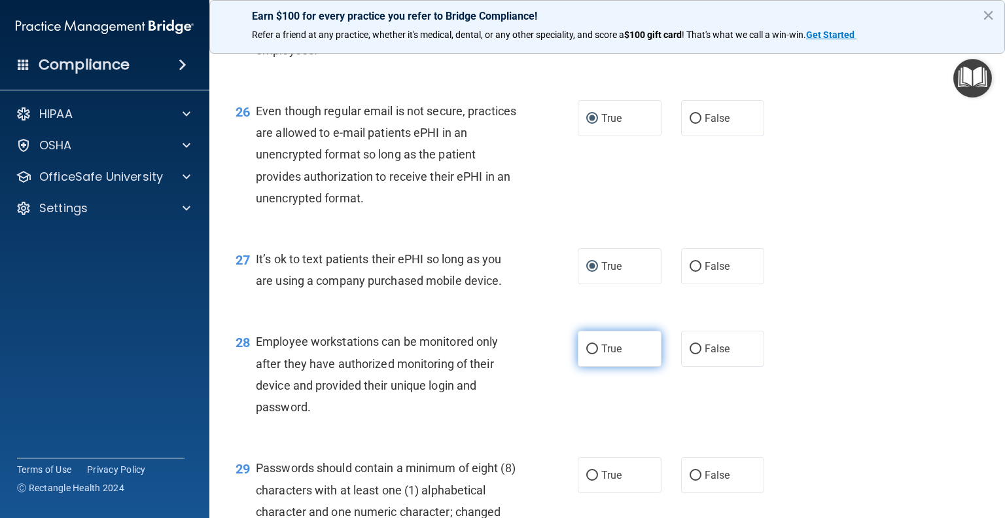
click at [586, 354] on input "True" at bounding box center [592, 349] width 12 height 10
radio input "true"
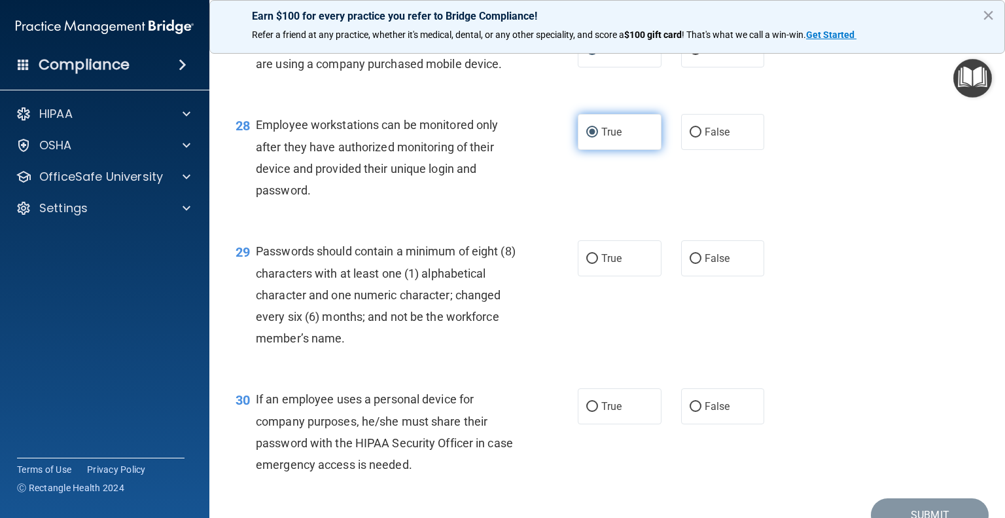
scroll to position [3243, 0]
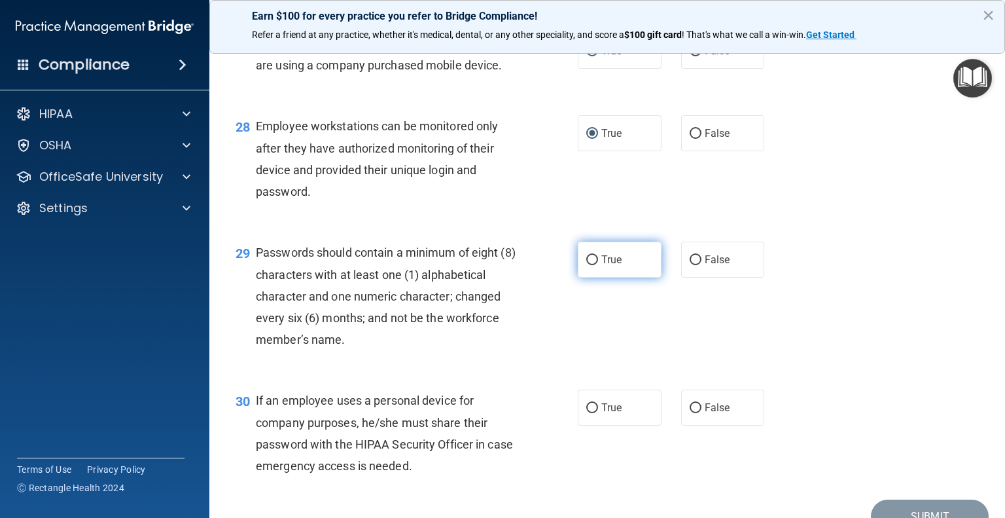
click at [586, 265] on input "True" at bounding box center [592, 260] width 12 height 10
radio input "true"
click at [586, 413] on input "True" at bounding box center [592, 408] width 12 height 10
radio input "true"
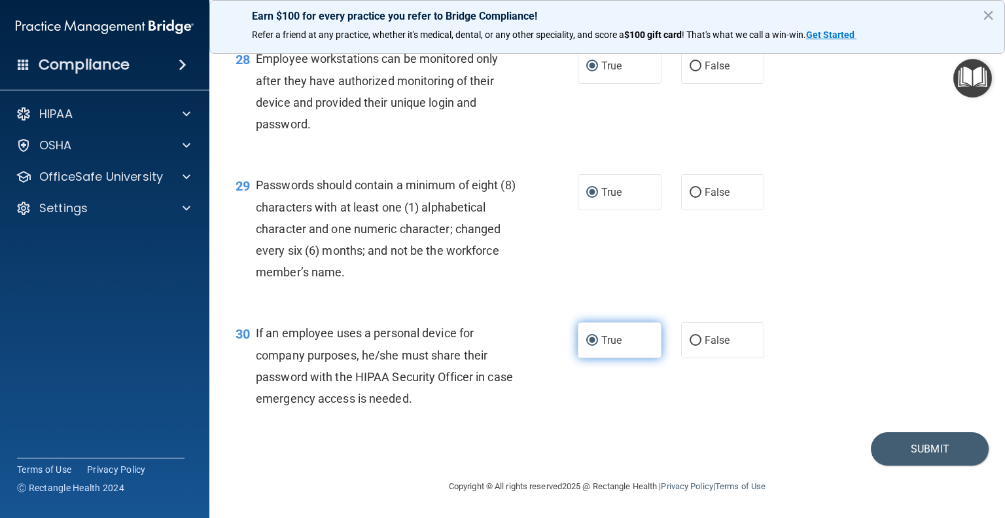
scroll to position [3376, 0]
click at [915, 440] on button "Submit" at bounding box center [930, 448] width 118 height 33
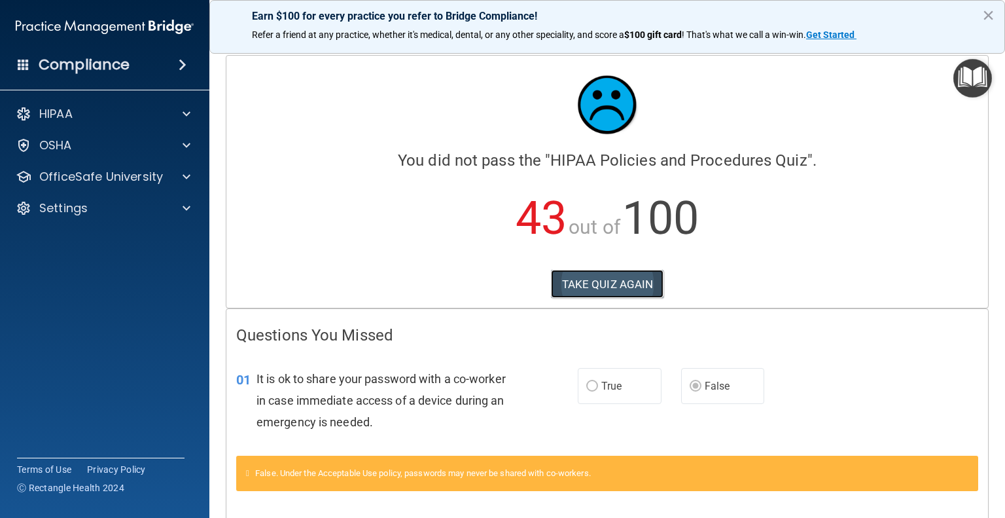
click at [582, 274] on button "TAKE QUIZ AGAIN" at bounding box center [607, 284] width 113 height 29
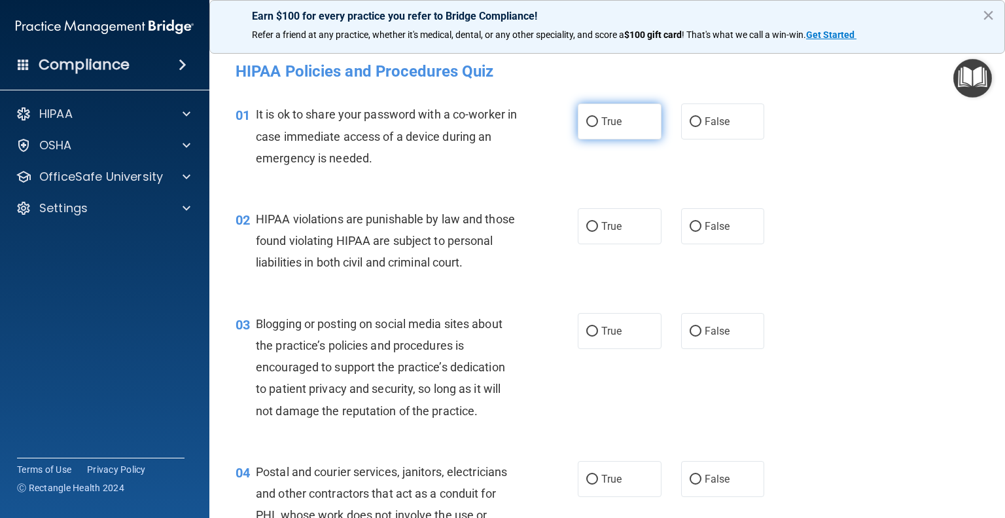
click at [586, 117] on input "True" at bounding box center [592, 122] width 12 height 10
radio input "true"
click at [690, 120] on input "False" at bounding box center [696, 122] width 12 height 10
radio input "true"
radio input "false"
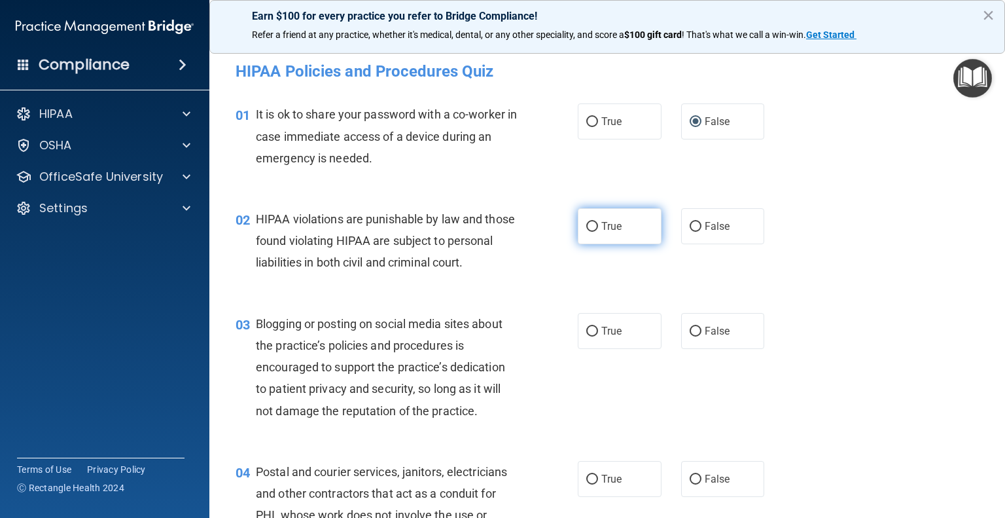
click at [586, 222] on input "True" at bounding box center [592, 227] width 12 height 10
radio input "true"
click at [690, 336] on input "False" at bounding box center [696, 332] width 12 height 10
radio input "true"
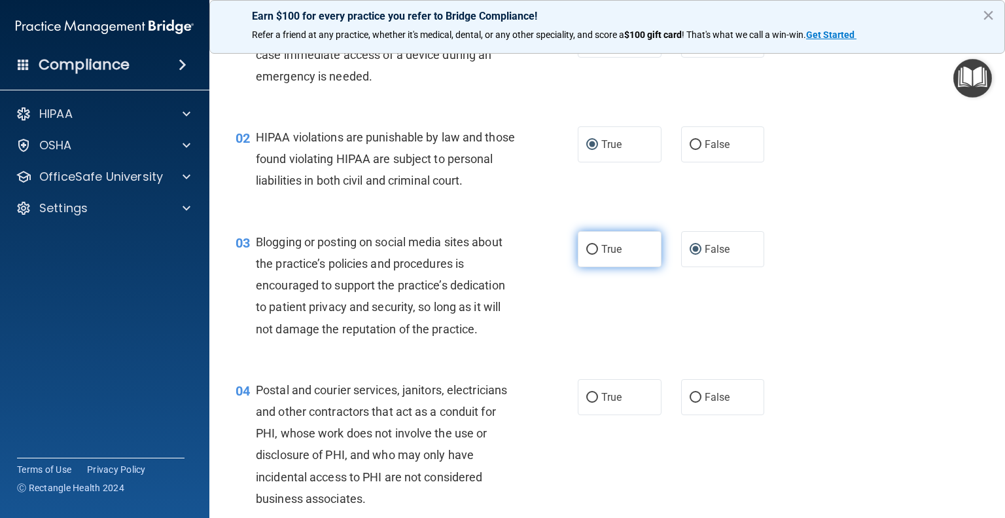
scroll to position [82, 0]
click at [586, 402] on input "True" at bounding box center [592, 397] width 12 height 10
radio input "true"
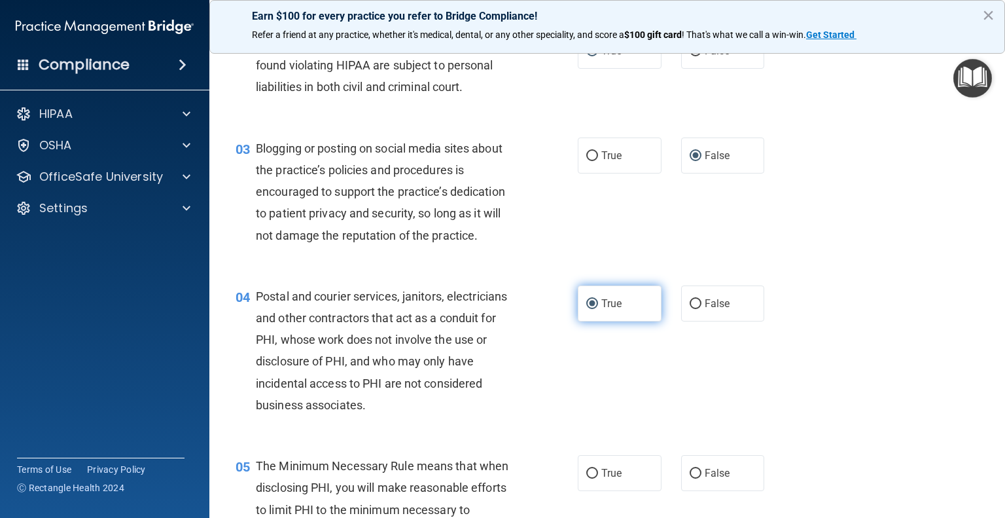
scroll to position [175, 0]
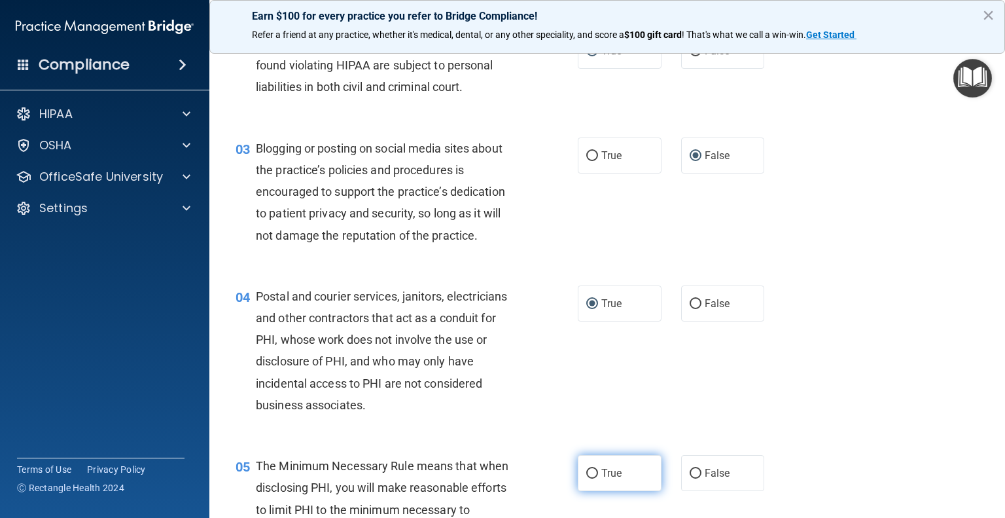
click at [587, 478] on input "True" at bounding box center [592, 473] width 12 height 10
radio input "true"
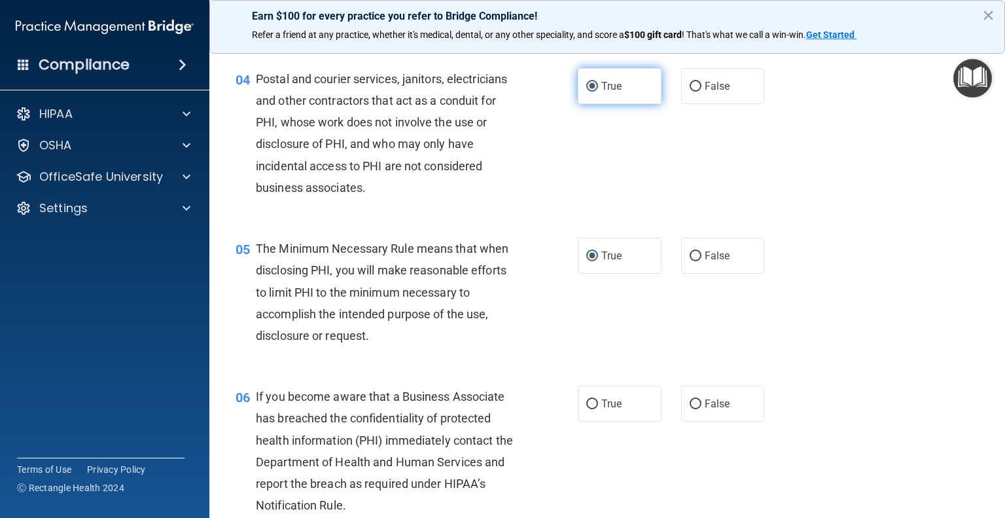
scroll to position [414, 0]
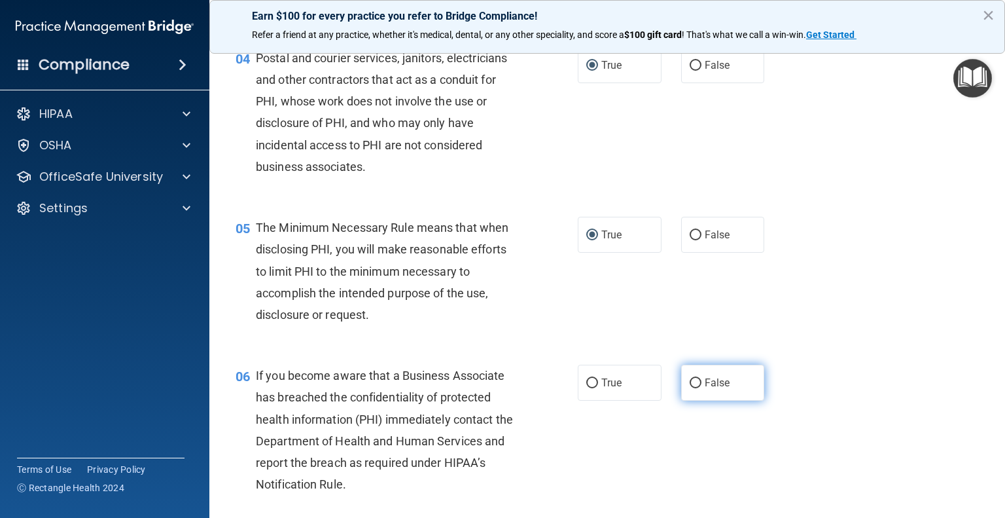
click at [690, 388] on input "False" at bounding box center [696, 383] width 12 height 10
radio input "true"
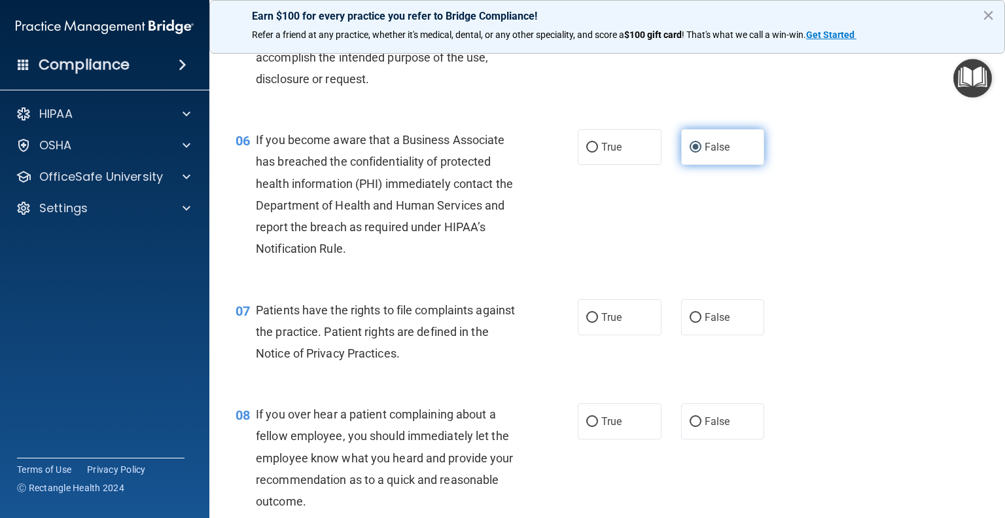
scroll to position [665, 0]
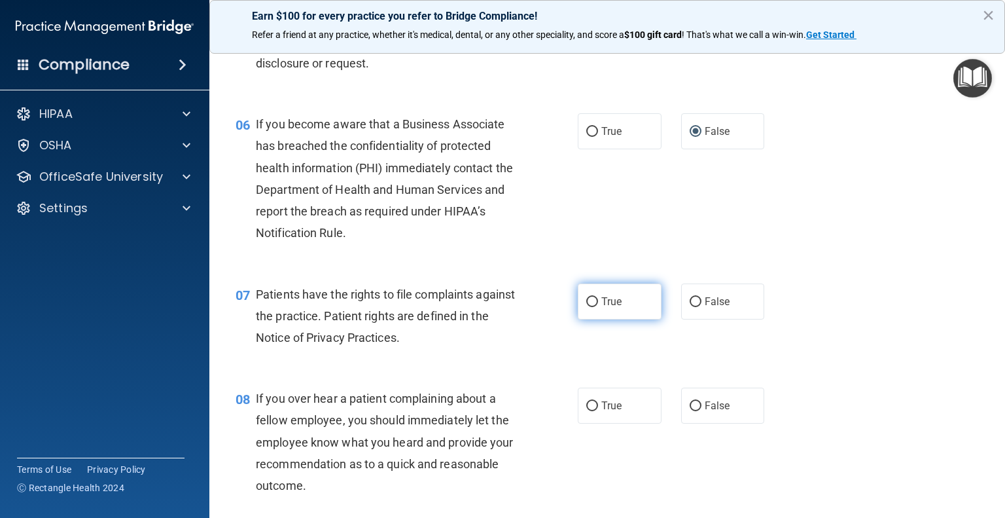
click at [586, 307] on input "True" at bounding box center [592, 302] width 12 height 10
radio input "true"
click at [690, 411] on input "False" at bounding box center [696, 406] width 12 height 10
radio input "true"
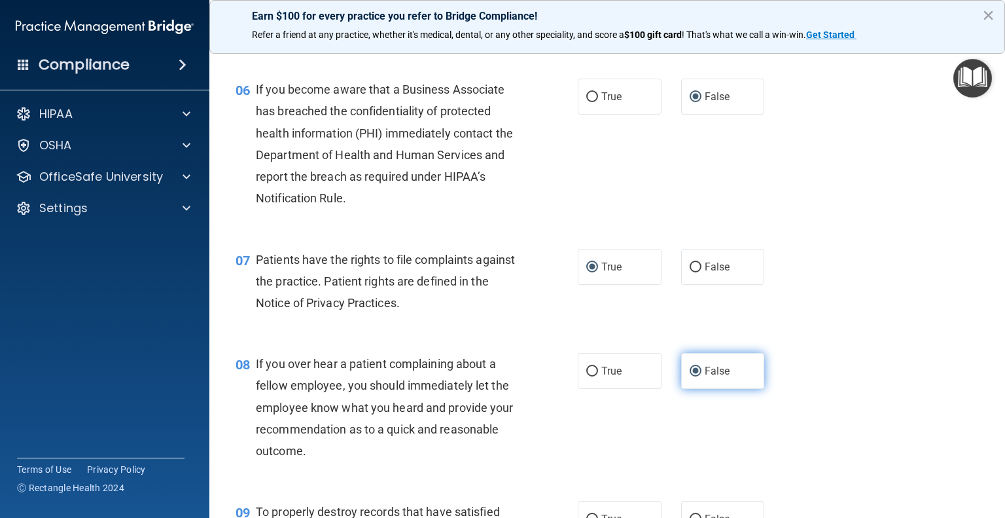
scroll to position [749, 0]
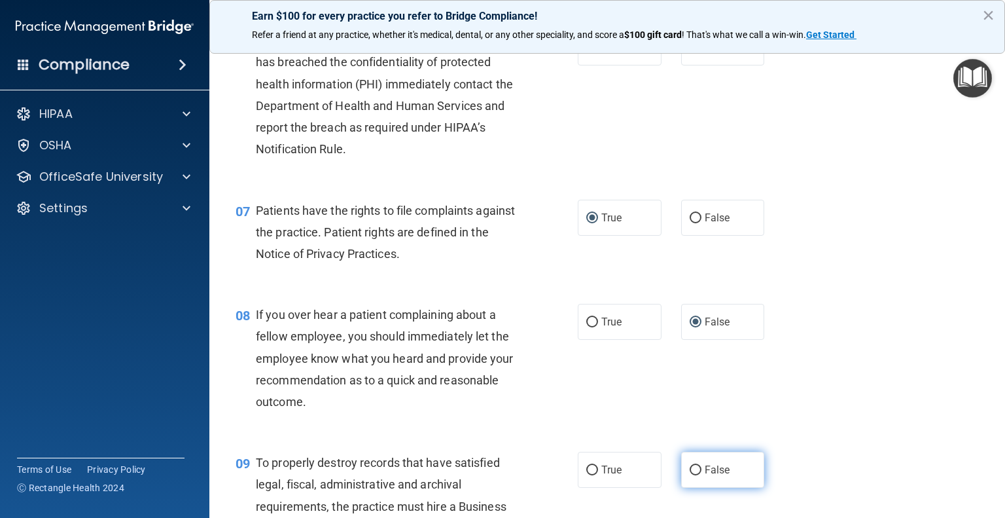
click at [690, 475] on input "False" at bounding box center [696, 470] width 12 height 10
radio input "true"
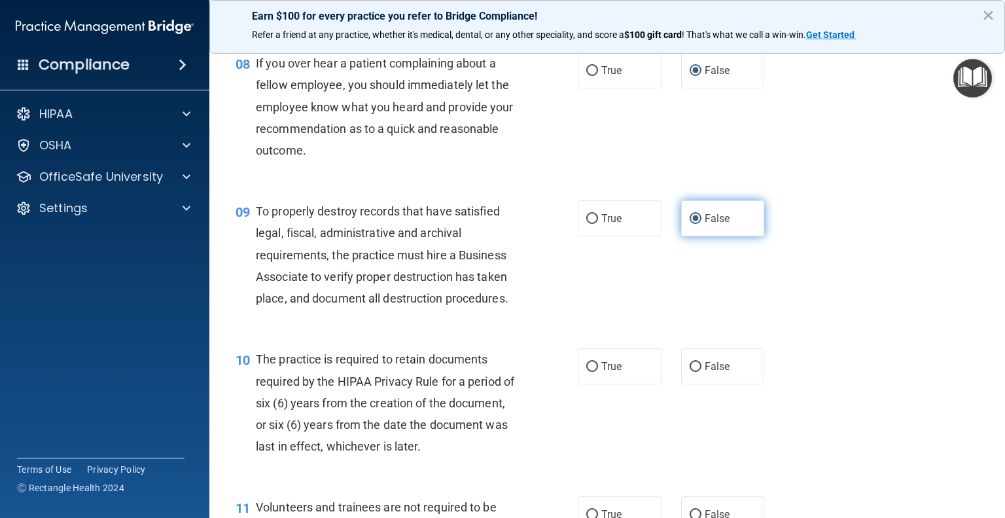
scroll to position [1000, 0]
click at [588, 371] on input "True" at bounding box center [592, 366] width 12 height 10
radio input "true"
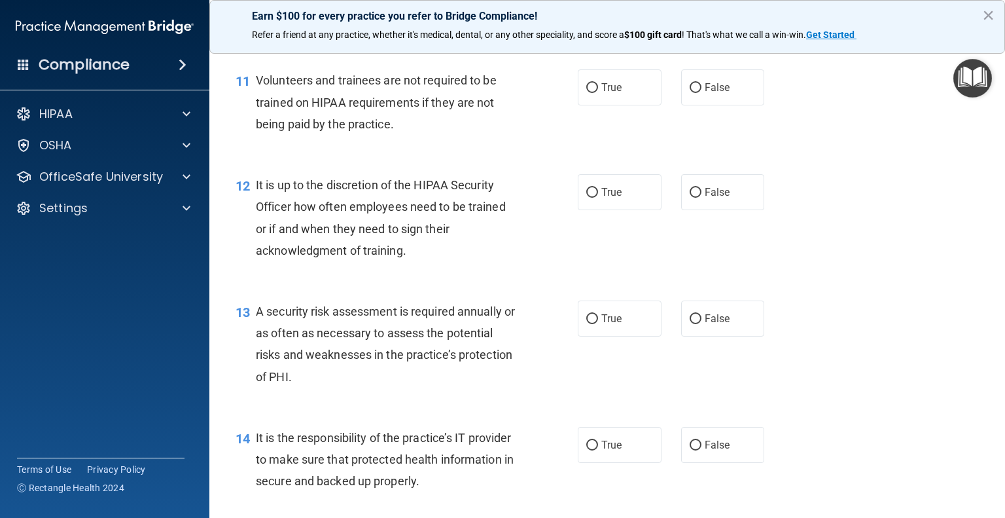
scroll to position [1429, 0]
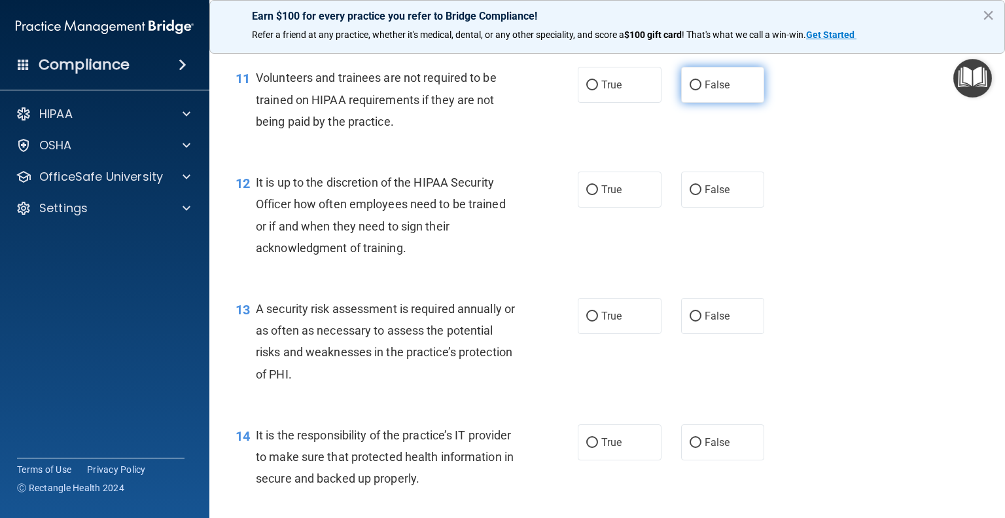
click at [694, 90] on input "False" at bounding box center [696, 85] width 12 height 10
radio input "true"
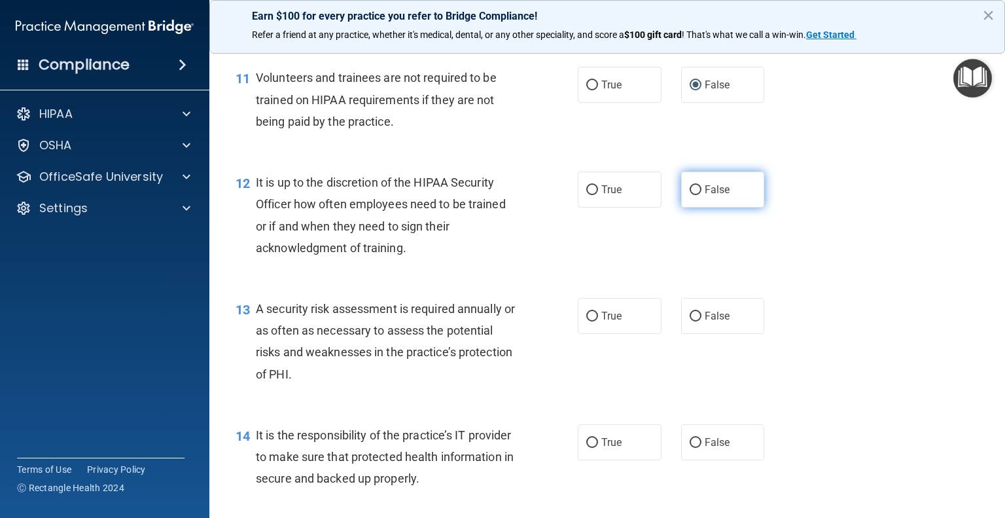
click at [690, 195] on input "False" at bounding box center [696, 190] width 12 height 10
radio input "true"
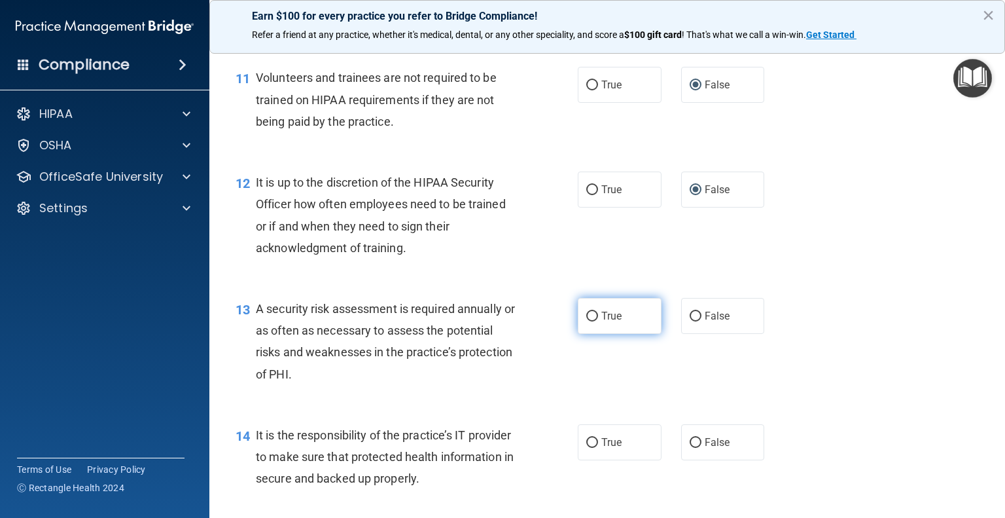
click at [586, 321] on input "True" at bounding box center [592, 316] width 12 height 10
radio input "true"
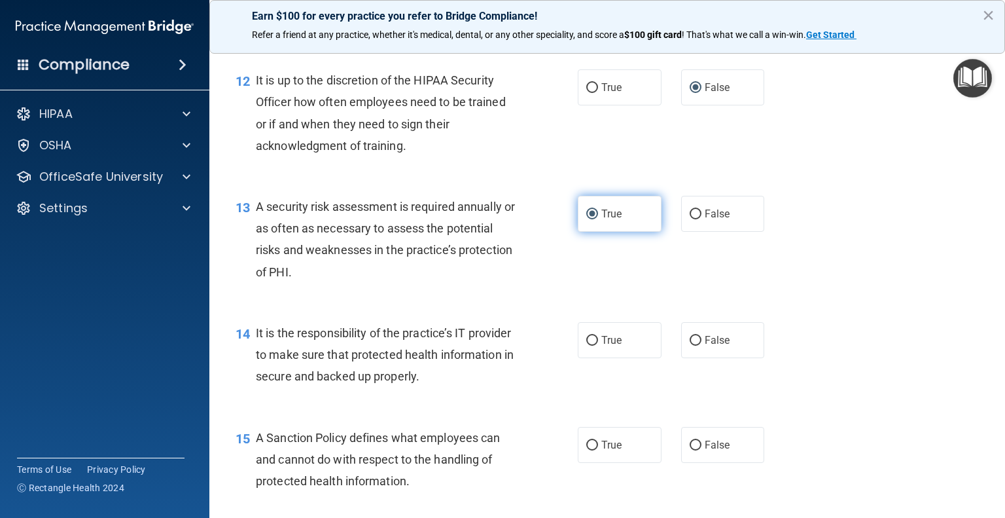
scroll to position [1534, 0]
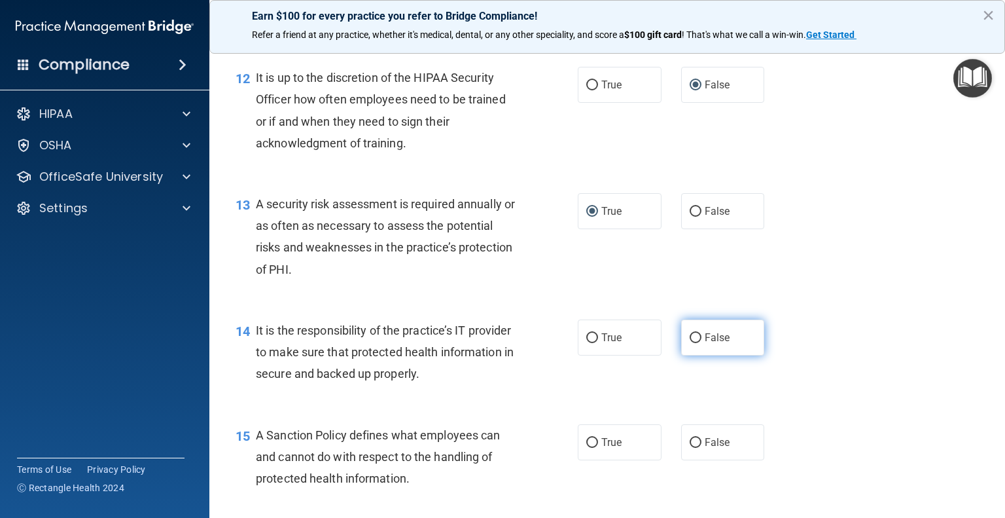
click at [692, 343] on input "False" at bounding box center [696, 338] width 12 height 10
radio input "true"
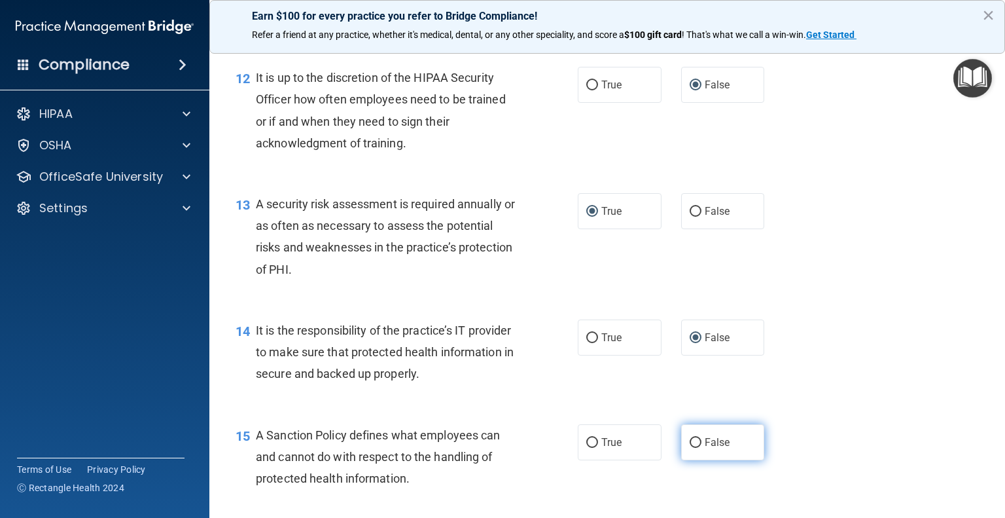
click at [692, 448] on input "False" at bounding box center [696, 443] width 12 height 10
radio input "true"
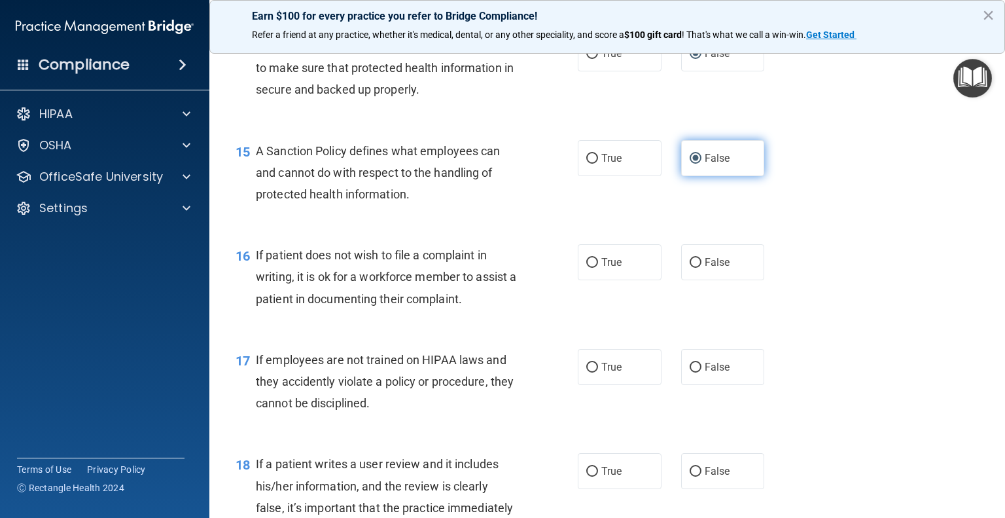
scroll to position [1824, 0]
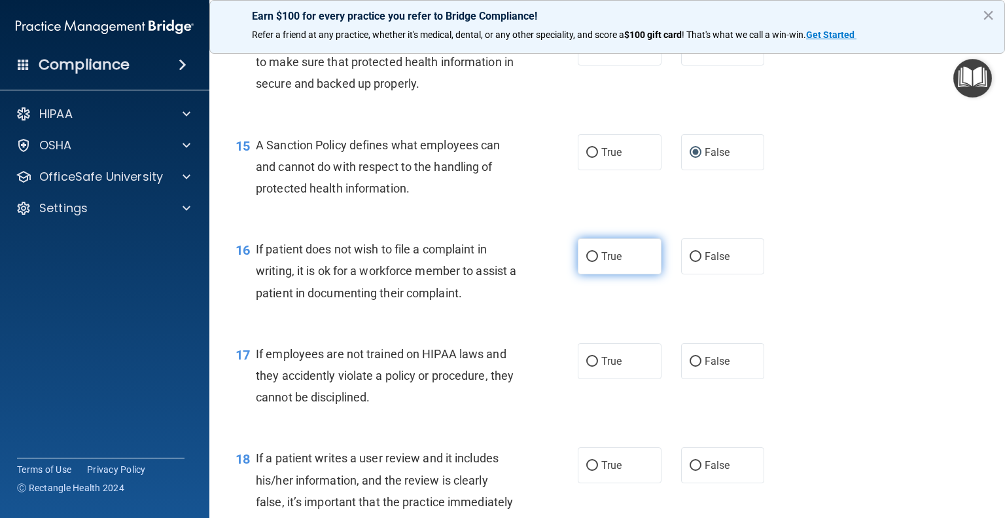
click at [586, 262] on input "True" at bounding box center [592, 257] width 12 height 10
radio input "true"
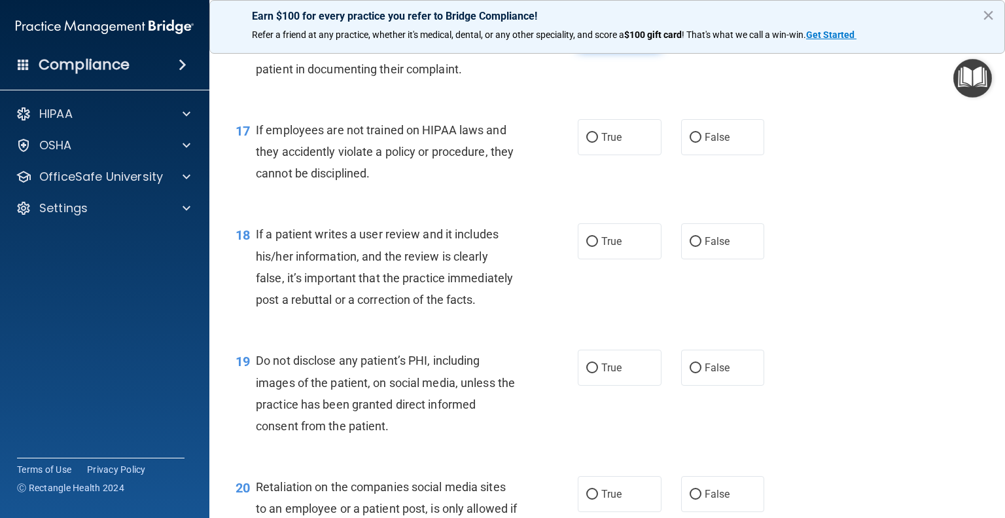
scroll to position [2049, 0]
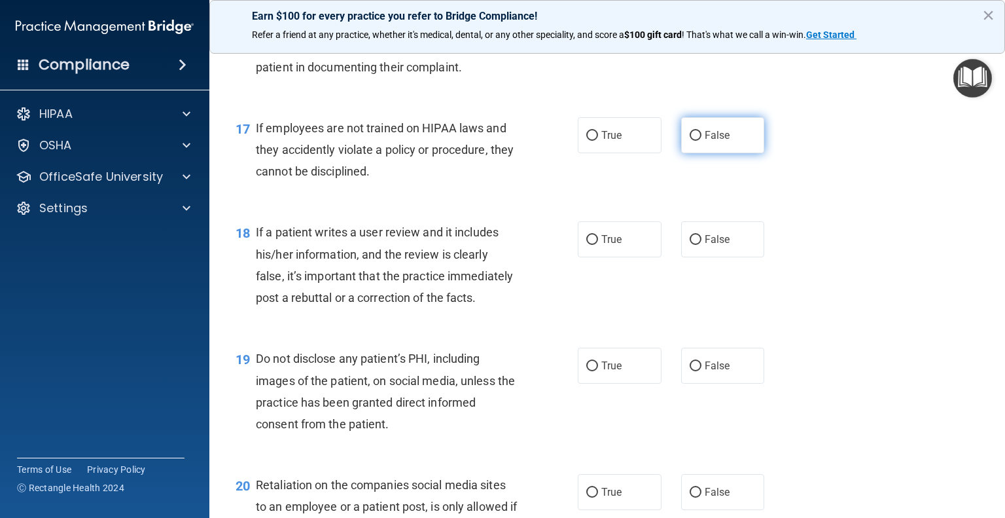
click at [690, 141] on input "False" at bounding box center [696, 136] width 12 height 10
radio input "true"
click at [694, 245] on label "False" at bounding box center [723, 239] width 84 height 36
click at [694, 245] on input "False" at bounding box center [696, 240] width 12 height 10
radio input "true"
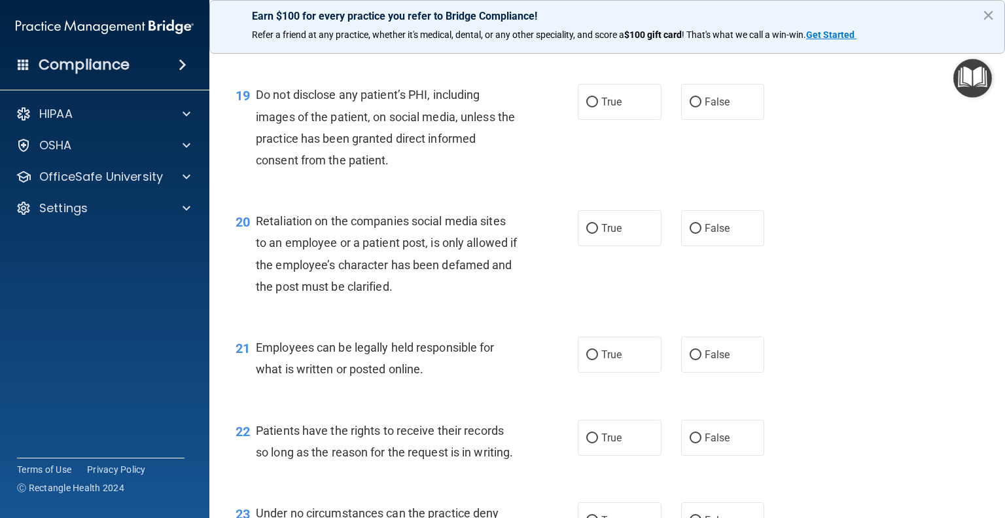
scroll to position [2326, 0]
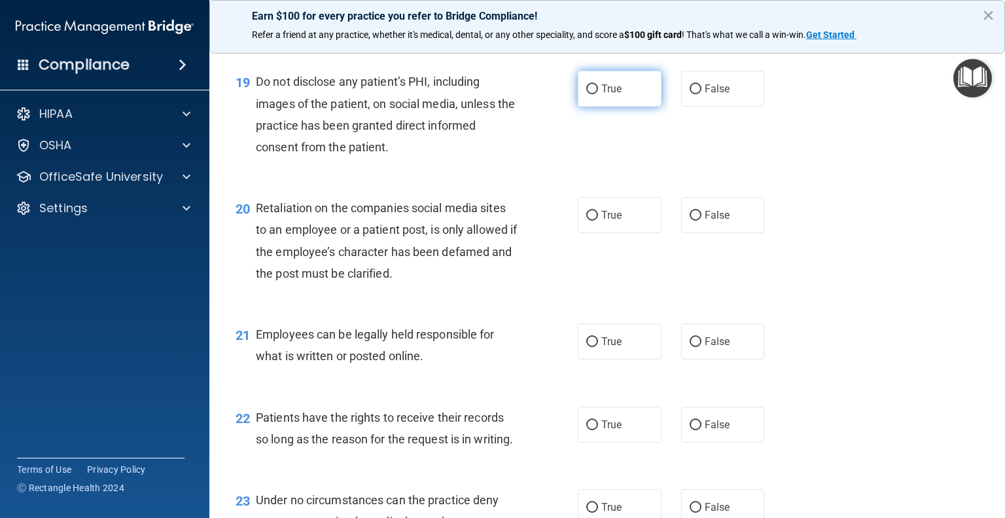
click at [586, 94] on input "True" at bounding box center [592, 89] width 12 height 10
radio input "true"
click at [690, 221] on input "False" at bounding box center [696, 216] width 12 height 10
radio input "true"
click at [586, 347] on input "True" at bounding box center [592, 342] width 12 height 10
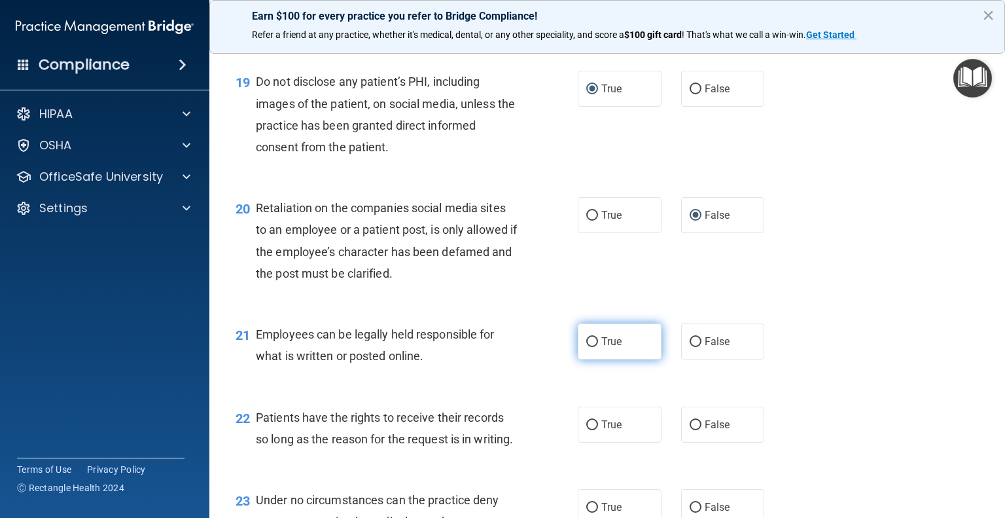
radio input "true"
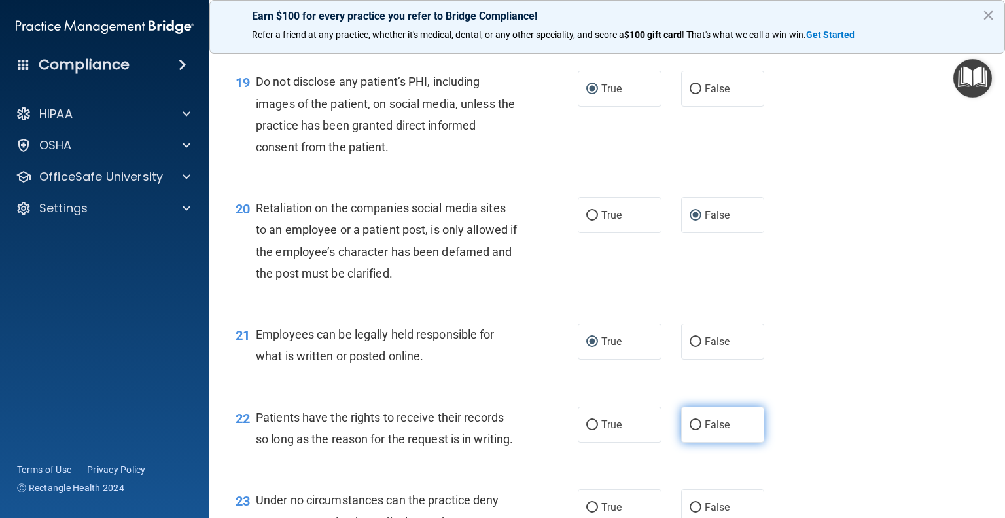
click at [690, 430] on input "False" at bounding box center [696, 425] width 12 height 10
radio input "true"
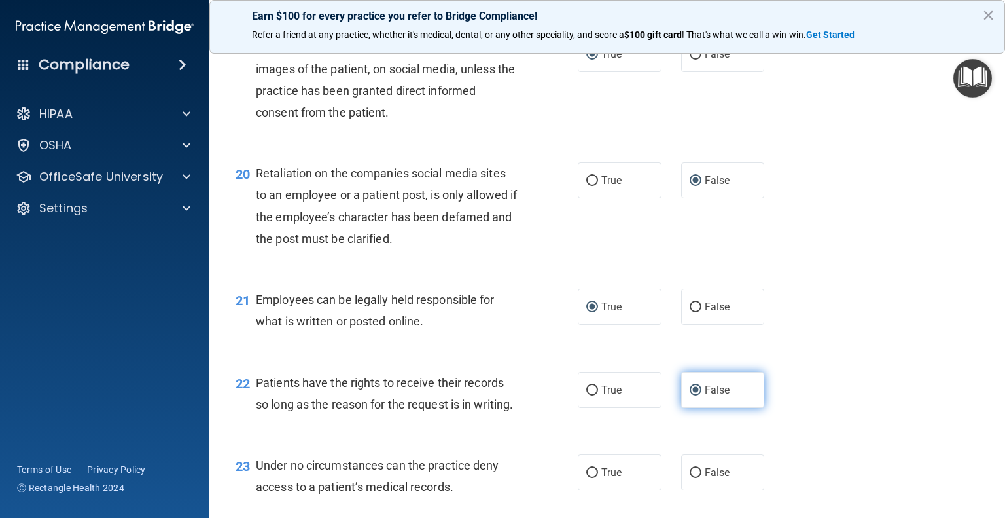
scroll to position [2393, 0]
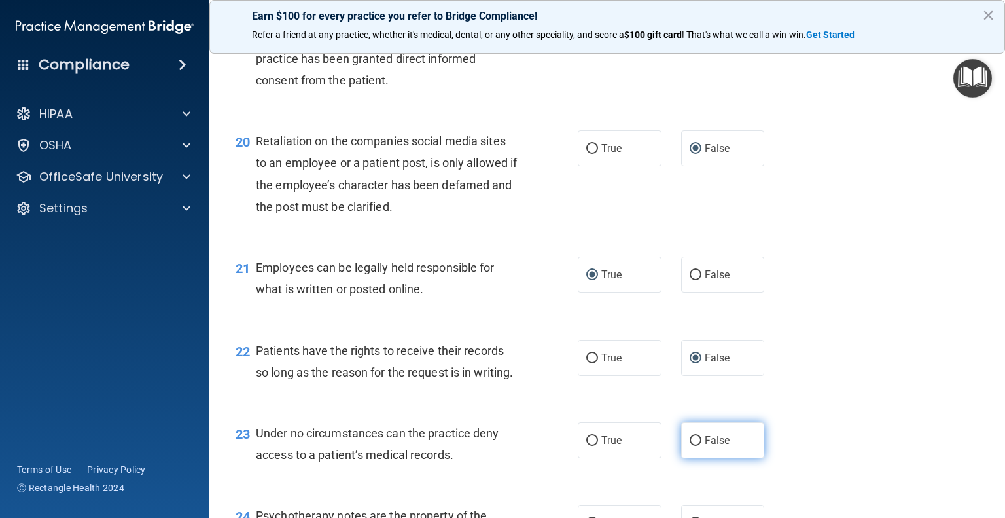
click at [690, 446] on input "False" at bounding box center [696, 441] width 12 height 10
radio input "true"
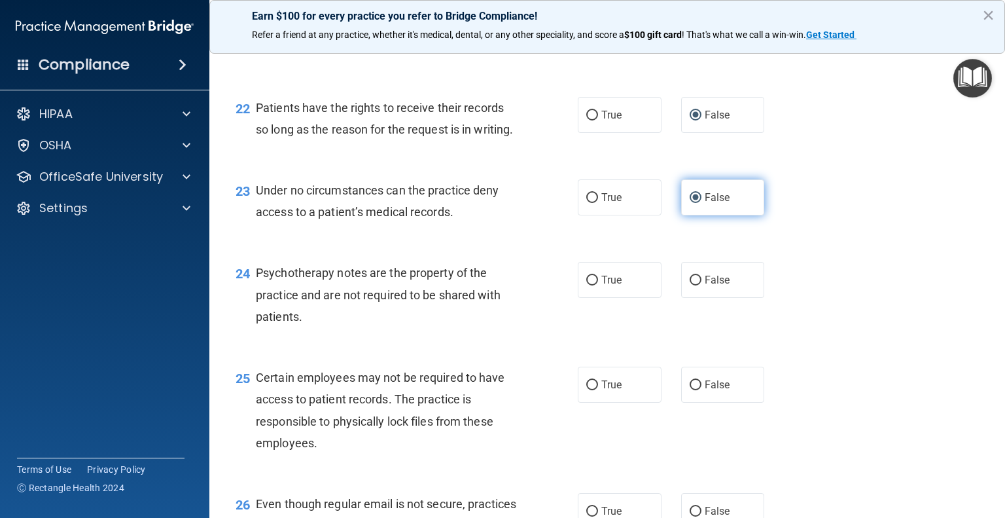
scroll to position [2641, 0]
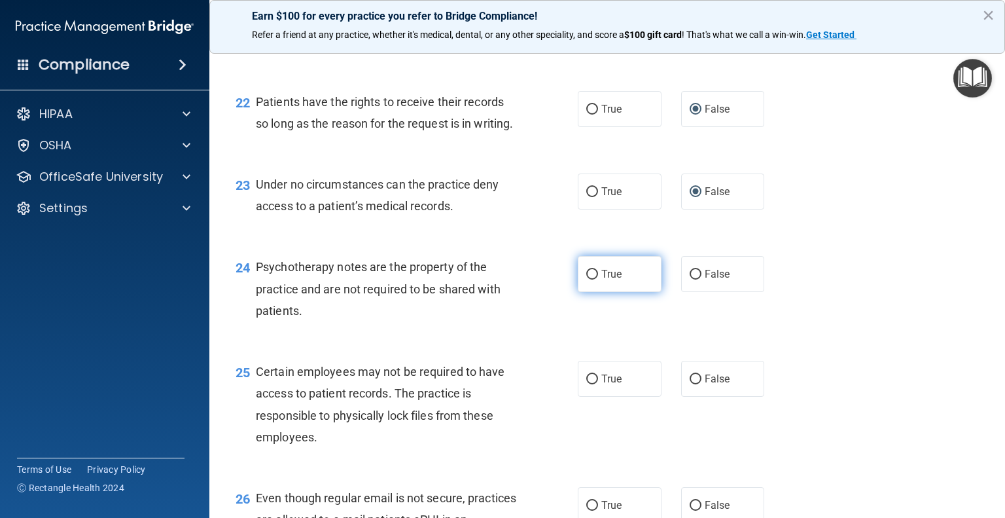
click at [586, 279] on input "True" at bounding box center [592, 275] width 12 height 10
radio input "true"
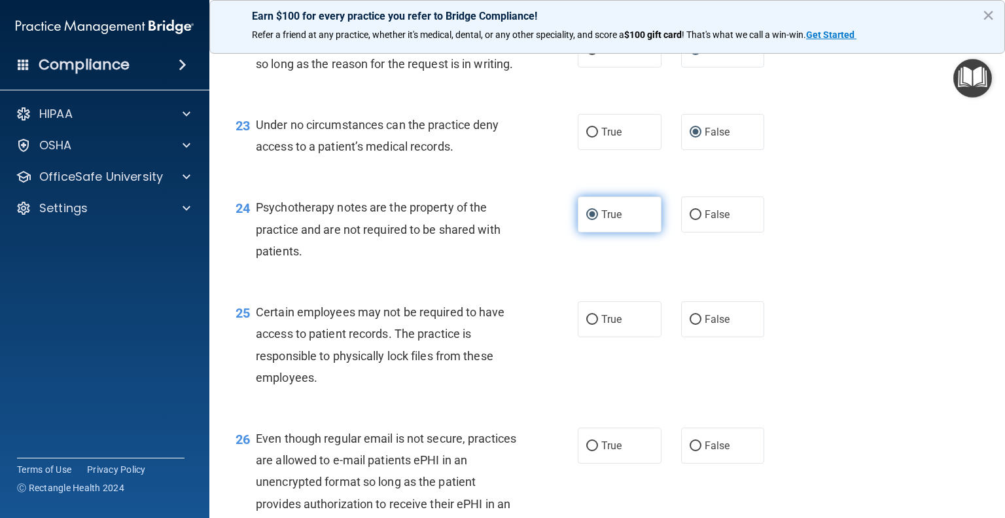
scroll to position [2702, 0]
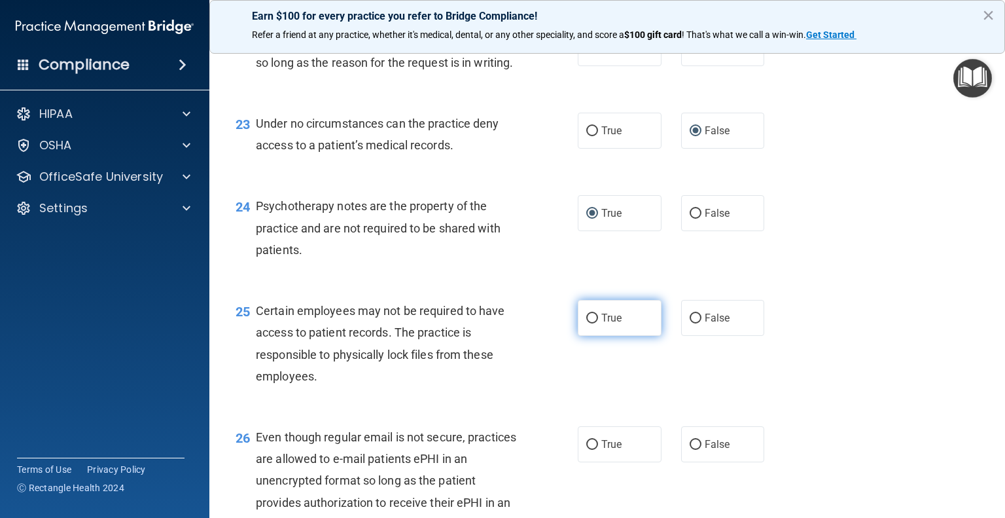
click at [586, 323] on input "True" at bounding box center [592, 318] width 12 height 10
radio input "true"
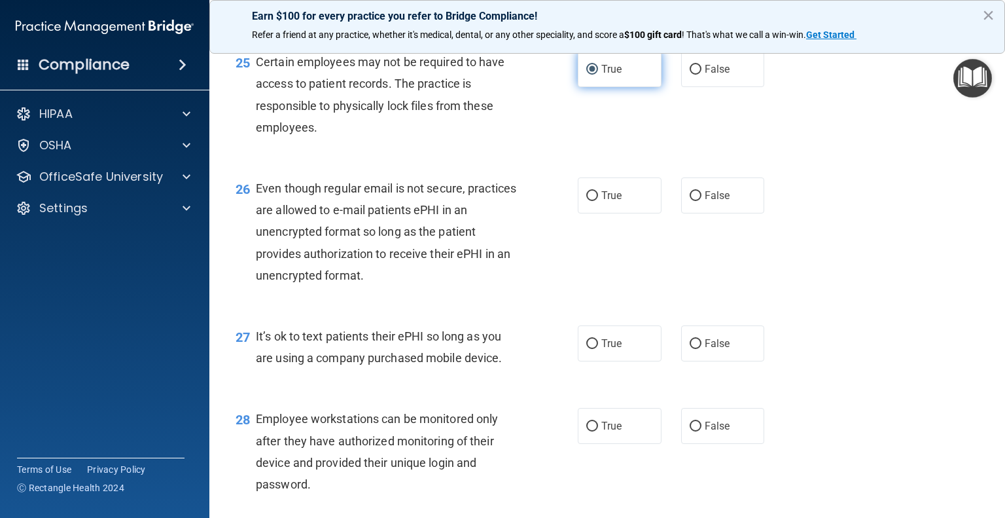
scroll to position [2958, 0]
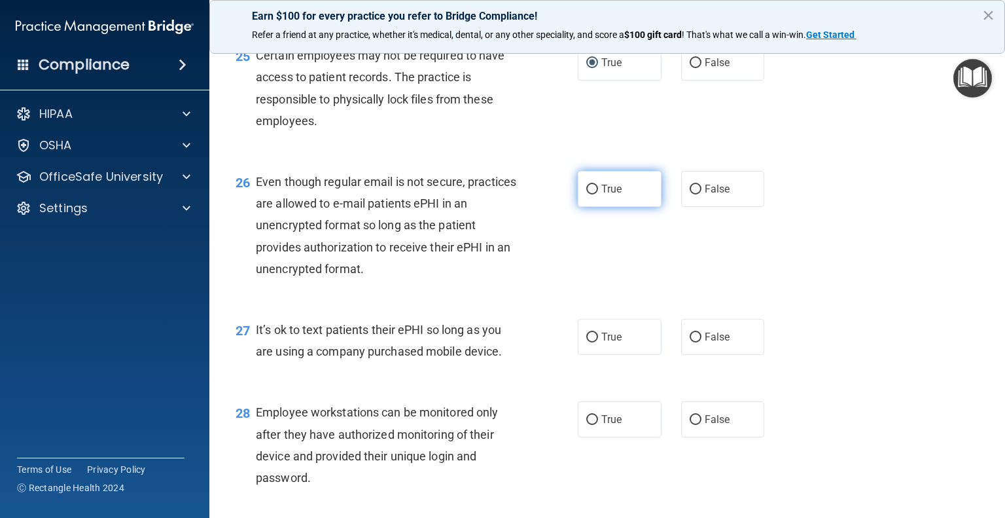
click at [588, 194] on input "True" at bounding box center [592, 190] width 12 height 10
radio input "true"
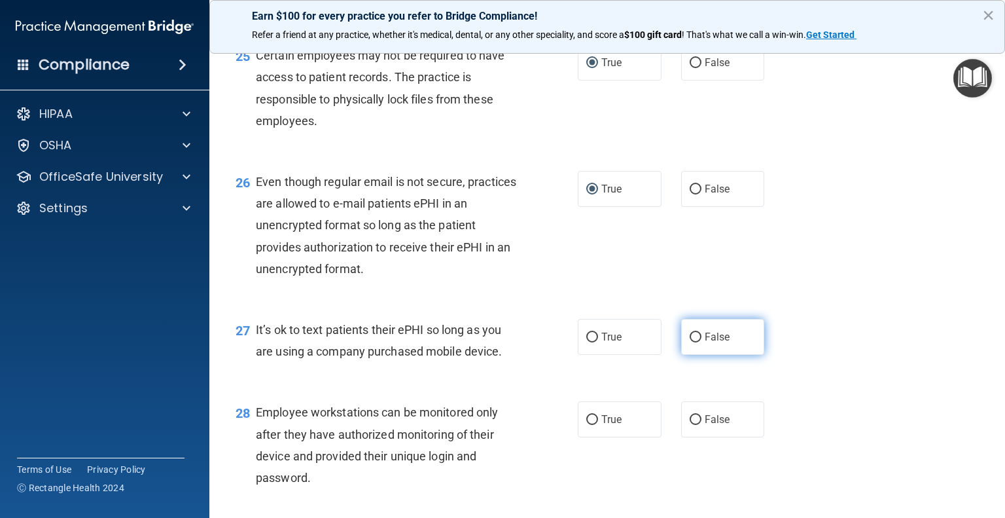
click at [690, 342] on input "False" at bounding box center [696, 337] width 12 height 10
radio input "true"
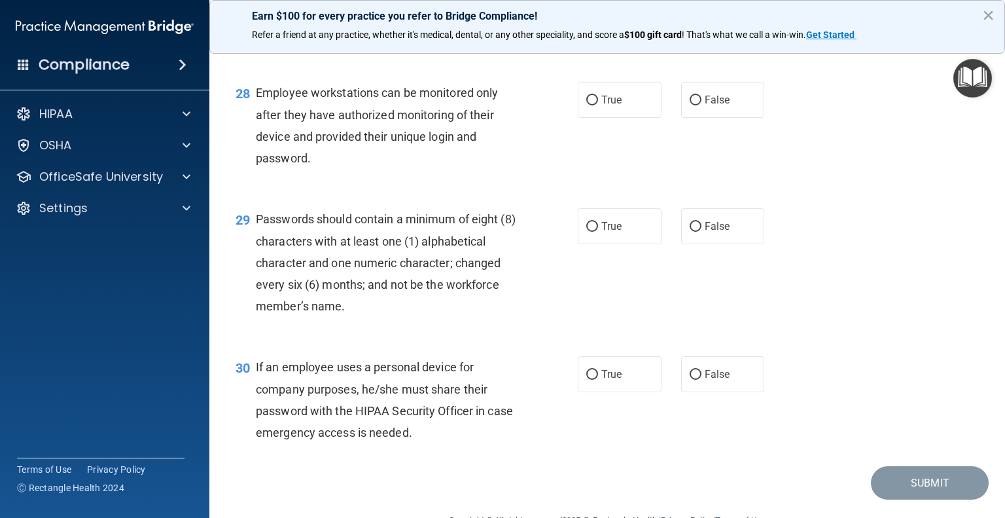
scroll to position [3279, 0]
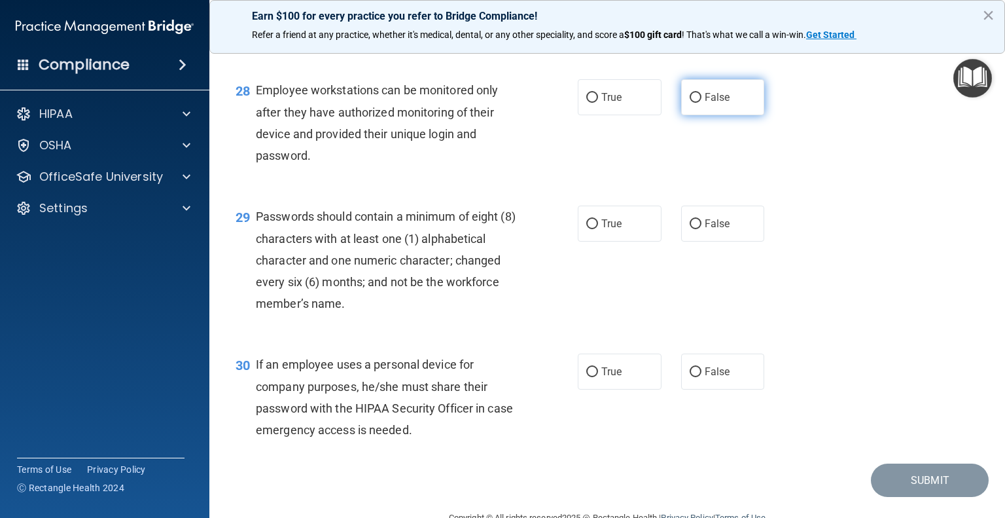
click at [690, 103] on input "False" at bounding box center [696, 98] width 12 height 10
radio input "true"
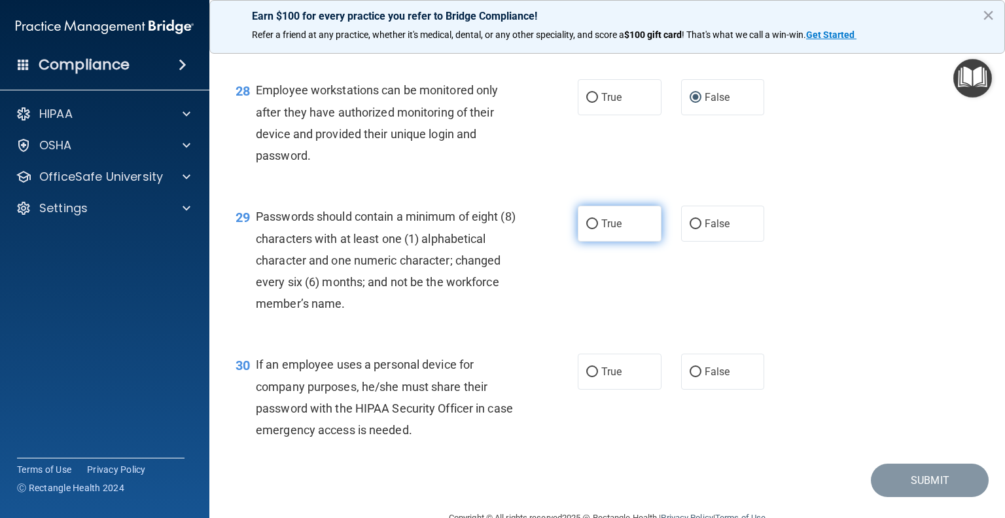
click at [578, 241] on label "True" at bounding box center [620, 223] width 84 height 36
click at [586, 229] on input "True" at bounding box center [592, 224] width 12 height 10
radio input "true"
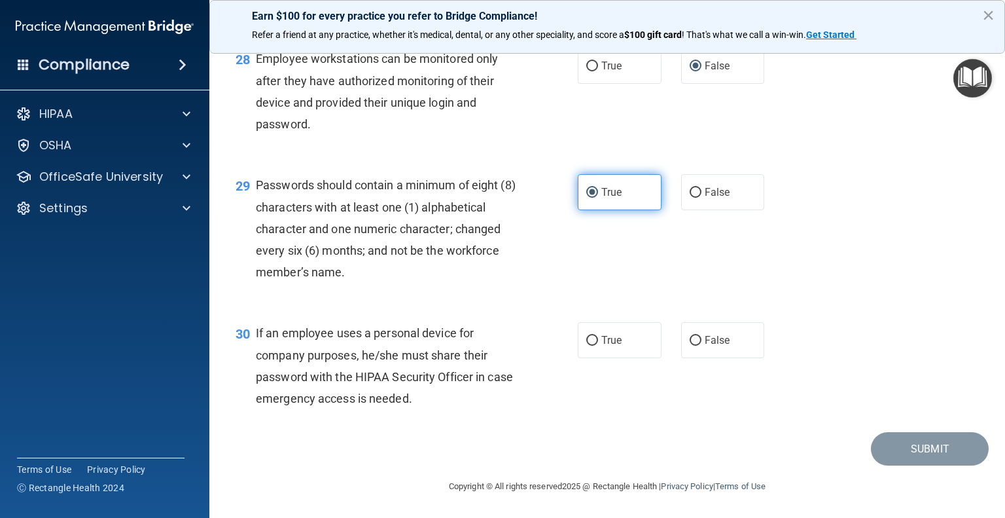
scroll to position [3376, 0]
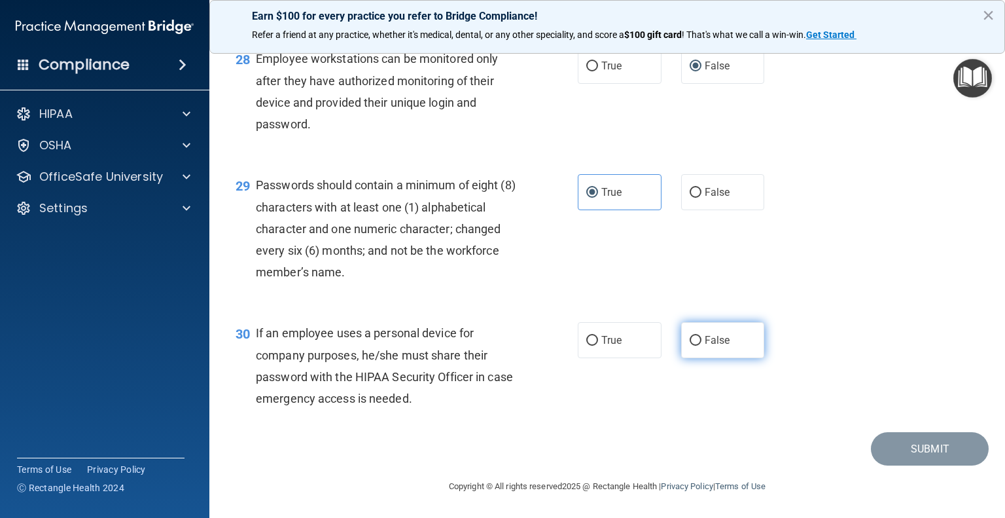
click at [691, 336] on input "False" at bounding box center [696, 341] width 12 height 10
radio input "true"
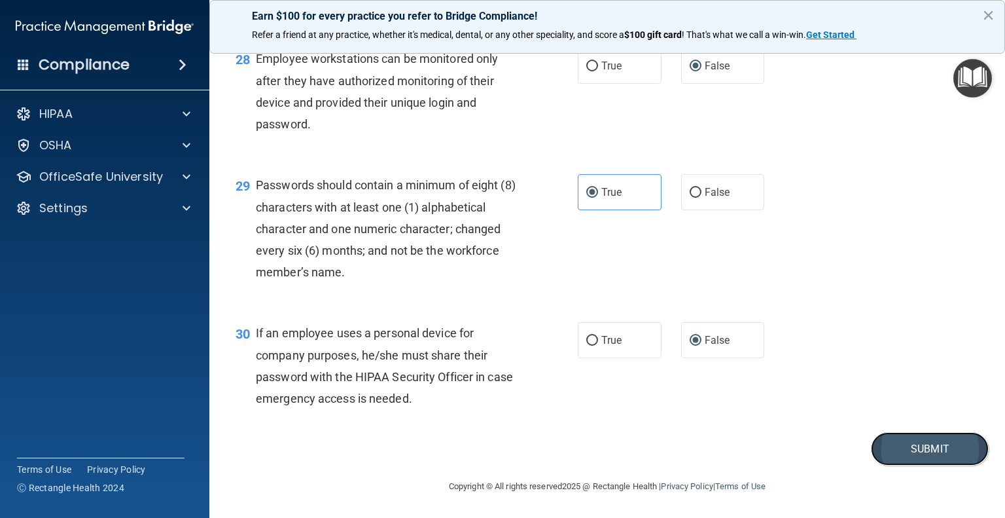
click at [924, 451] on button "Submit" at bounding box center [930, 448] width 118 height 33
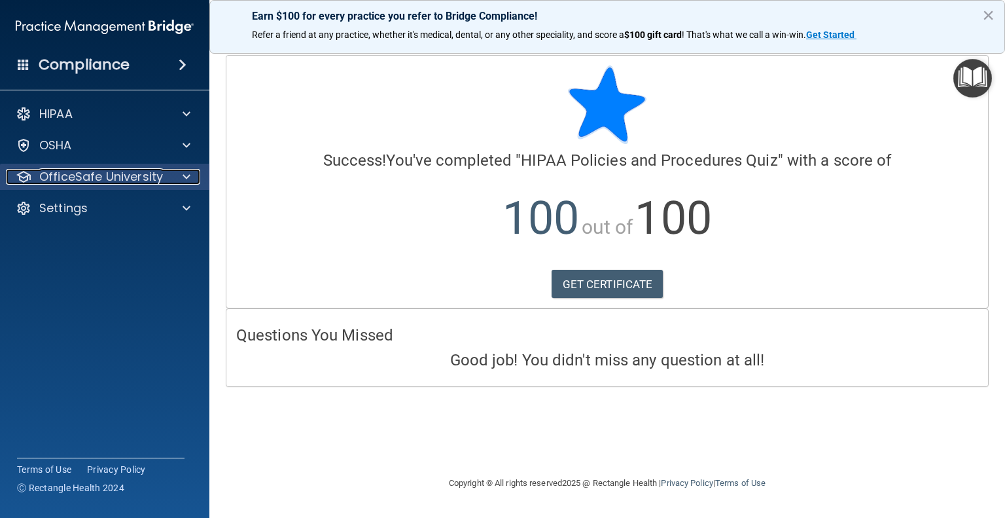
click at [184, 173] on span at bounding box center [187, 177] width 8 height 16
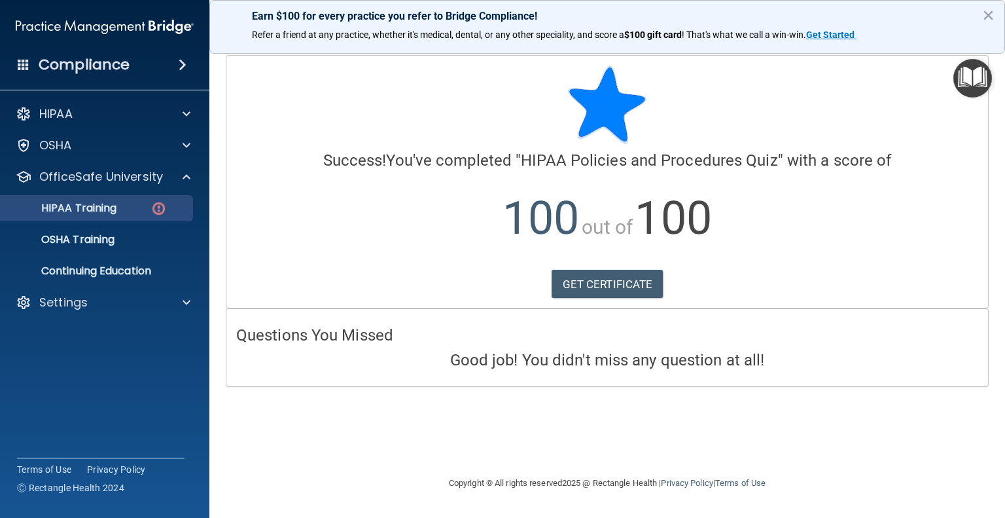
click at [160, 204] on img at bounding box center [158, 208] width 16 height 16
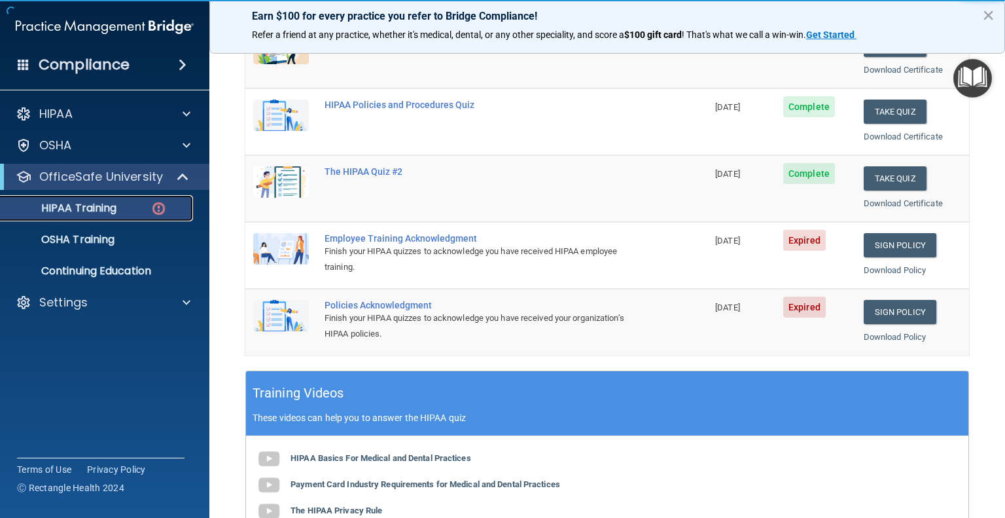
scroll to position [211, 0]
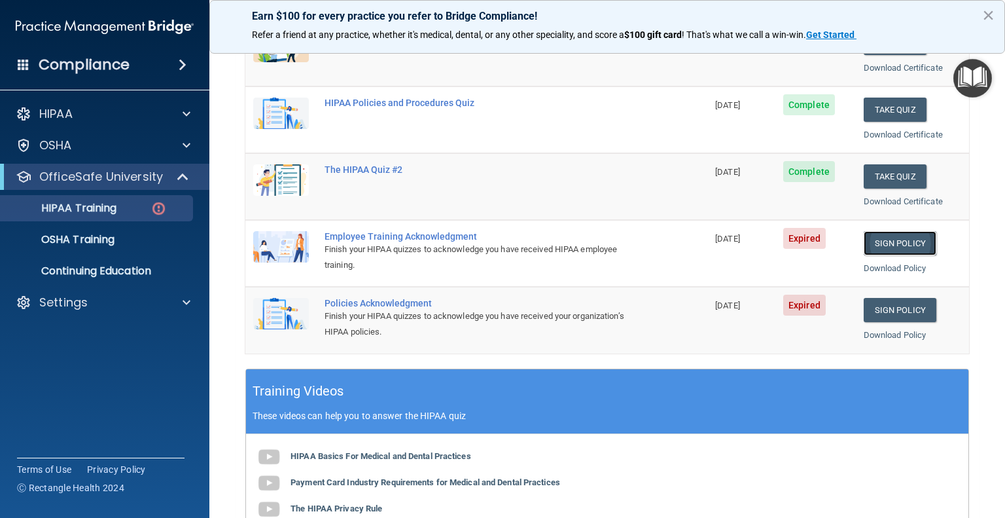
click at [875, 241] on link "Sign Policy" at bounding box center [900, 243] width 73 height 24
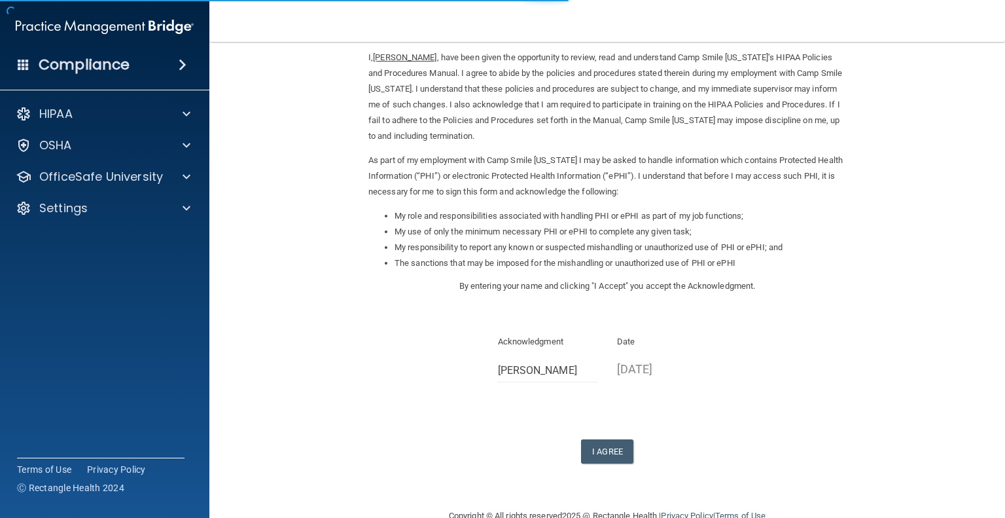
scroll to position [81, 0]
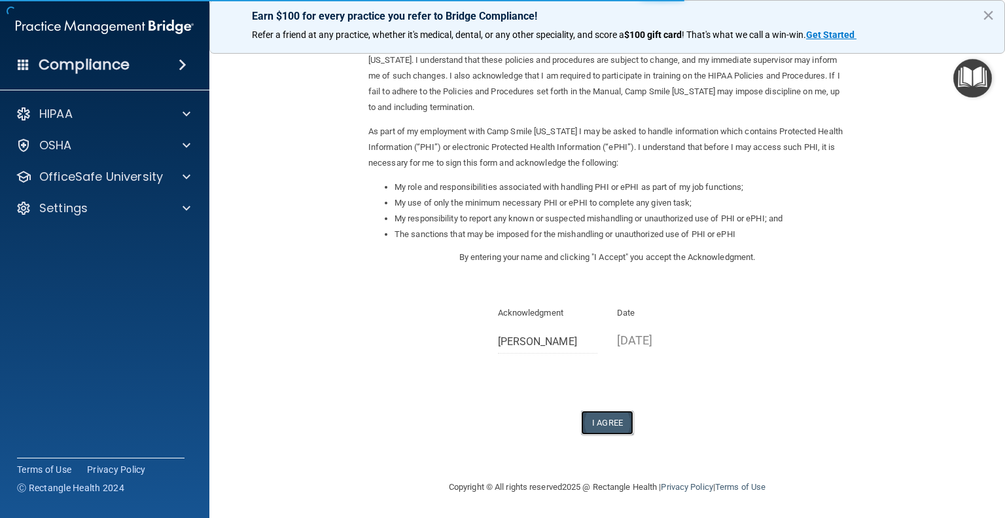
click at [599, 419] on button "I Agree" at bounding box center [607, 422] width 52 height 24
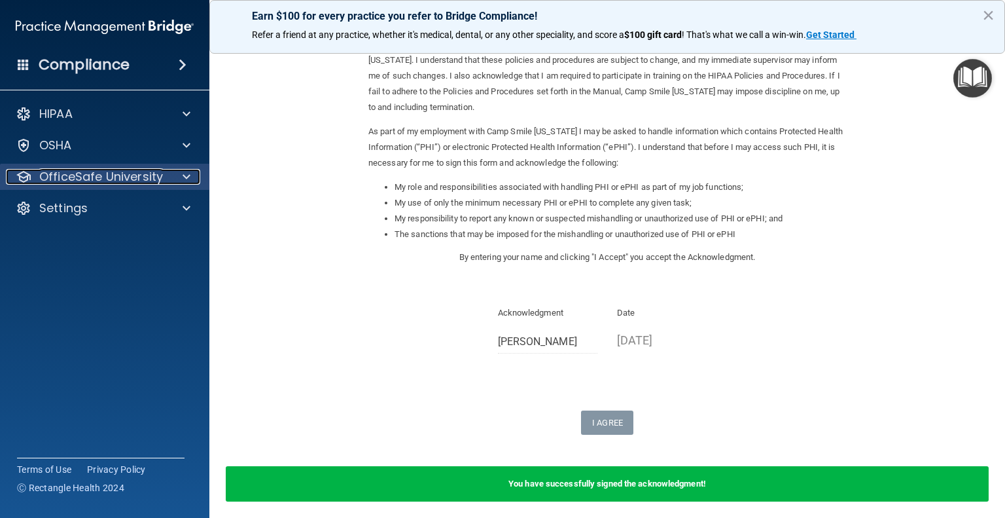
click at [183, 175] on span at bounding box center [187, 177] width 8 height 16
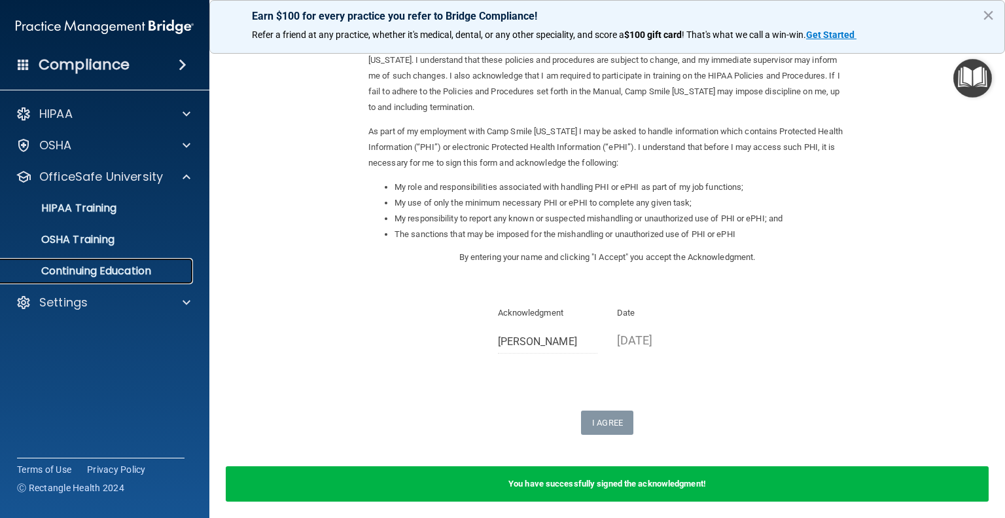
click at [115, 272] on p "Continuing Education" at bounding box center [98, 270] width 179 height 13
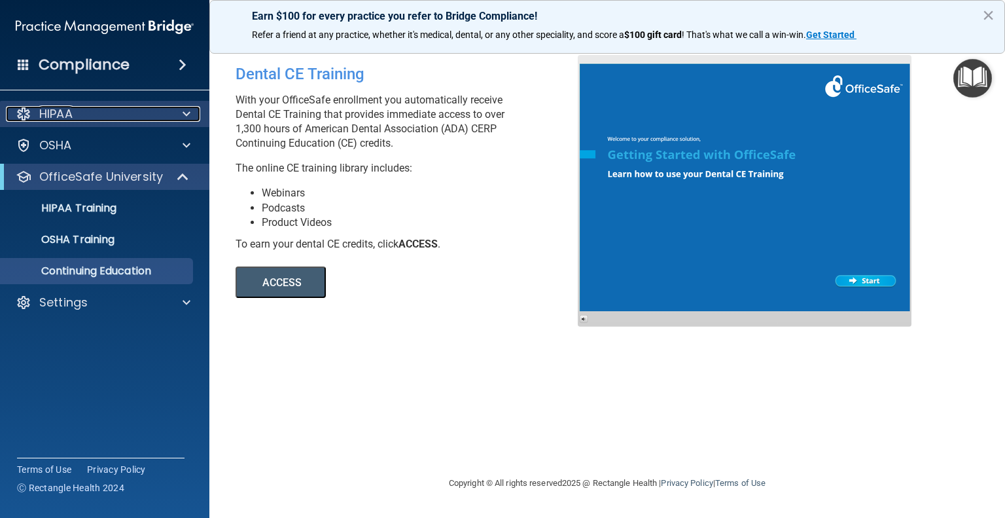
click at [74, 115] on div "HIPAA" at bounding box center [87, 114] width 162 height 16
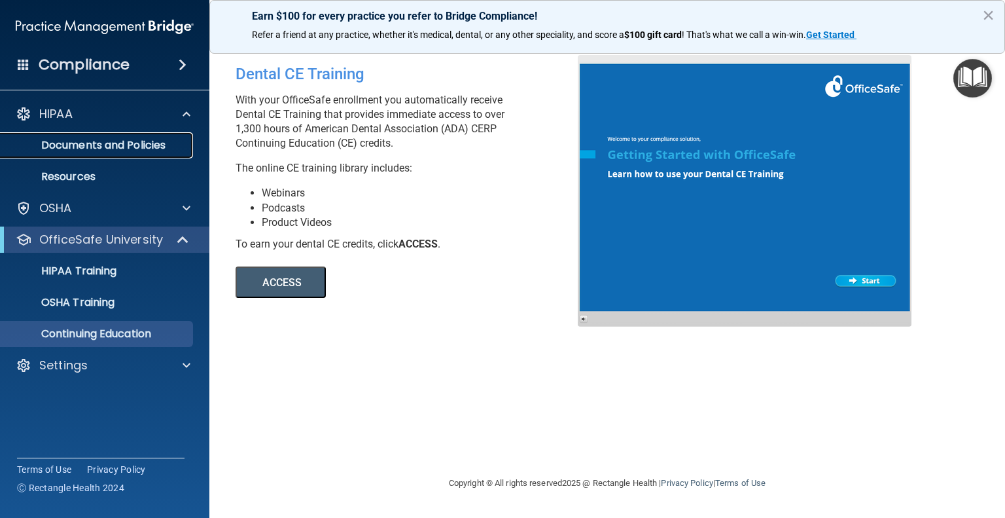
click at [147, 144] on p "Documents and Policies" at bounding box center [98, 145] width 179 height 13
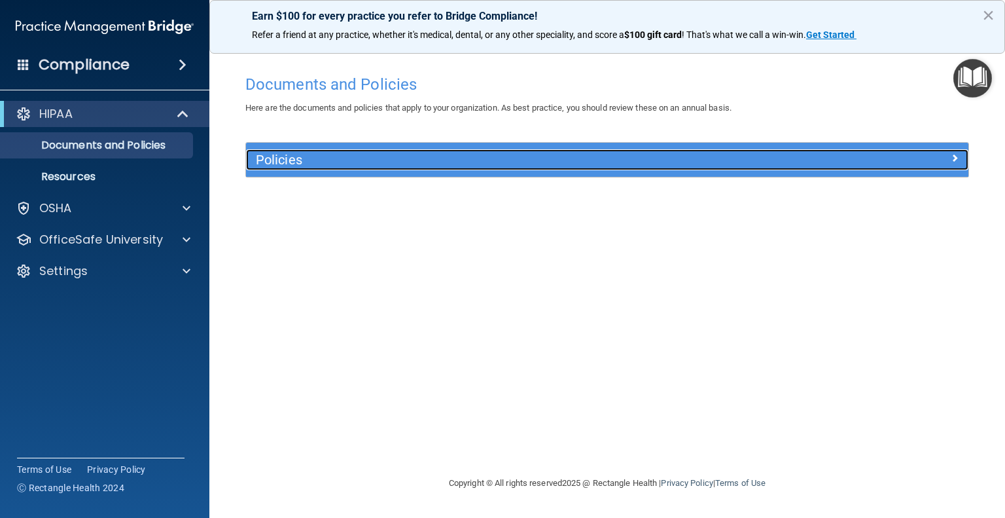
click at [941, 152] on div at bounding box center [878, 157] width 181 height 16
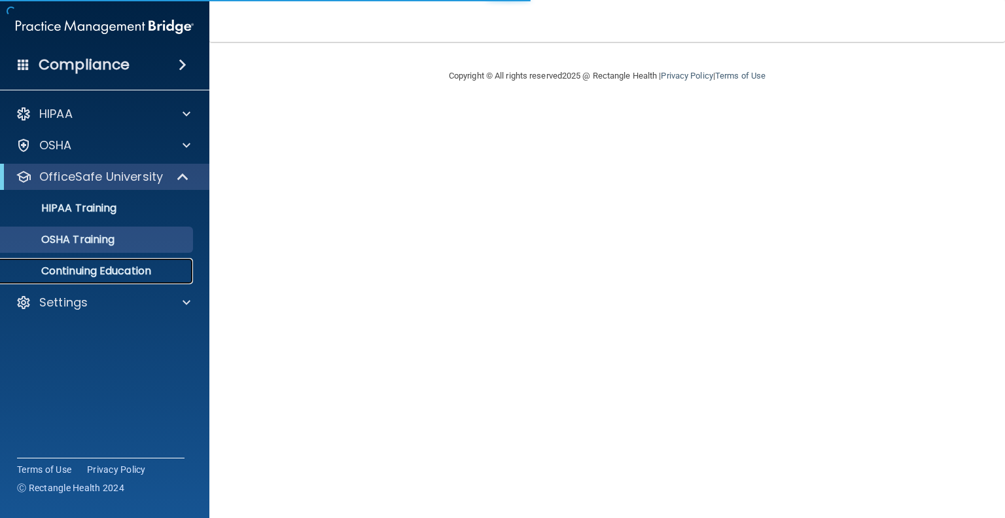
click at [135, 268] on p "Continuing Education" at bounding box center [98, 270] width 179 height 13
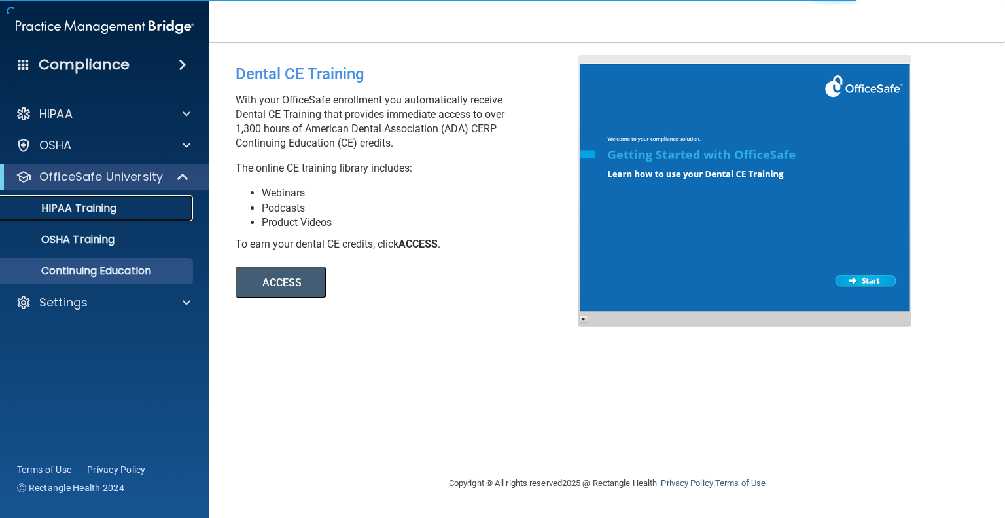
click at [101, 200] on link "HIPAA Training" at bounding box center [90, 208] width 206 height 26
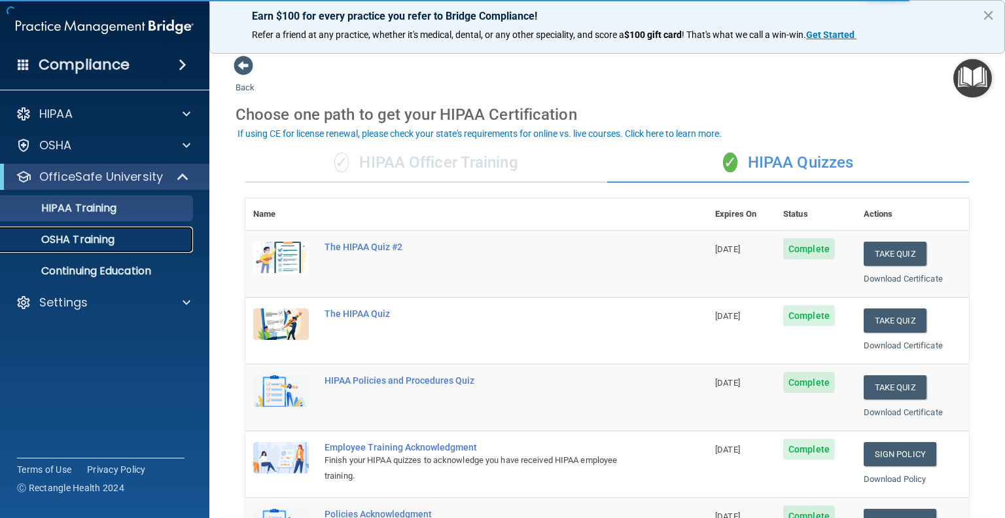
click at [92, 238] on p "OSHA Training" at bounding box center [62, 239] width 106 height 13
